Goal: Task Accomplishment & Management: Complete application form

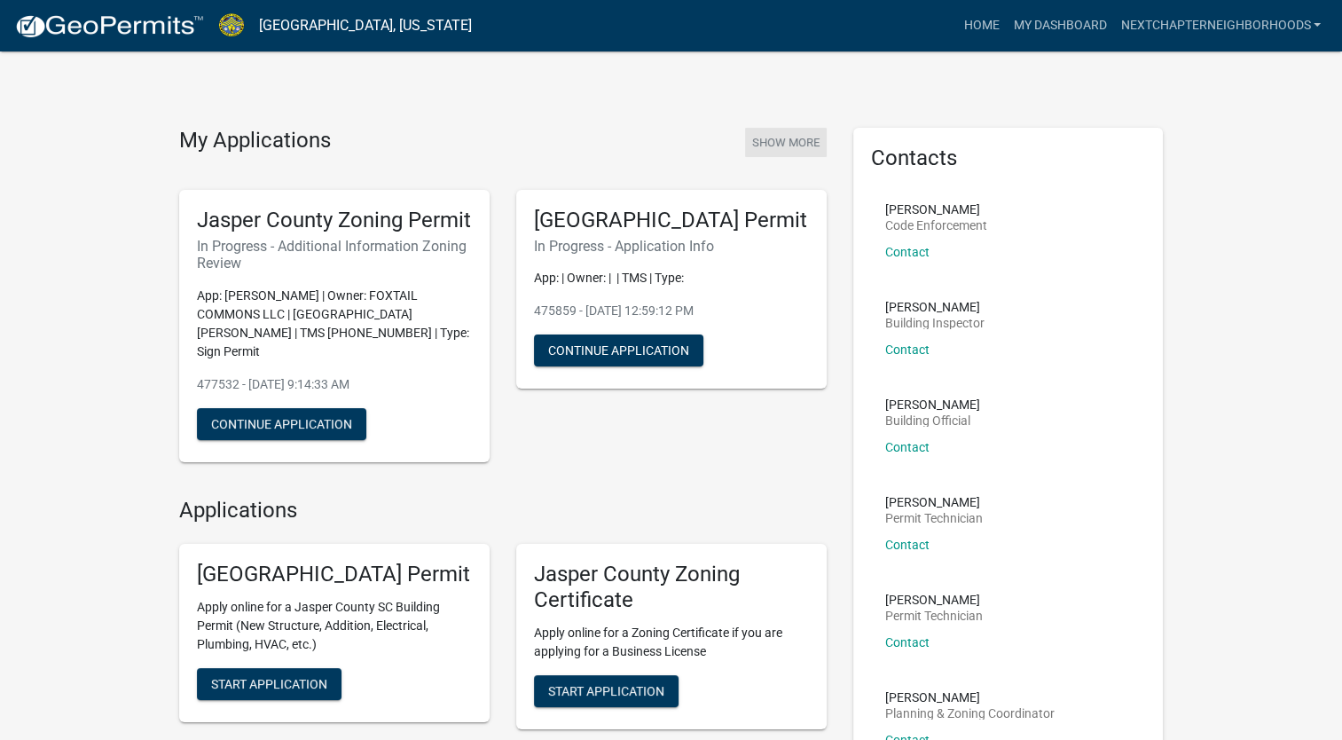
click at [768, 134] on button "Show More" at bounding box center [786, 142] width 82 height 29
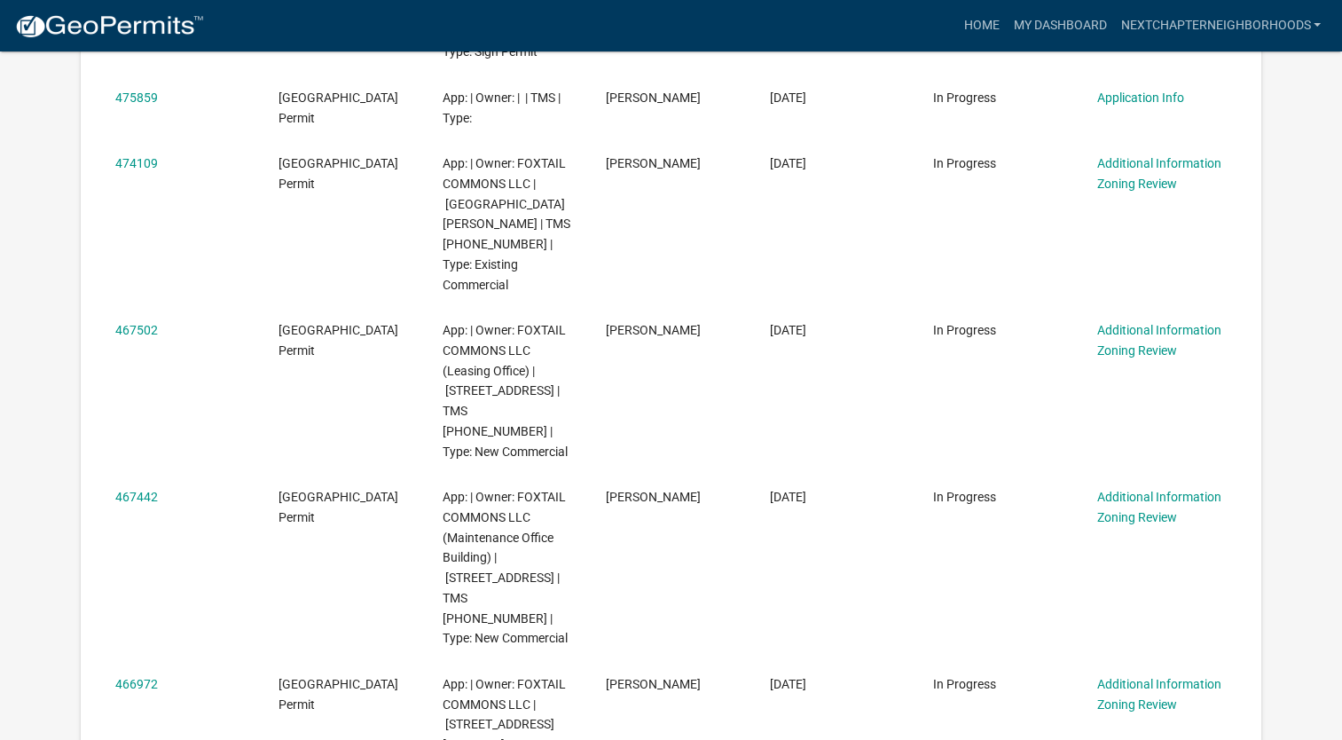
scroll to position [266, 0]
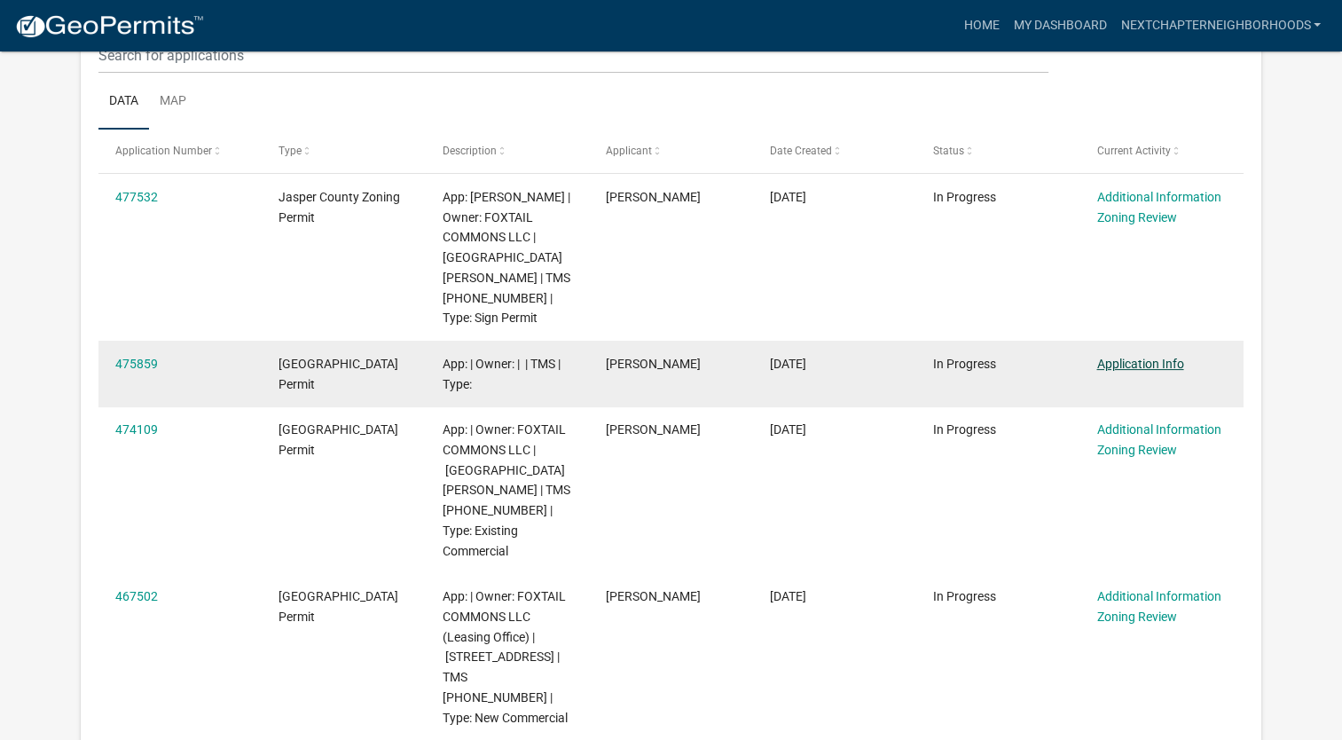
click at [1143, 366] on link "Application Info" at bounding box center [1140, 364] width 87 height 14
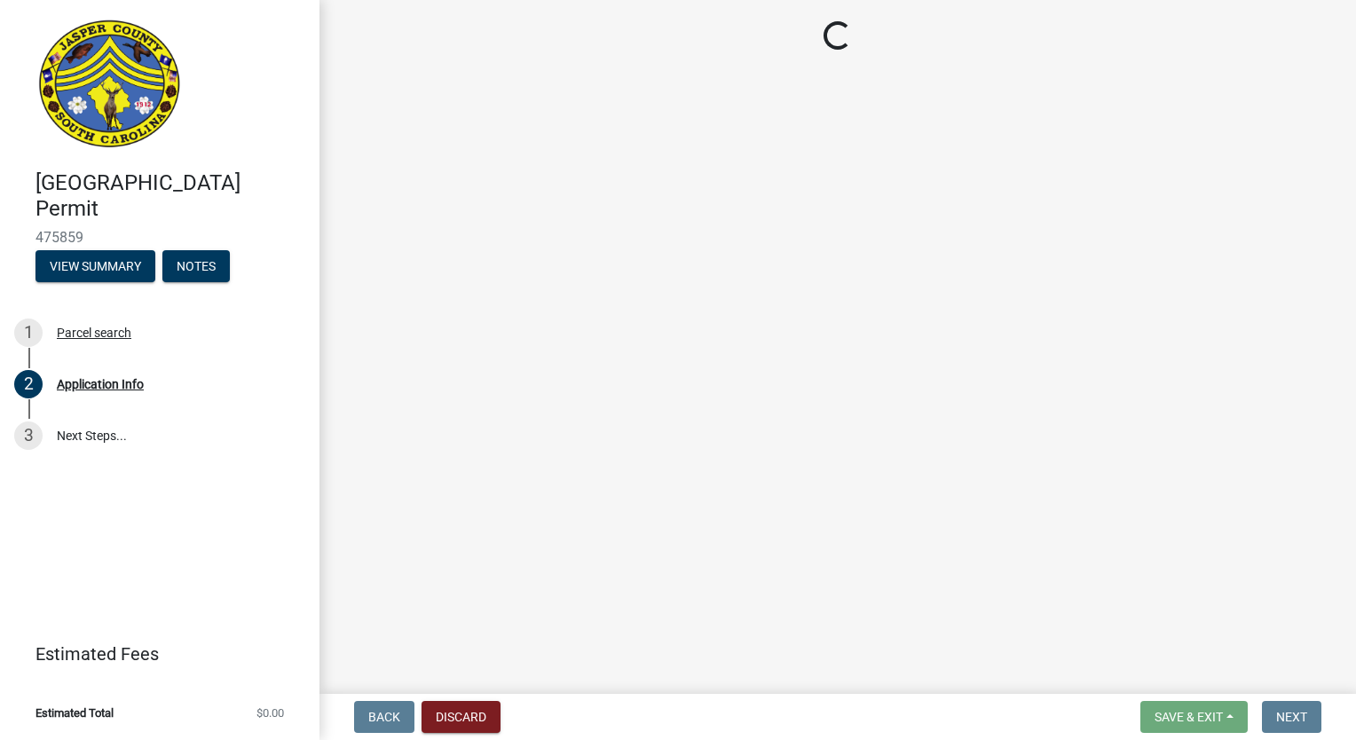
select select "42590599-3c97-479d-b3e9-fbeca9af4fb5"
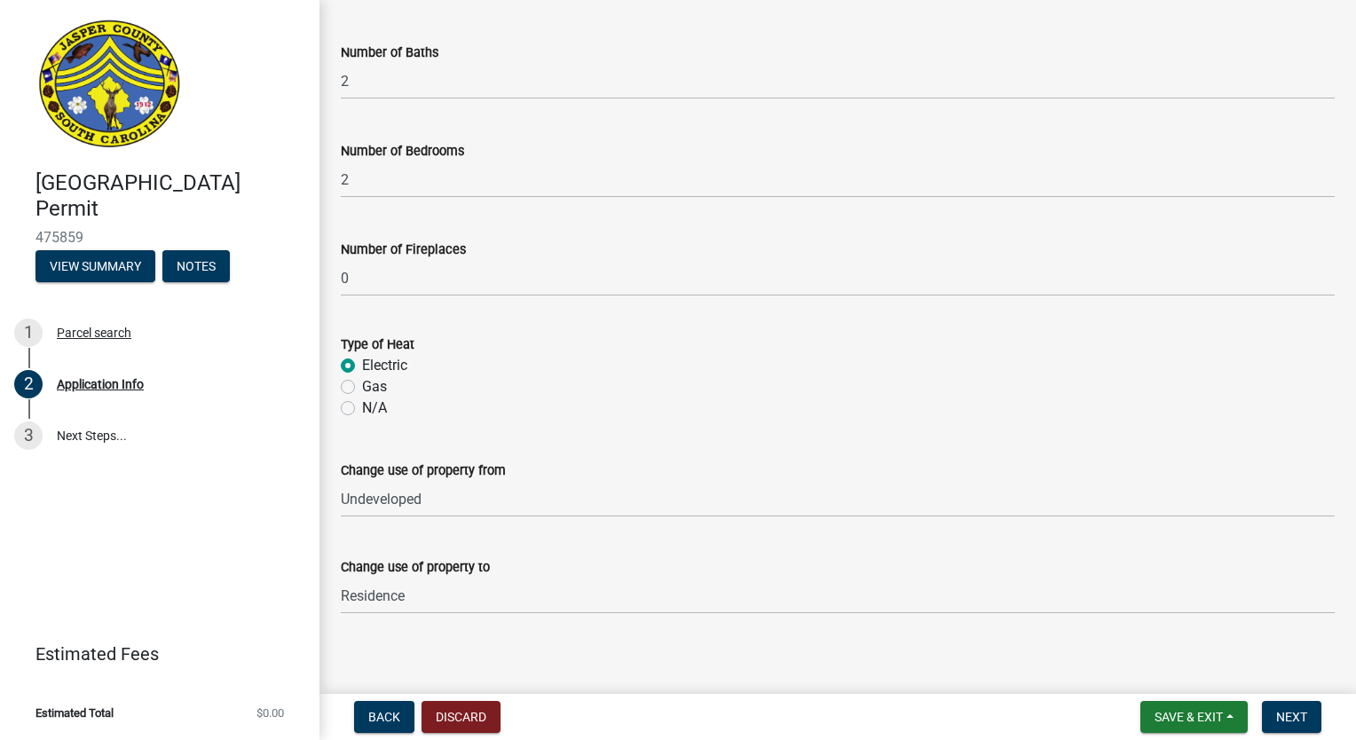
scroll to position [3737, 0]
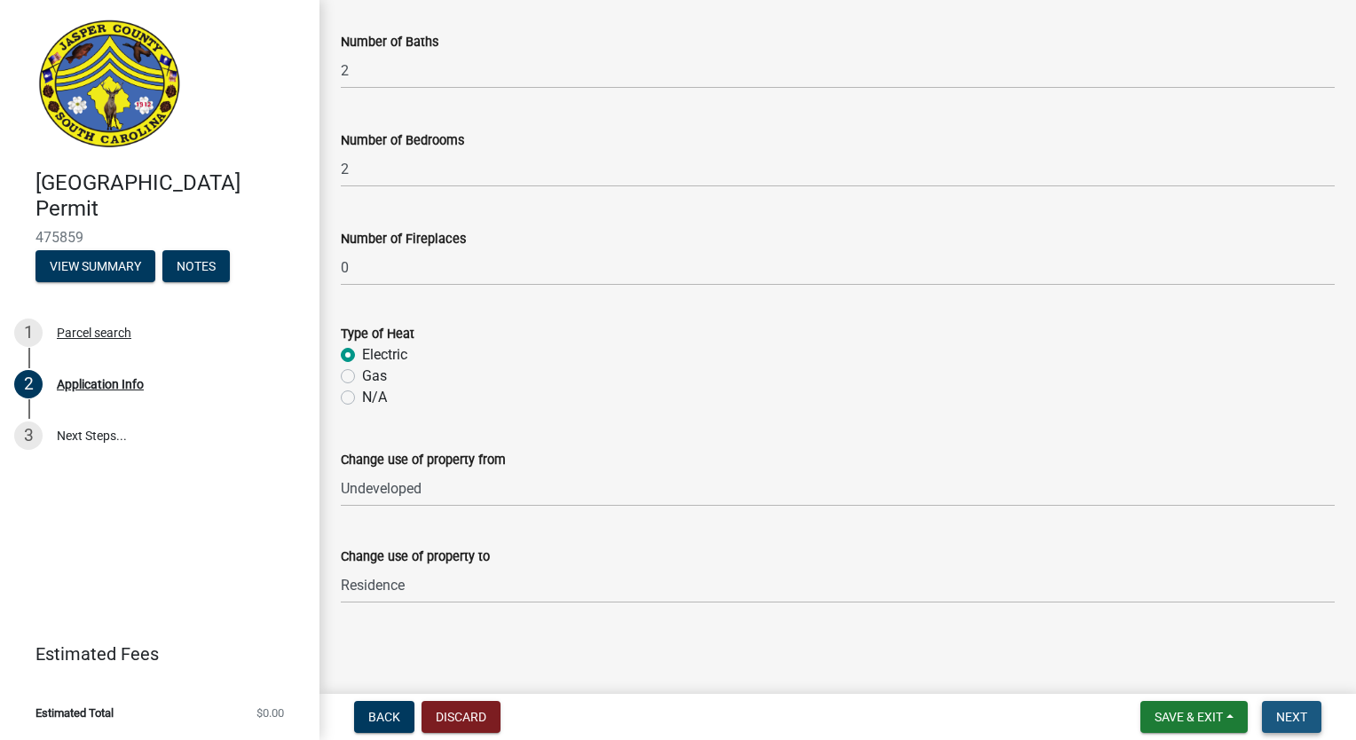
click at [1293, 706] on button "Next" at bounding box center [1291, 717] width 59 height 32
click at [1302, 710] on span "Next" at bounding box center [1291, 717] width 31 height 14
click at [1293, 712] on span "Next" at bounding box center [1291, 717] width 31 height 14
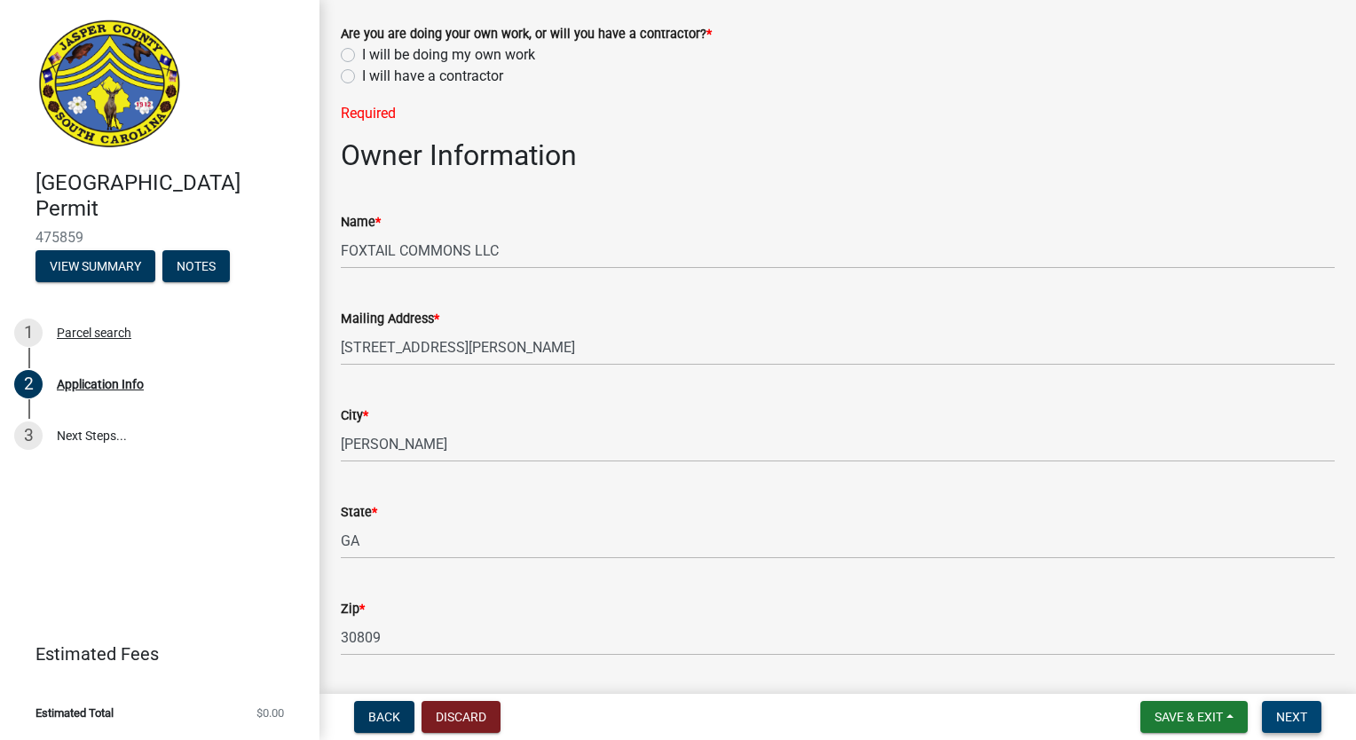
scroll to position [64, 0]
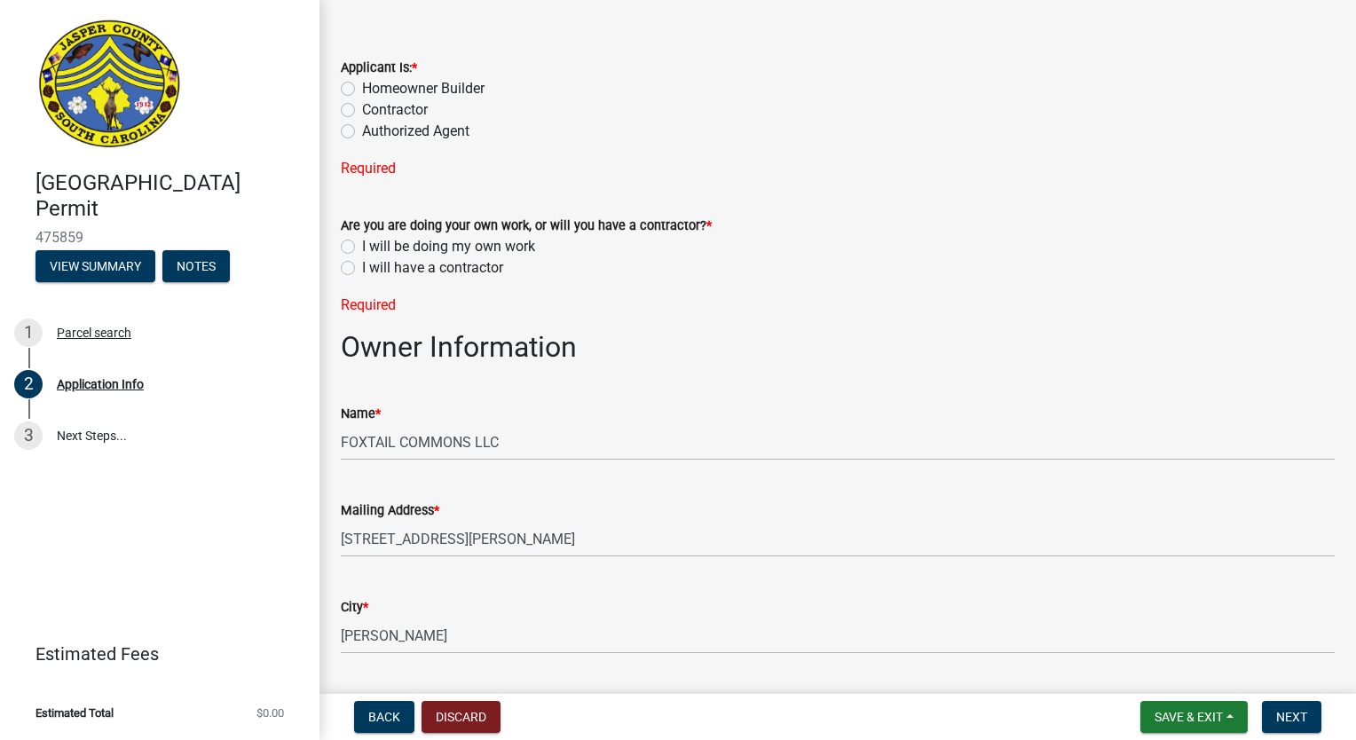
click at [362, 111] on label "Contractor" at bounding box center [395, 109] width 66 height 21
click at [362, 111] on input "Contractor" at bounding box center [368, 105] width 12 height 12
radio input "true"
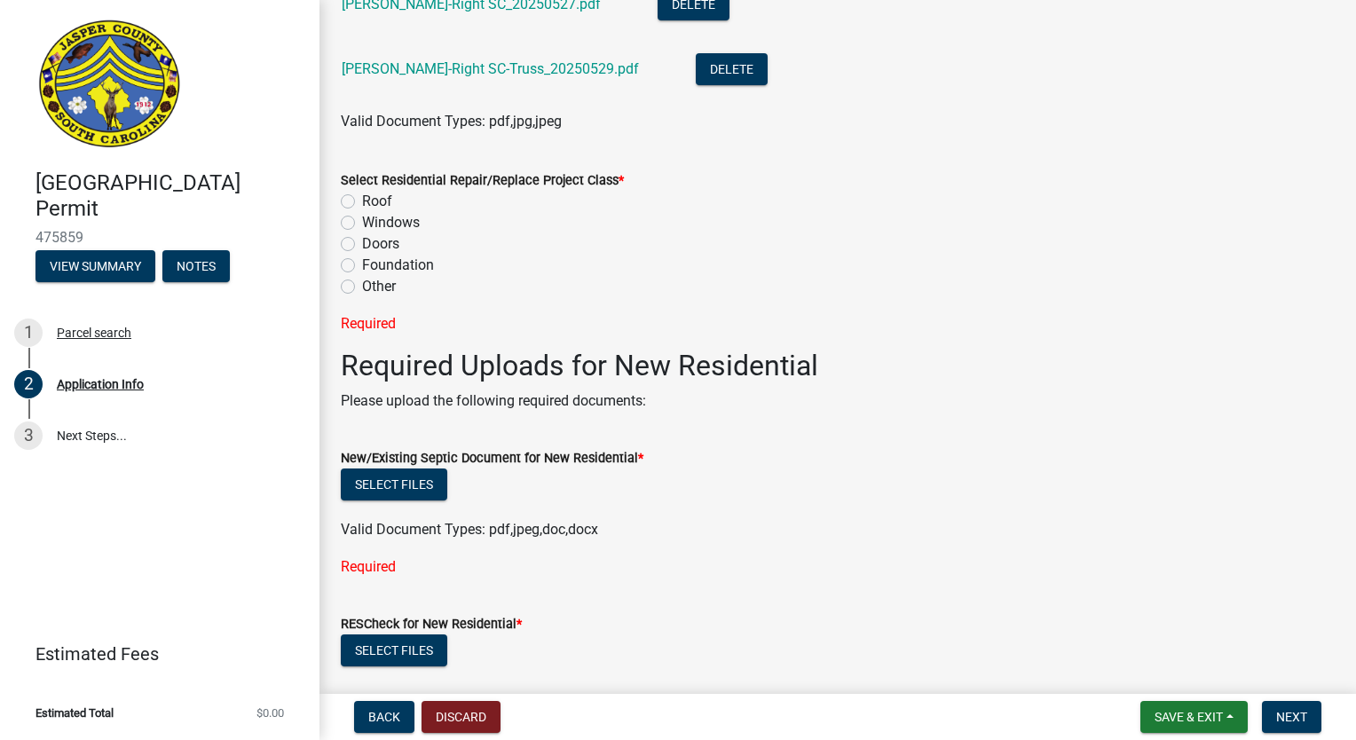
scroll to position [2109, 0]
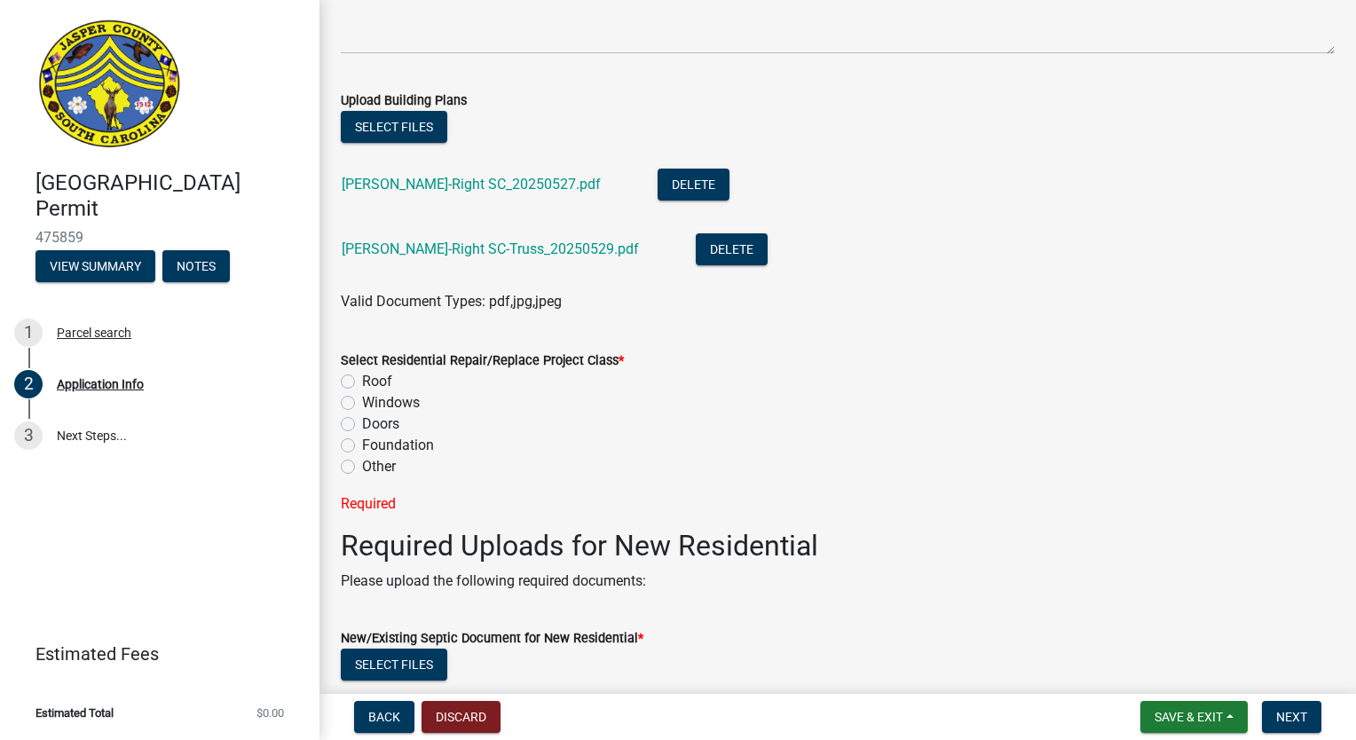
click at [362, 467] on label "Other" at bounding box center [379, 466] width 34 height 21
click at [362, 467] on input "Other" at bounding box center [368, 462] width 12 height 12
radio input "true"
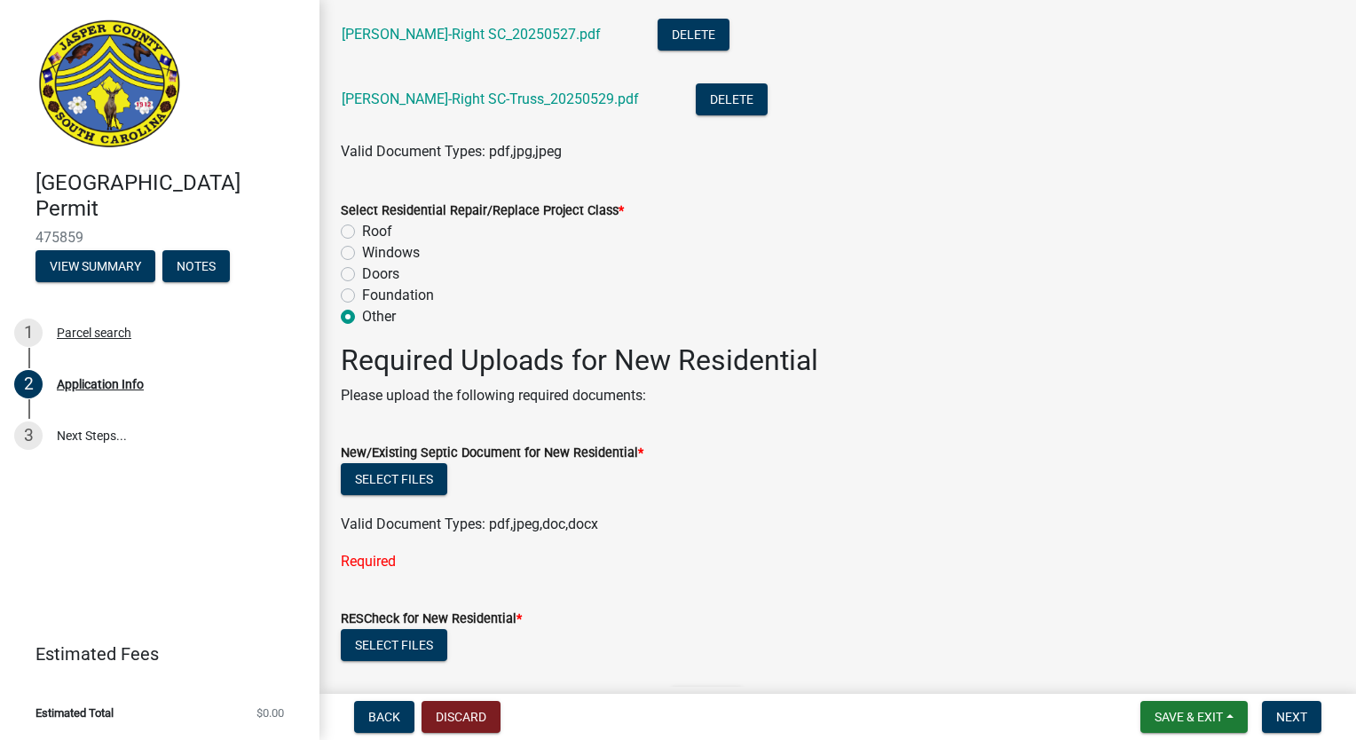
scroll to position [2251, 0]
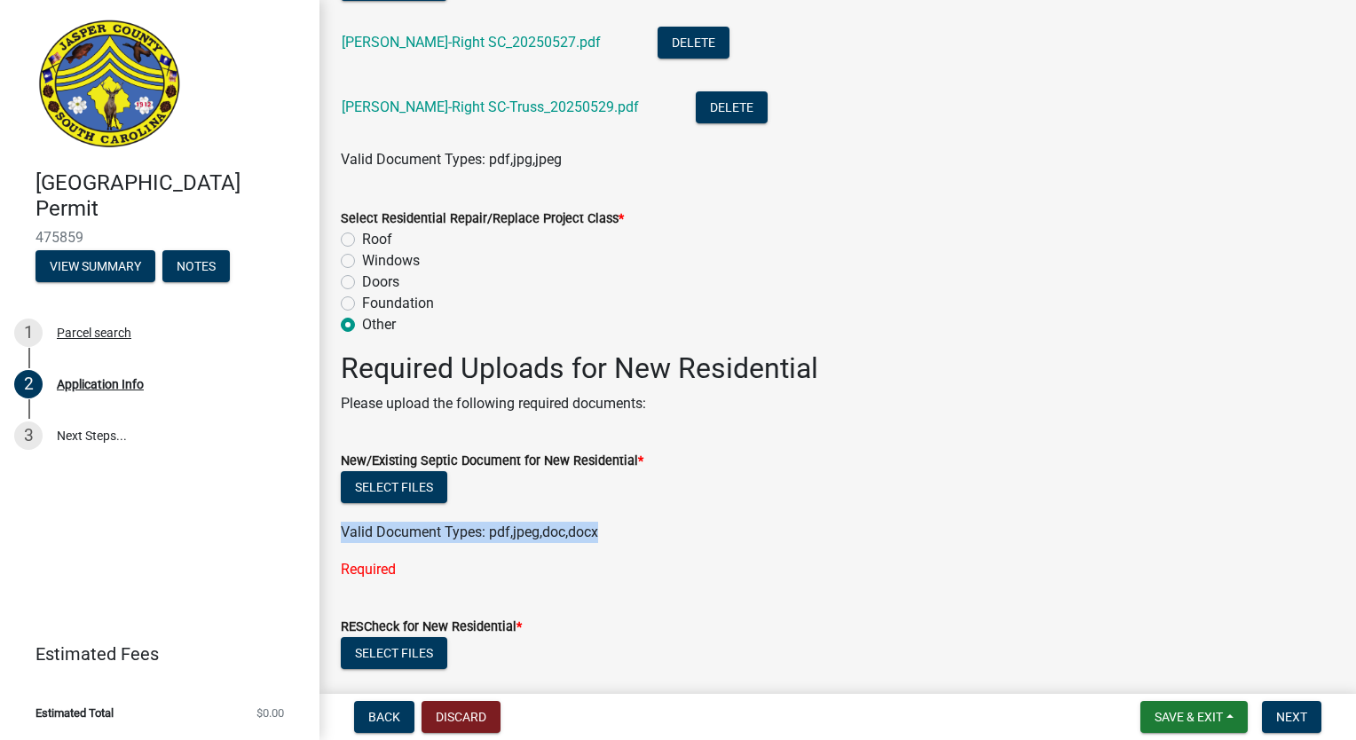
drag, startPoint x: 605, startPoint y: 531, endPoint x: 348, endPoint y: 514, distance: 257.8
click at [348, 514] on wm-upload "Select files Valid Document Types: pdf,jpeg,doc,docx" at bounding box center [838, 507] width 994 height 72
click at [633, 495] on div "Select files" at bounding box center [838, 489] width 994 height 36
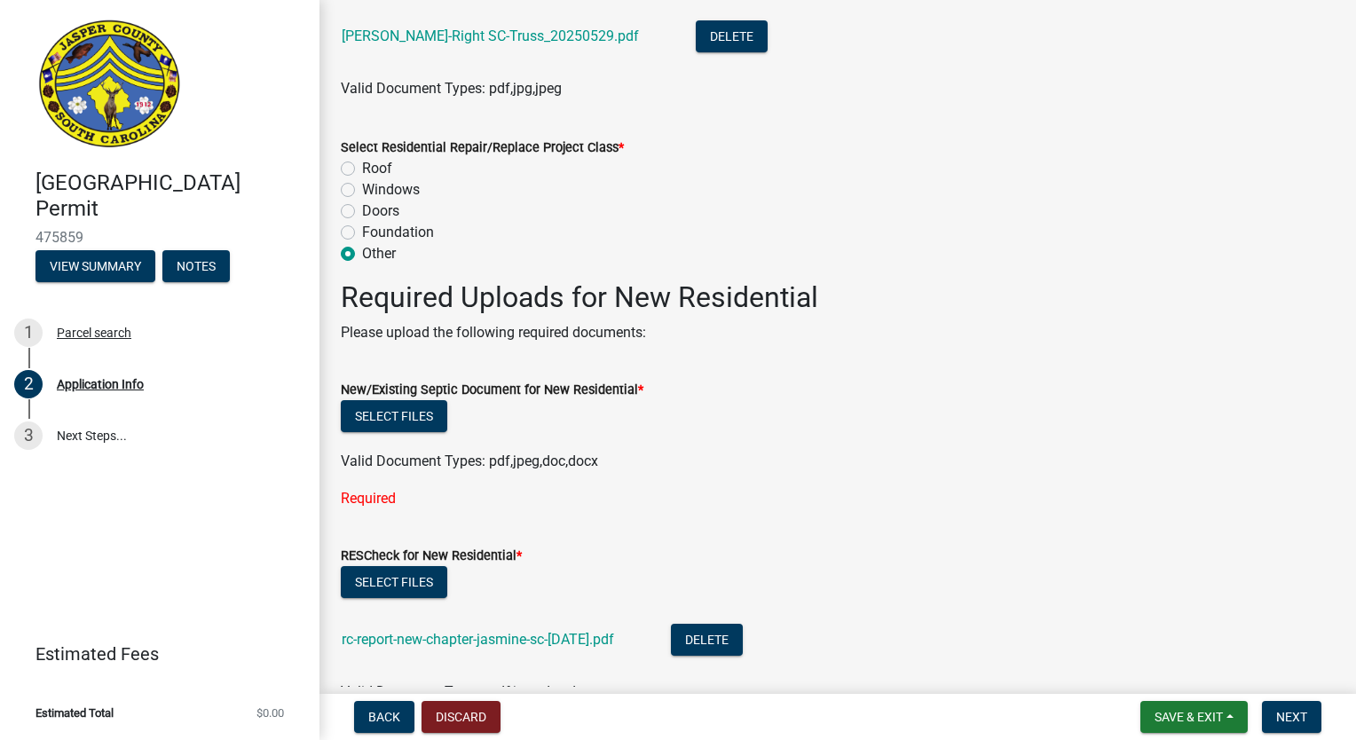
scroll to position [2339, 0]
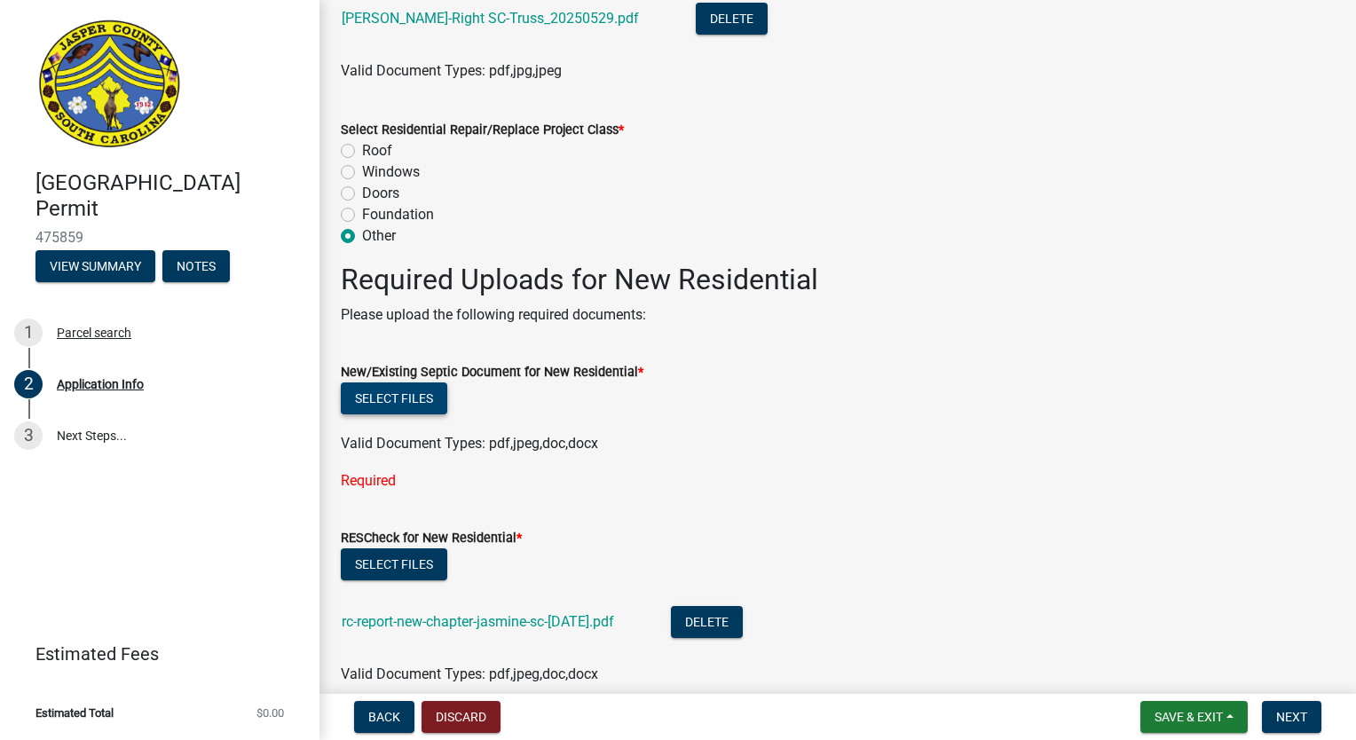
click at [424, 398] on button "Select files" at bounding box center [394, 398] width 106 height 32
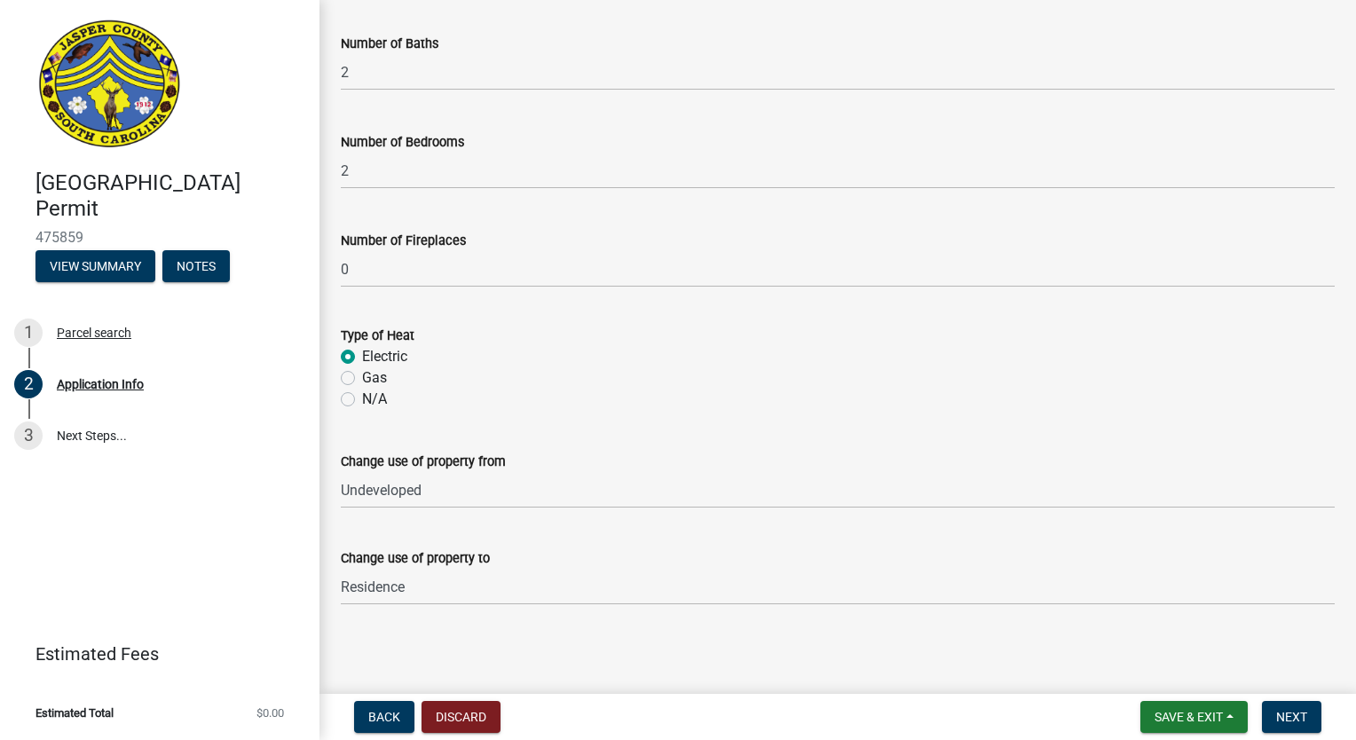
scroll to position [3700, 0]
click at [1295, 719] on span "Next" at bounding box center [1291, 717] width 31 height 14
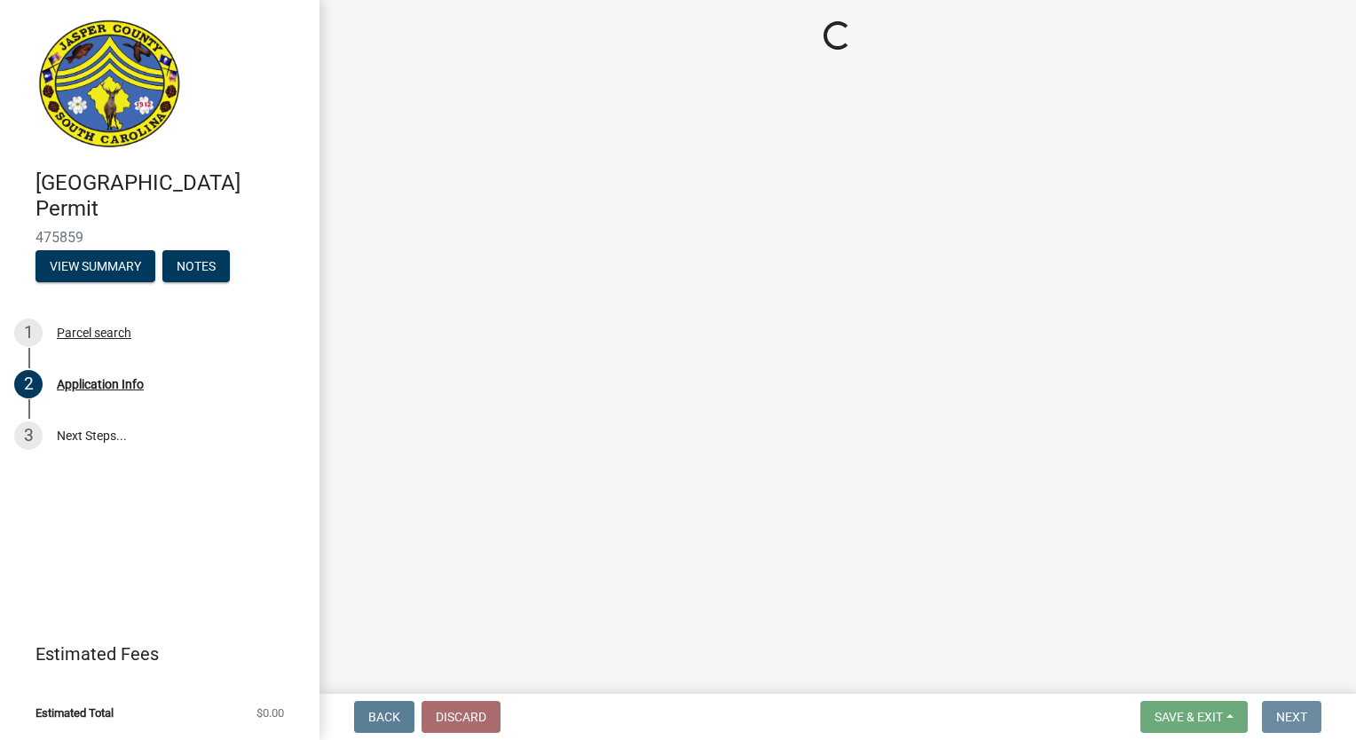
scroll to position [0, 0]
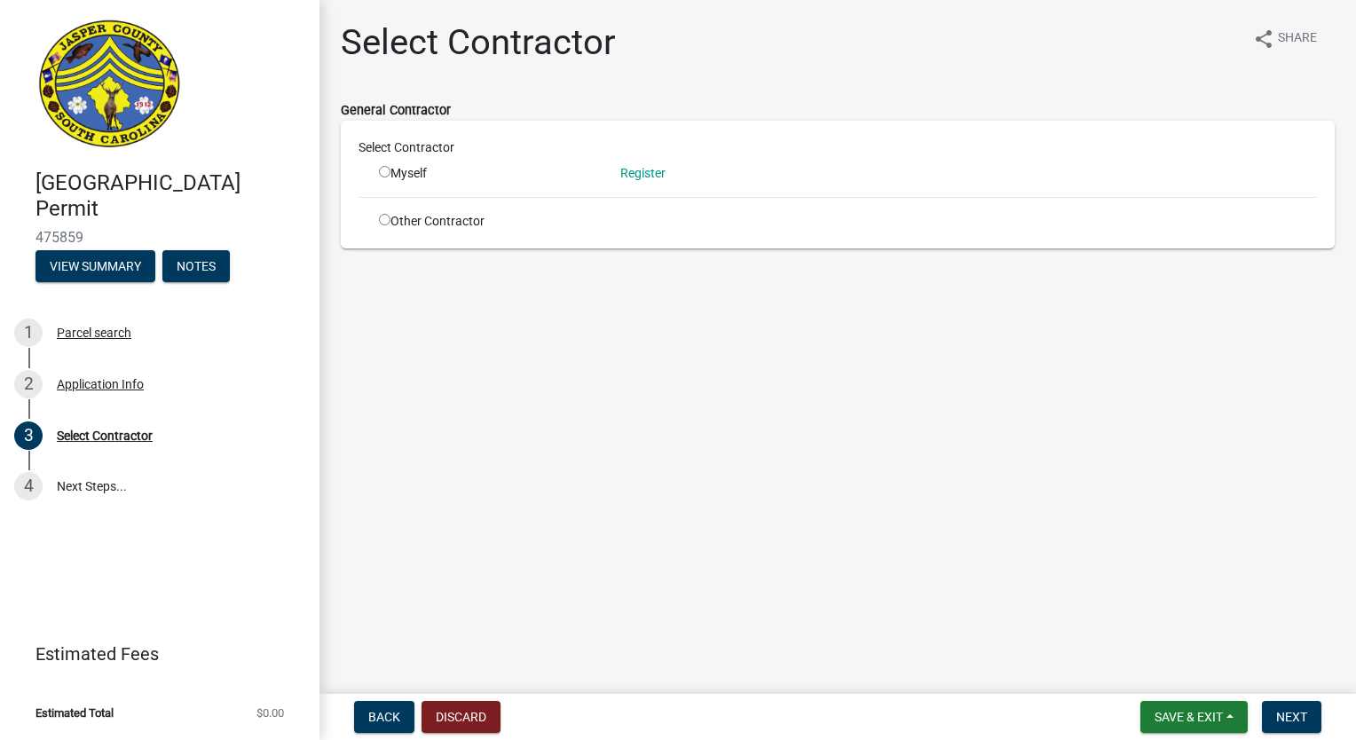
click at [383, 172] on input "radio" at bounding box center [385, 172] width 12 height 12
radio input "true"
click at [647, 169] on link "Register" at bounding box center [642, 173] width 45 height 14
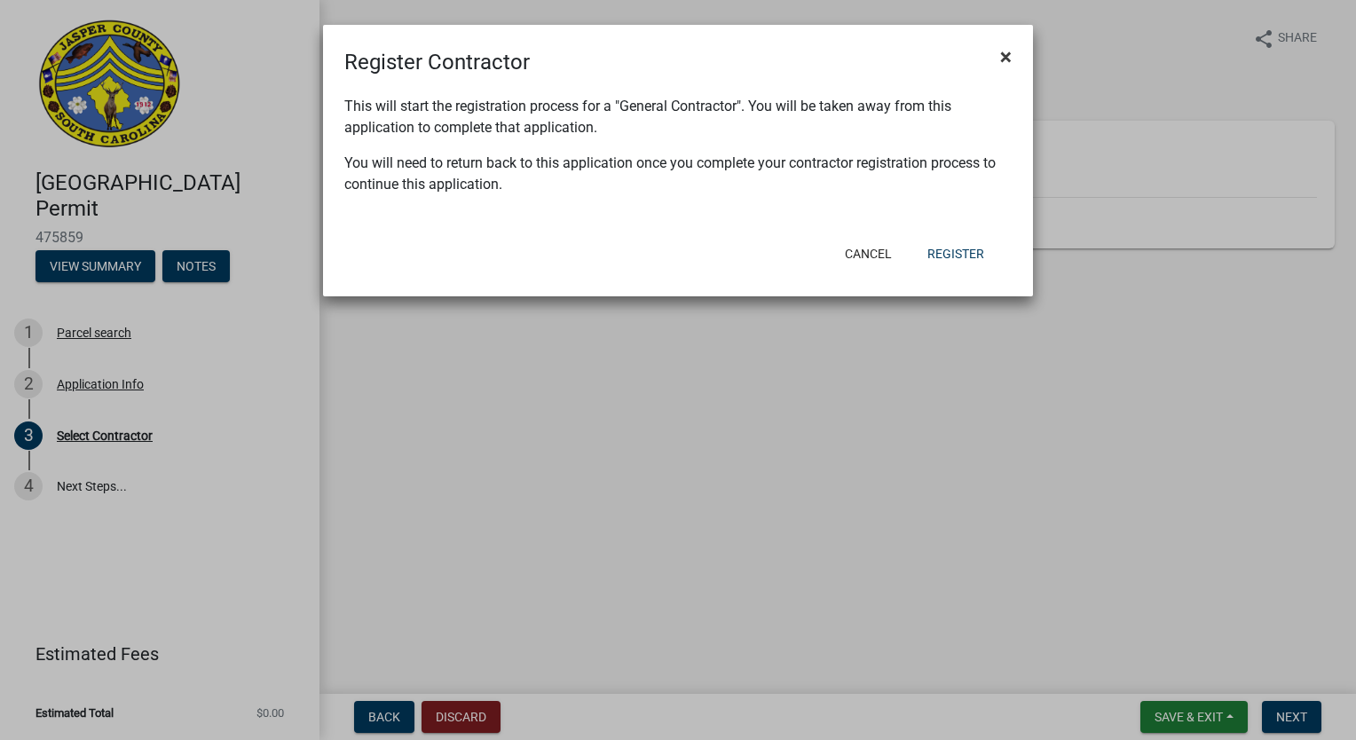
click at [1010, 54] on span "×" at bounding box center [1006, 56] width 12 height 25
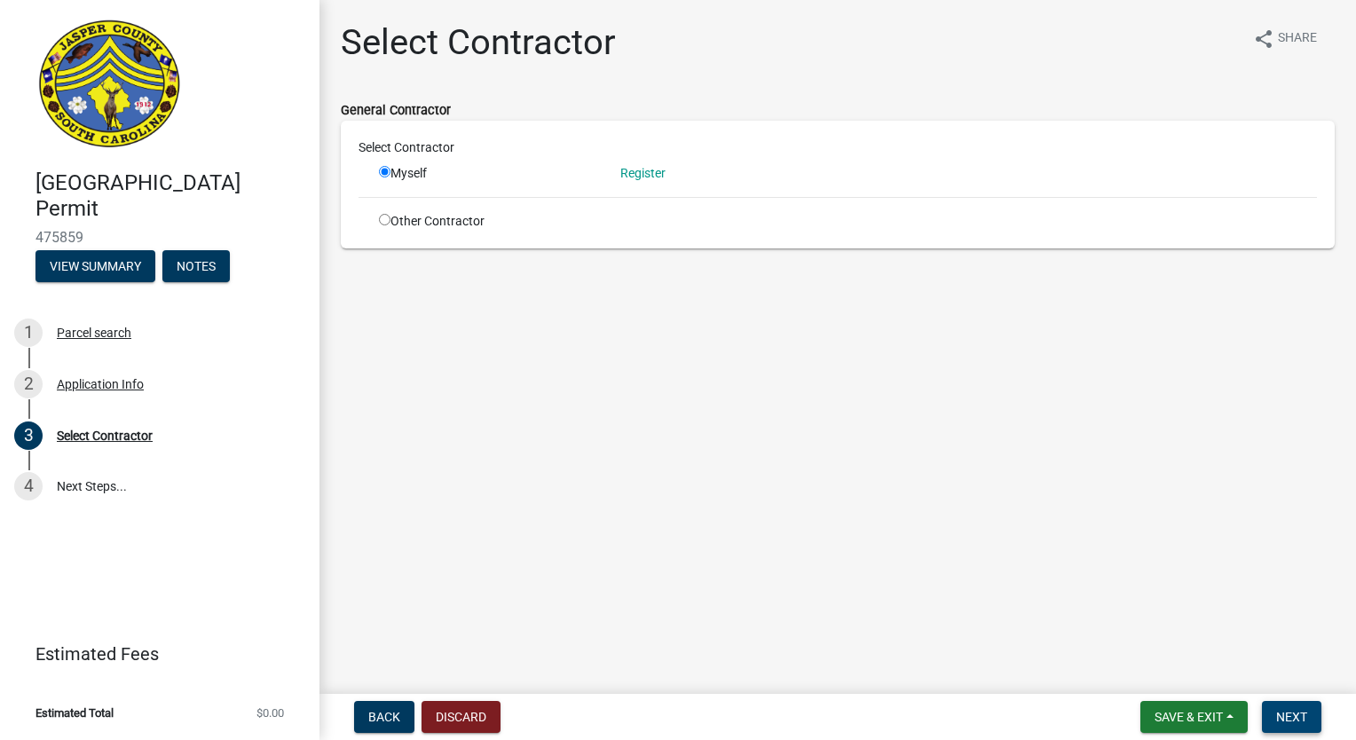
click at [1291, 719] on span "Next" at bounding box center [1291, 717] width 31 height 14
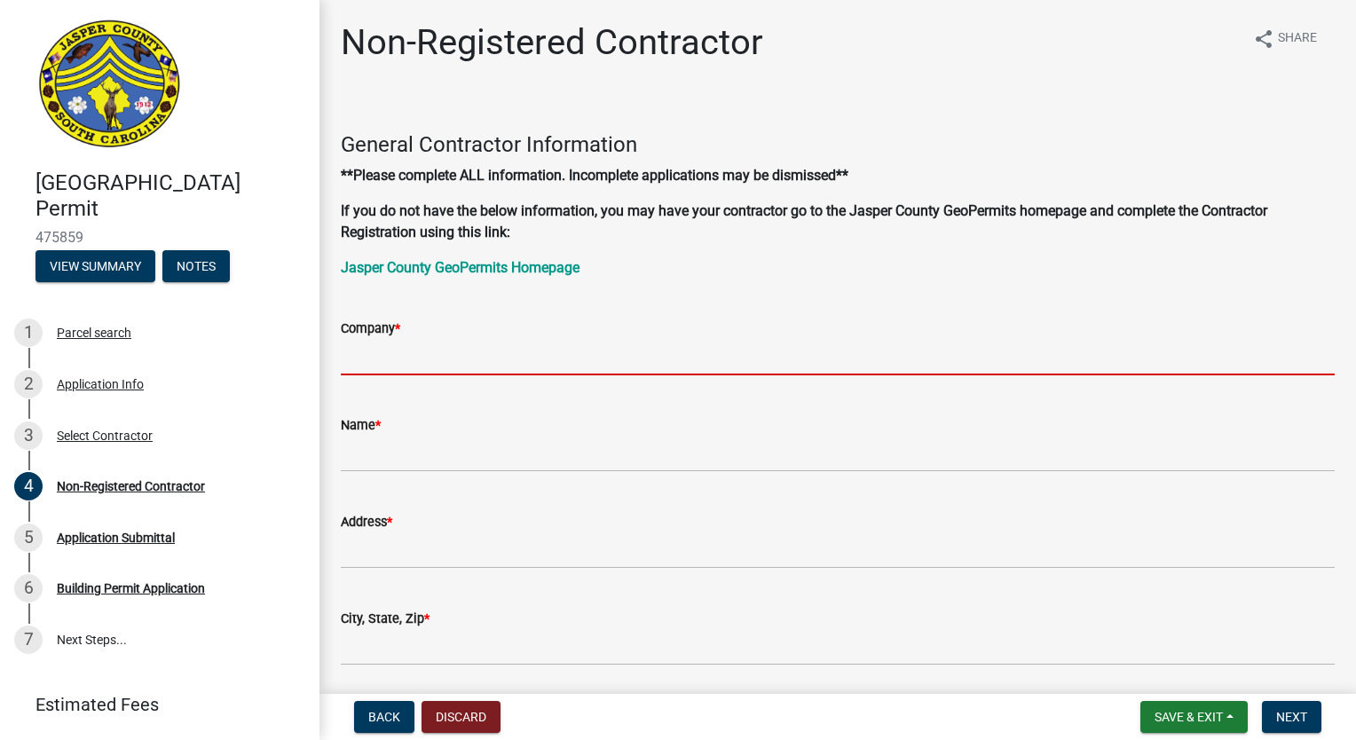
click at [505, 359] on input "Company *" at bounding box center [838, 357] width 994 height 36
type input "Next Chapter Construction LLC"
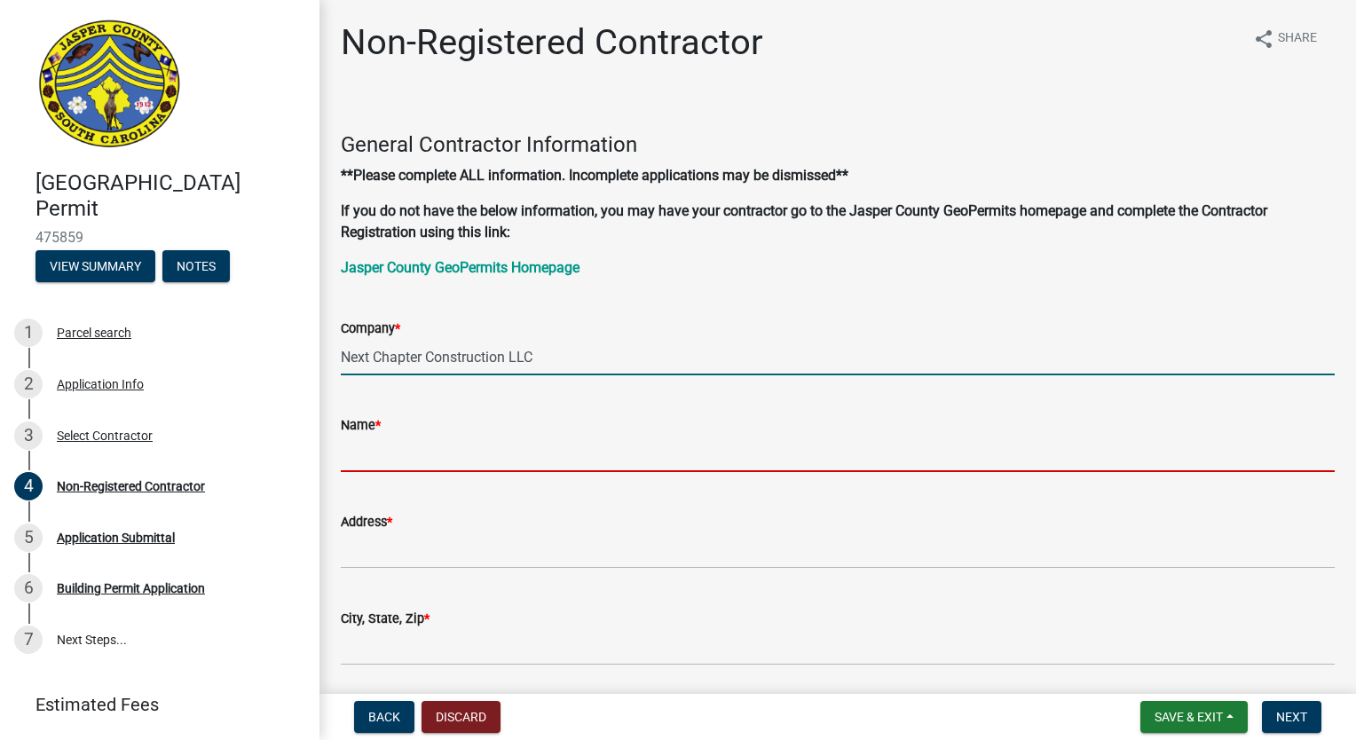
type input "Shane Malek"
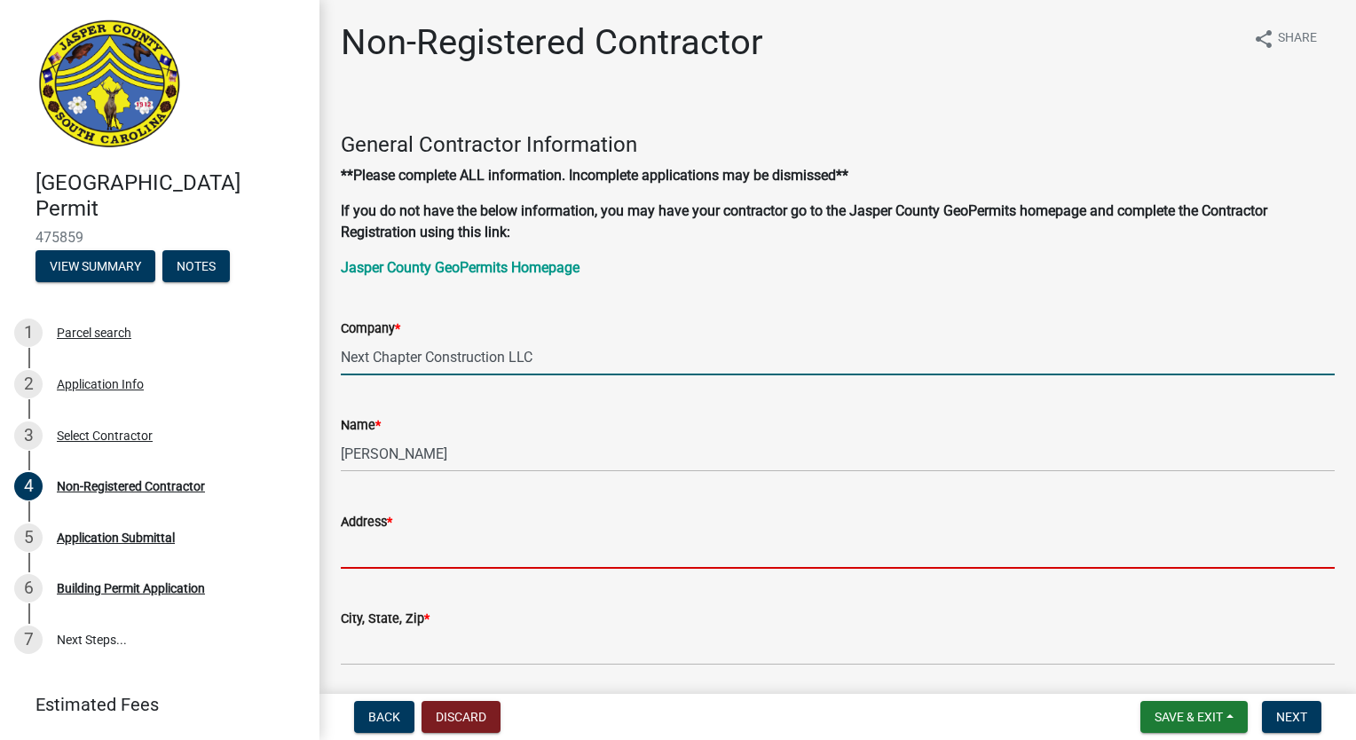
type input "2500 Trade Center Drive"
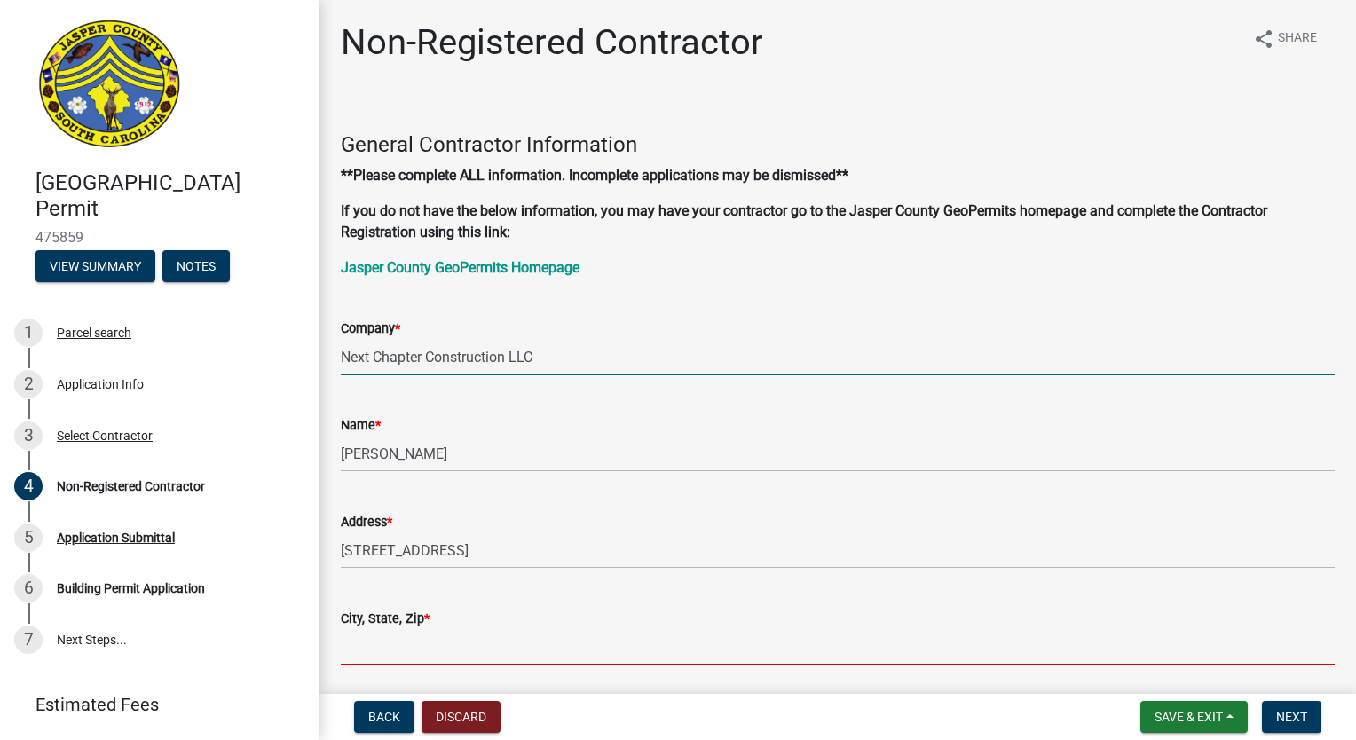
type input "Evans"
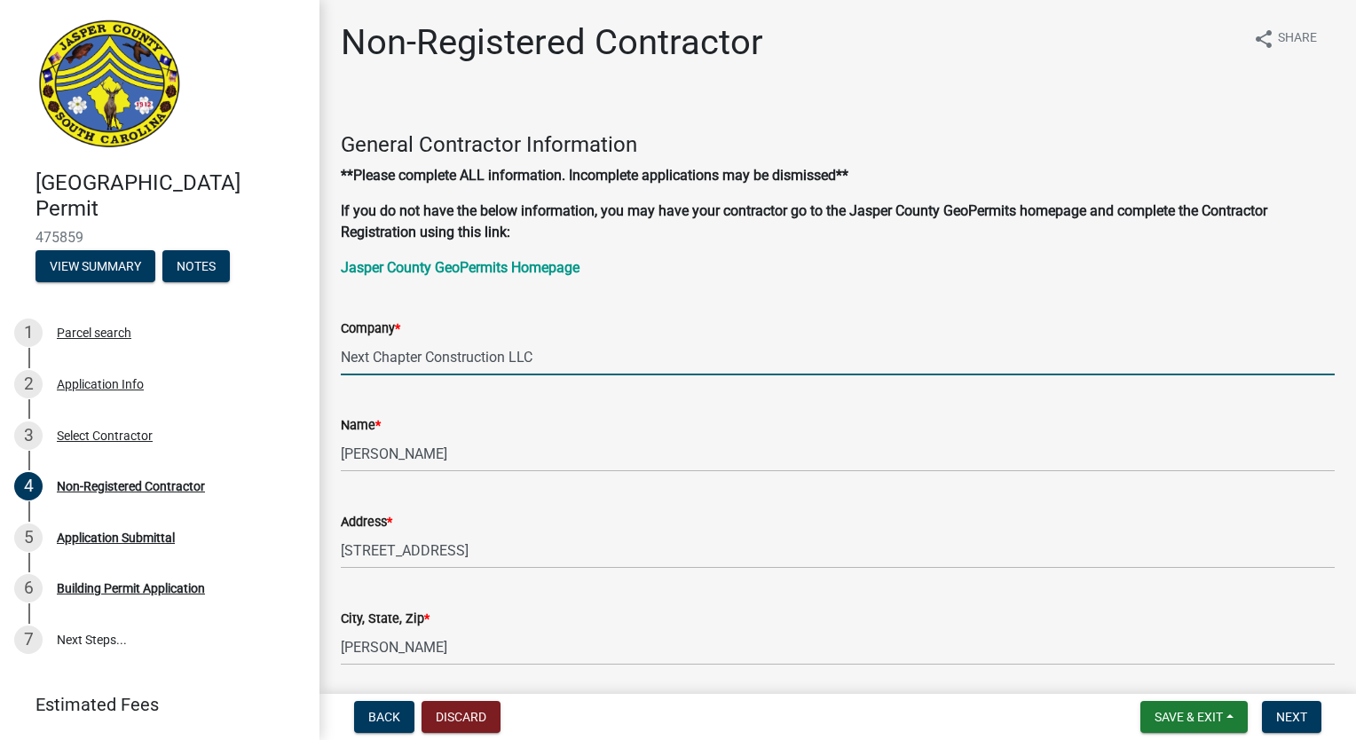
type input "preston@nextchapterneighborhoods.com"
type input "9122535047"
type input "CLG. 124185"
type input "li-8072"
type input "GNA"
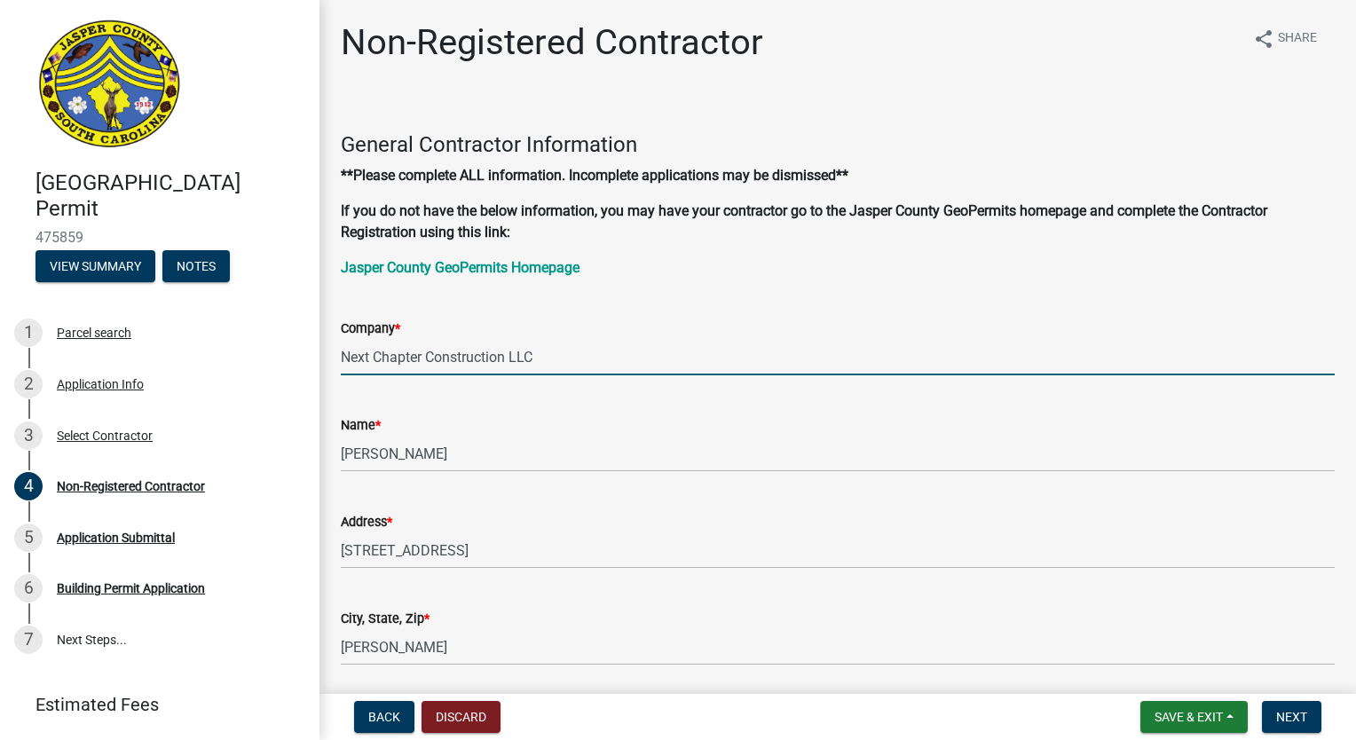
type input "Jeffrey Perkey"
type input "44242"
type input "Li-8072"
type input "97 Dover Street, Suite 300, Avon, IN 46123"
type input "dave@gnaengineering"
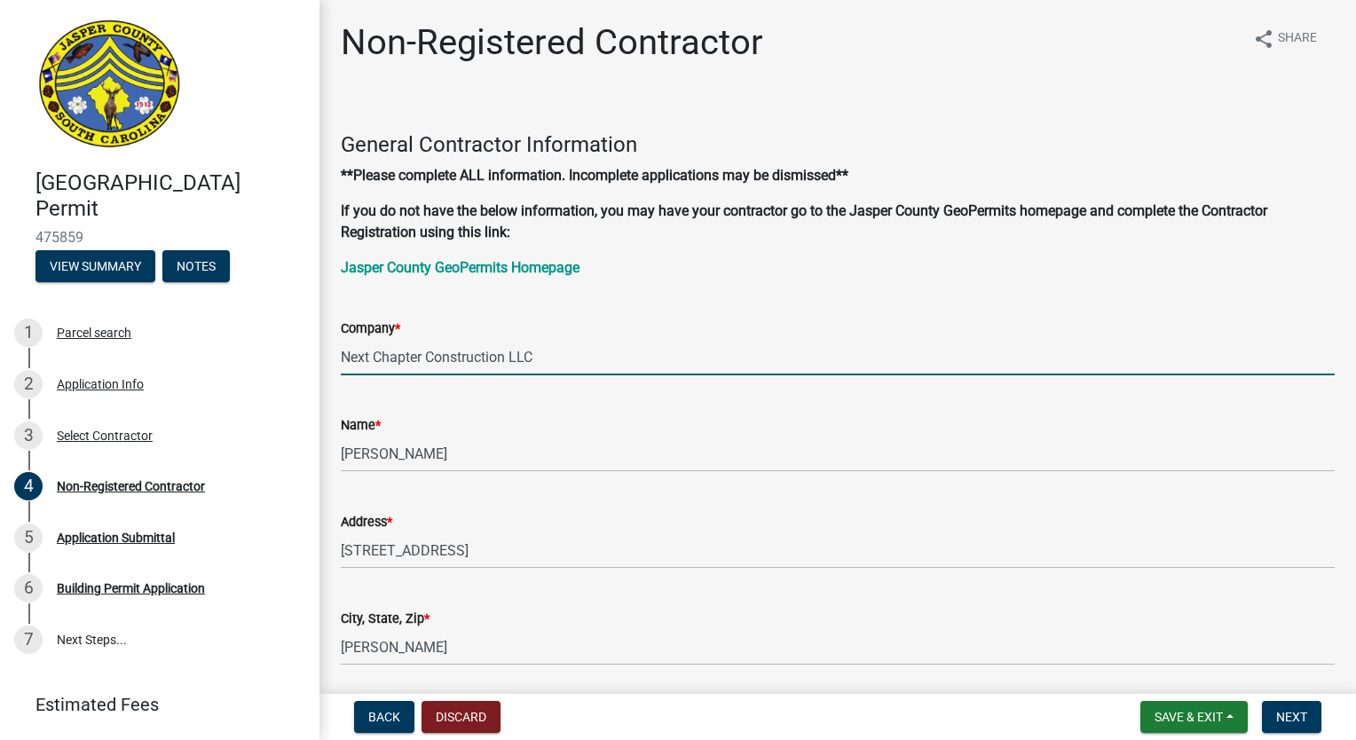
type input "15745274846"
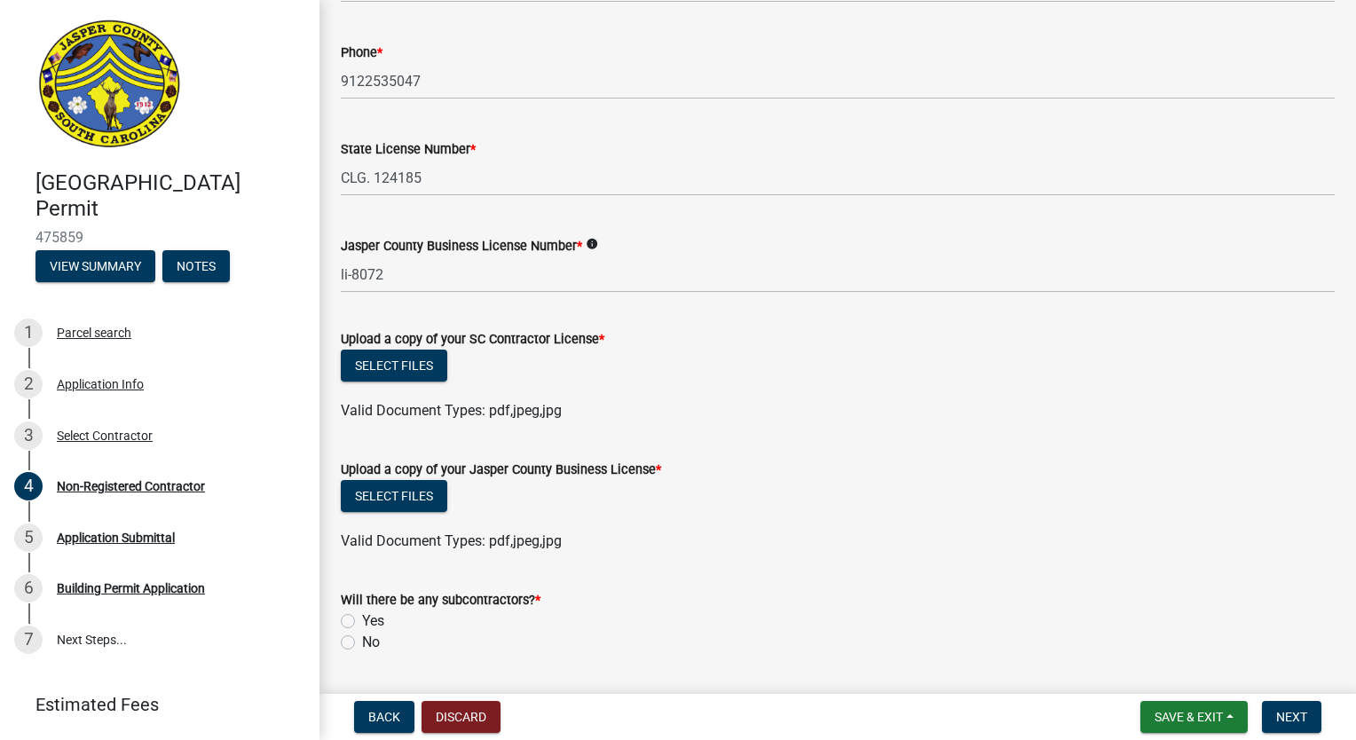
scroll to position [798, 0]
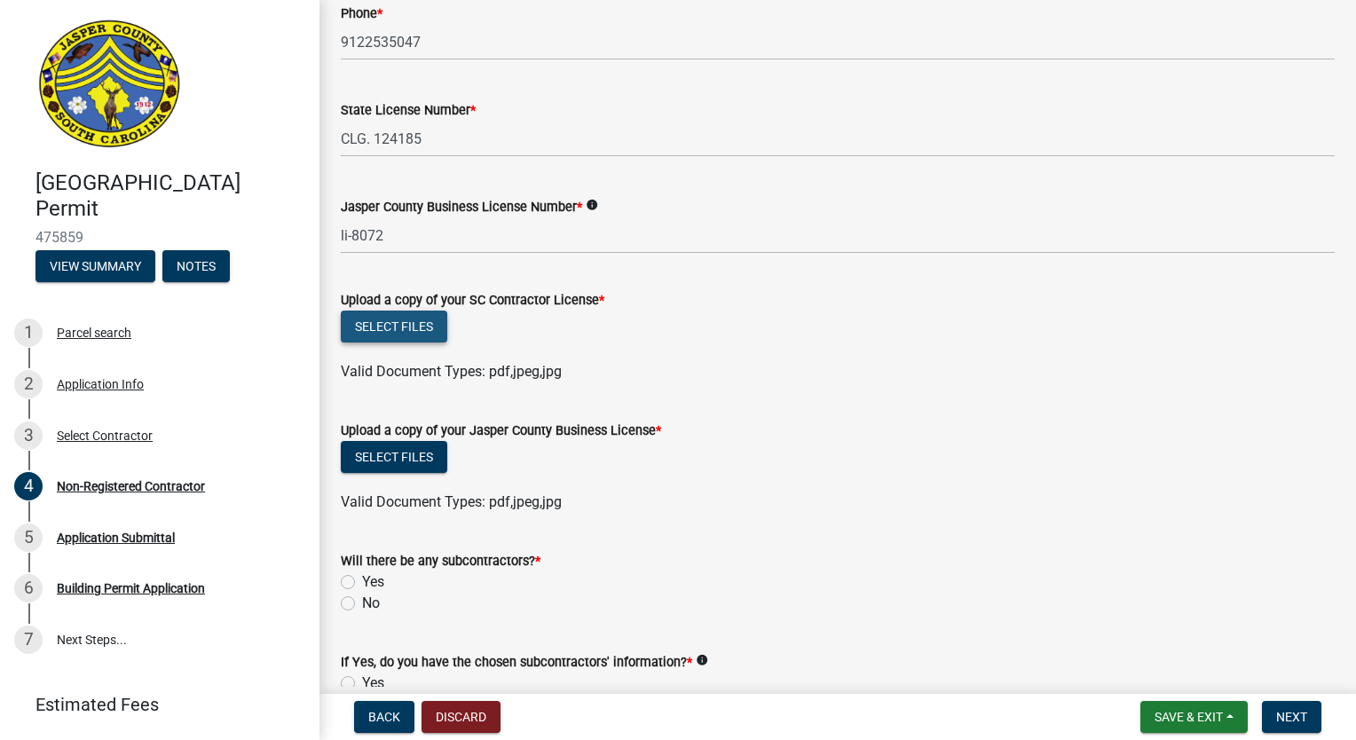
click at [390, 326] on button "Select files" at bounding box center [394, 327] width 106 height 32
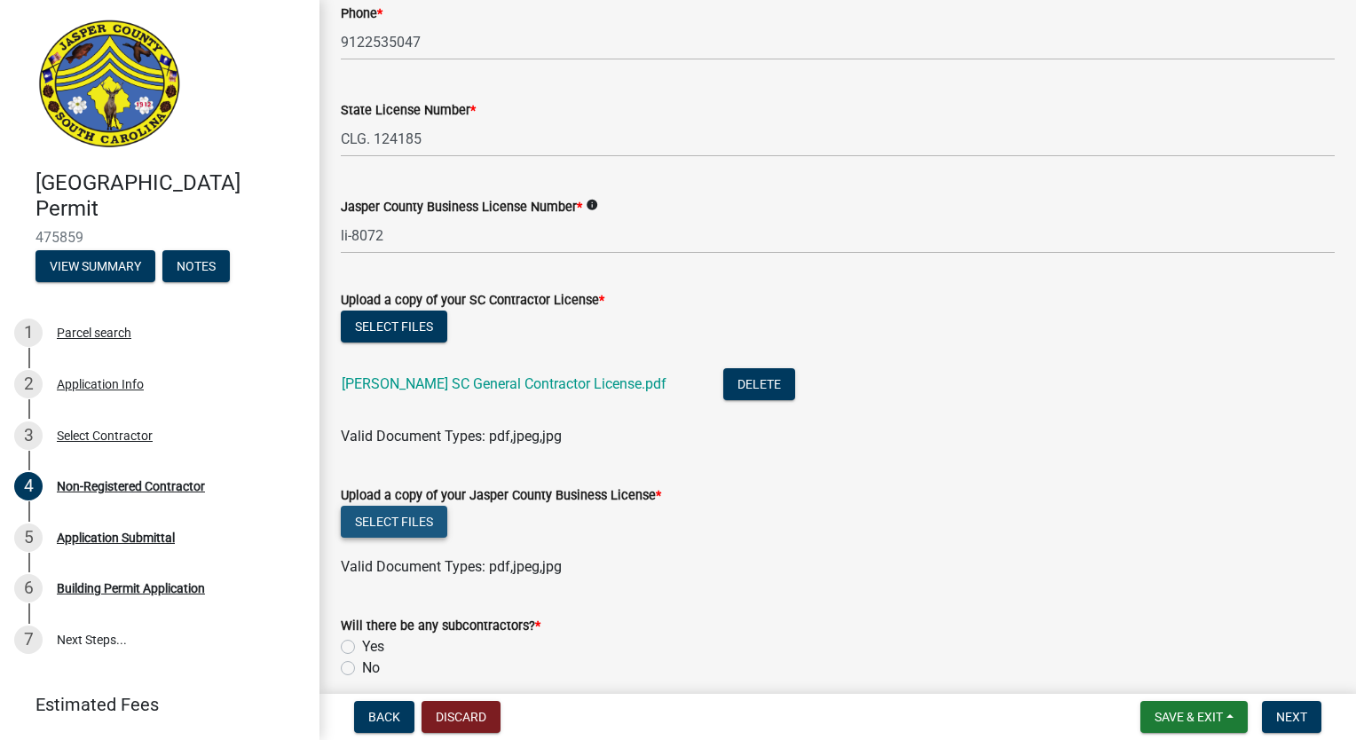
click at [432, 520] on button "Select files" at bounding box center [394, 522] width 106 height 32
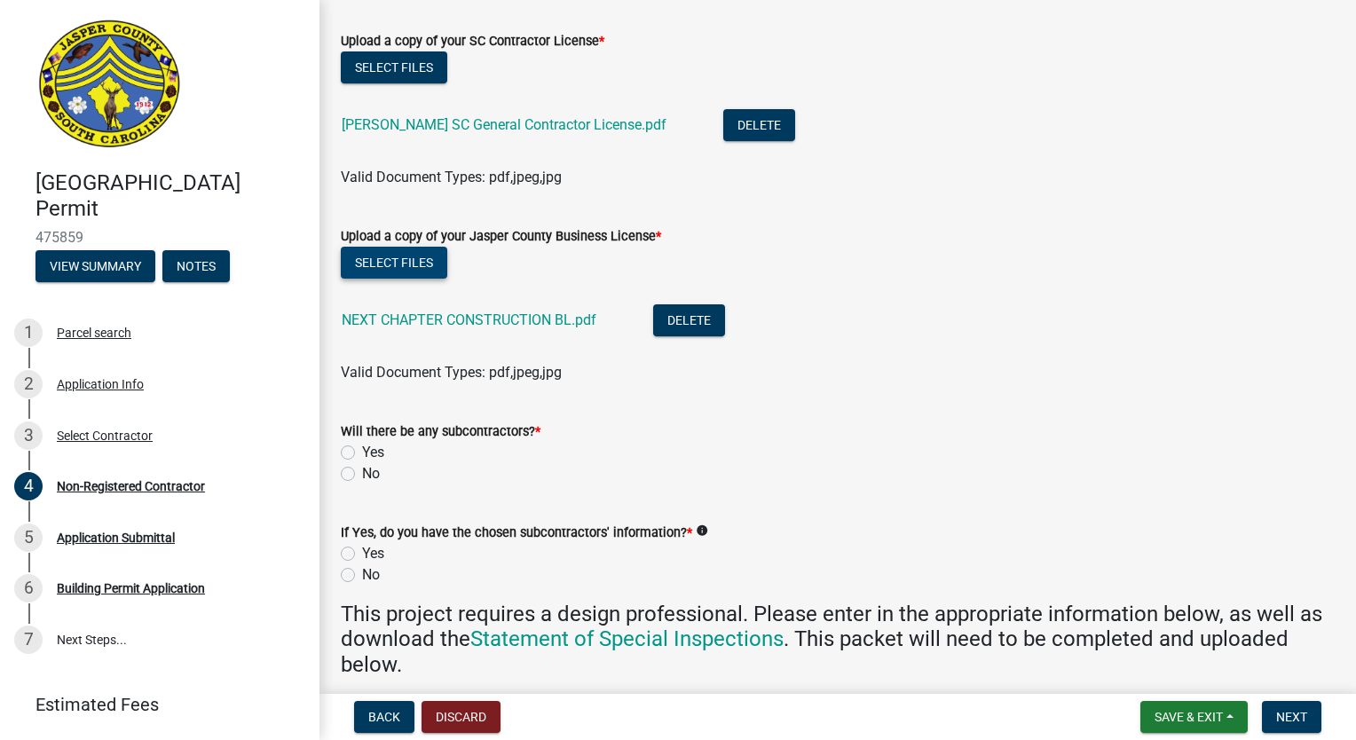
scroll to position [1065, 0]
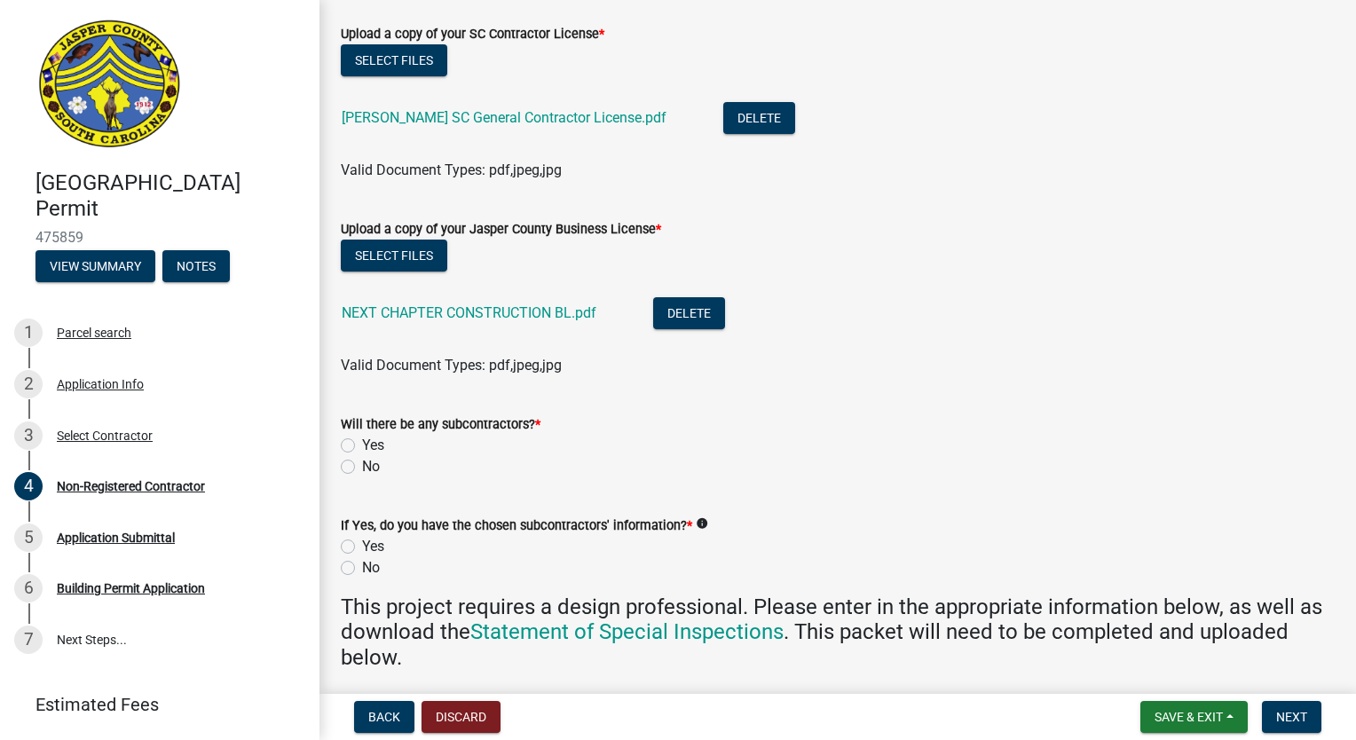
click at [362, 447] on label "Yes" at bounding box center [373, 445] width 22 height 21
click at [362, 446] on input "Yes" at bounding box center [368, 441] width 12 height 12
radio input "true"
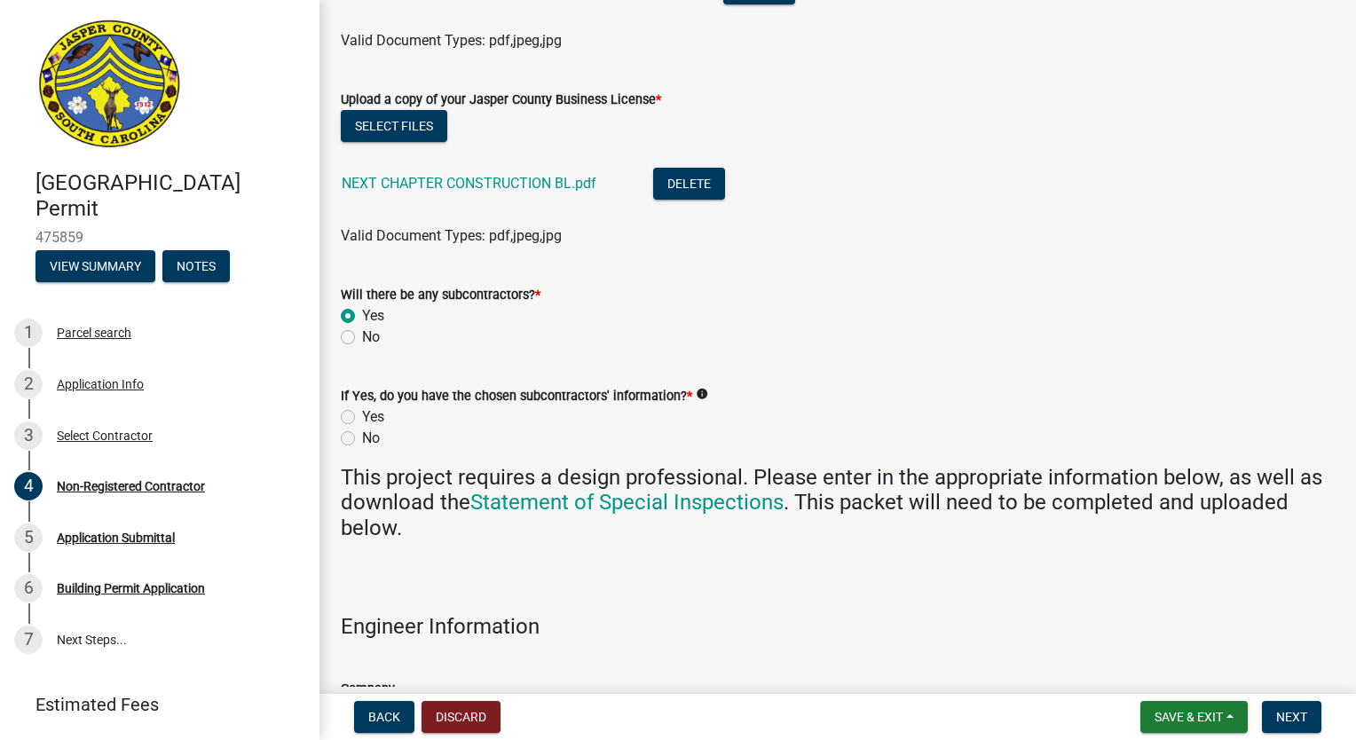
scroll to position [1153, 0]
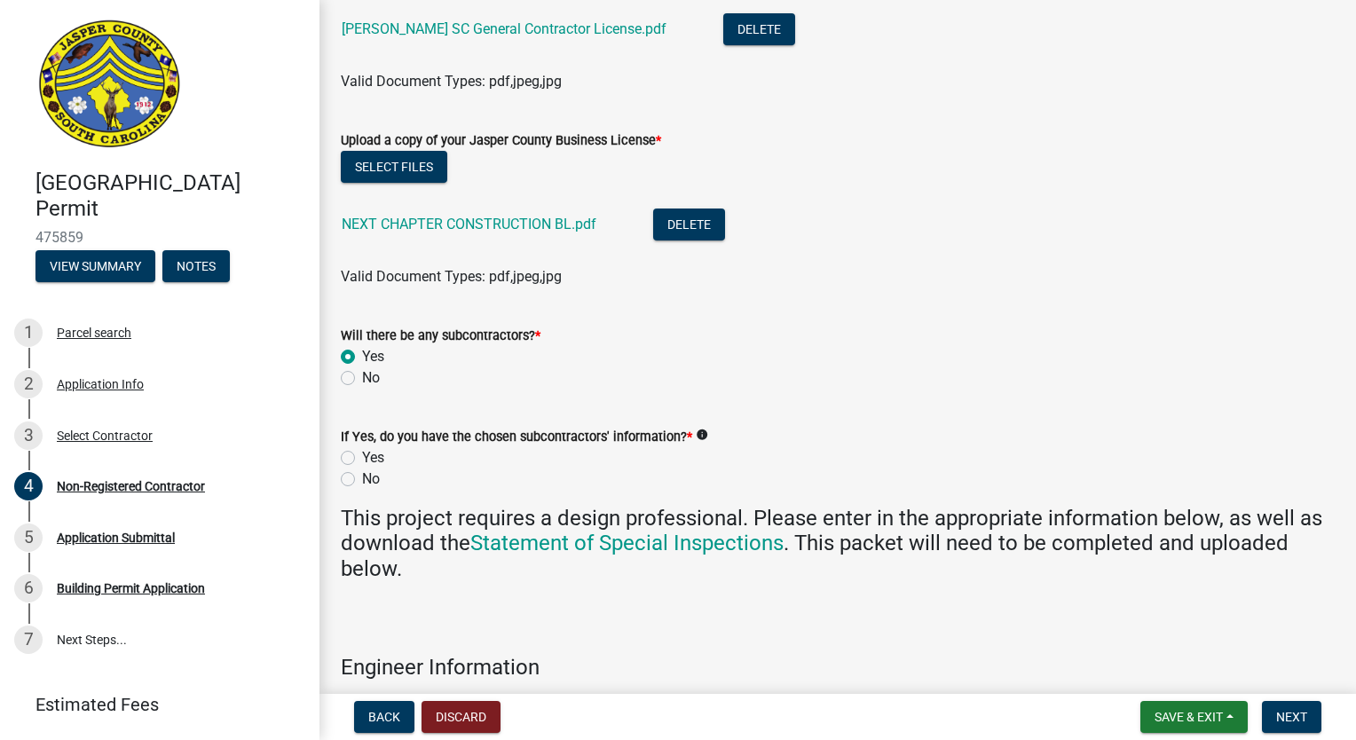
click at [362, 457] on label "Yes" at bounding box center [373, 457] width 22 height 21
click at [362, 457] on input "Yes" at bounding box center [368, 453] width 12 height 12
radio input "true"
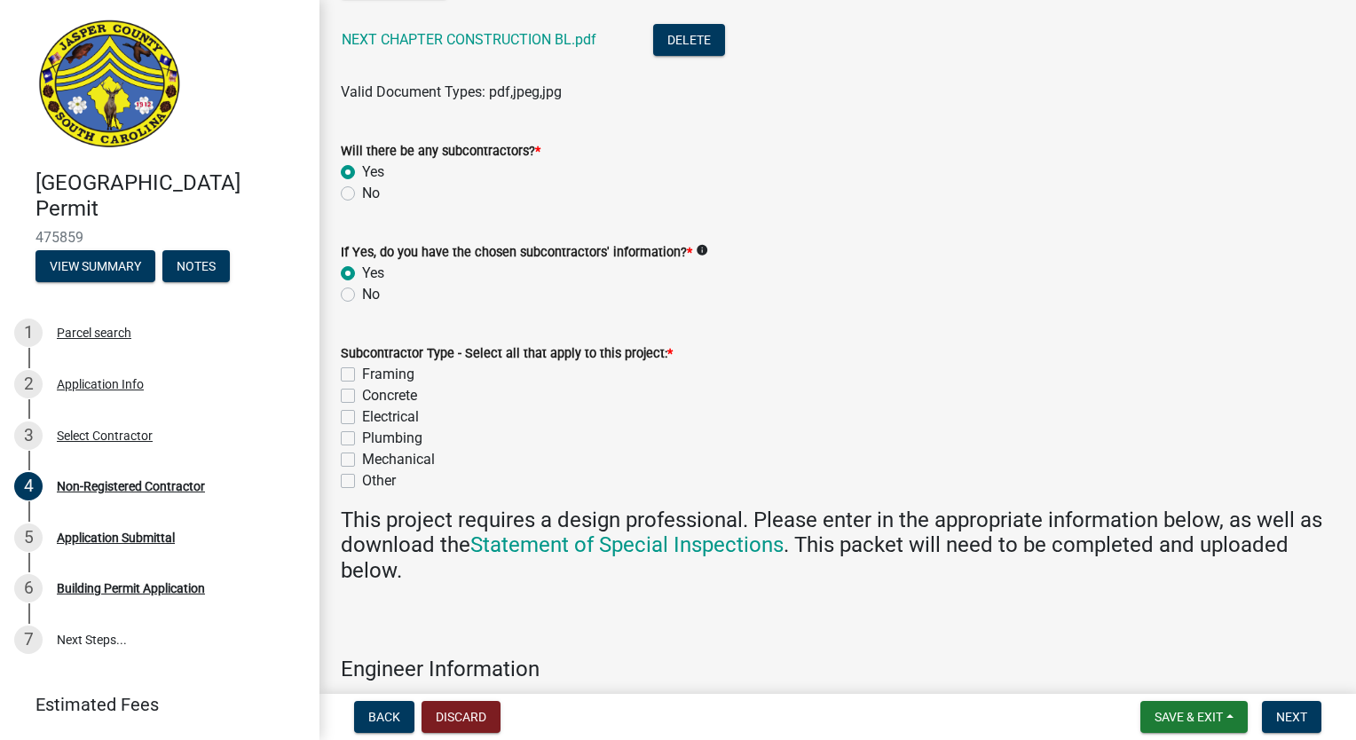
scroll to position [1331, 0]
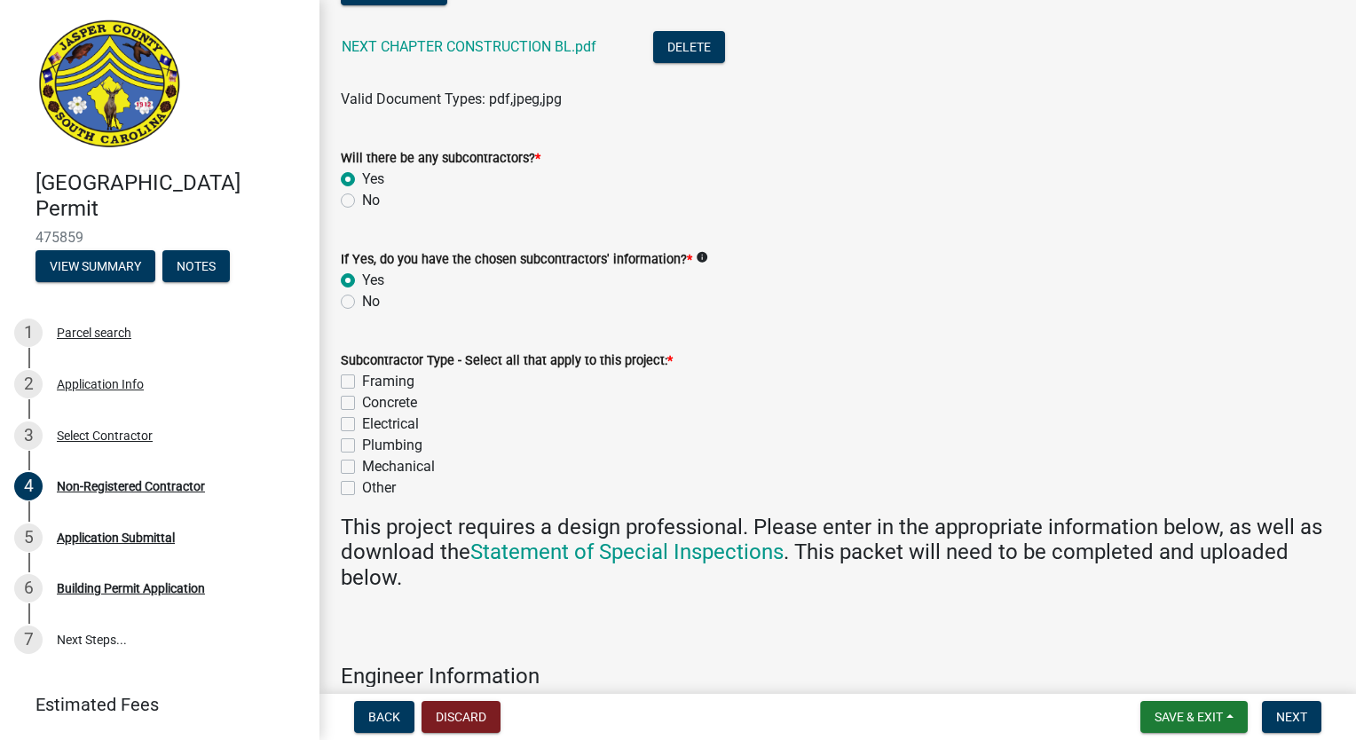
click at [362, 378] on label "Framing" at bounding box center [388, 381] width 52 height 21
click at [362, 378] on input "Framing" at bounding box center [368, 377] width 12 height 12
checkbox input "true"
checkbox input "false"
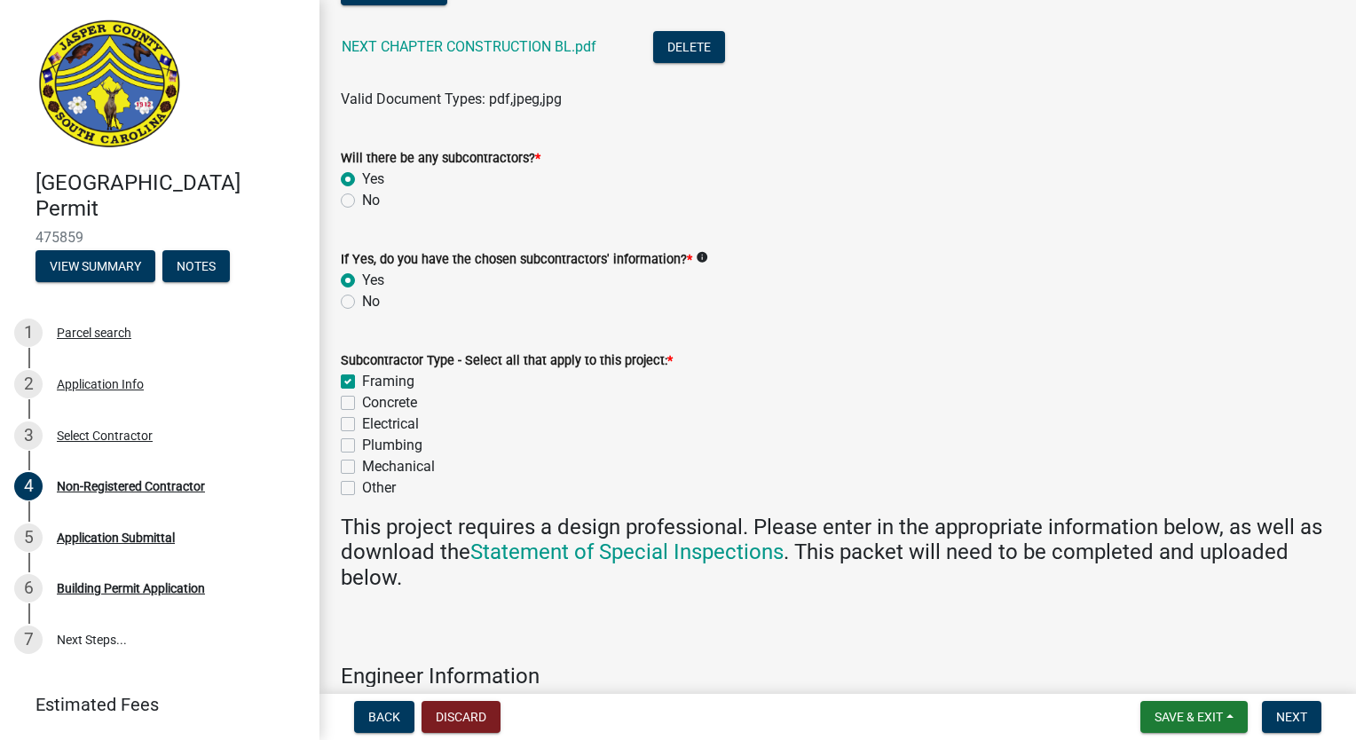
checkbox input "false"
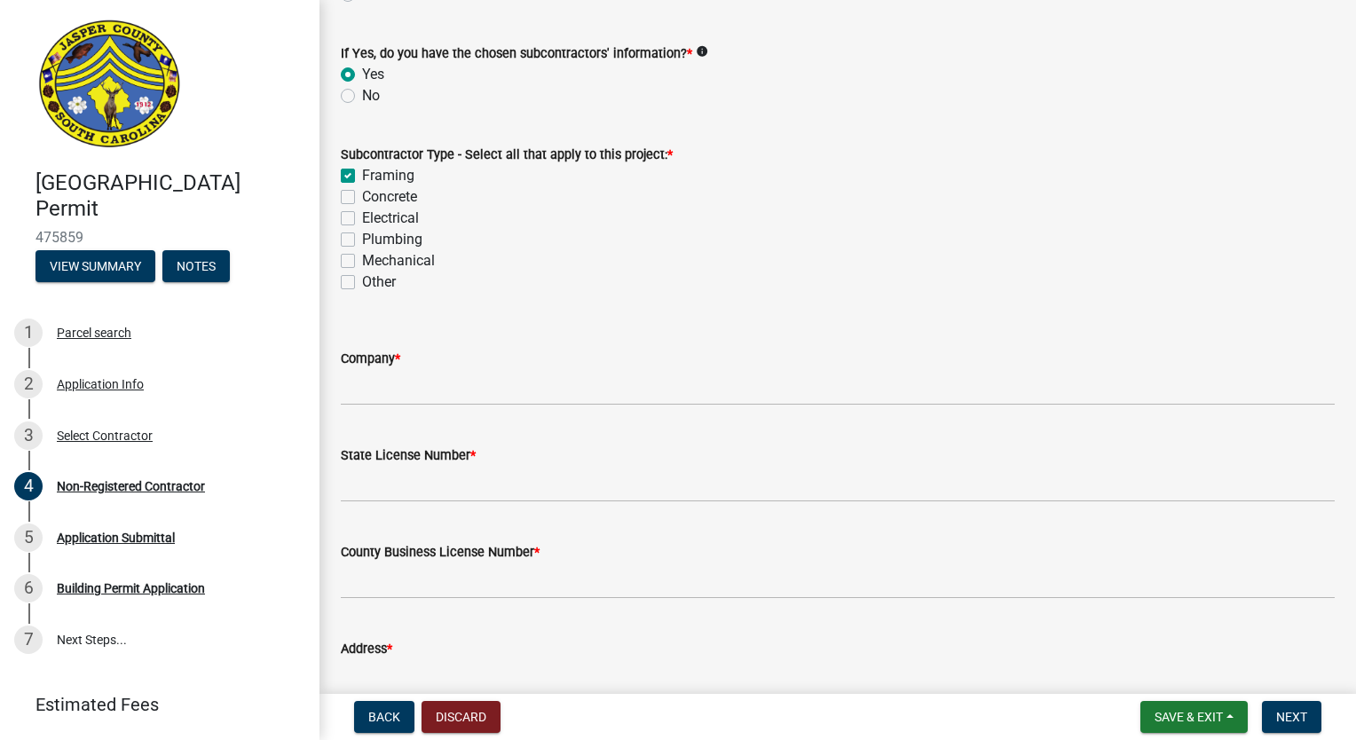
scroll to position [1508, 0]
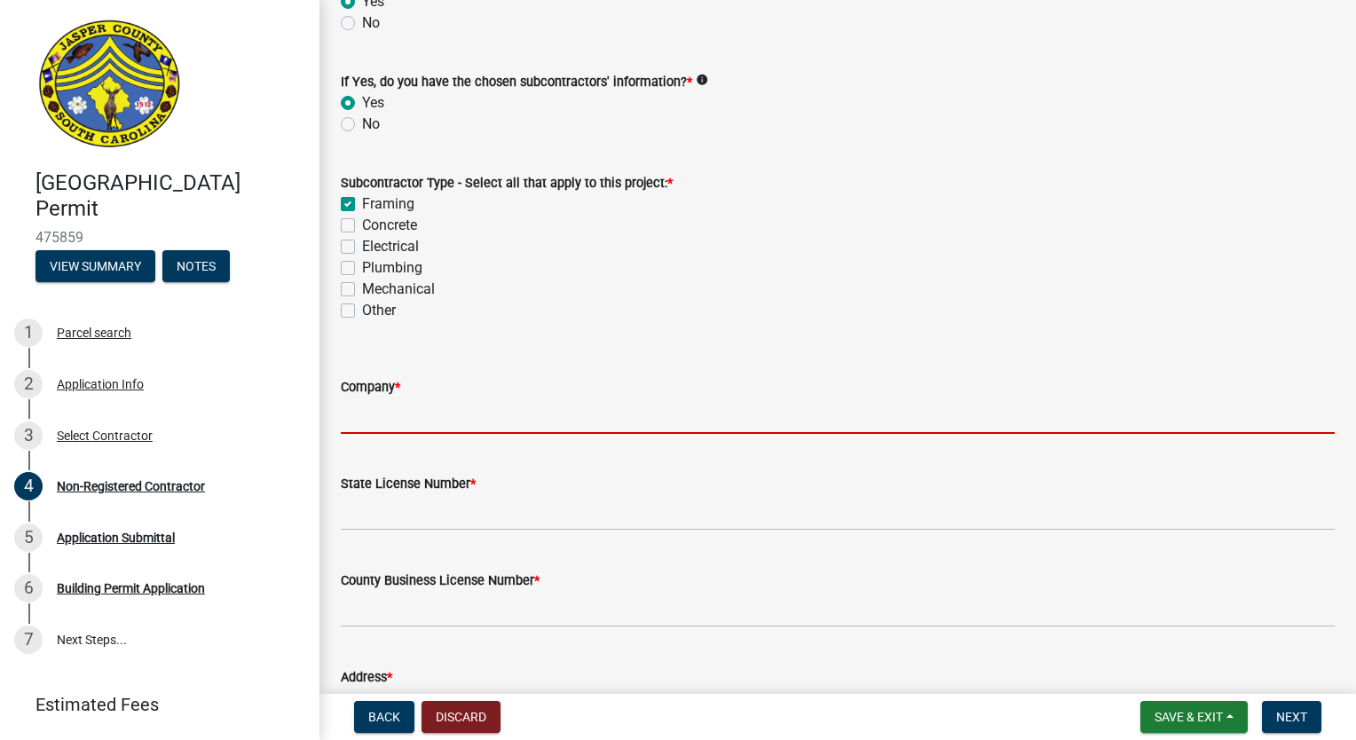
click at [459, 411] on input "Company *" at bounding box center [838, 415] width 994 height 36
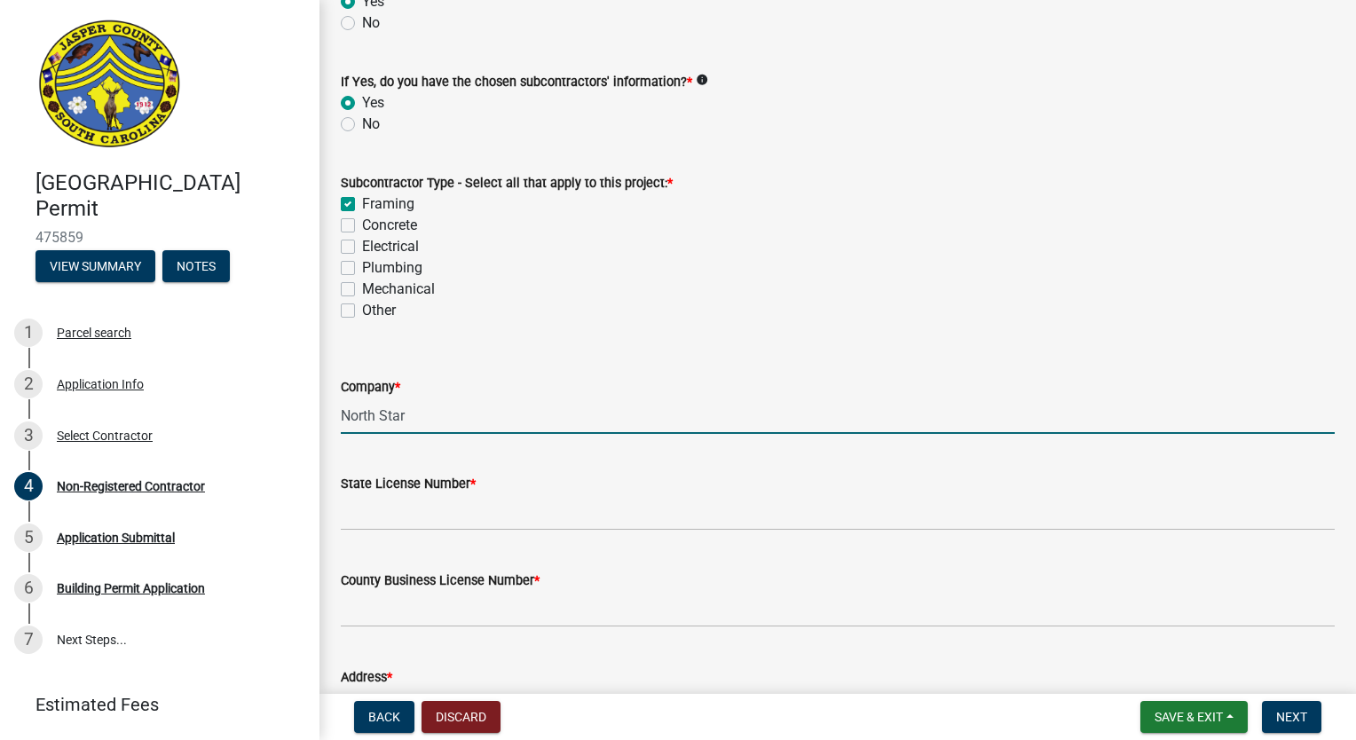
type input "North Star"
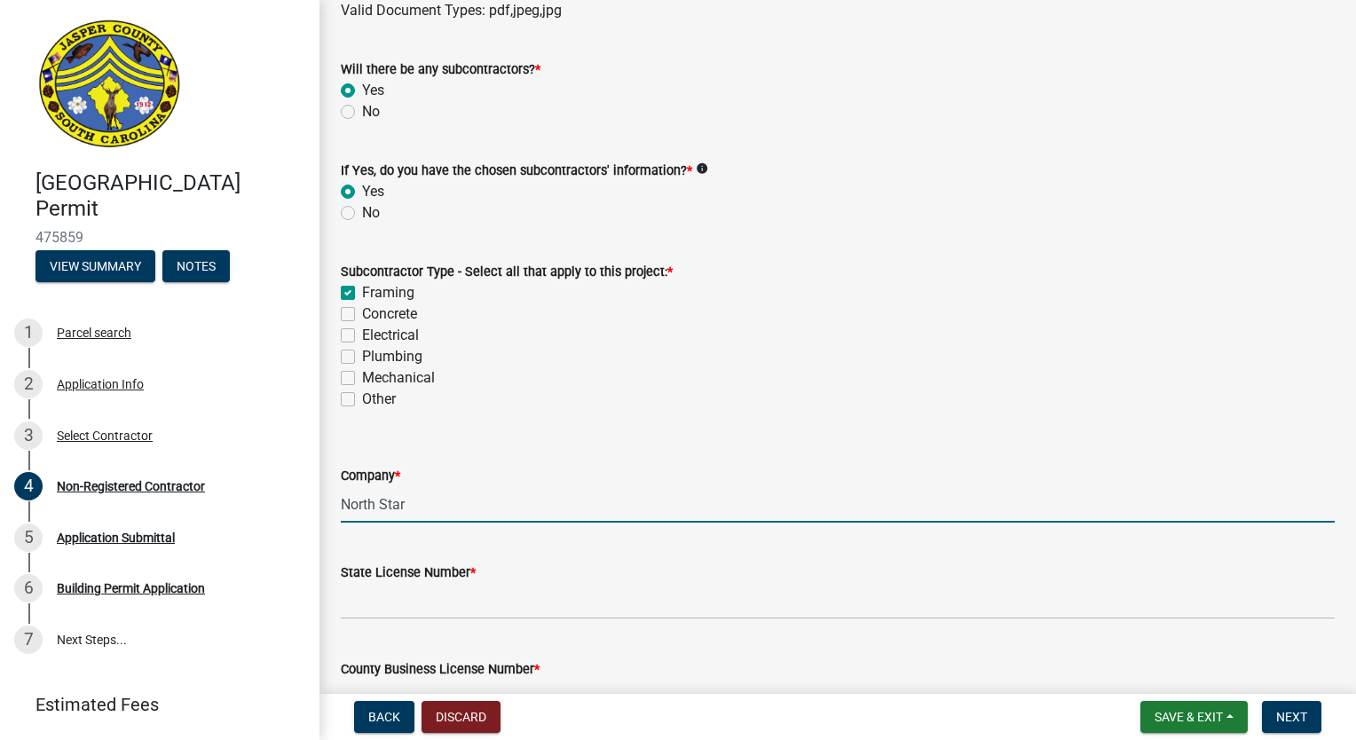
scroll to position [1419, 0]
click at [362, 208] on label "No" at bounding box center [371, 212] width 18 height 21
click at [362, 208] on input "No" at bounding box center [368, 208] width 12 height 12
radio input "true"
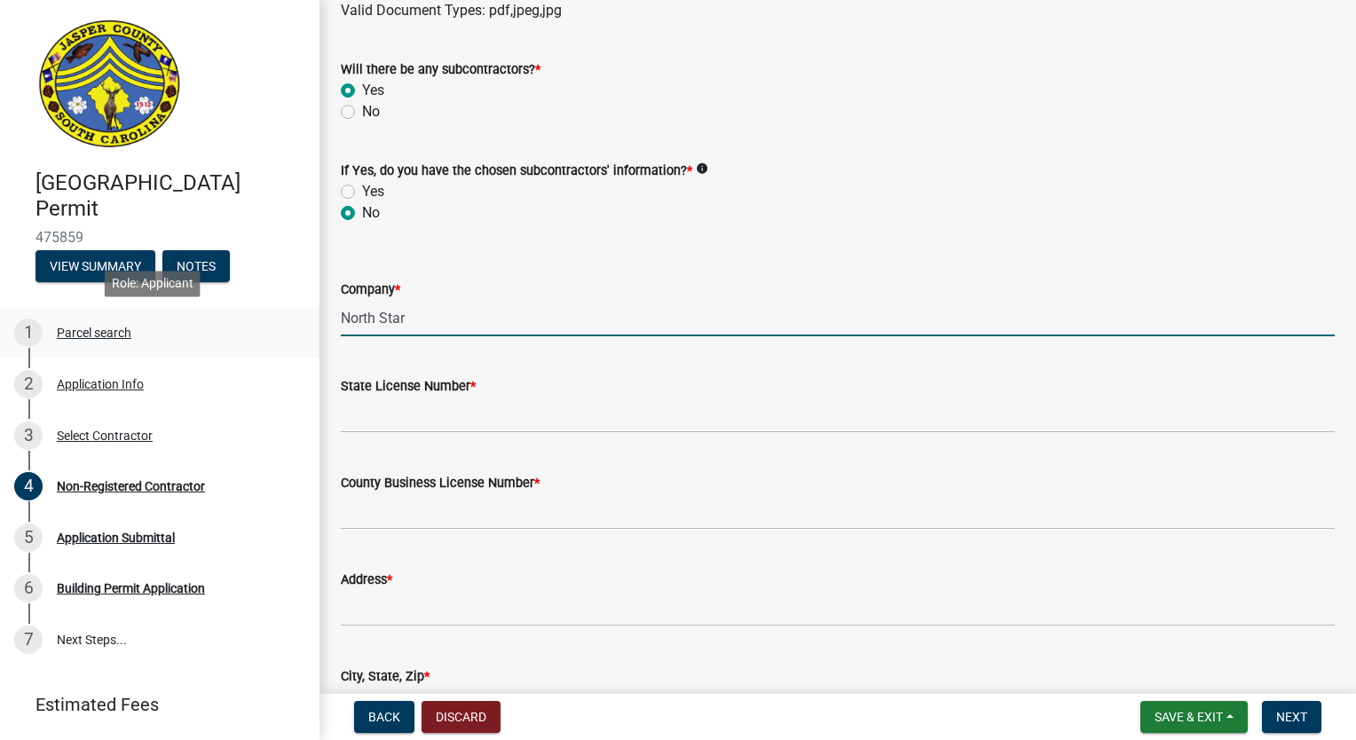
drag, startPoint x: 429, startPoint y: 329, endPoint x: 305, endPoint y: 335, distance: 124.4
click at [305, 335] on div "Jasper County Building Permit 475859 View Summary Notes 1 Parcel search 2 Appli…" at bounding box center [678, 370] width 1356 height 740
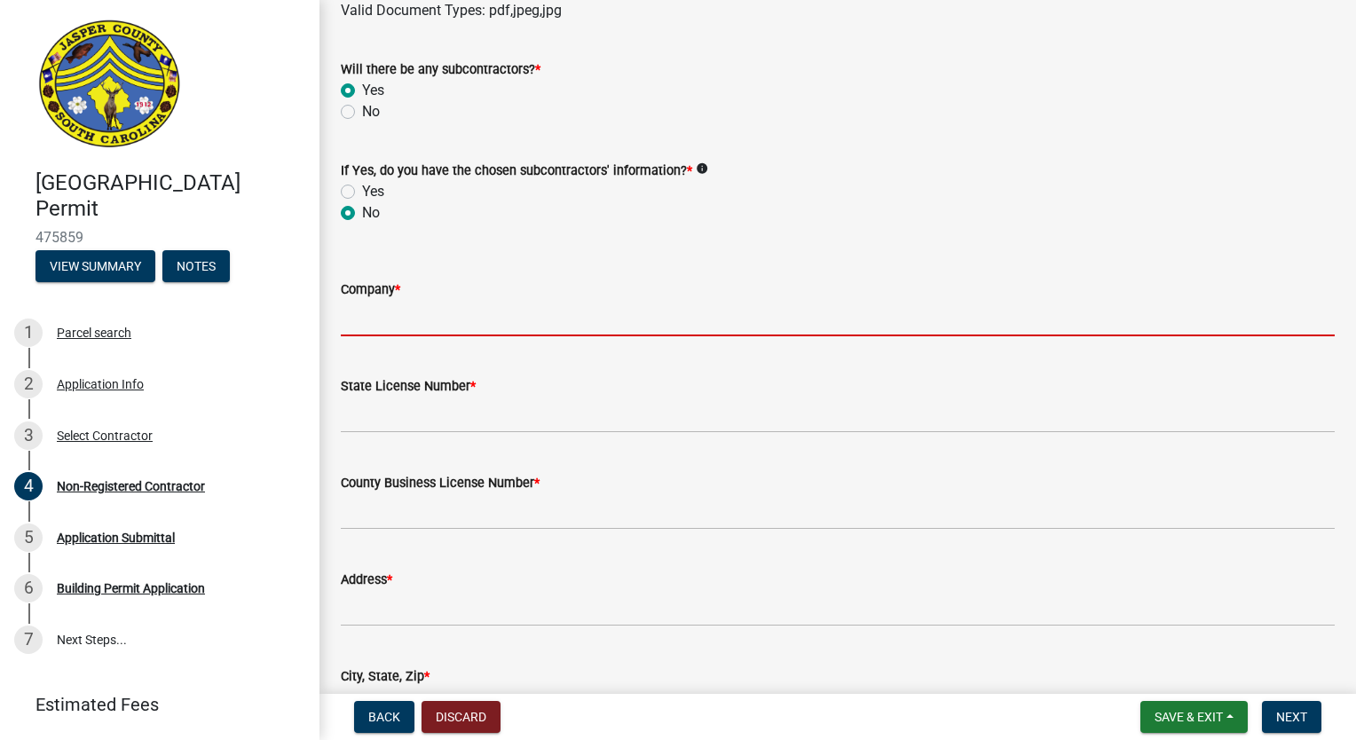
click at [577, 275] on div "Company *" at bounding box center [838, 295] width 994 height 83
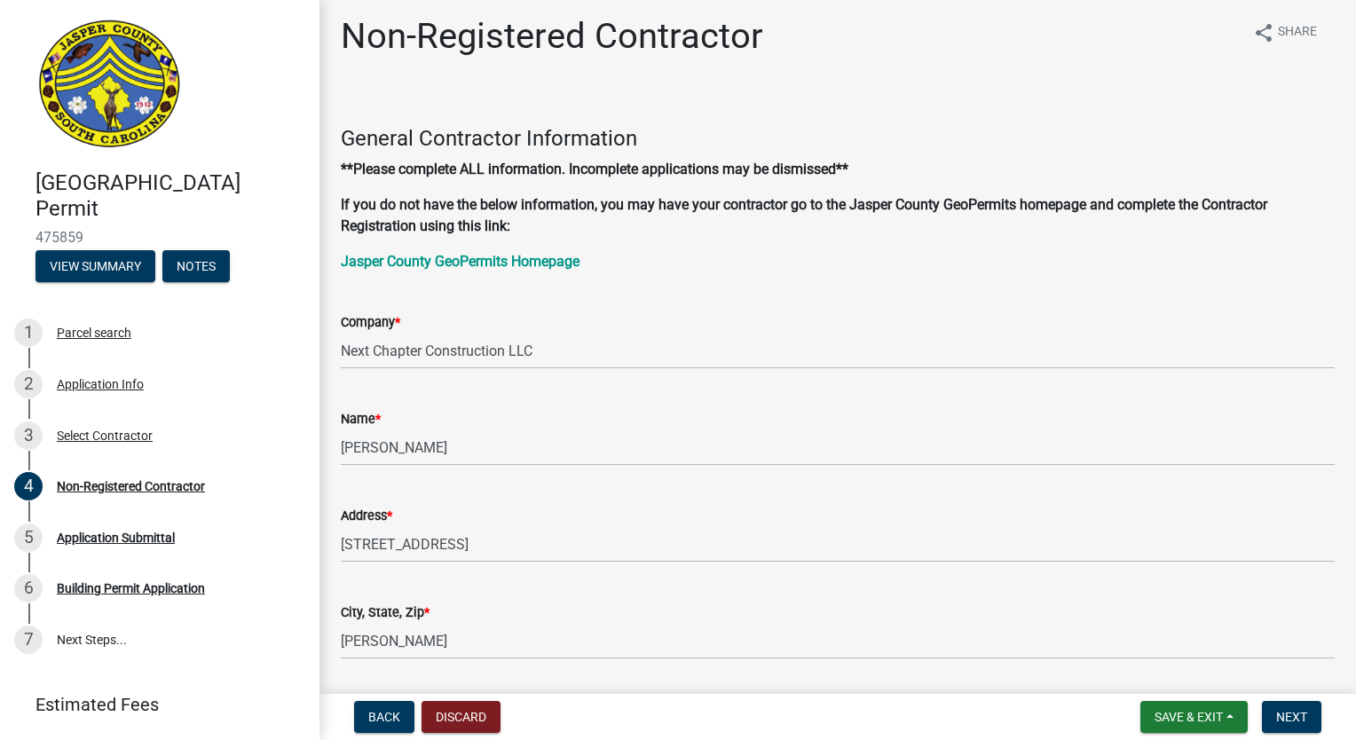
scroll to position [0, 0]
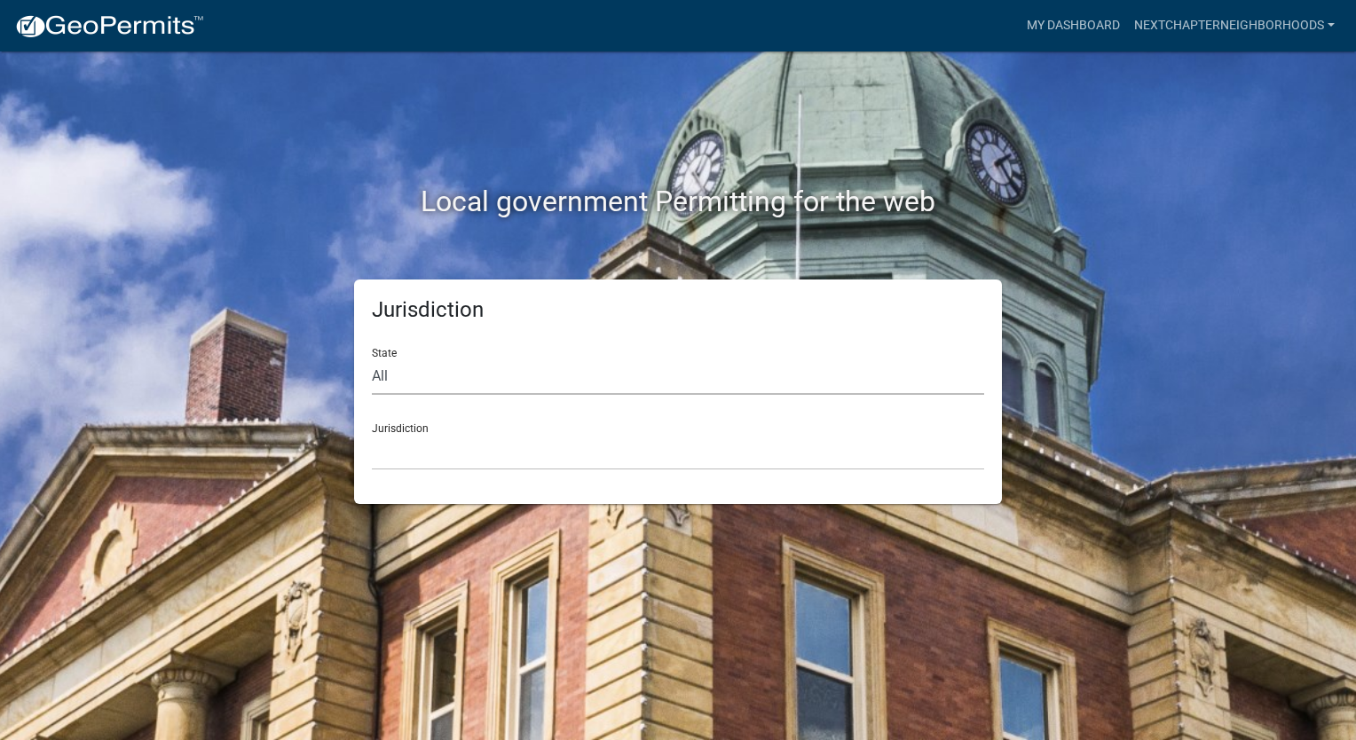
click at [429, 374] on select "All Colorado Georgia Indiana Iowa Kansas Minnesota Ohio South Carolina Wisconsin" at bounding box center [678, 376] width 612 height 36
select select "South Carolina"
click at [372, 358] on select "All Colorado Georgia Indiana Iowa Kansas Minnesota Ohio South Carolina Wisconsin" at bounding box center [678, 376] width 612 height 36
click at [440, 455] on select "Abbeville County, South Carolina Jasper County, South Carolina" at bounding box center [678, 452] width 612 height 36
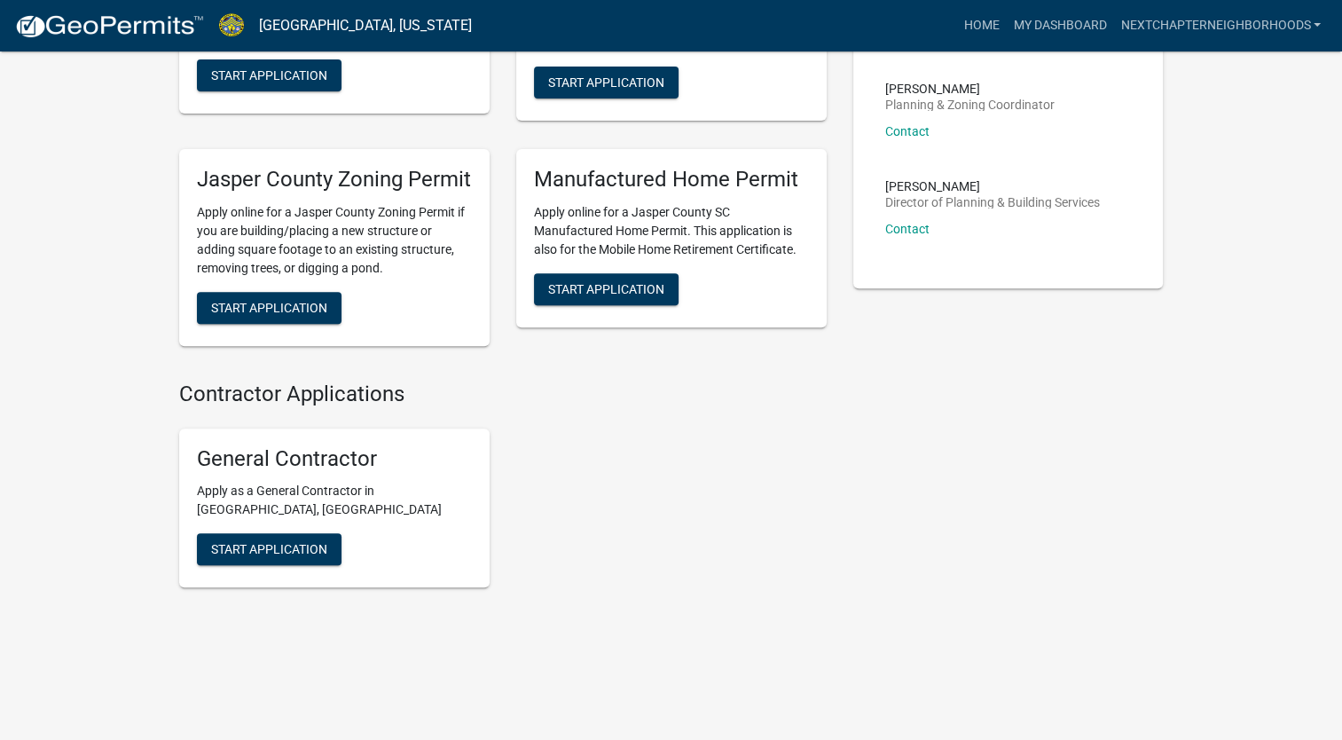
scroll to position [621, 0]
click at [266, 556] on span "Start Application" at bounding box center [269, 549] width 116 height 14
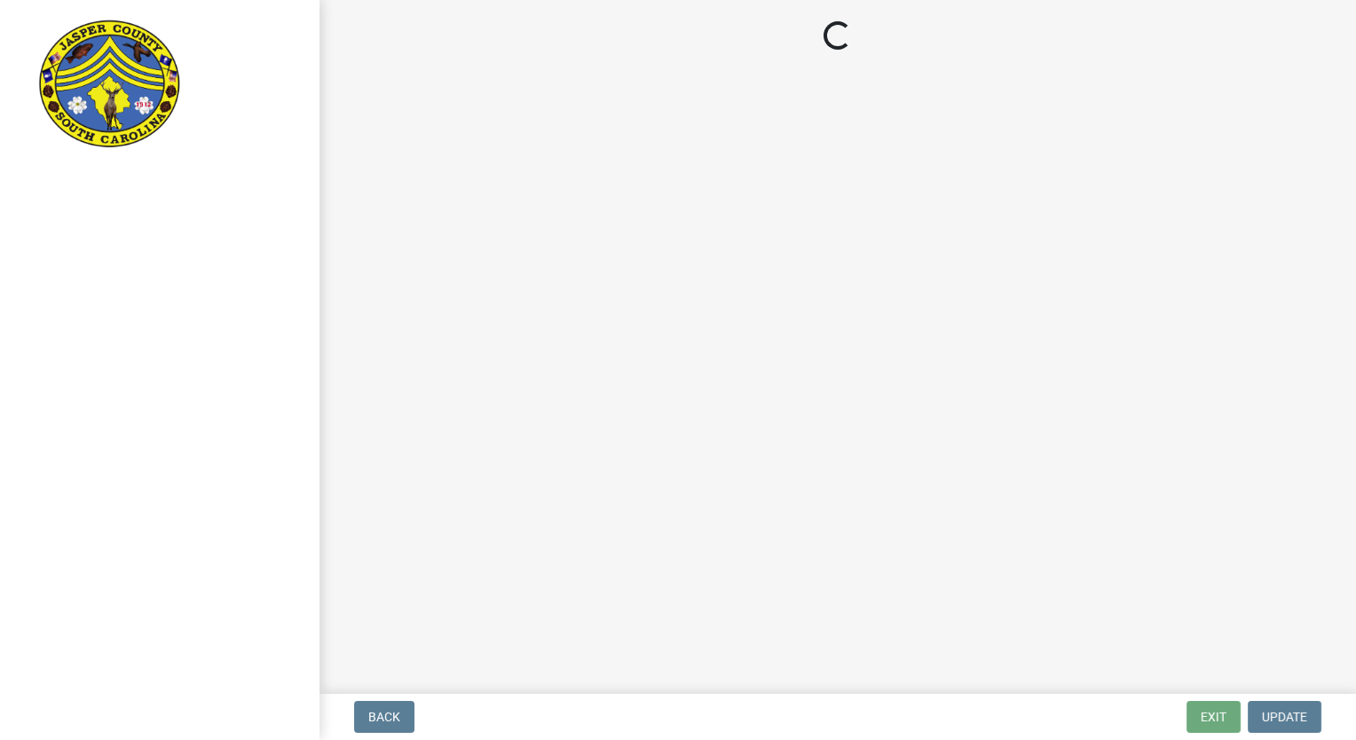
select select "Georgia"
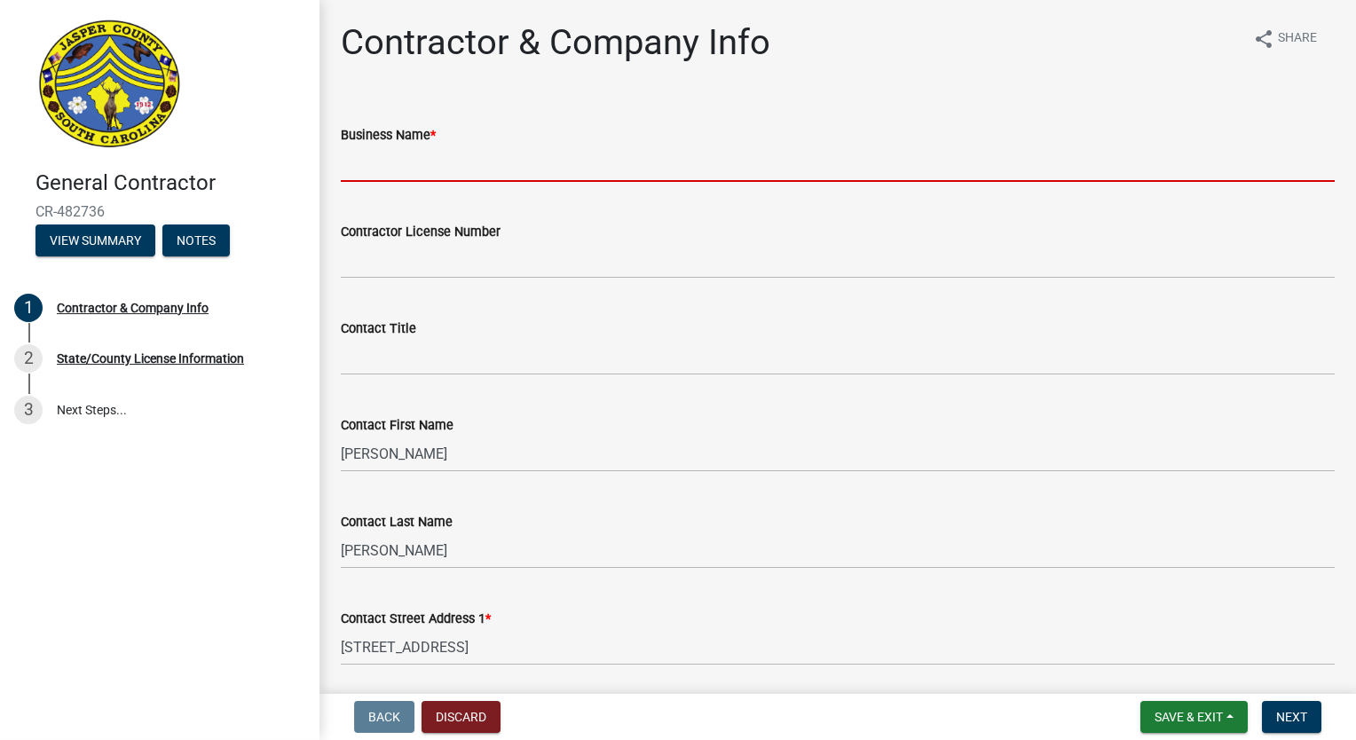
click at [402, 169] on input "Business Name *" at bounding box center [838, 163] width 994 height 36
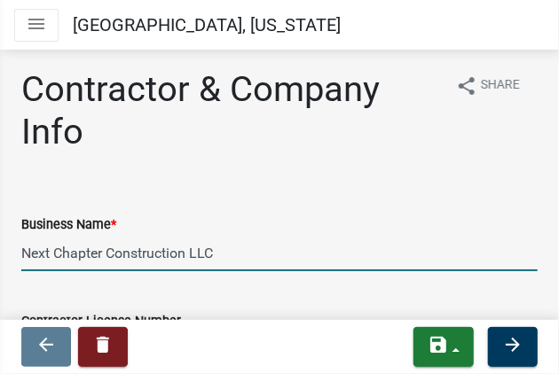
type input "Next Chapter Construction LLC"
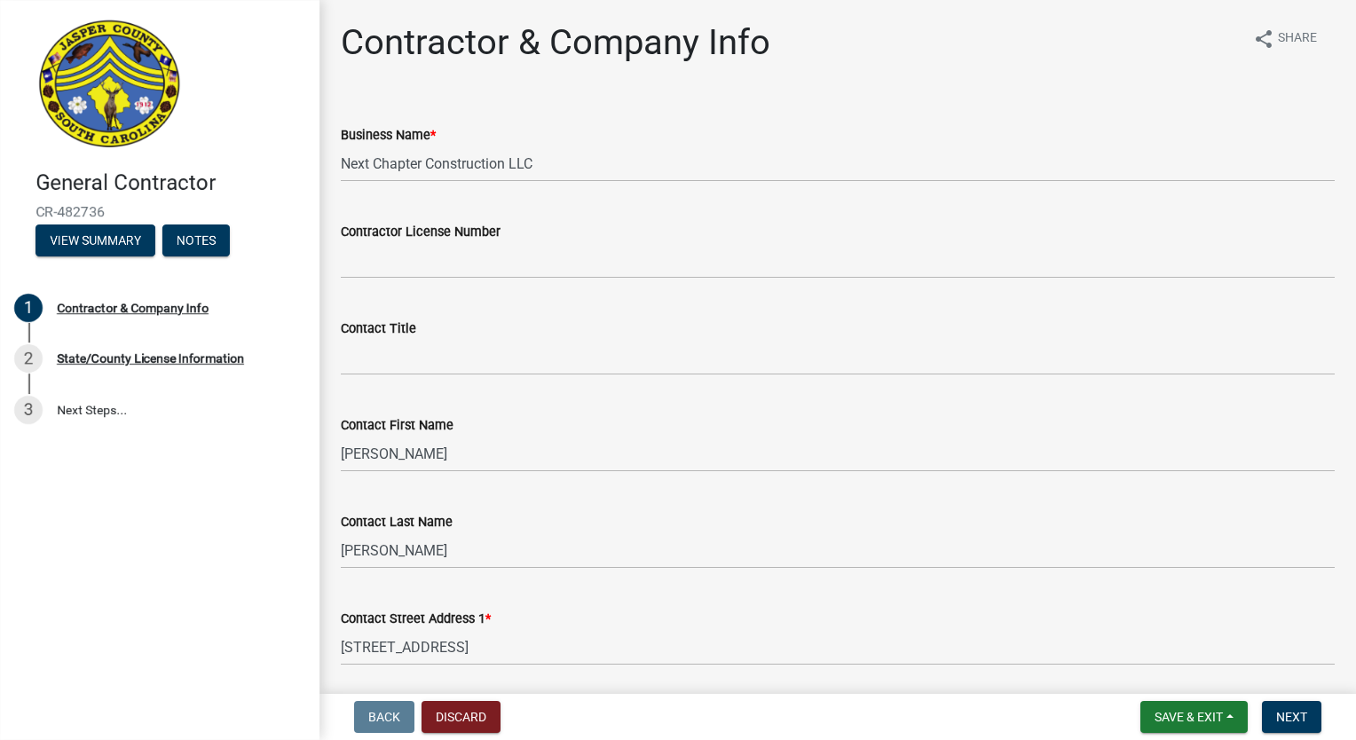
click at [390, 105] on div "Business Name * Next Chapter Construction LLC" at bounding box center [838, 140] width 994 height 83
click at [446, 261] on input "Contractor License Number" at bounding box center [838, 260] width 994 height 36
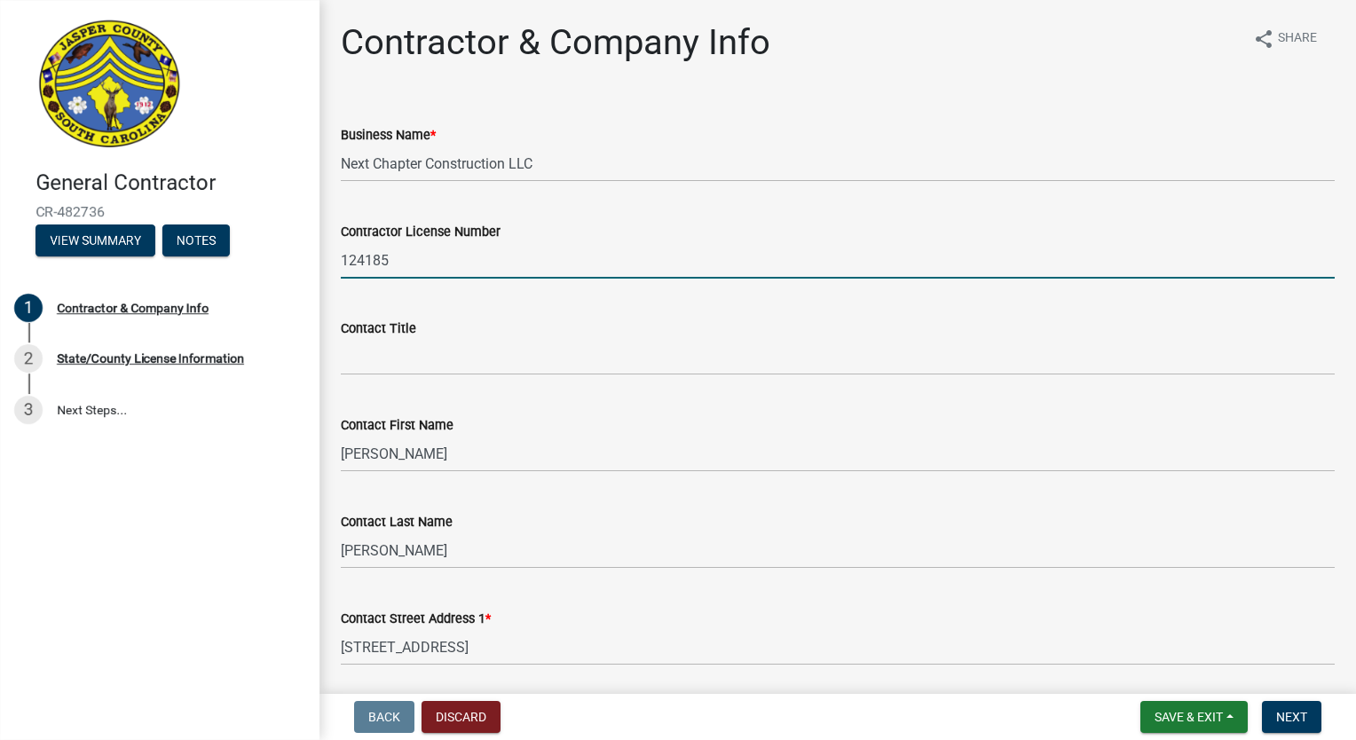
type input "124185"
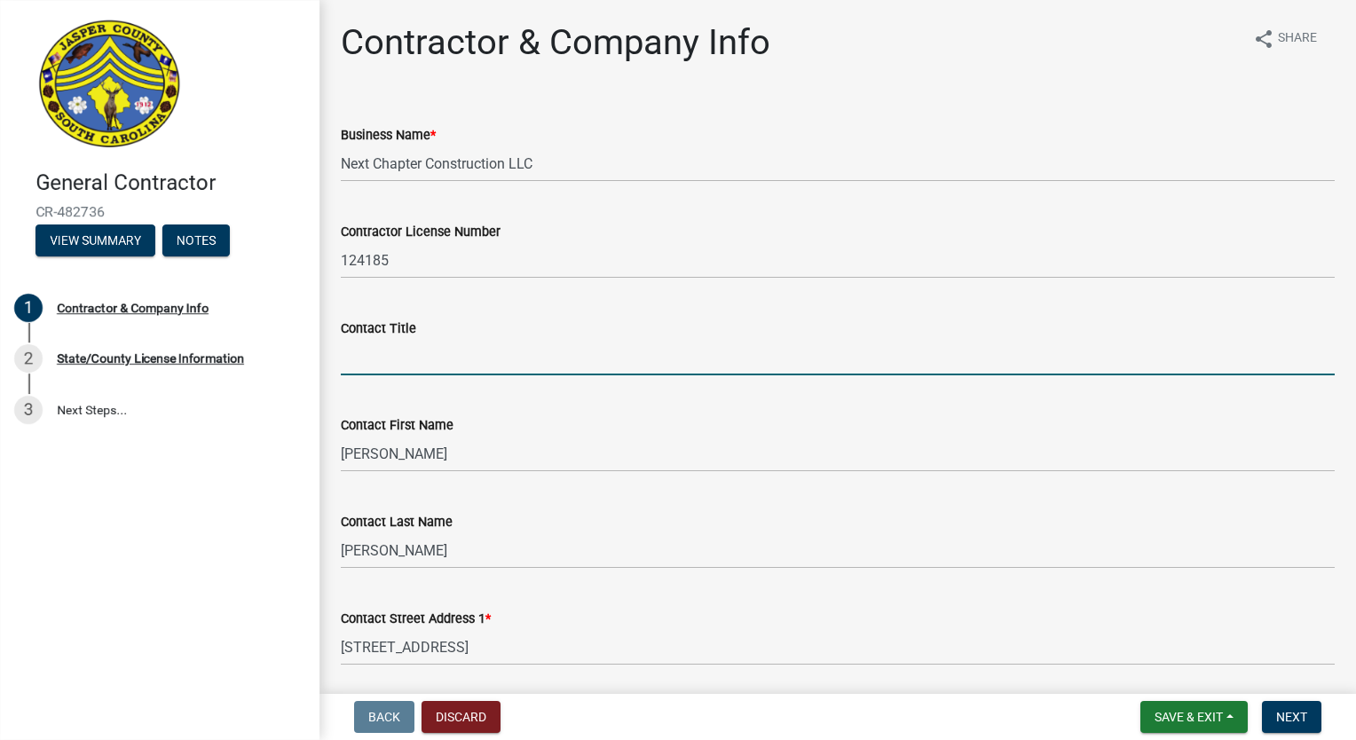
click at [378, 342] on input "Contact Title" at bounding box center [838, 357] width 994 height 36
click at [387, 360] on input "Contact Title" at bounding box center [838, 357] width 994 height 36
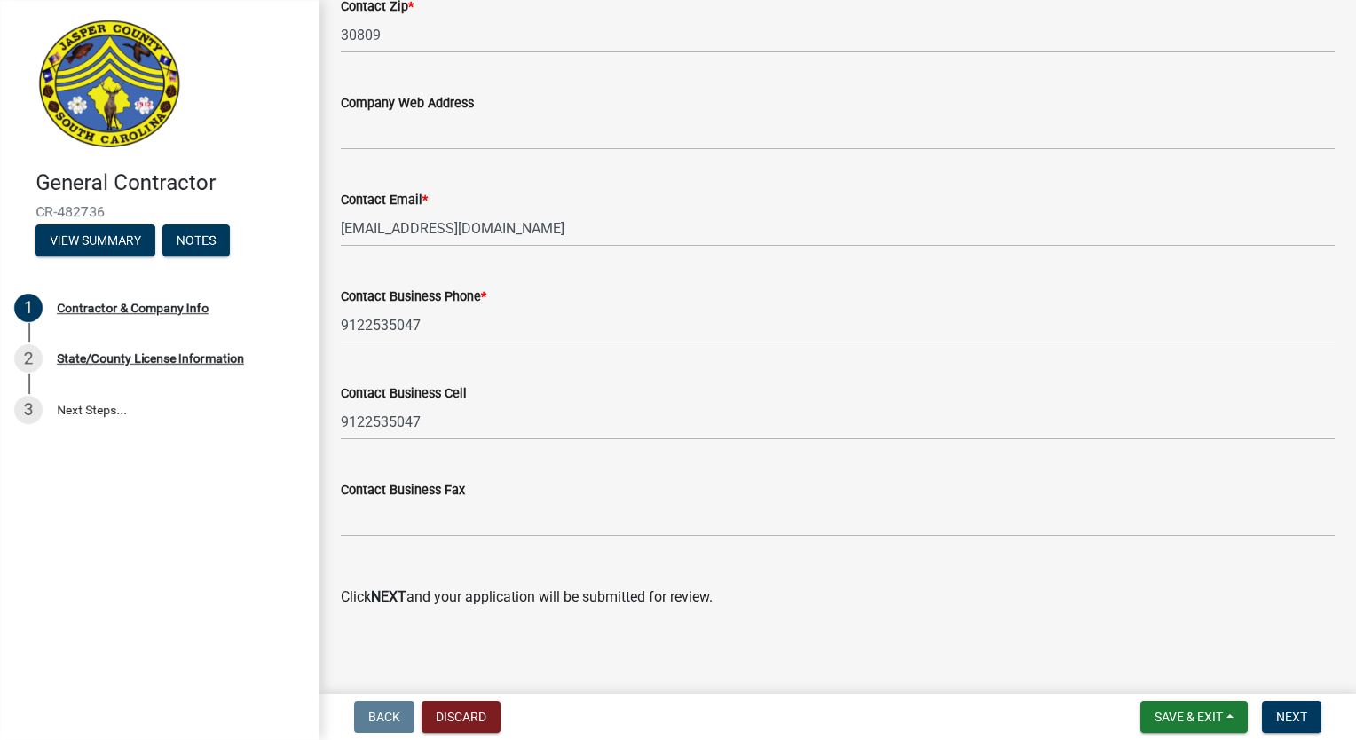
scroll to position [1026, 0]
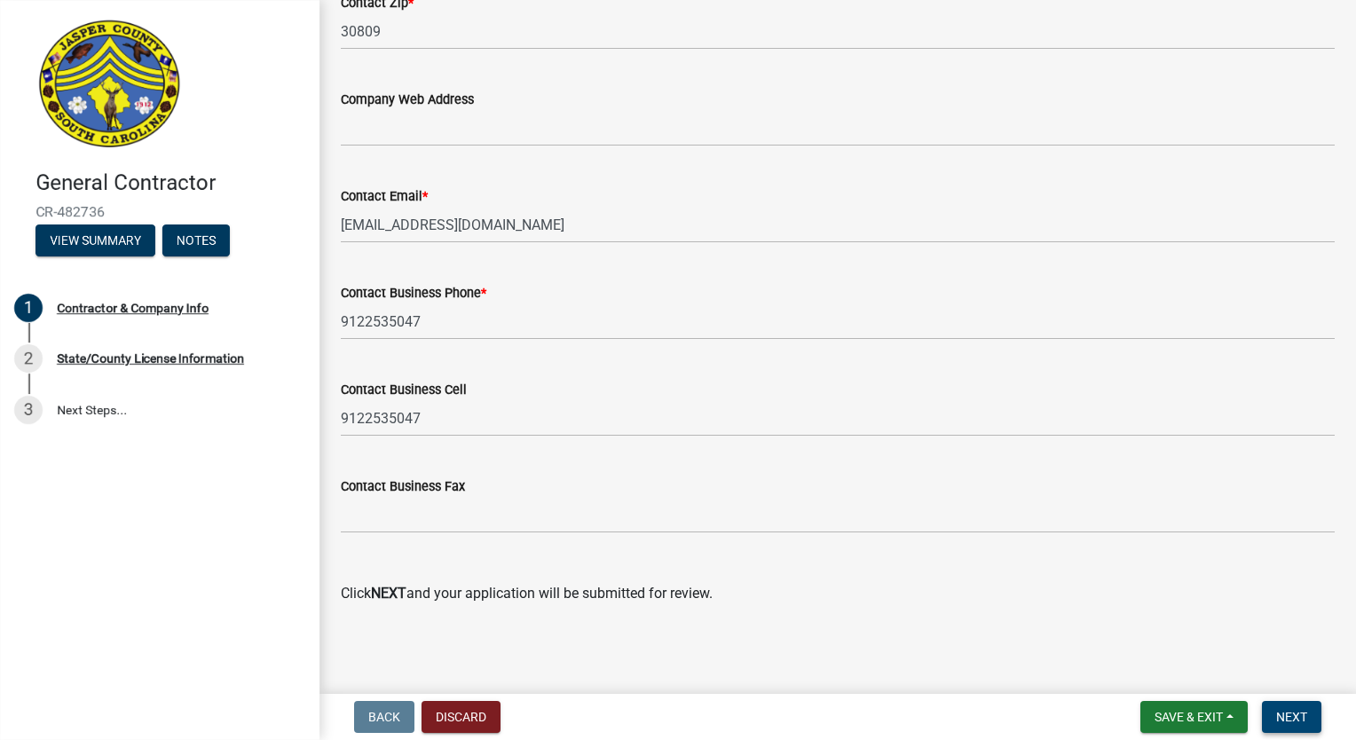
type input "Superintendent"
click at [1293, 714] on span "Next" at bounding box center [1291, 717] width 31 height 14
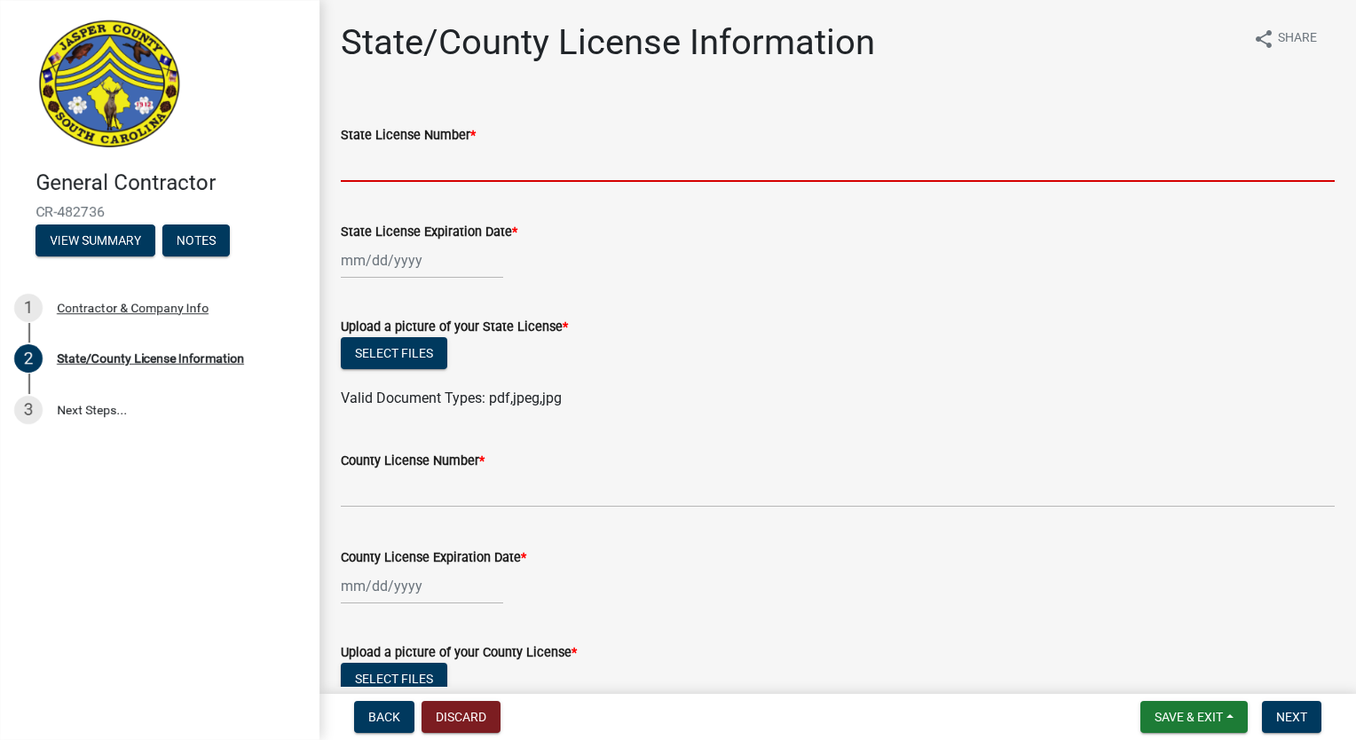
click at [425, 165] on input "State License Number *" at bounding box center [838, 163] width 994 height 36
type input "8072"
click at [355, 256] on div at bounding box center [422, 260] width 162 height 36
select select "9"
select select "2025"
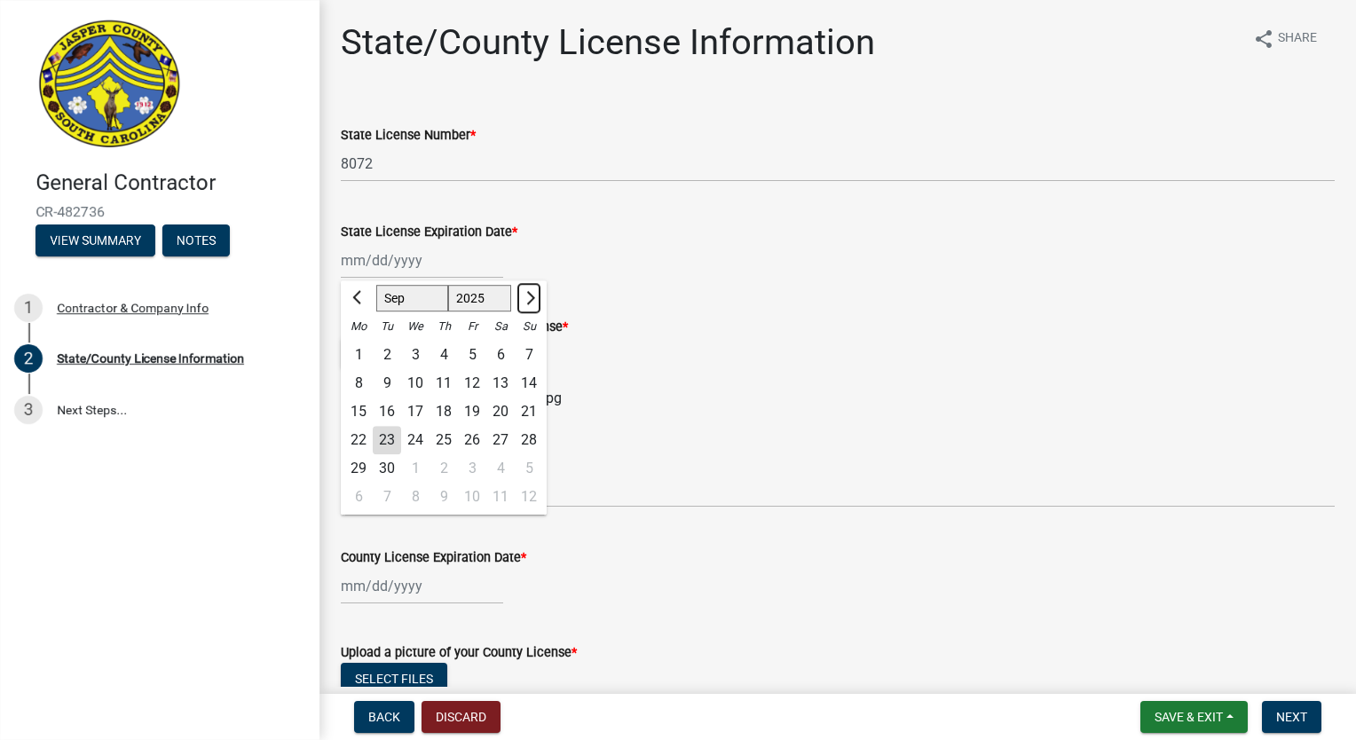
click at [532, 287] on button "Next month" at bounding box center [528, 298] width 21 height 28
click at [355, 301] on span "Previous month" at bounding box center [358, 297] width 13 height 13
click at [525, 301] on span "Next month" at bounding box center [528, 297] width 13 height 13
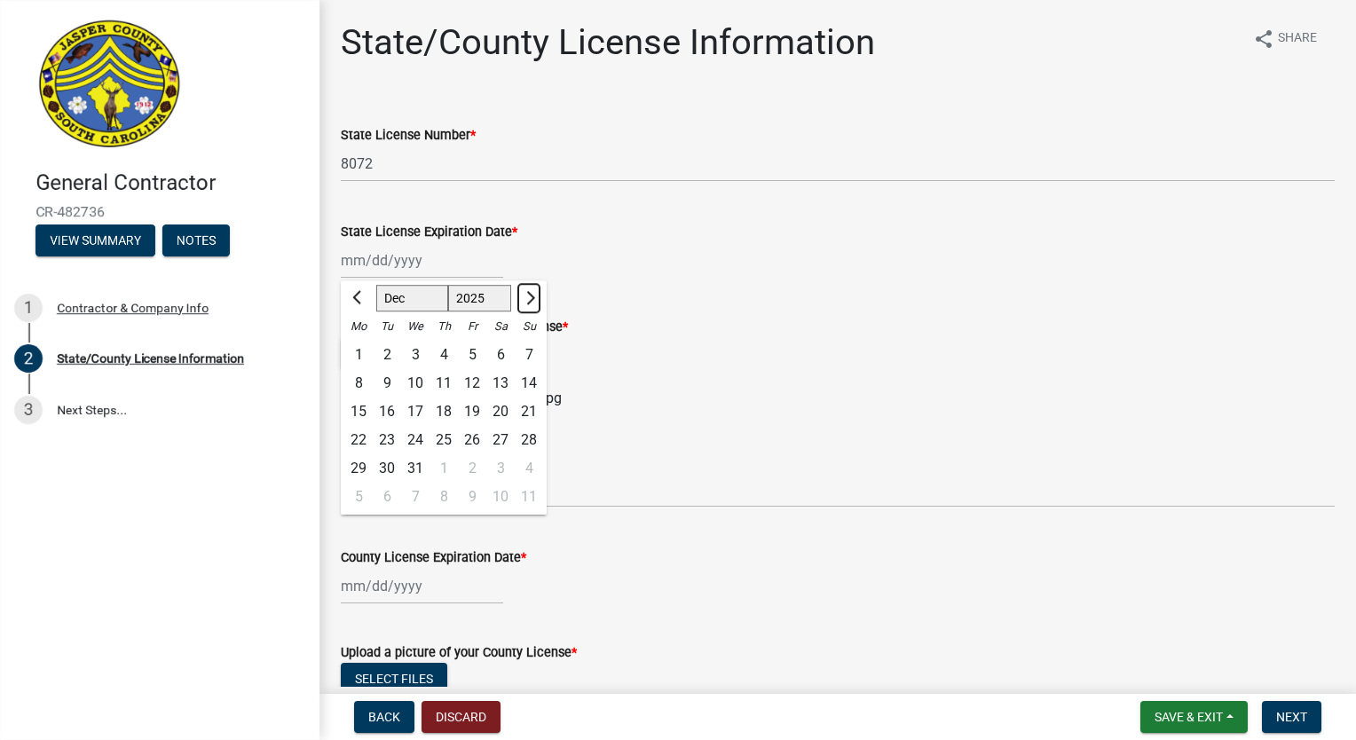
click at [525, 301] on span "Next month" at bounding box center [528, 297] width 13 height 13
select select "1"
select select "2026"
click at [525, 301] on span "Next month" at bounding box center [528, 297] width 13 height 13
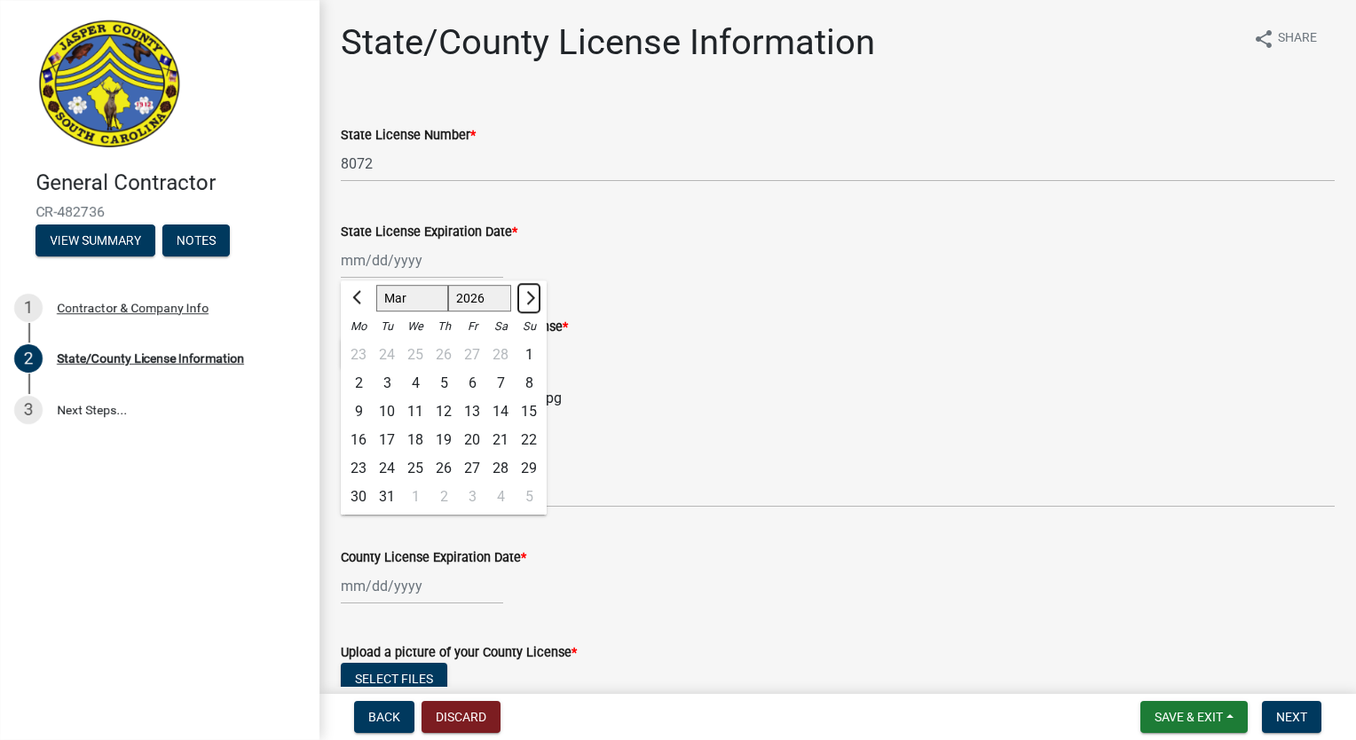
click at [525, 301] on span "Next month" at bounding box center [528, 297] width 13 height 13
select select "4"
click at [447, 463] on div "30" at bounding box center [443, 468] width 28 height 28
type input "04/30/2026"
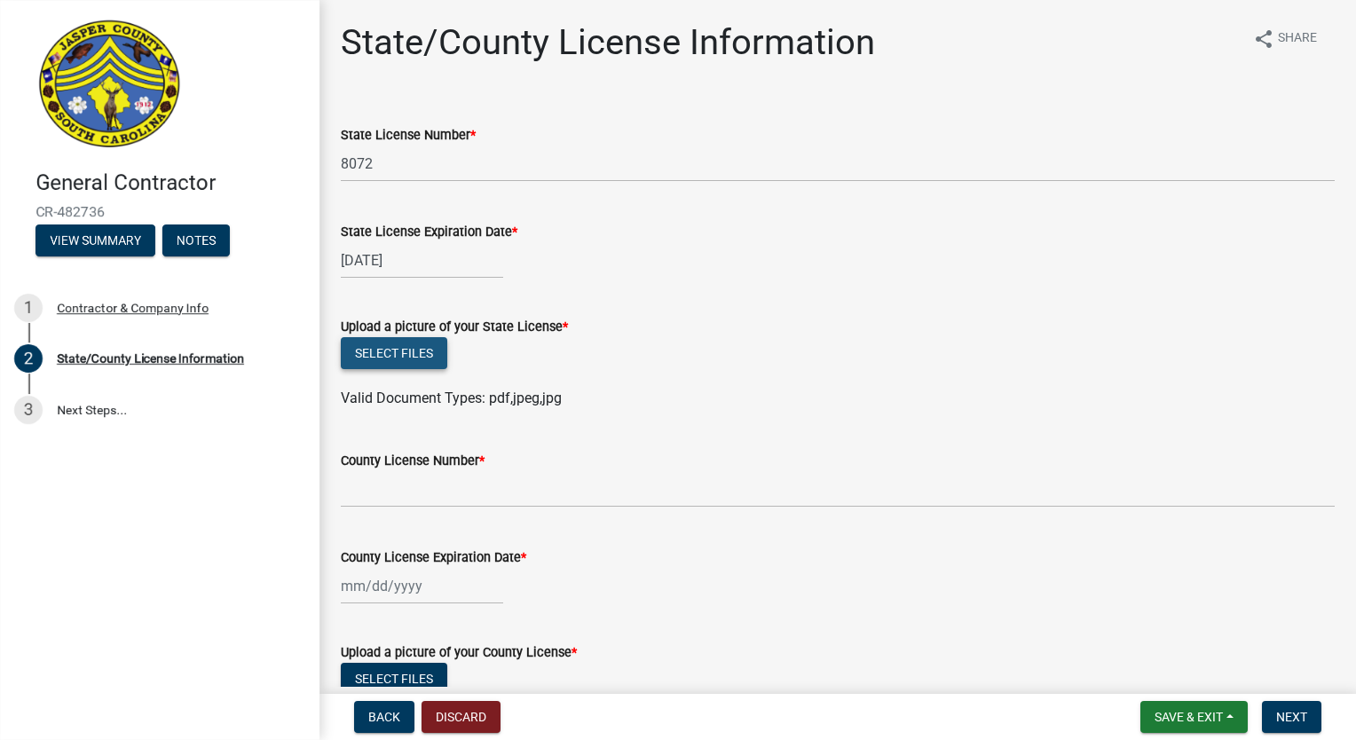
click at [396, 351] on button "Select files" at bounding box center [394, 353] width 106 height 32
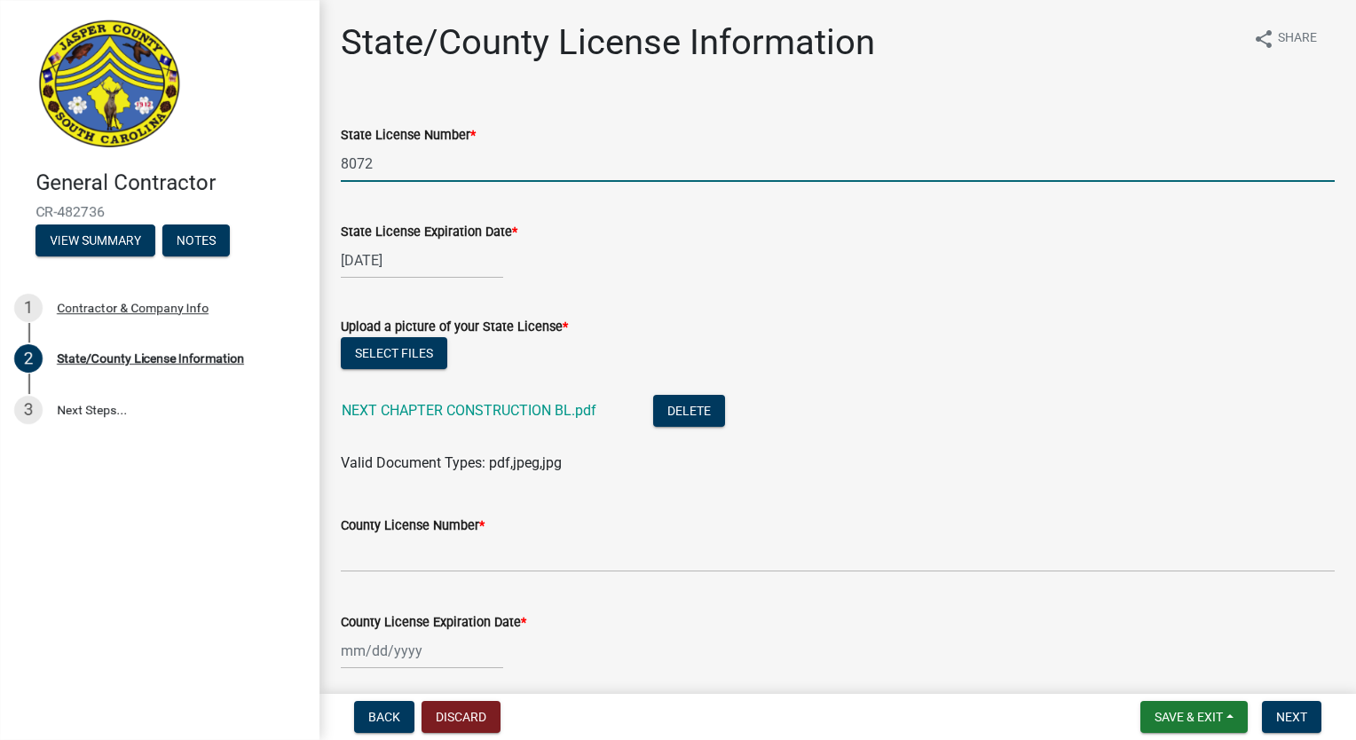
click at [378, 166] on input "8072" at bounding box center [838, 163] width 994 height 36
drag, startPoint x: 378, startPoint y: 165, endPoint x: 299, endPoint y: 177, distance: 79.8
click at [299, 177] on div "General Contractor CR-482736 View Summary Notes 1 Contractor & Company Info 2 S…" at bounding box center [678, 370] width 1356 height 740
type input "124185"
click at [373, 307] on form "Upload a picture of your State License * Select files NEXT CHAPTER CONSTRUCTION…" at bounding box center [838, 384] width 994 height 179
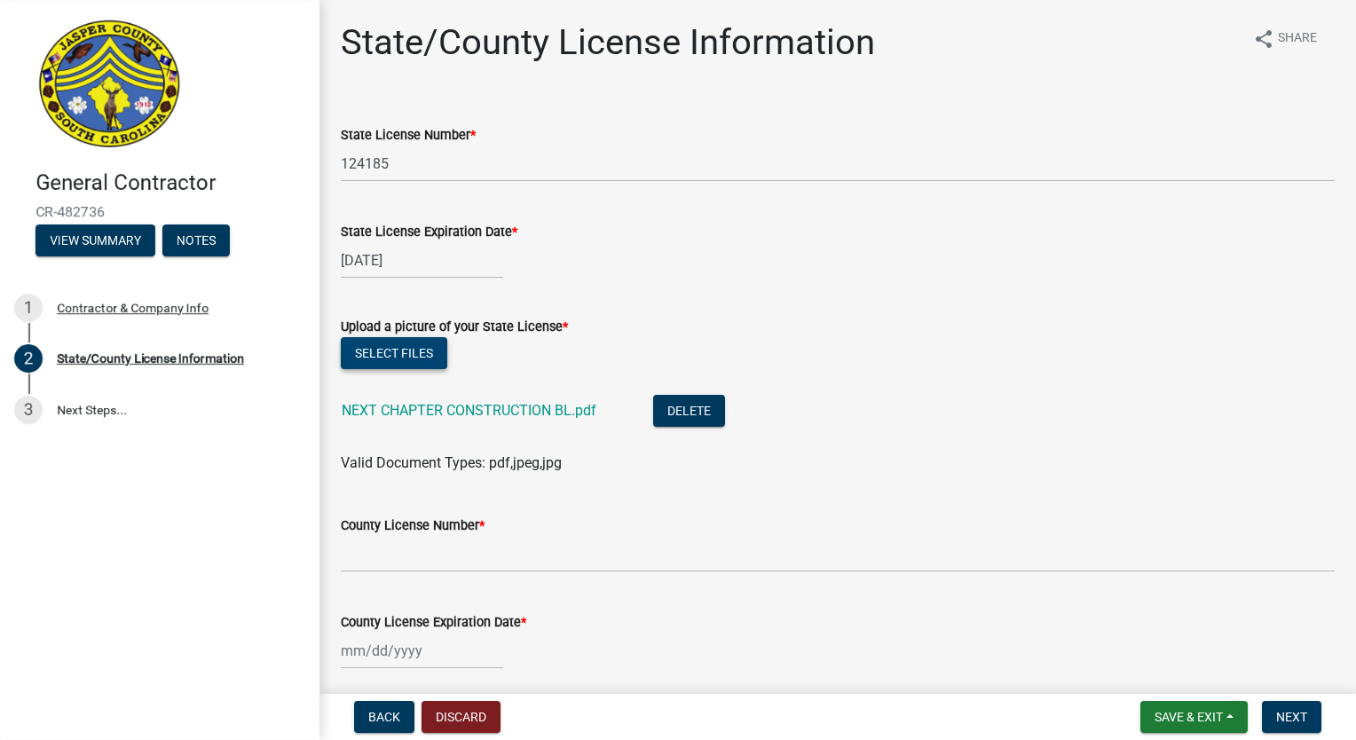
click at [397, 352] on button "Select files" at bounding box center [394, 353] width 106 height 32
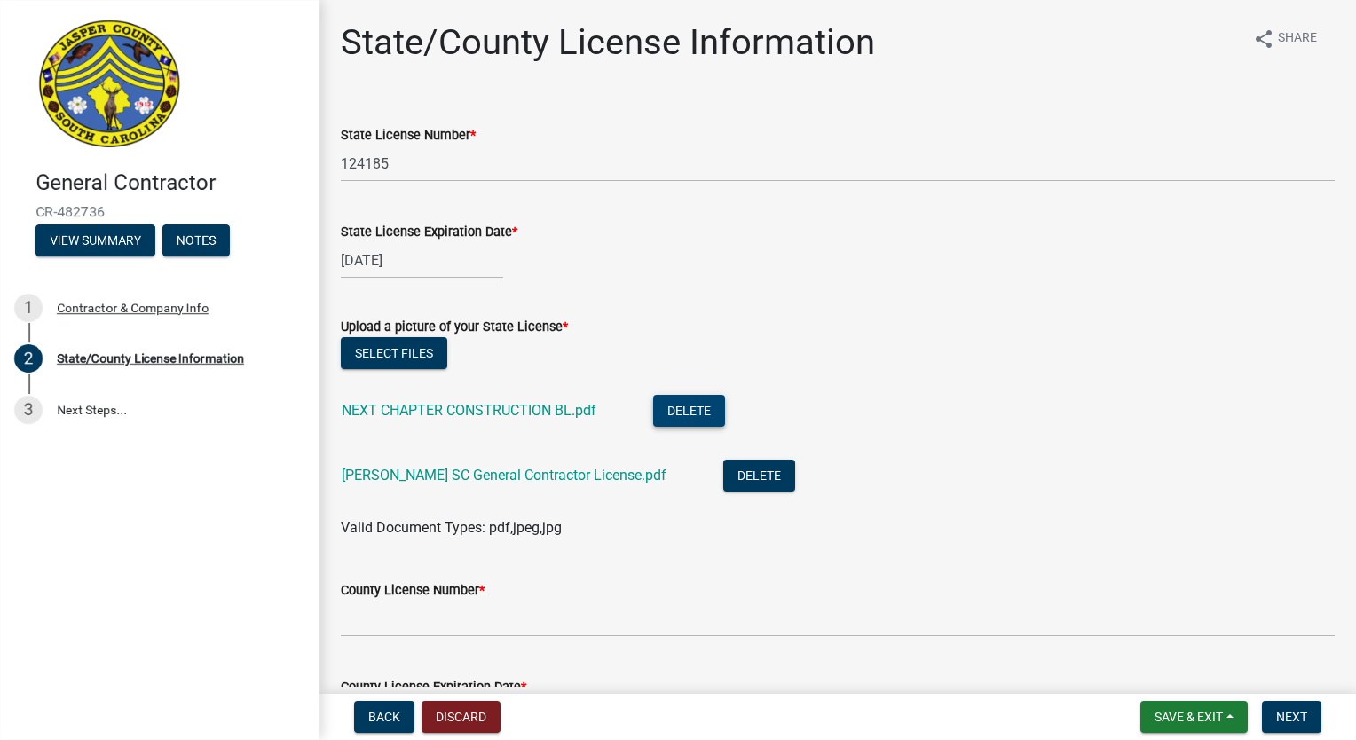
click at [685, 413] on button "Delete" at bounding box center [689, 411] width 72 height 32
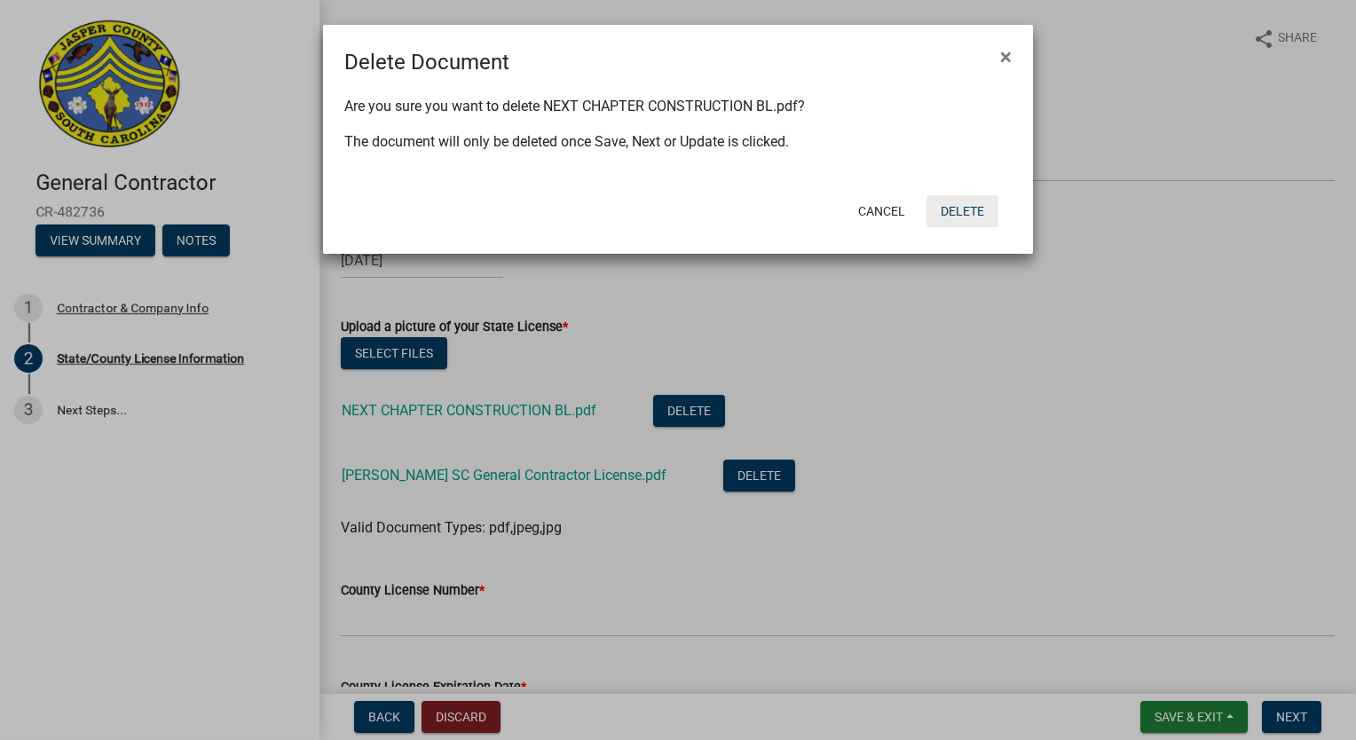
click at [960, 201] on button "Delete" at bounding box center [962, 211] width 72 height 32
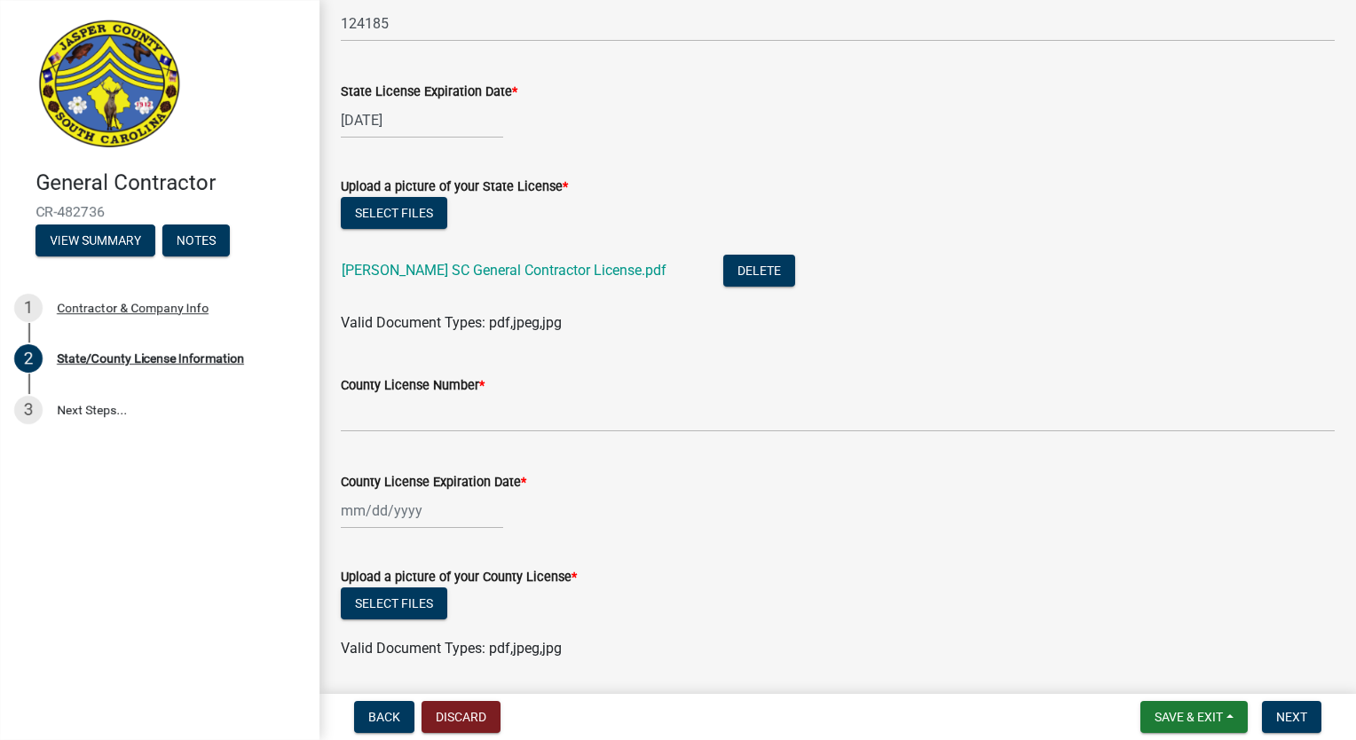
scroll to position [177, 0]
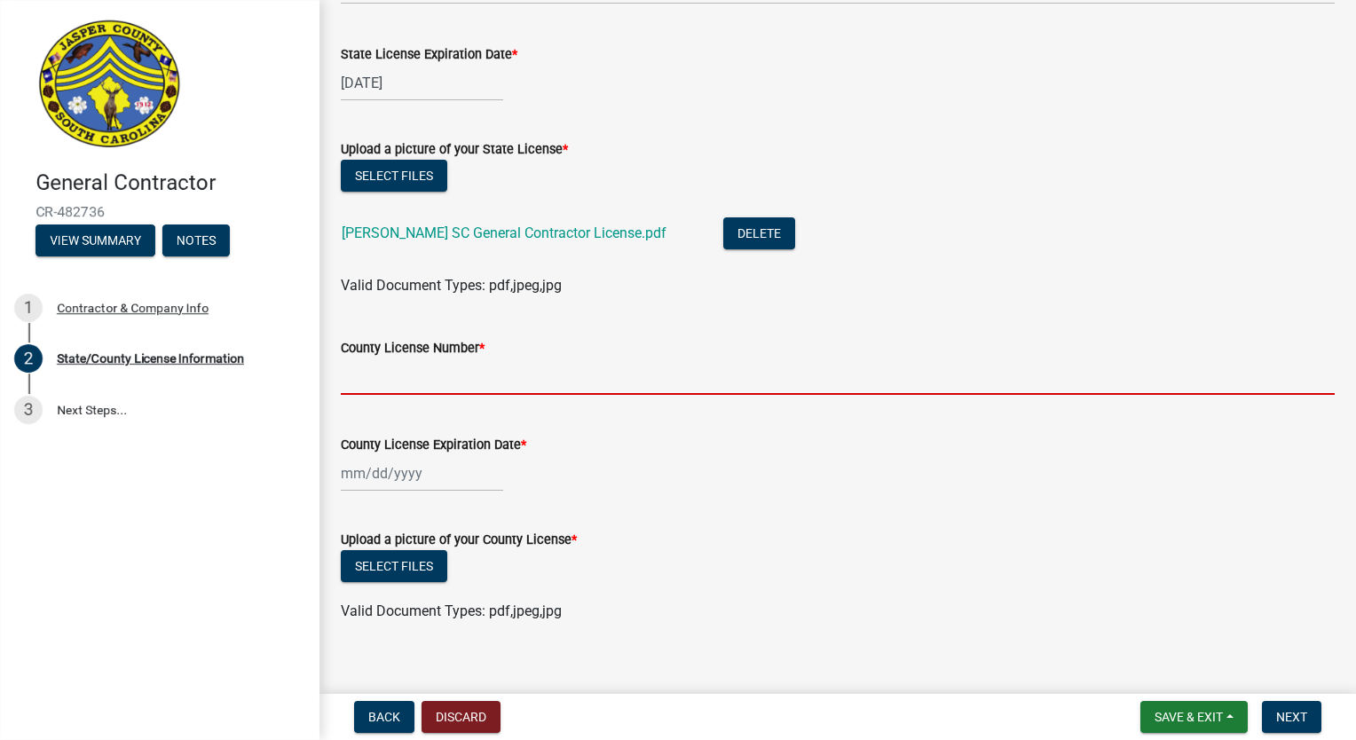
click at [447, 373] on input "County License Number *" at bounding box center [838, 376] width 994 height 36
type input "8072"
click at [373, 477] on div at bounding box center [422, 473] width 162 height 36
select select "9"
select select "2025"
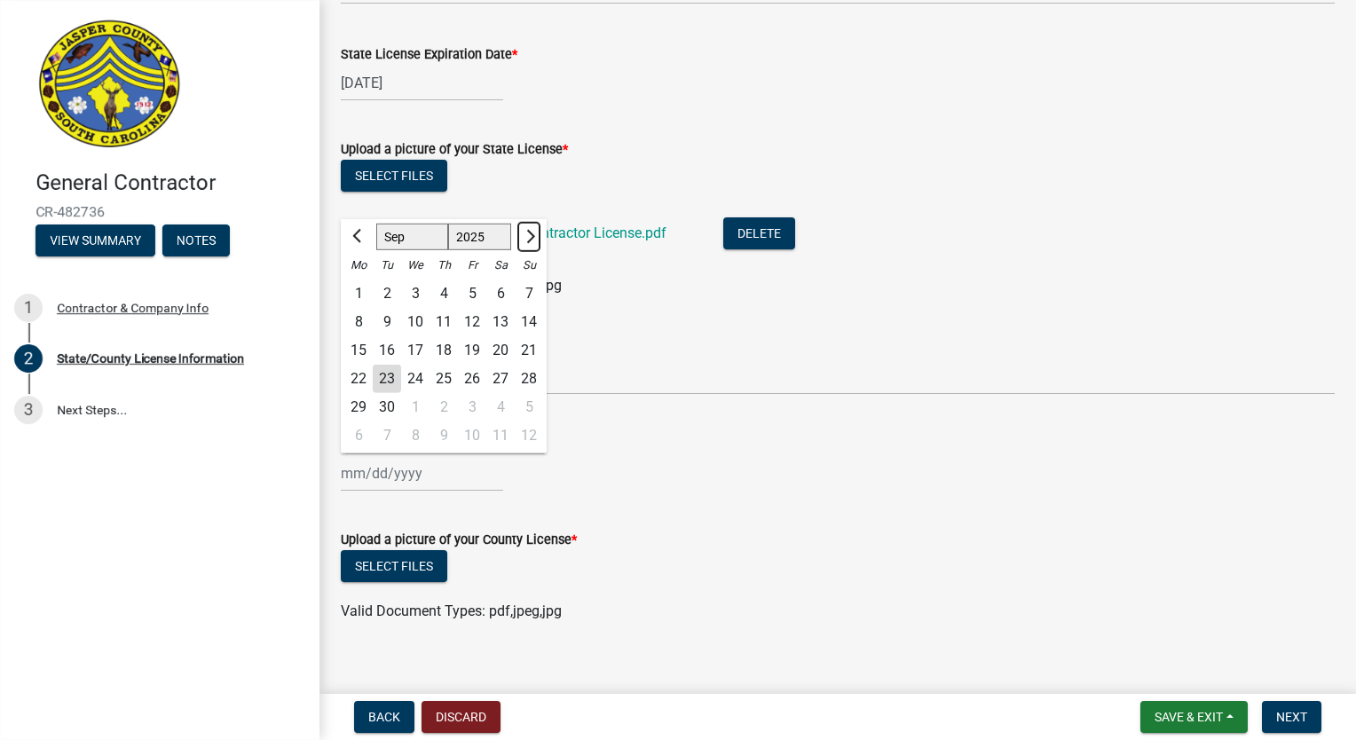
click at [522, 235] on span "Next month" at bounding box center [528, 236] width 13 height 13
select select "1"
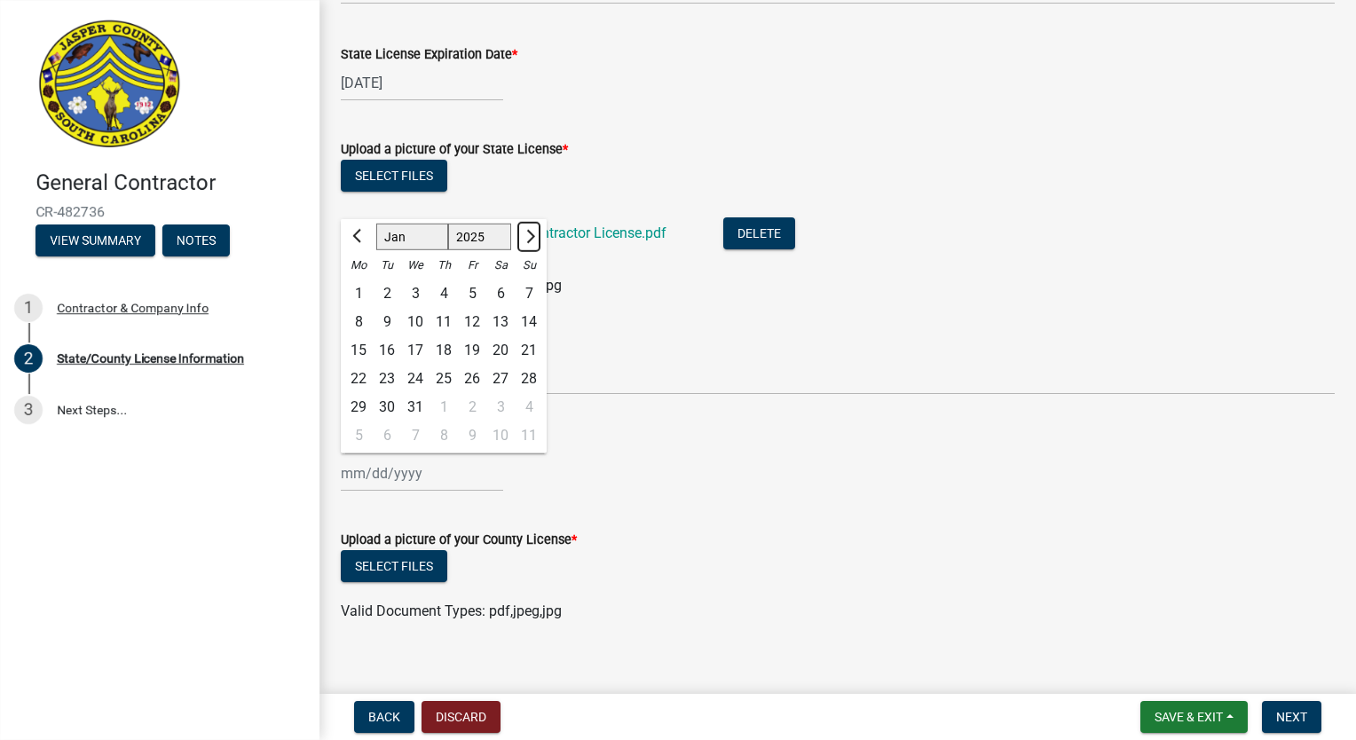
select select "2026"
click at [522, 235] on span "Next month" at bounding box center [528, 236] width 13 height 13
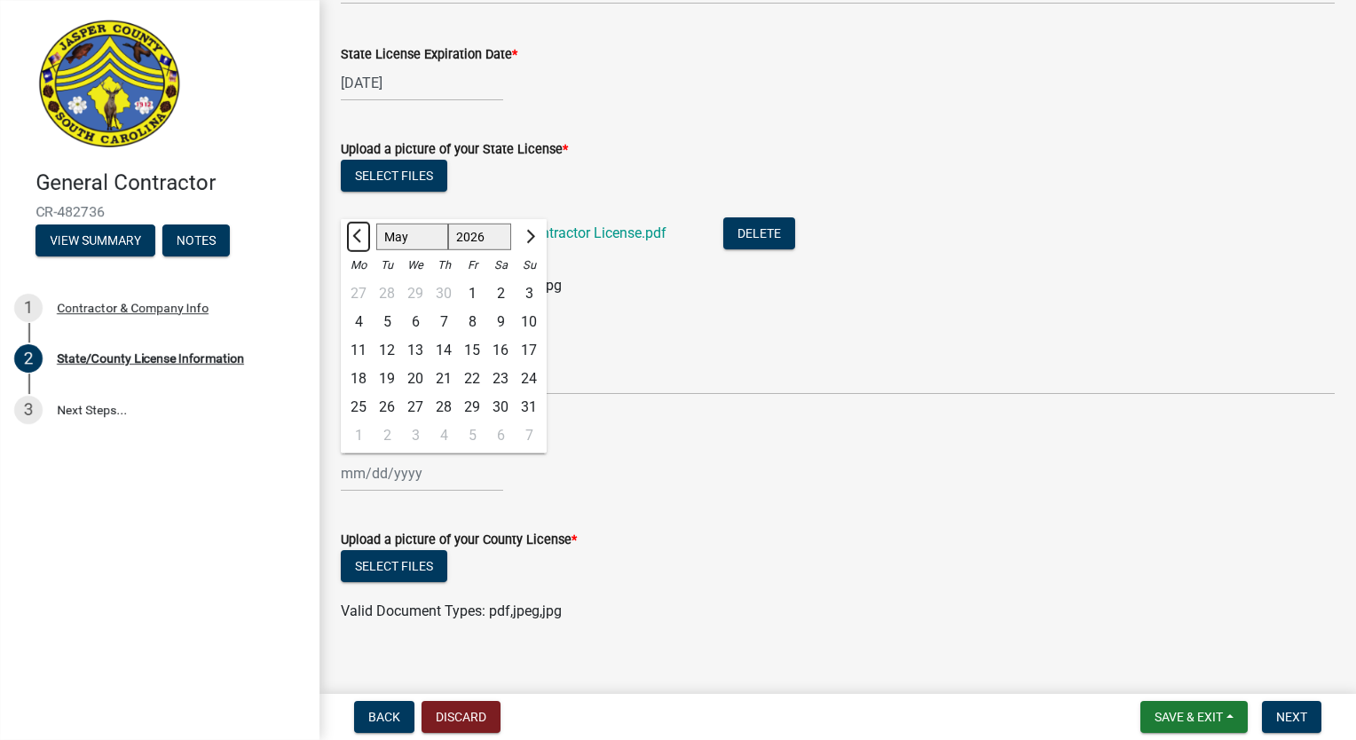
click at [355, 229] on button "Previous month" at bounding box center [358, 237] width 21 height 28
select select "4"
click at [444, 404] on div "30" at bounding box center [443, 407] width 28 height 28
type input "04/30/2026"
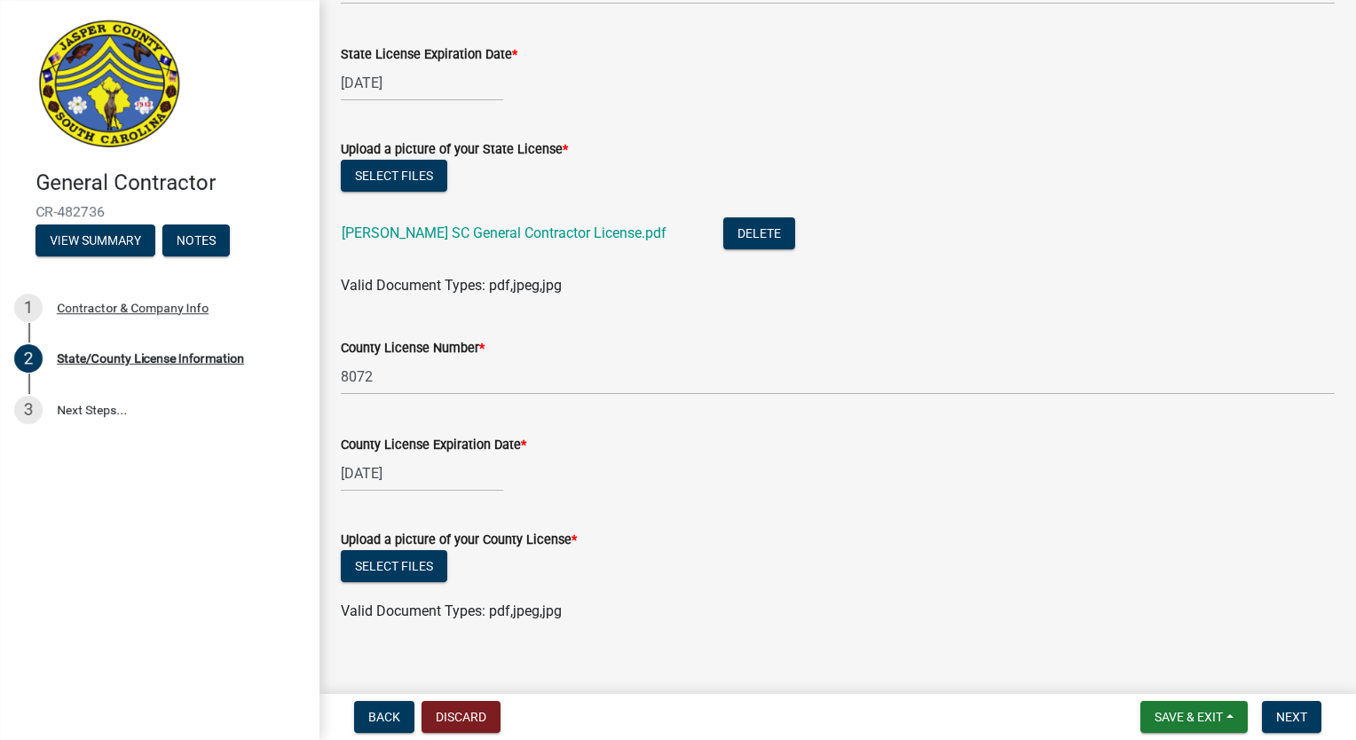
scroll to position [197, 0]
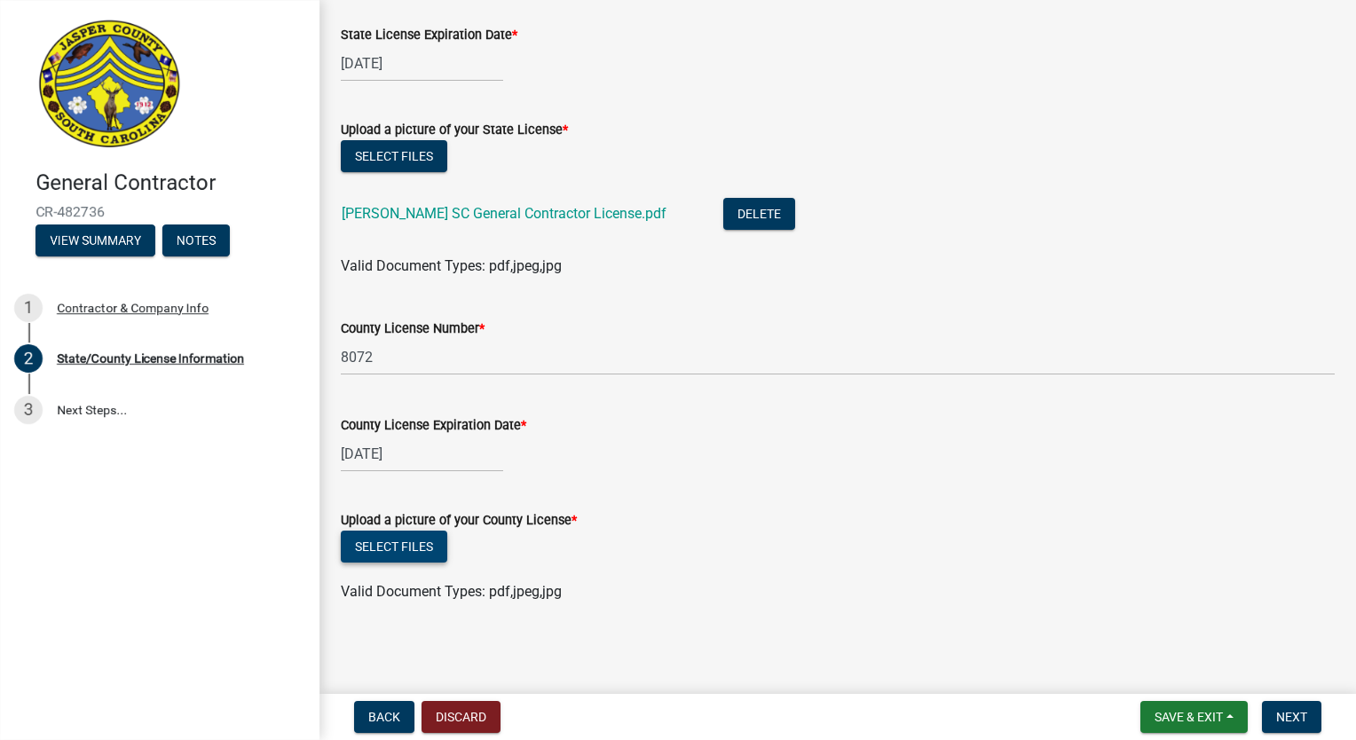
click at [397, 556] on button "Select files" at bounding box center [394, 547] width 106 height 32
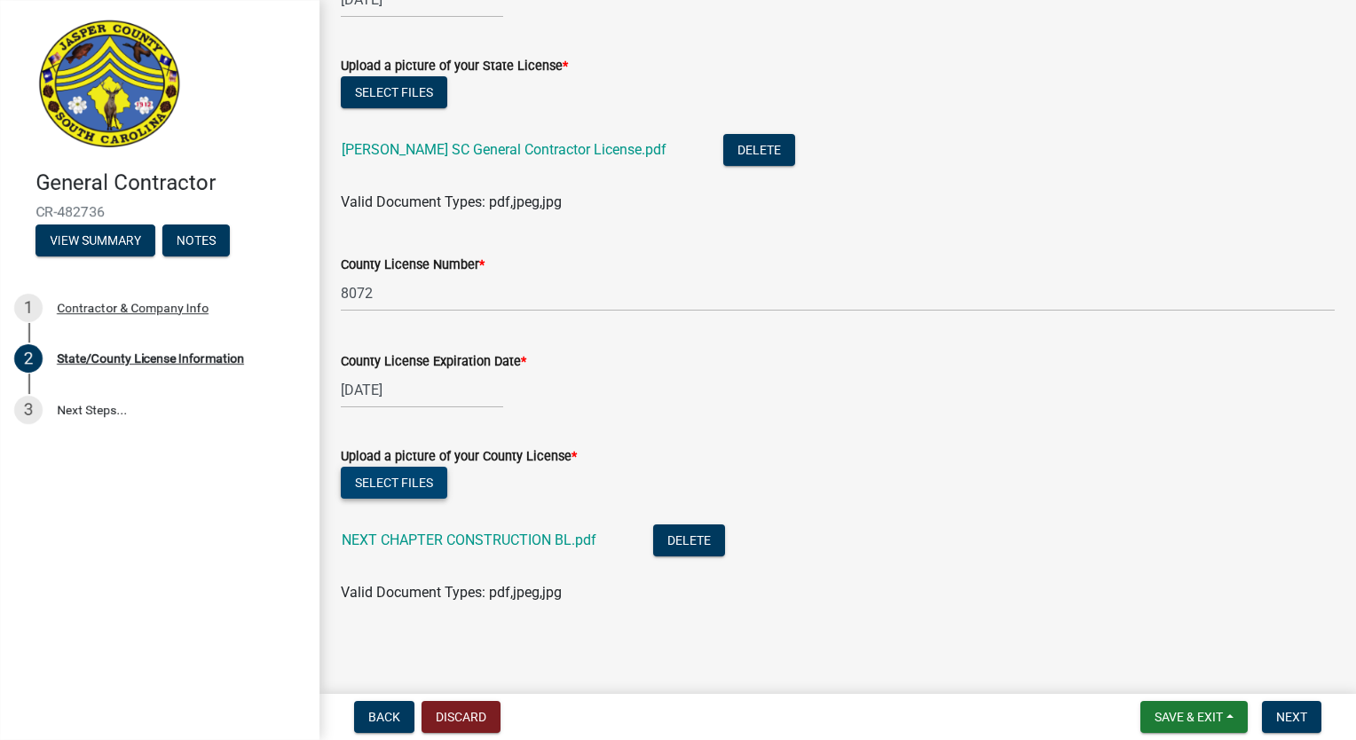
scroll to position [263, 0]
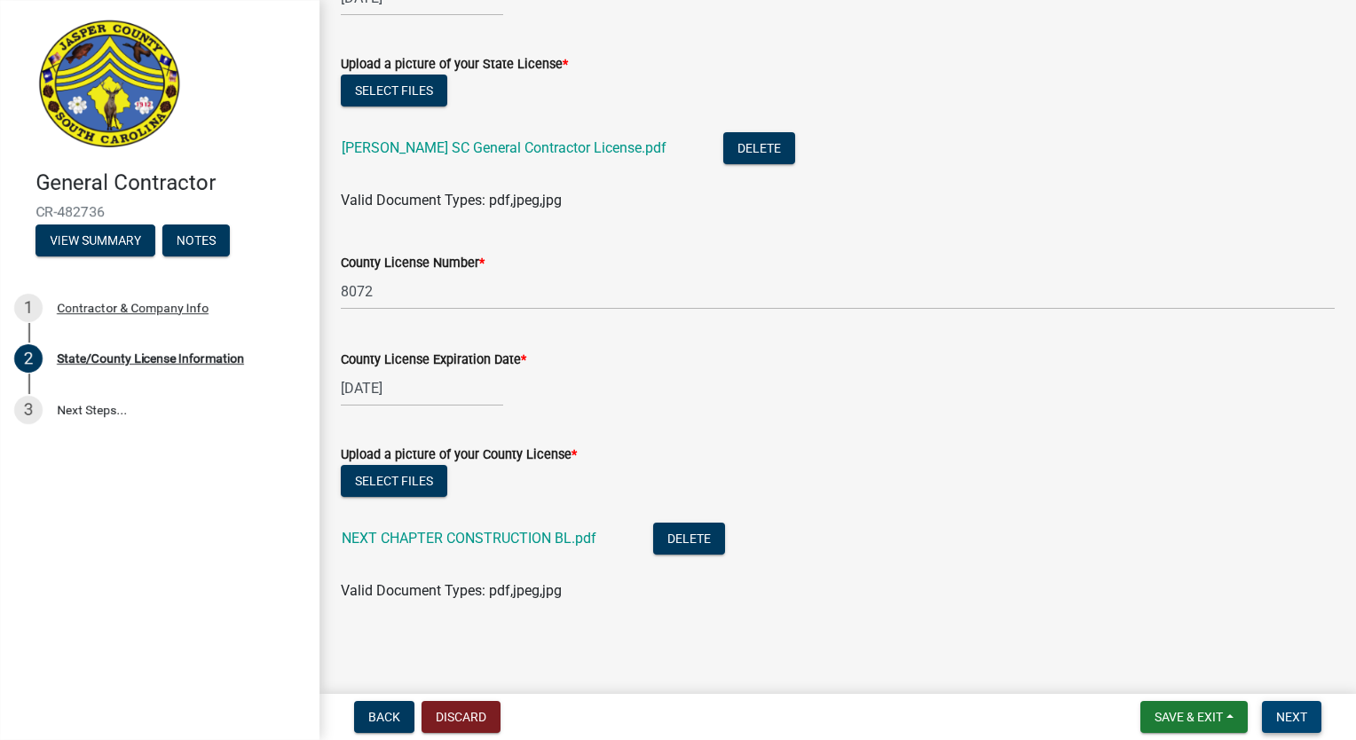
click at [1295, 715] on span "Next" at bounding box center [1291, 717] width 31 height 14
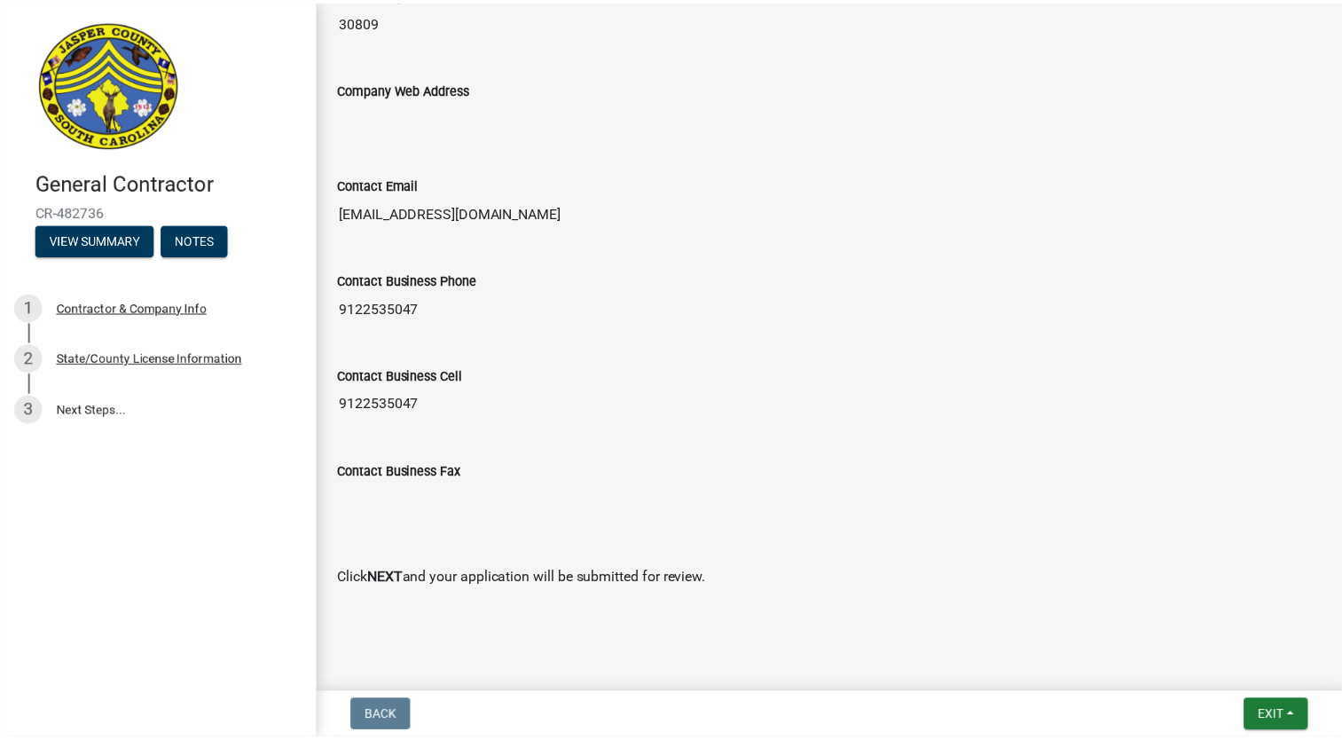
scroll to position [1118, 0]
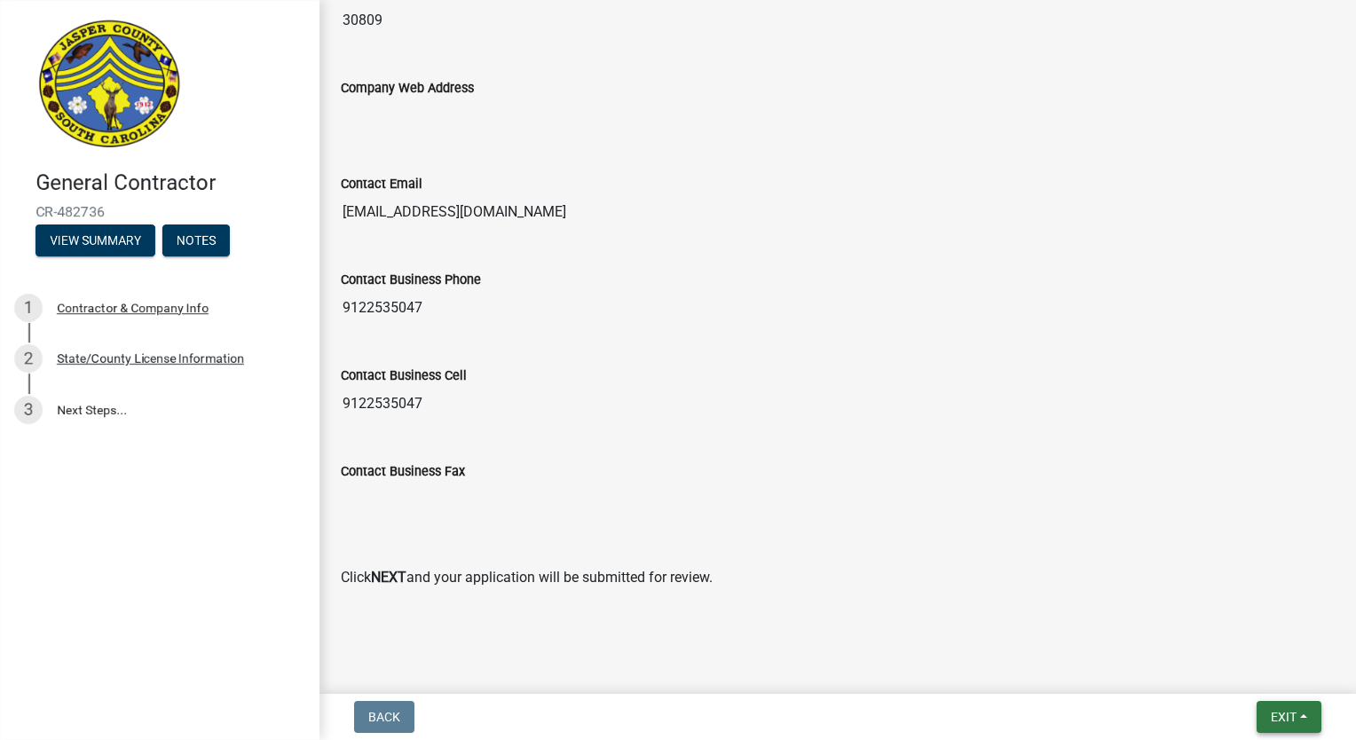
click at [1287, 712] on span "Exit" at bounding box center [1283, 717] width 26 height 14
click at [1251, 660] on button "Save & Exit" at bounding box center [1251, 670] width 142 height 43
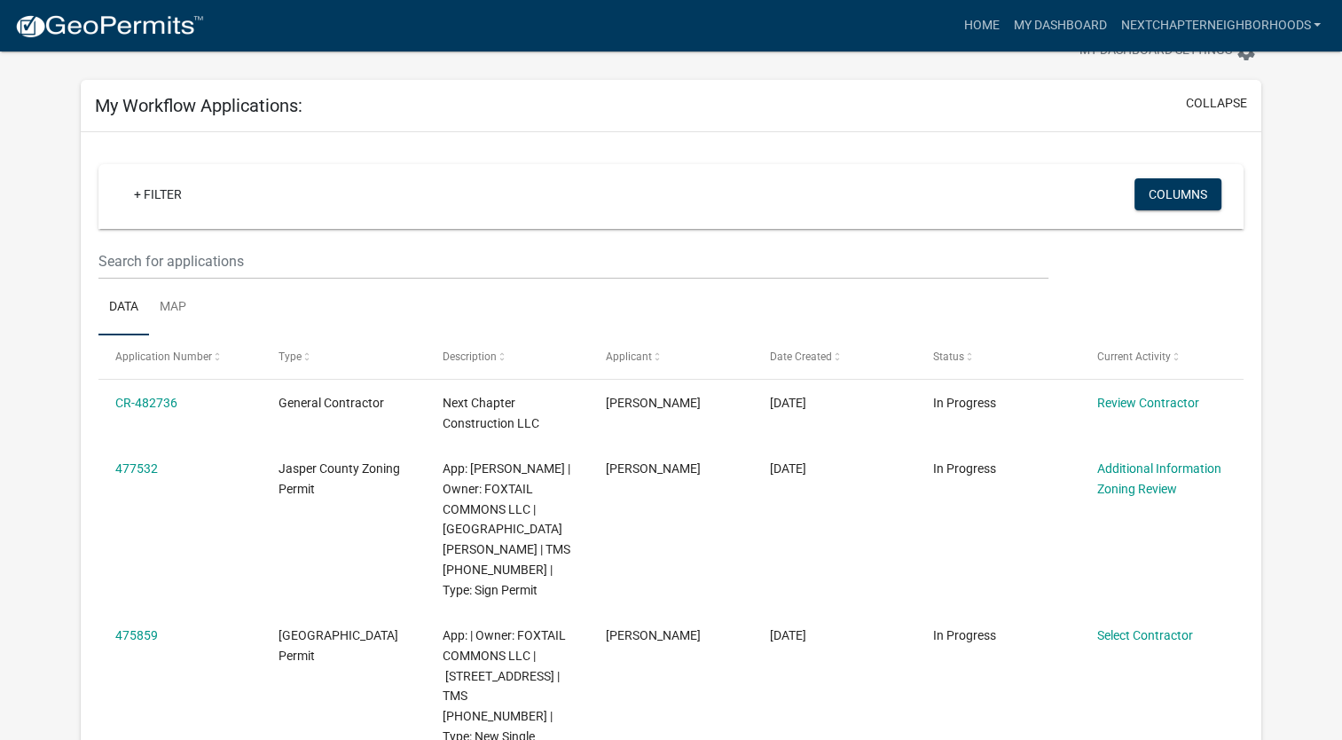
scroll to position [58, 0]
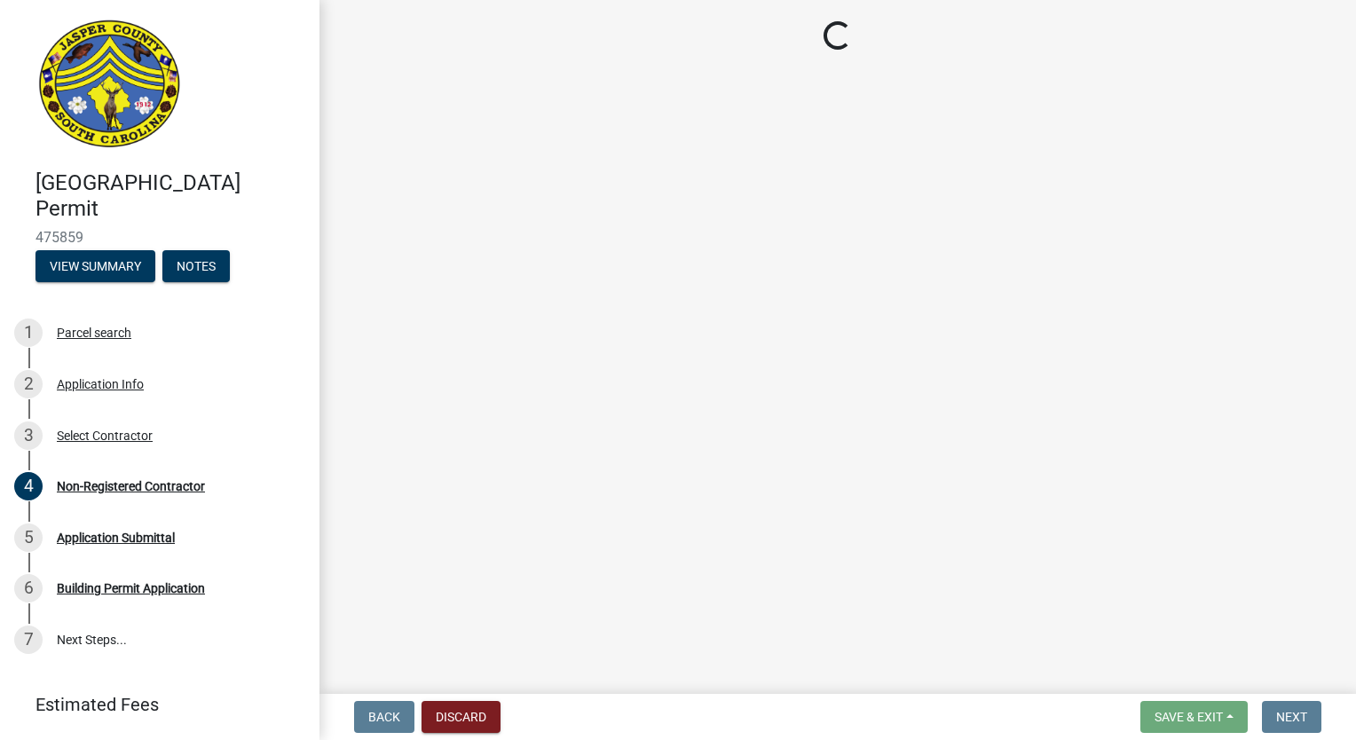
select select "42590599-3c97-479d-b3e9-fbeca9af4fb5"
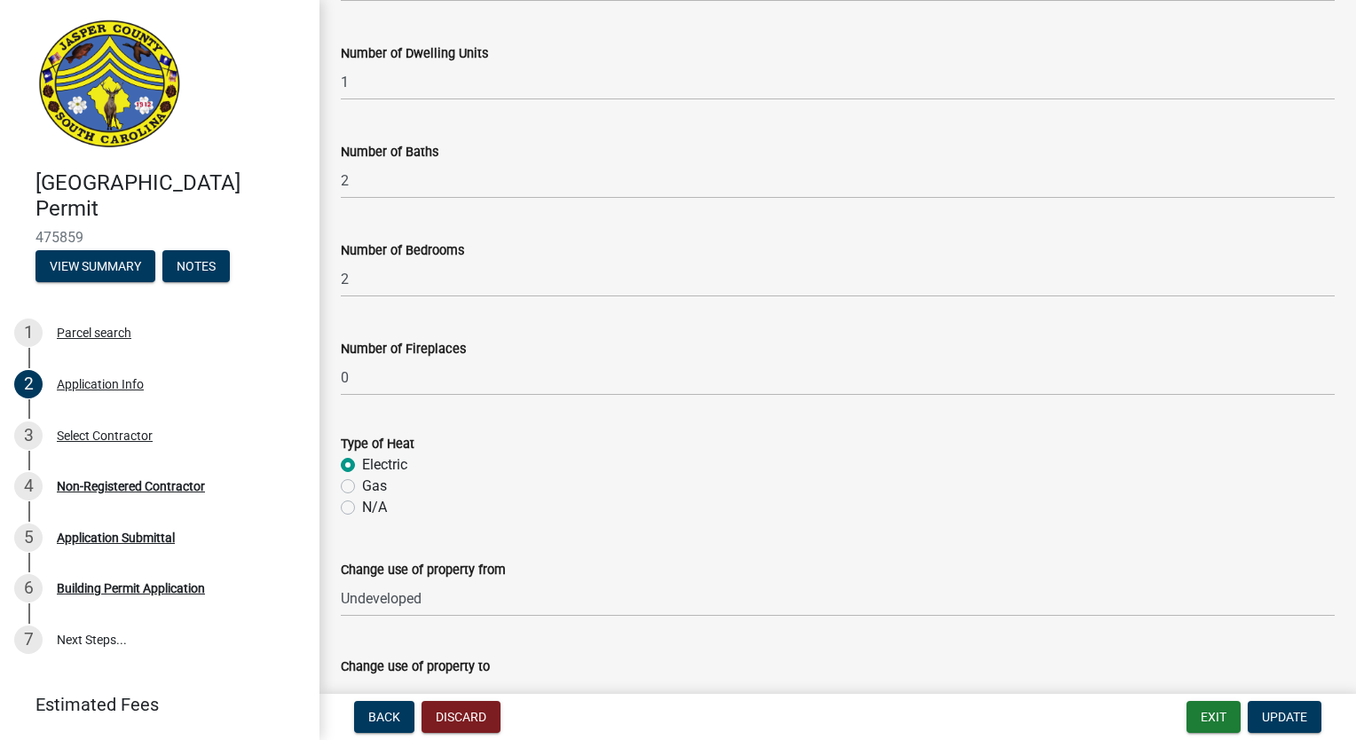
scroll to position [3801, 0]
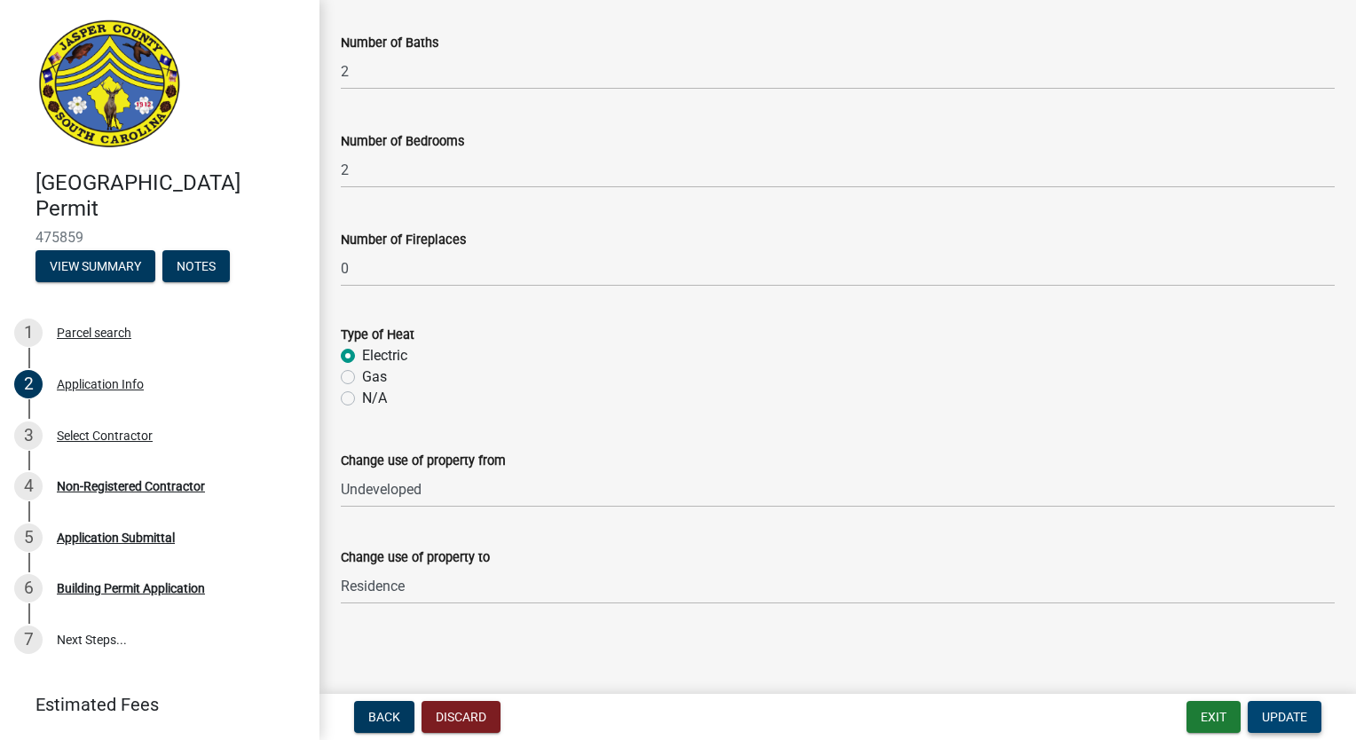
click at [1286, 718] on span "Update" at bounding box center [1284, 717] width 45 height 14
click at [1288, 717] on span "Update" at bounding box center [1284, 717] width 45 height 14
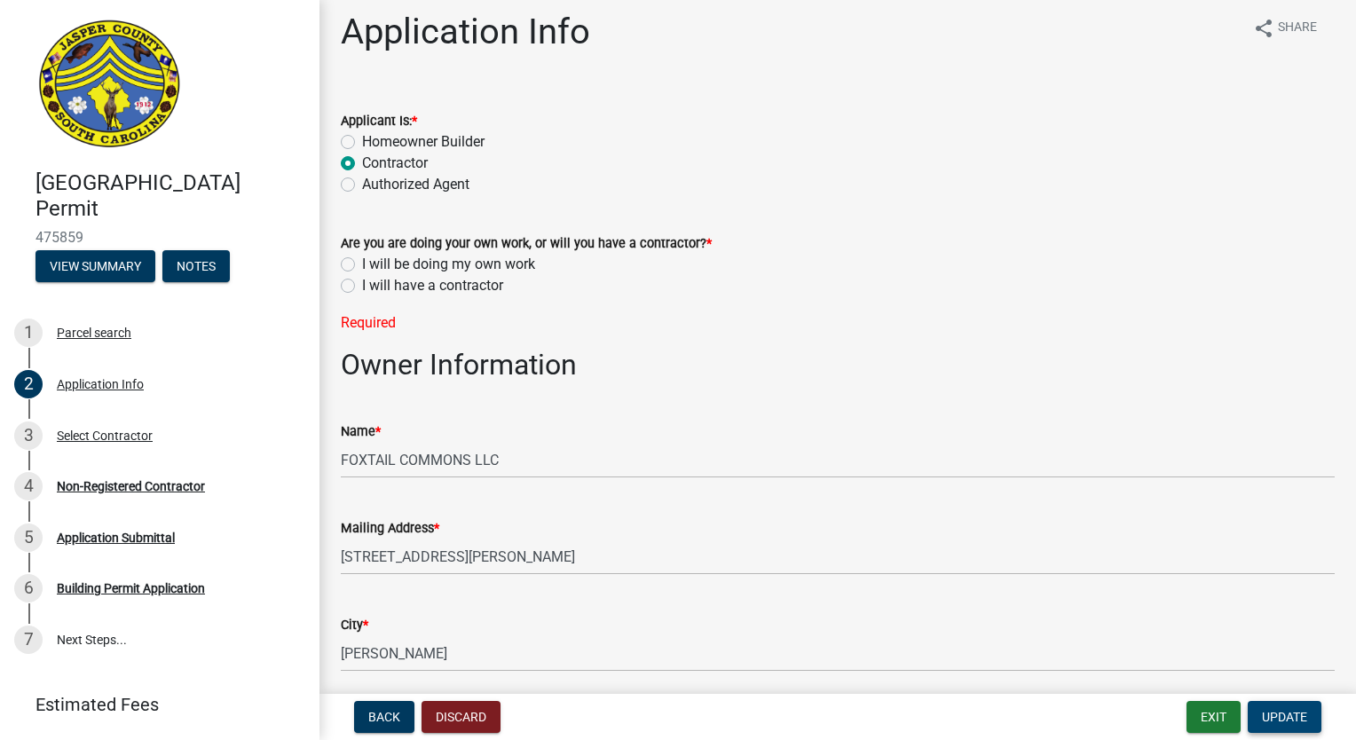
scroll to position [0, 0]
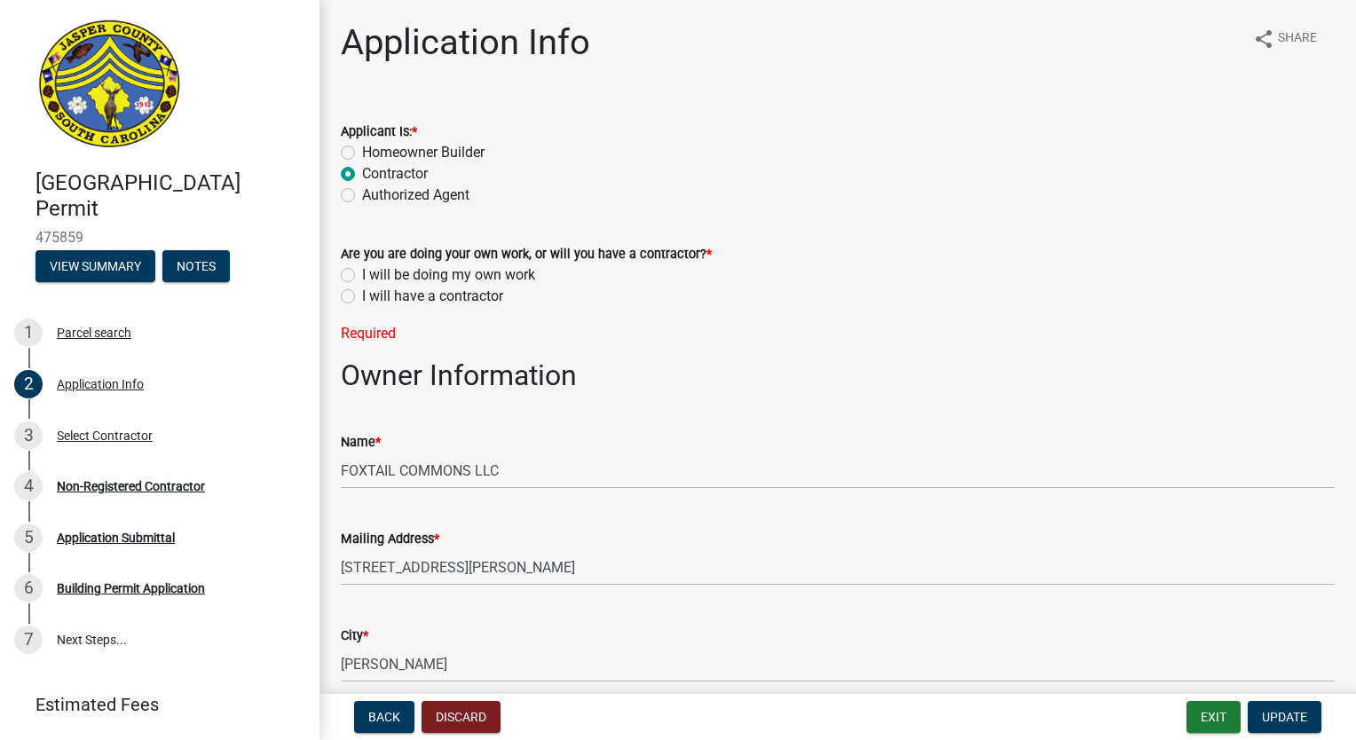
click at [362, 273] on label "I will be doing my own work" at bounding box center [448, 274] width 173 height 21
click at [362, 273] on input "I will be doing my own work" at bounding box center [368, 270] width 12 height 12
radio input "true"
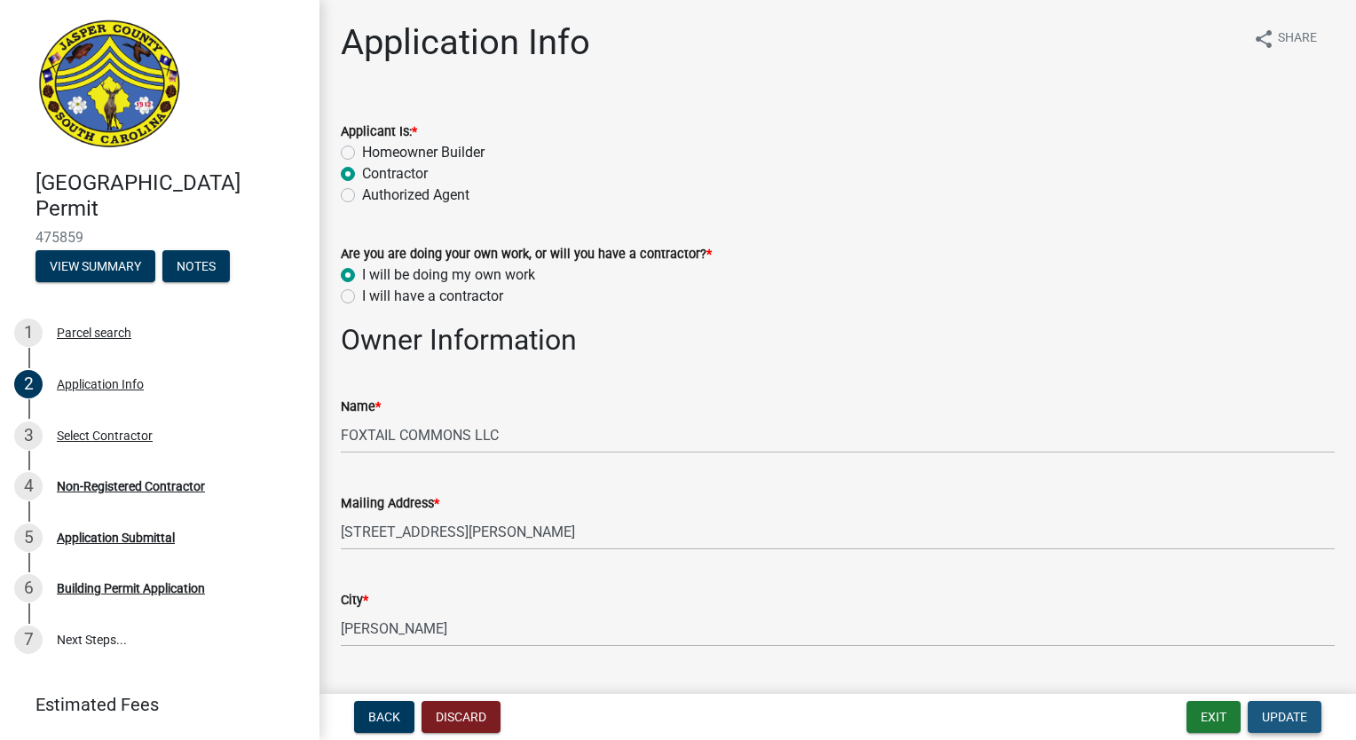
click at [1283, 719] on span "Update" at bounding box center [1284, 717] width 45 height 14
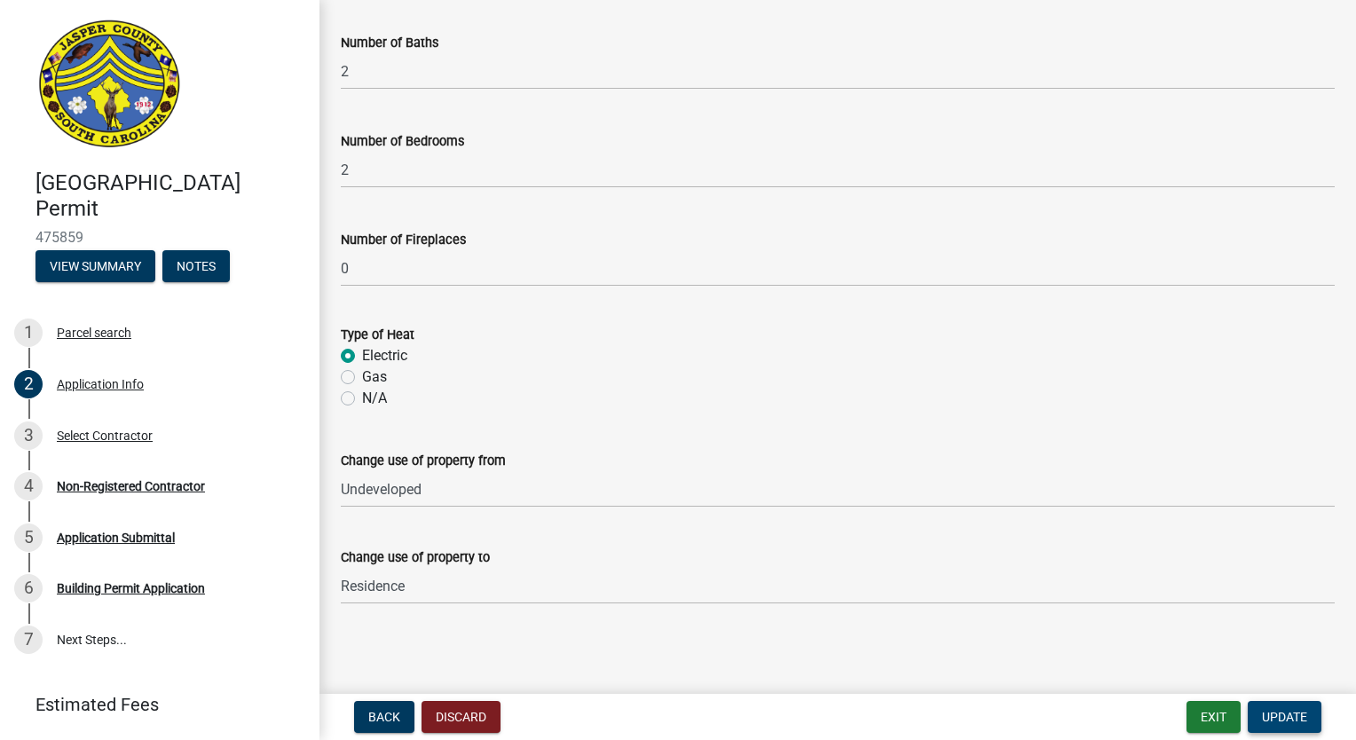
scroll to position [3801, 0]
click at [1292, 719] on span "Update" at bounding box center [1284, 717] width 45 height 14
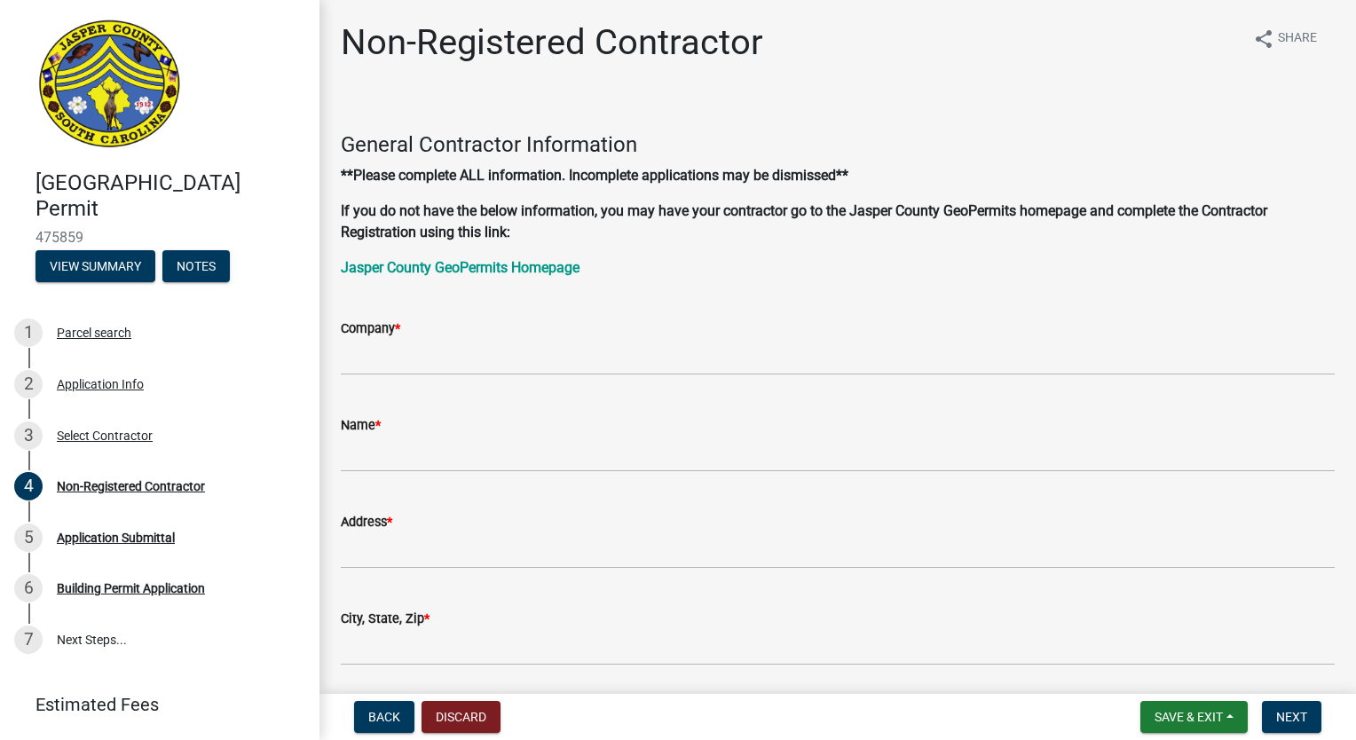
scroll to position [0, 0]
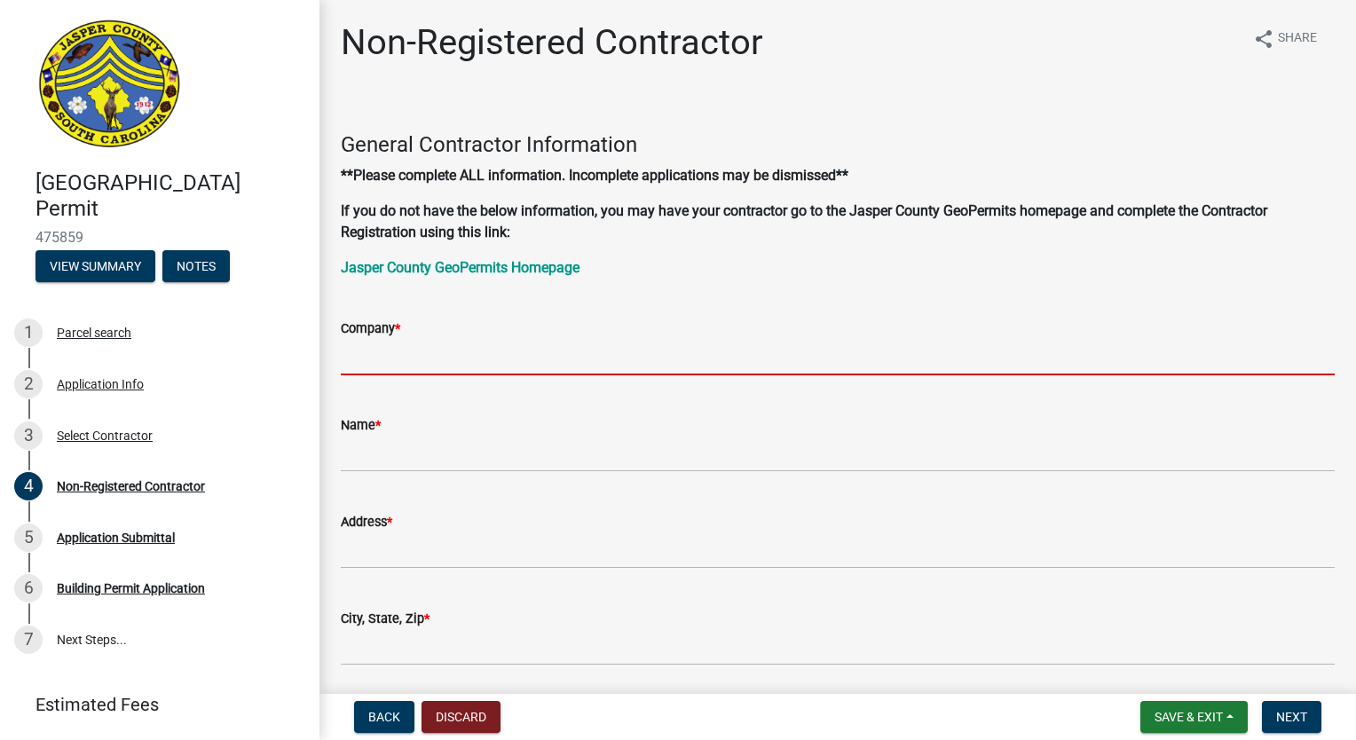
click at [462, 349] on input "Company *" at bounding box center [838, 357] width 994 height 36
type input "Next Chapter Construction LLC"
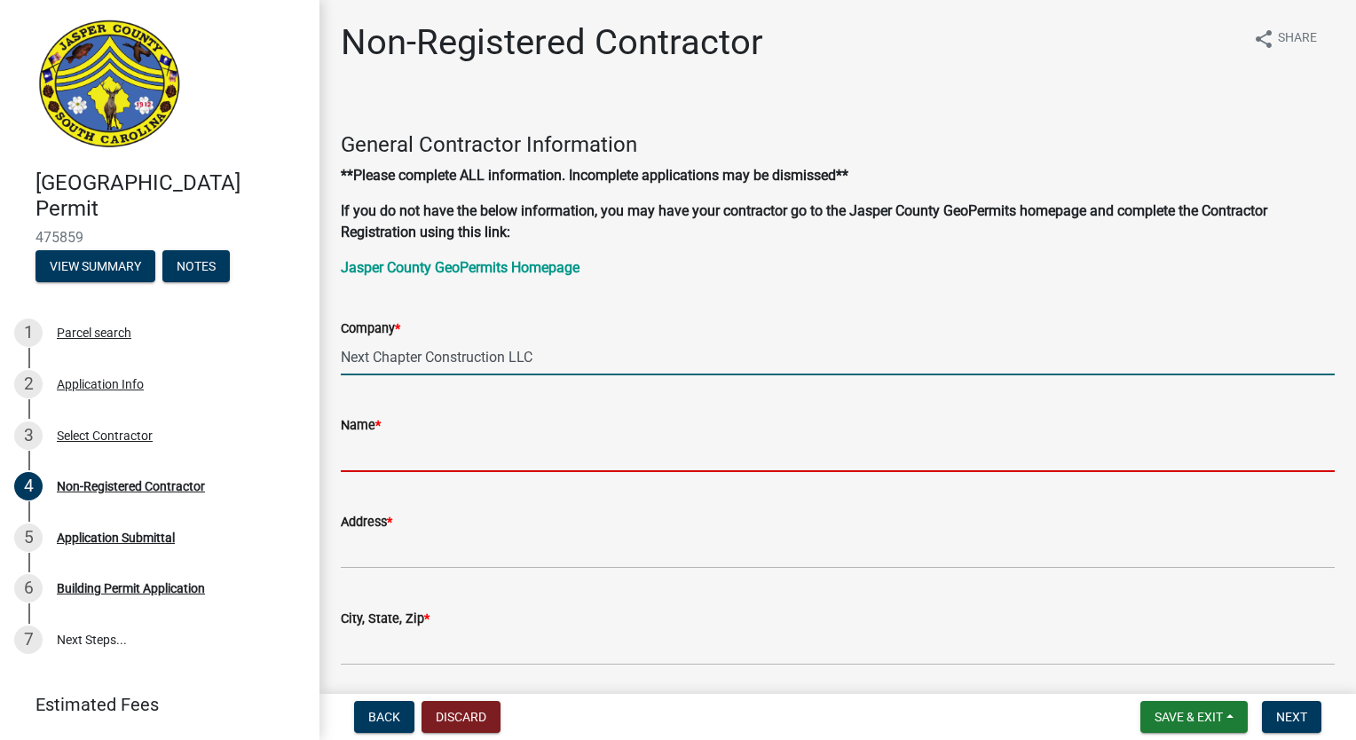
type input "Shane Malek"
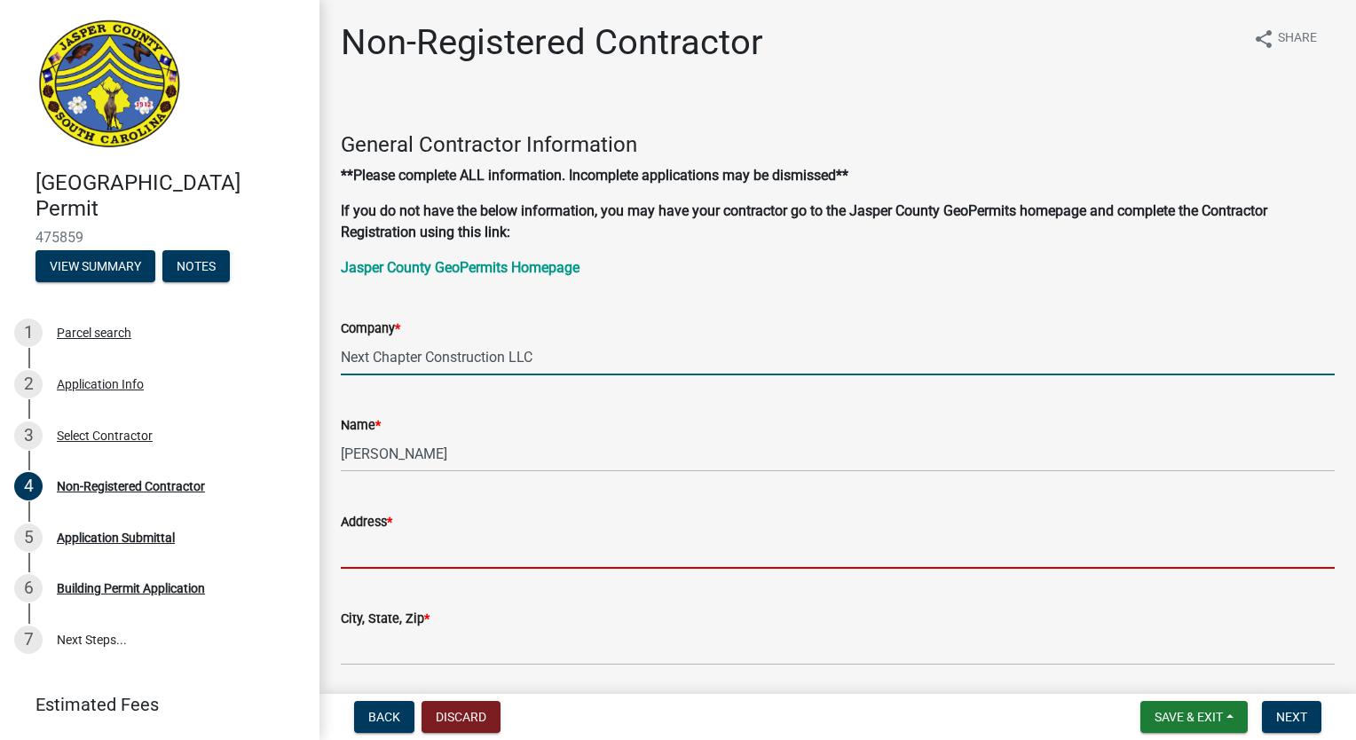
type input "2500 Trade Center Drive"
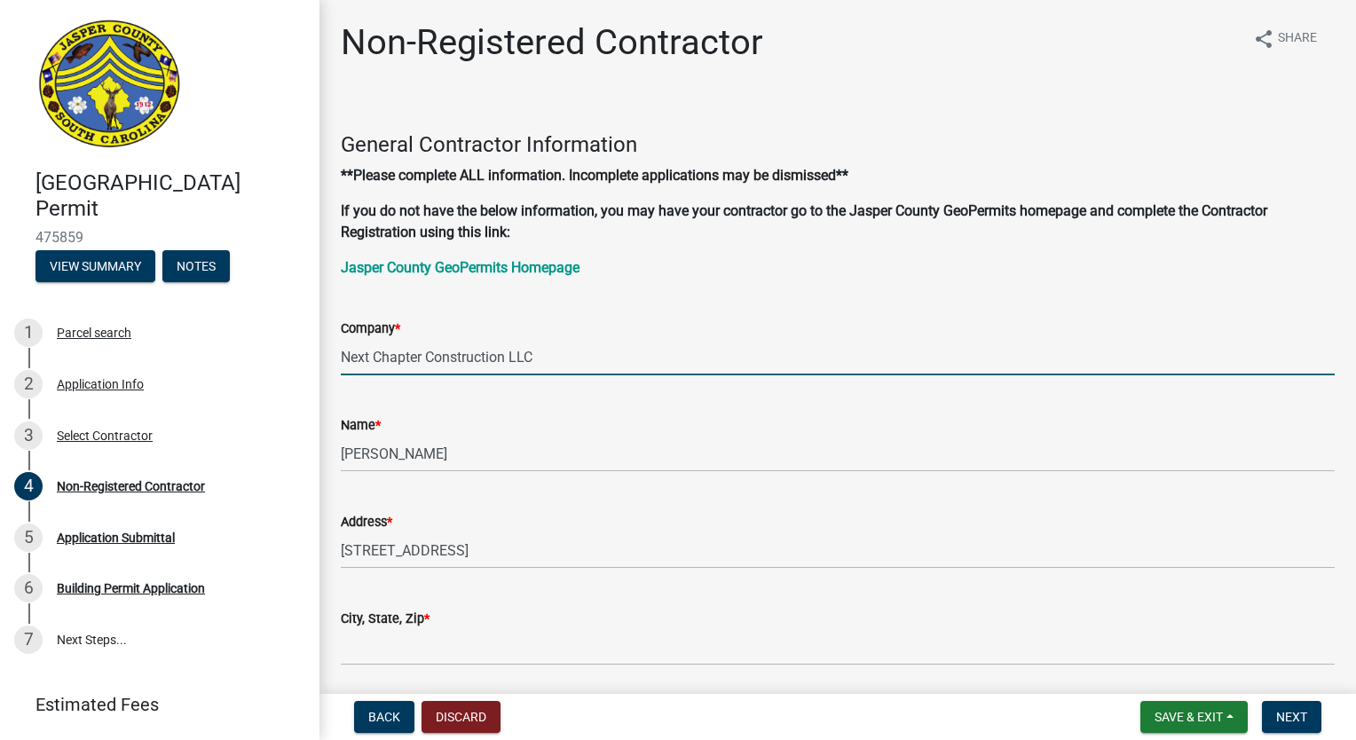
type input "Evans"
type input "preston@nextchapterneighborhoods.com"
type input "9122535047"
type input "CLG. 124185"
type input "li-8072"
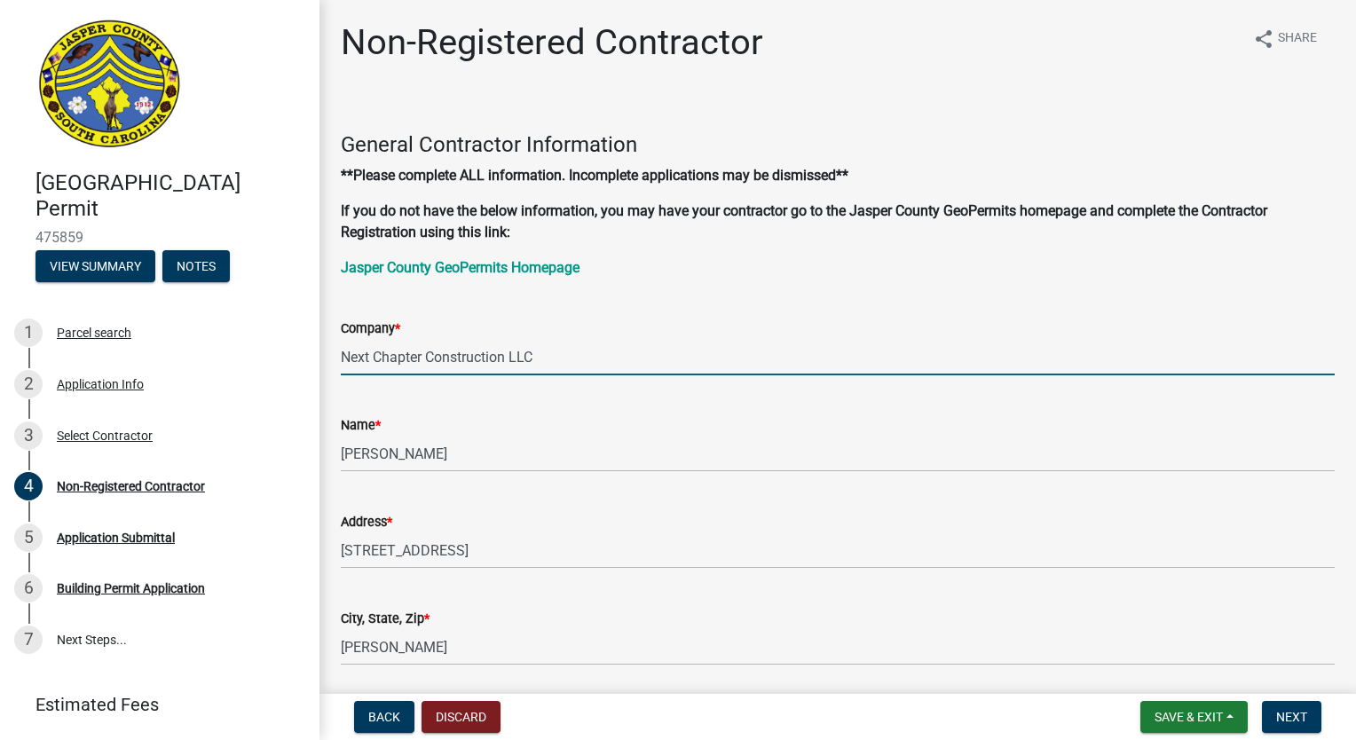
type input "GNA"
type input "Jeffrey Perkey"
type input "44242"
type input "Li-8072"
type input "97 Dover Street, Suite 300, Avon, IN 46123"
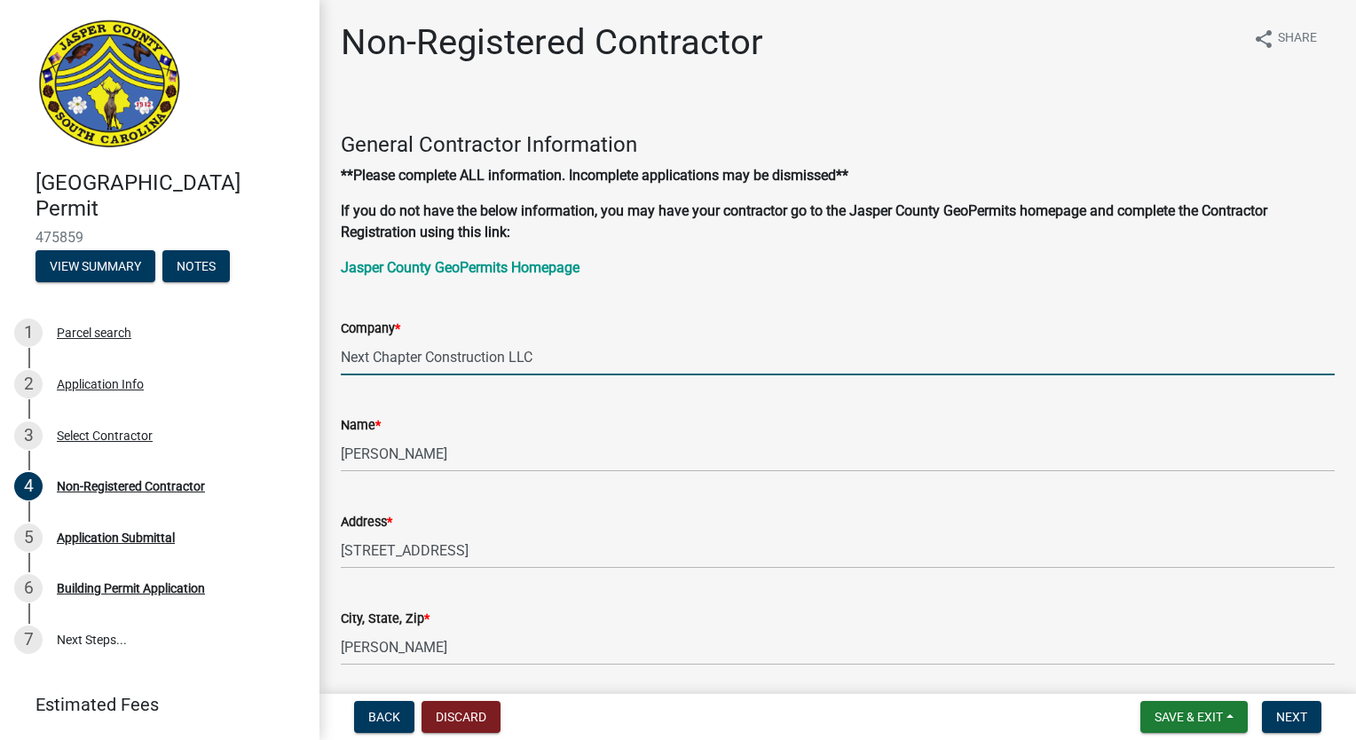
type input "dave@gnaengineering"
type input "15745274846"
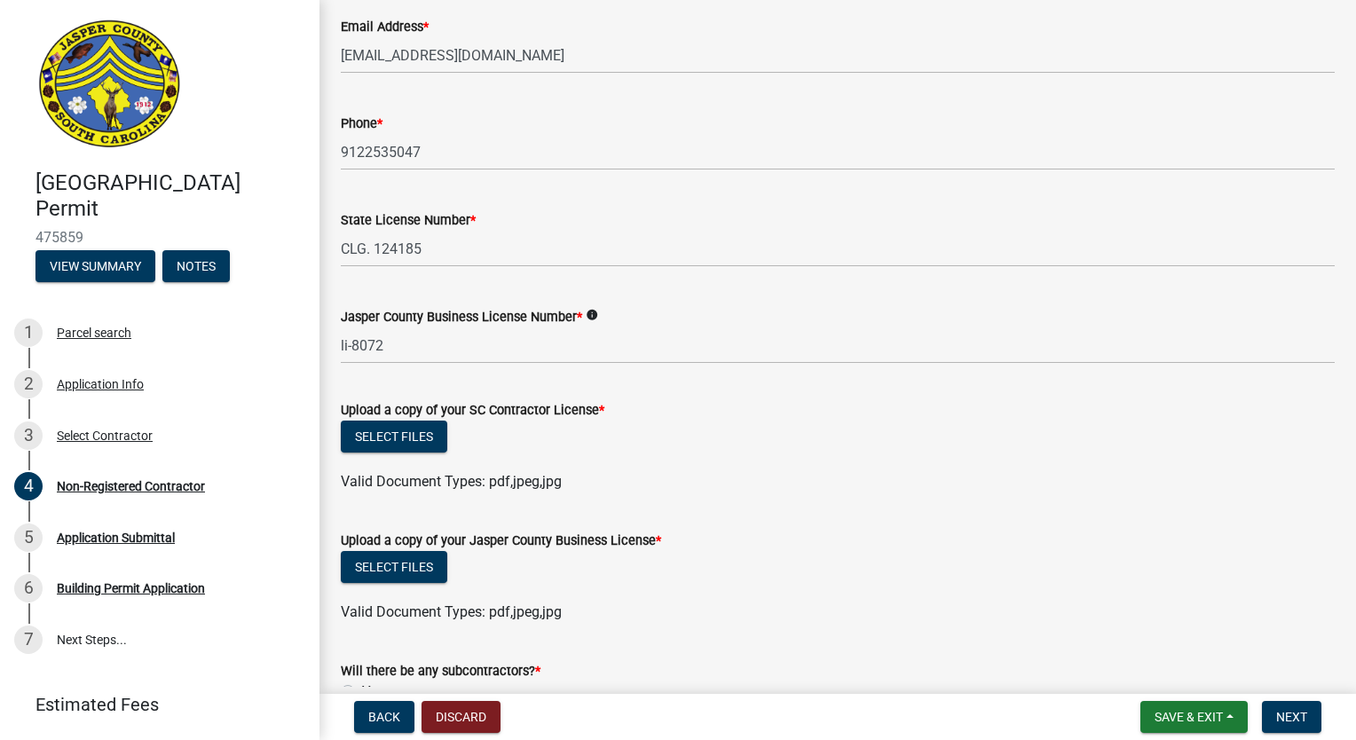
scroll to position [798, 0]
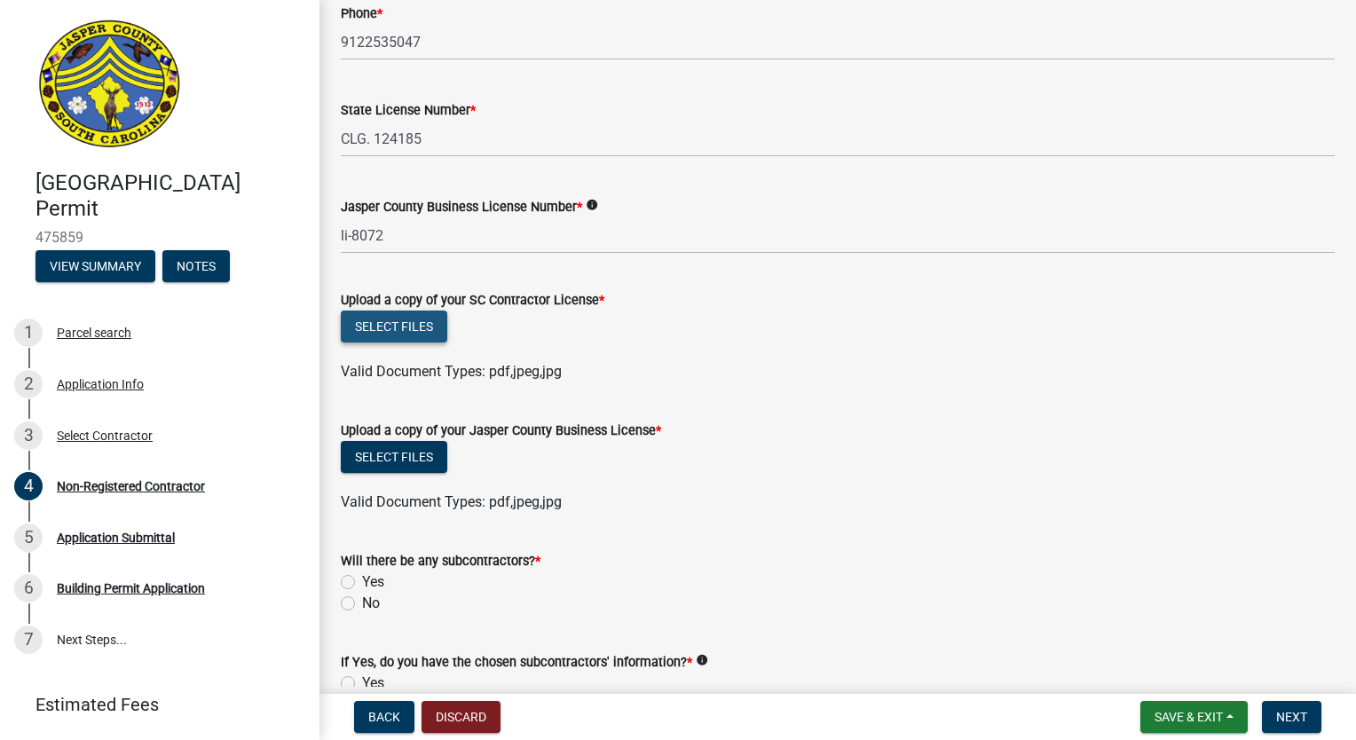
click at [386, 315] on button "Select files" at bounding box center [394, 327] width 106 height 32
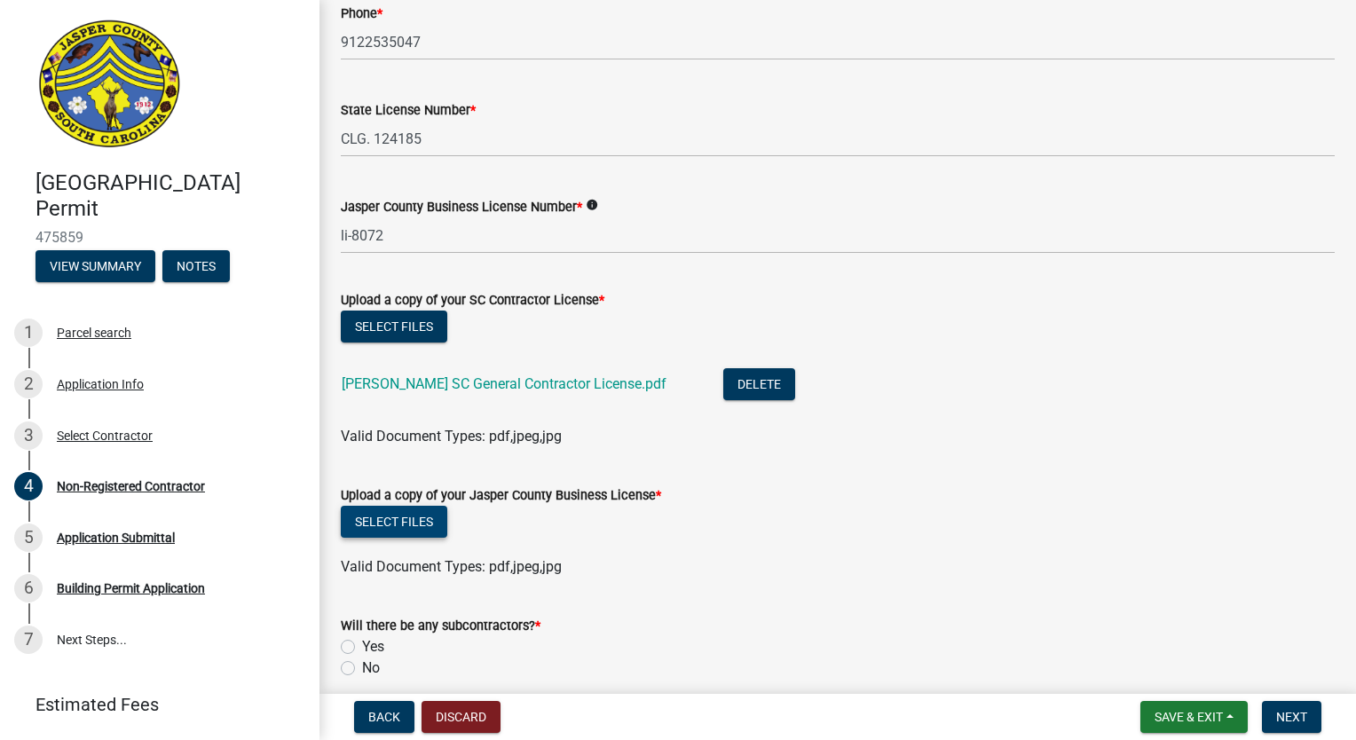
click at [423, 485] on div "Upload a copy of your Jasper County Business License *" at bounding box center [838, 494] width 994 height 21
click at [426, 509] on button "Select files" at bounding box center [394, 522] width 106 height 32
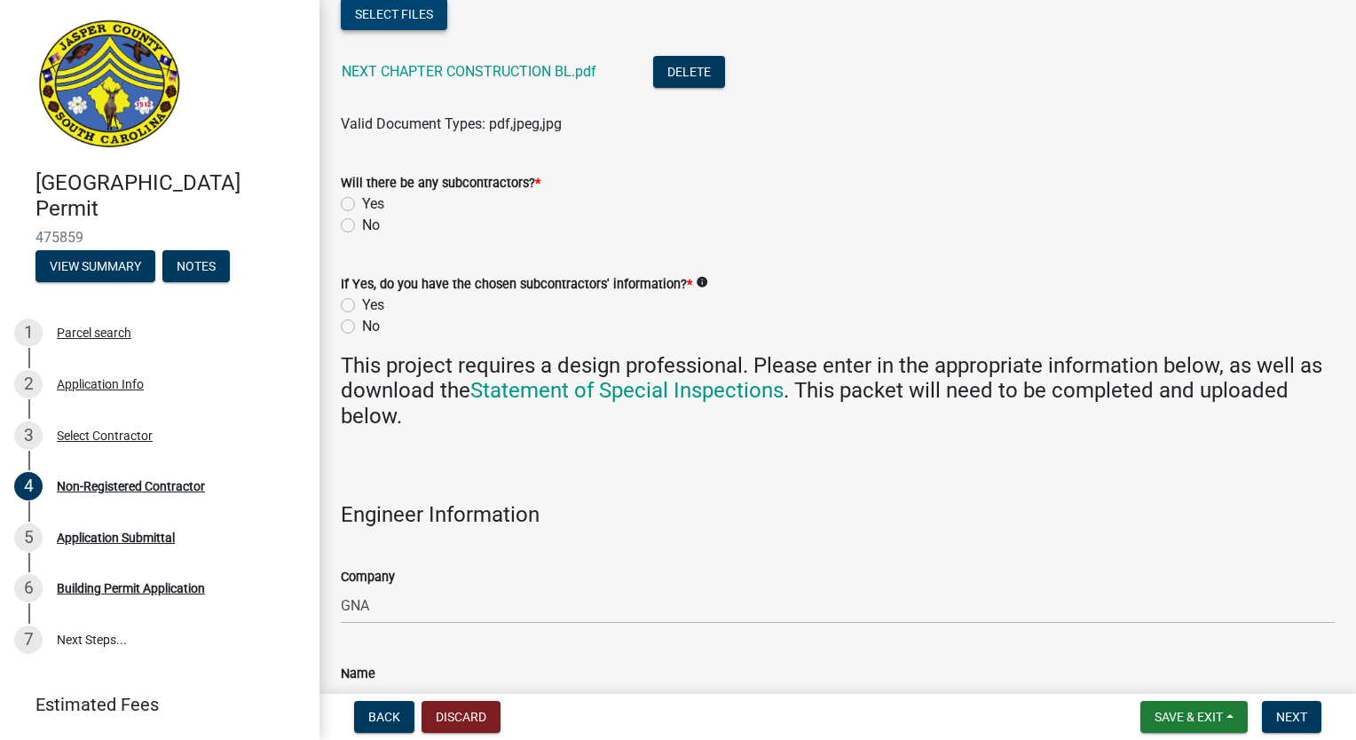
scroll to position [1331, 0]
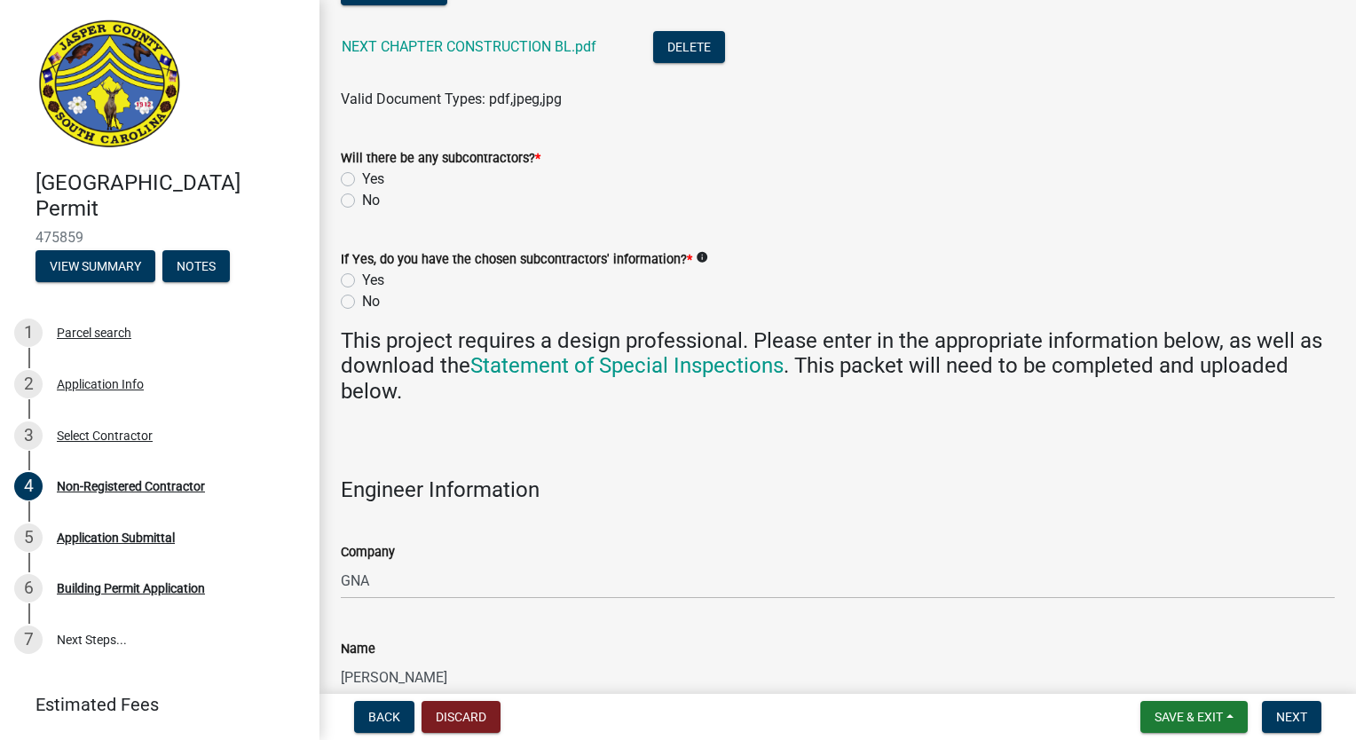
click at [362, 202] on label "No" at bounding box center [371, 200] width 18 height 21
click at [362, 201] on input "No" at bounding box center [368, 196] width 12 height 12
radio input "true"
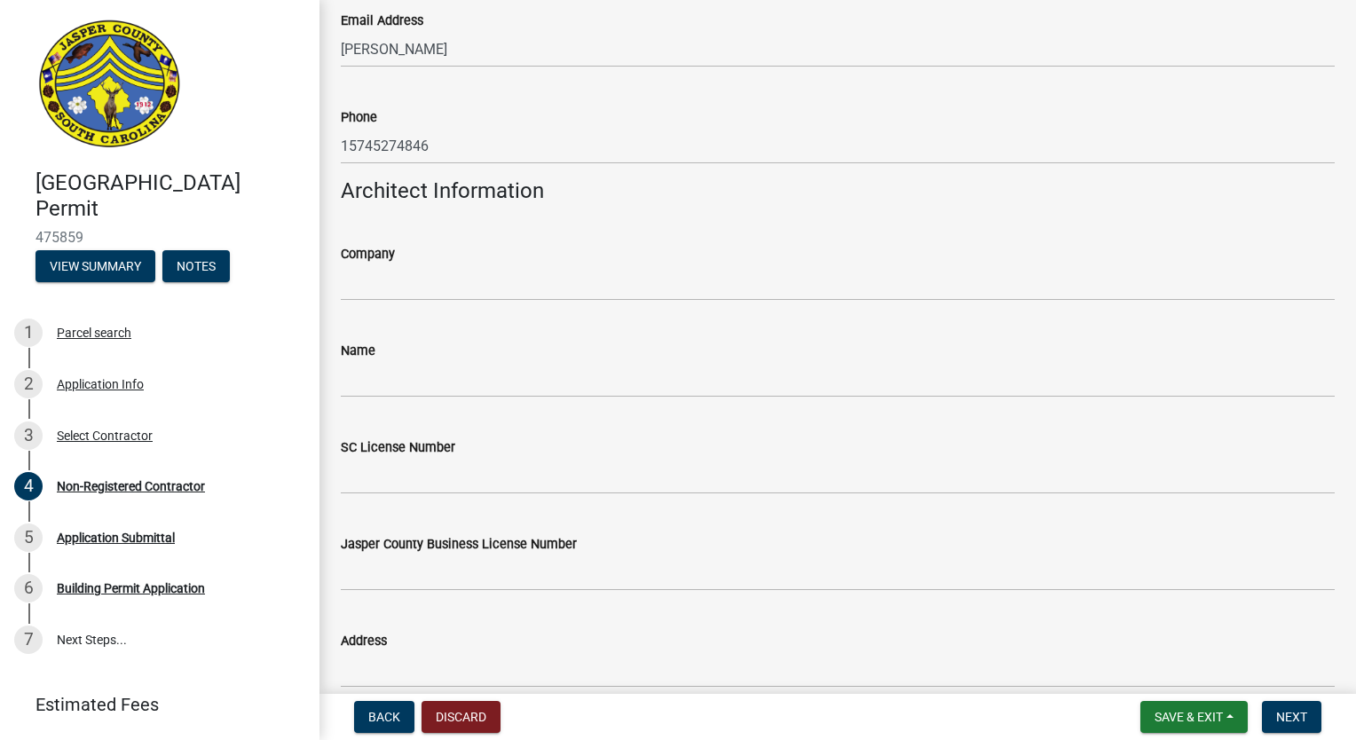
scroll to position [2307, 0]
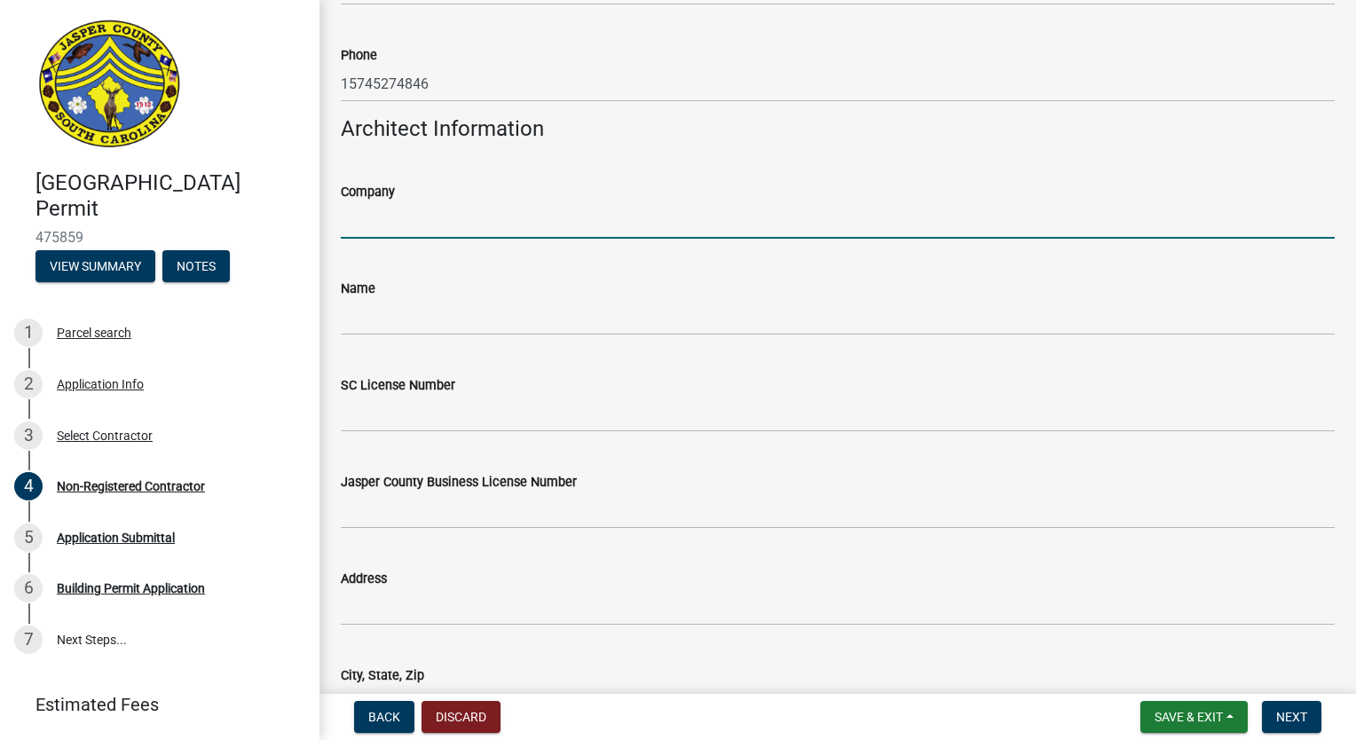
click at [667, 223] on input "Company" at bounding box center [838, 220] width 994 height 36
type input "Designer House Plans"
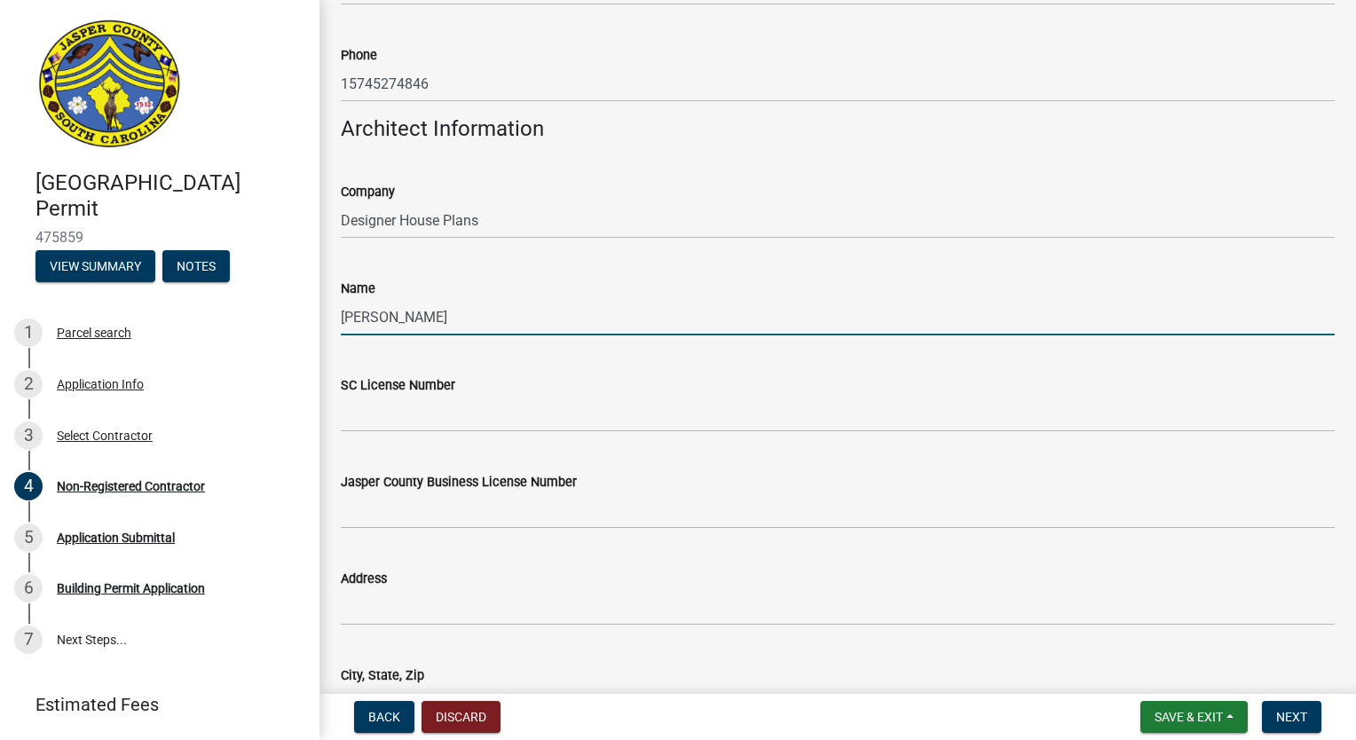
type input "Greg Brown"
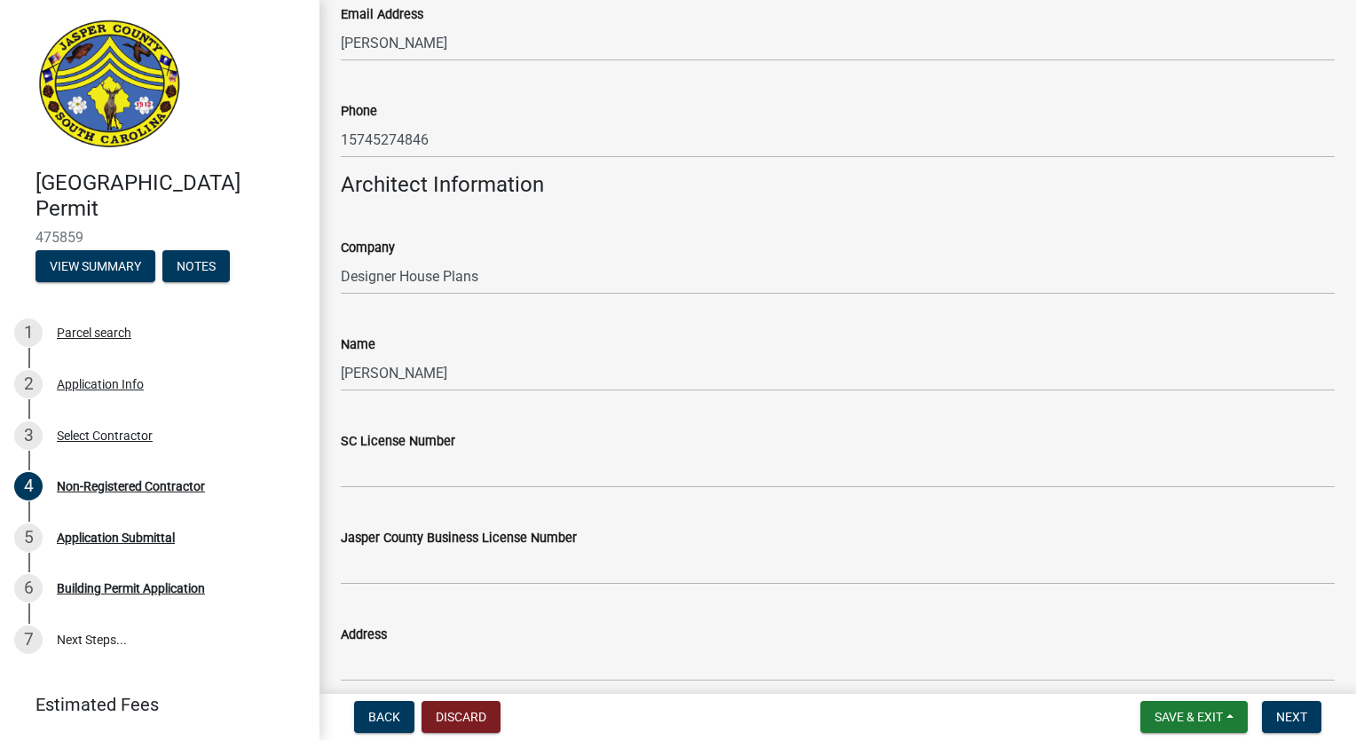
scroll to position [2258, 0]
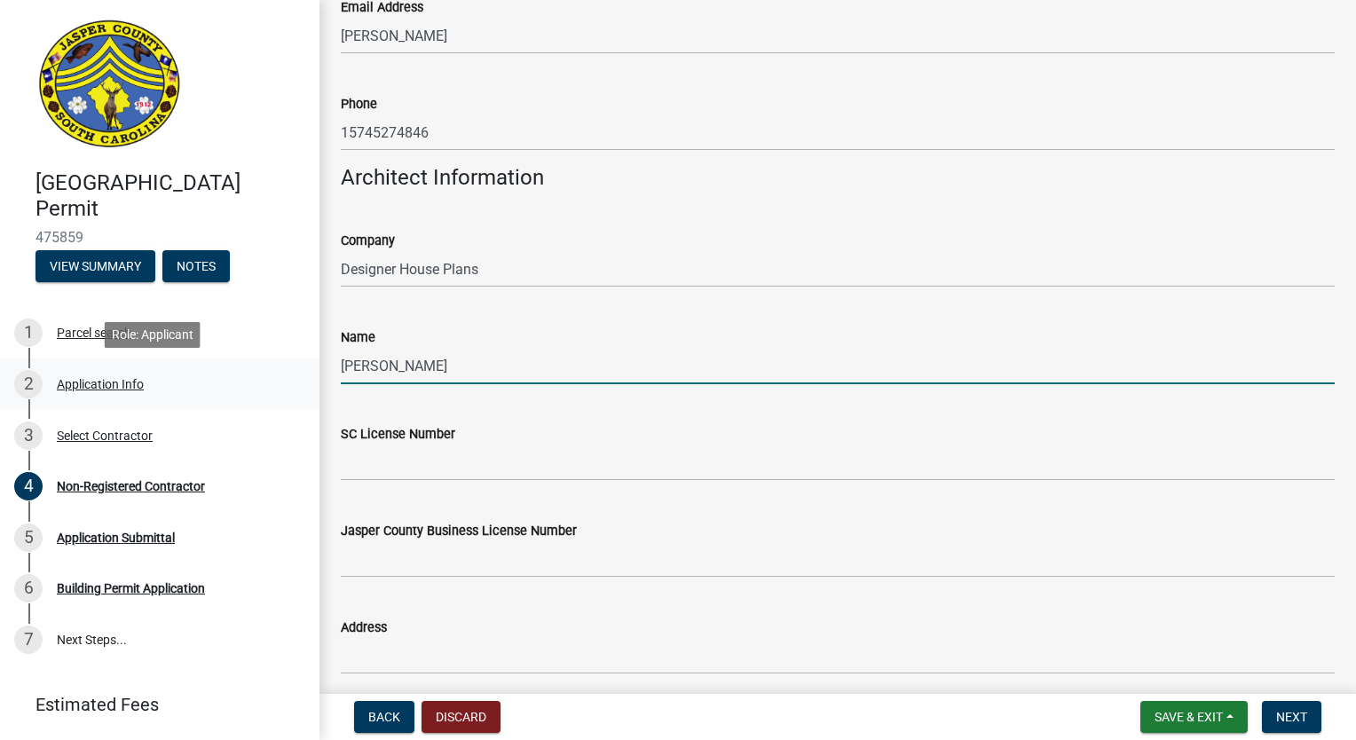
drag, startPoint x: 459, startPoint y: 369, endPoint x: 275, endPoint y: 381, distance: 184.1
click at [275, 381] on div "Jasper County Building Permit 475859 View Summary Notes 1 Parcel search 2 Appli…" at bounding box center [678, 370] width 1356 height 740
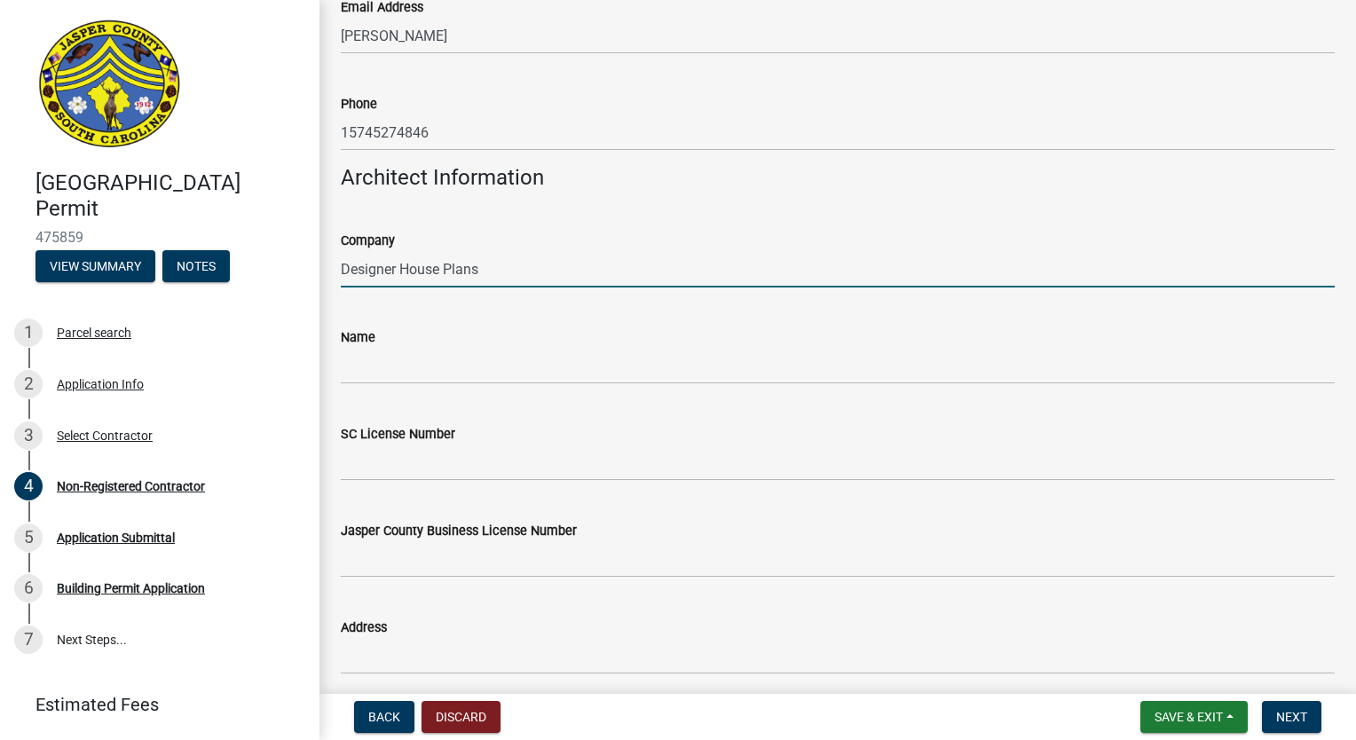
drag, startPoint x: 510, startPoint y: 269, endPoint x: 301, endPoint y: 280, distance: 209.7
click at [301, 280] on div "Jasper County Building Permit 475859 View Summary Notes 1 Parcel search 2 Appli…" at bounding box center [678, 370] width 1356 height 740
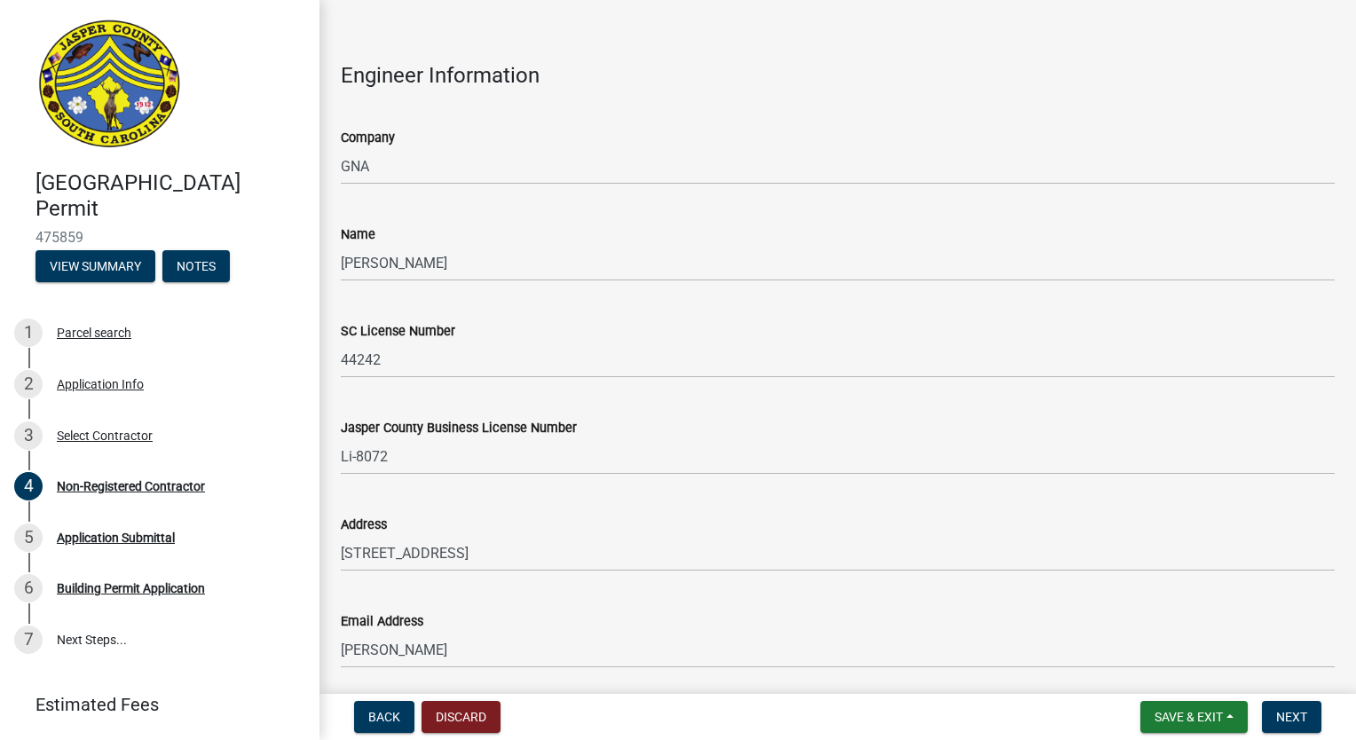
scroll to position [1637, 0]
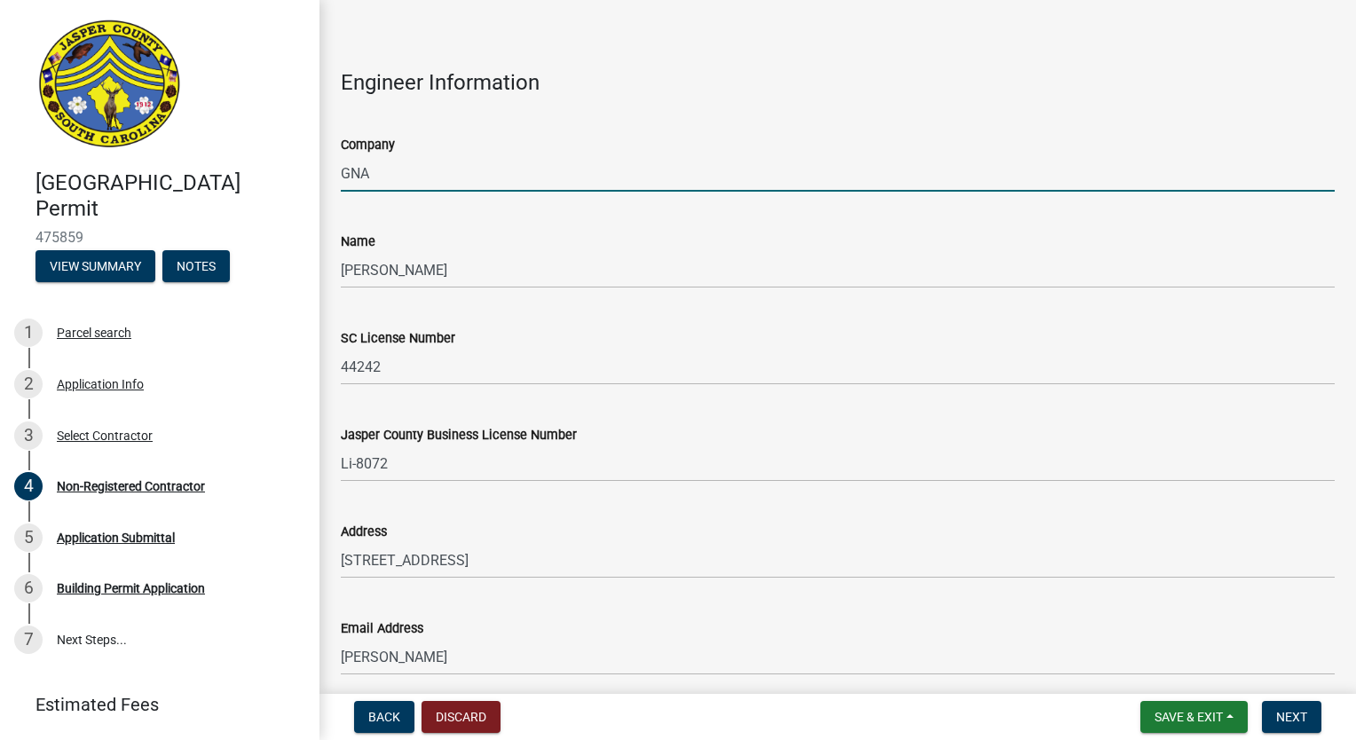
drag, startPoint x: 416, startPoint y: 176, endPoint x: 296, endPoint y: 177, distance: 119.8
click at [296, 177] on div "Jasper County Building Permit 475859 View Summary Notes 1 Parcel search 2 Appli…" at bounding box center [678, 370] width 1356 height 740
type input "M"
type input "S. Mark Boyles"
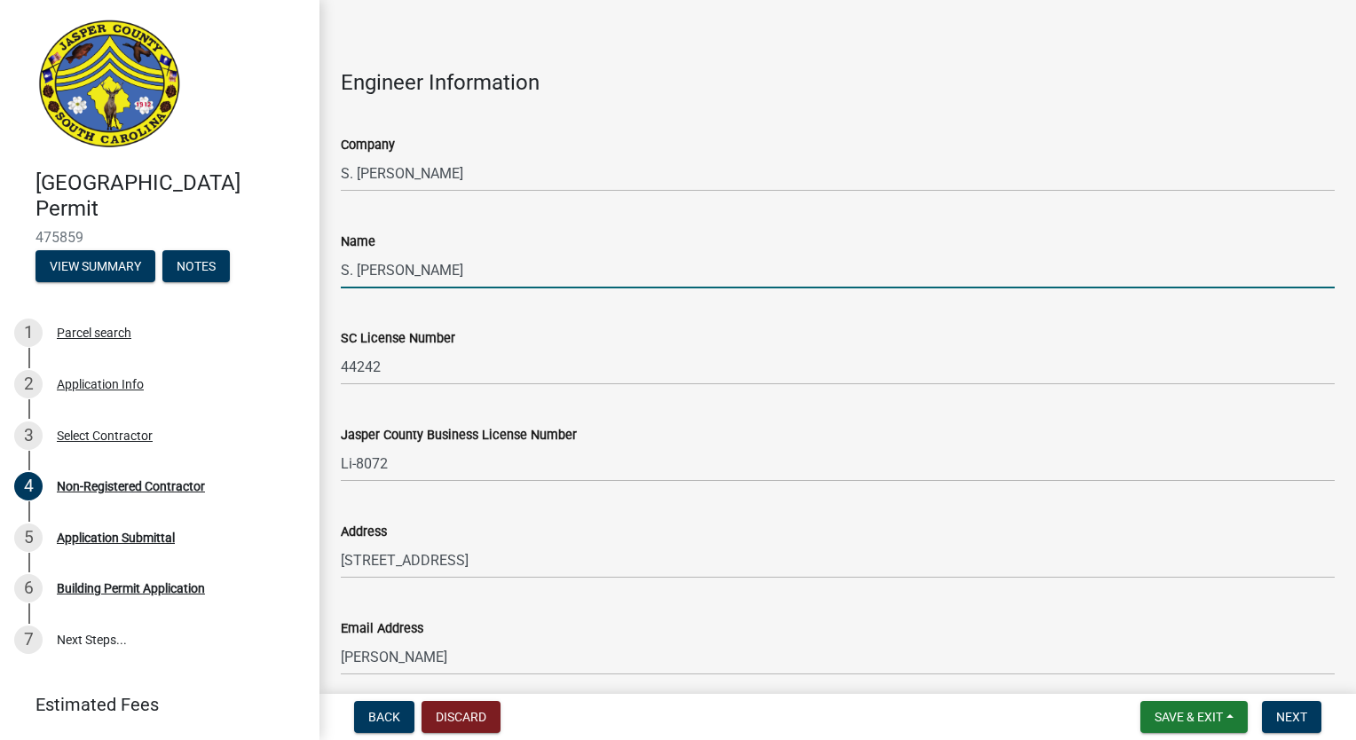
type input "S. Mark Boyles"
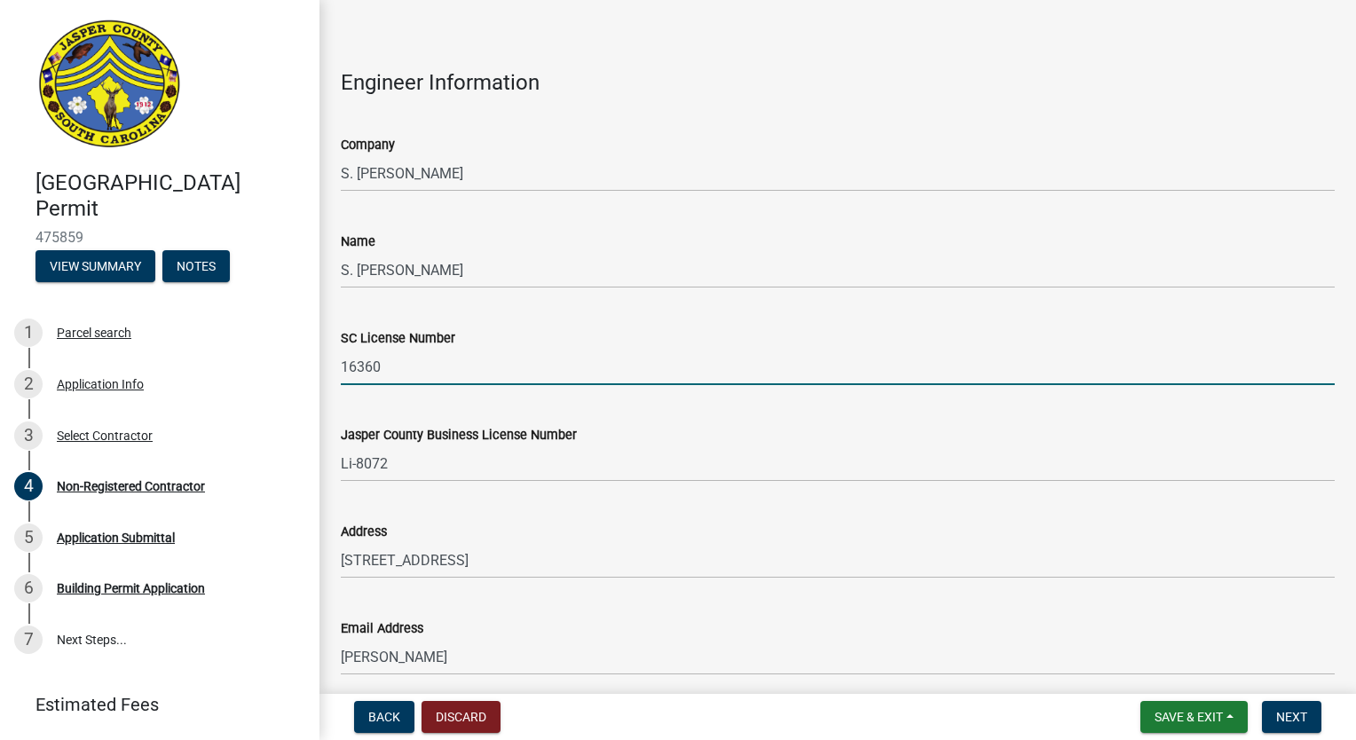
type input "16360"
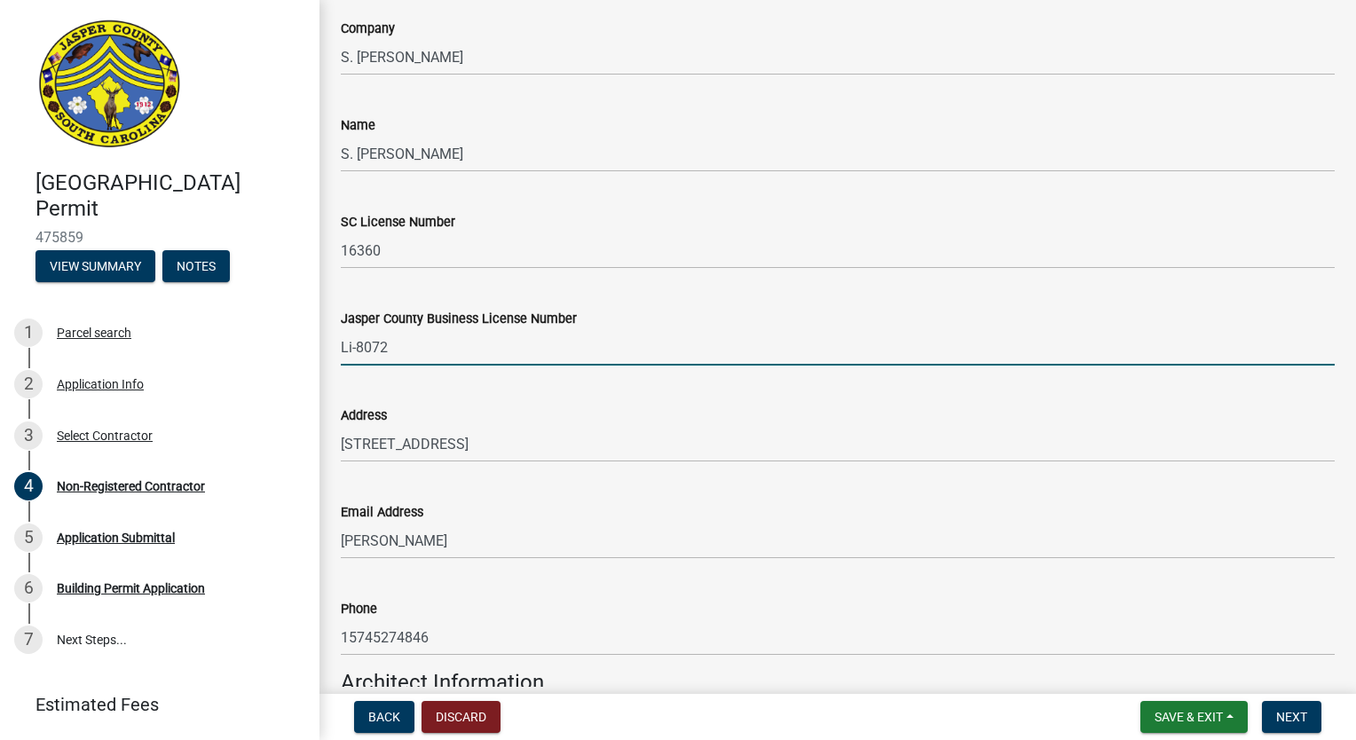
scroll to position [1814, 0]
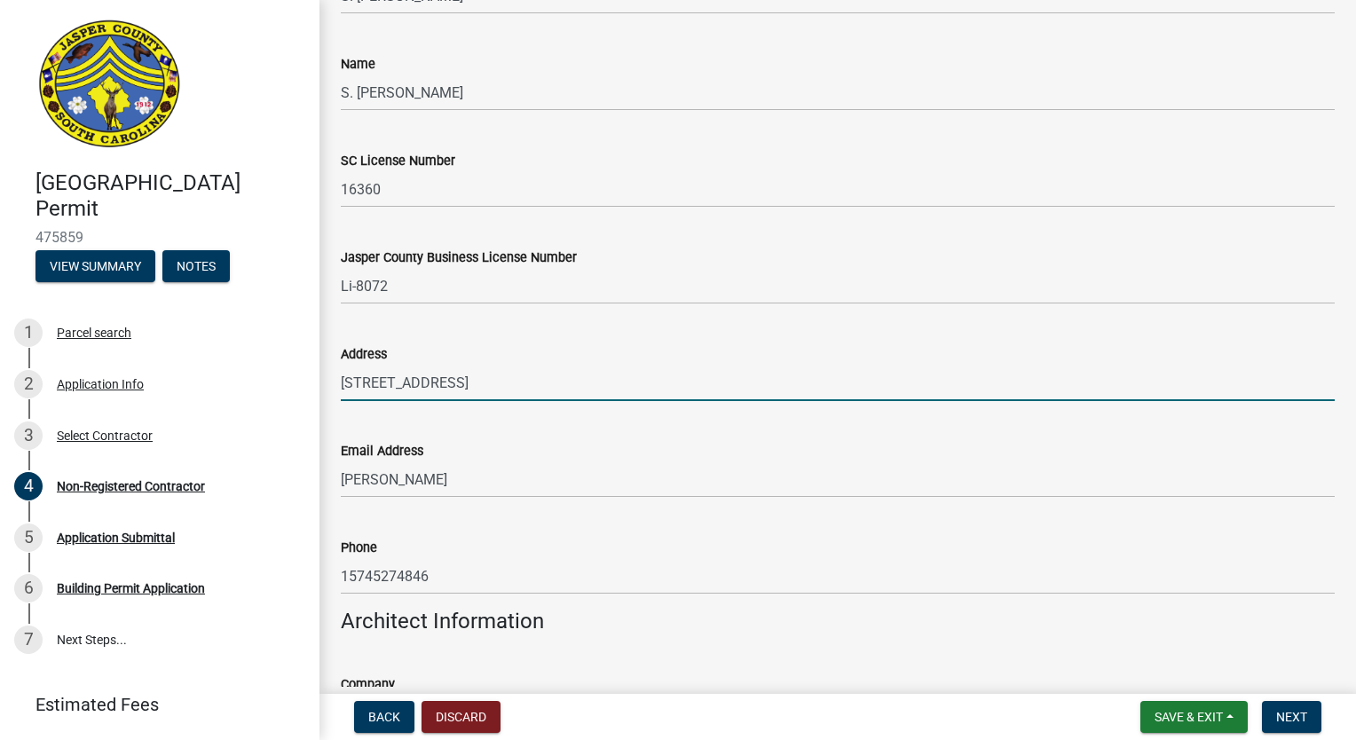
drag, startPoint x: 672, startPoint y: 375, endPoint x: 337, endPoint y: 389, distance: 334.7
click at [337, 389] on div "Address 97 Dover Street, Suite 300, Avon, IN 46123" at bounding box center [837, 359] width 1020 height 83
type input "P.O. BOX 22324, Savannah, GA 31403"
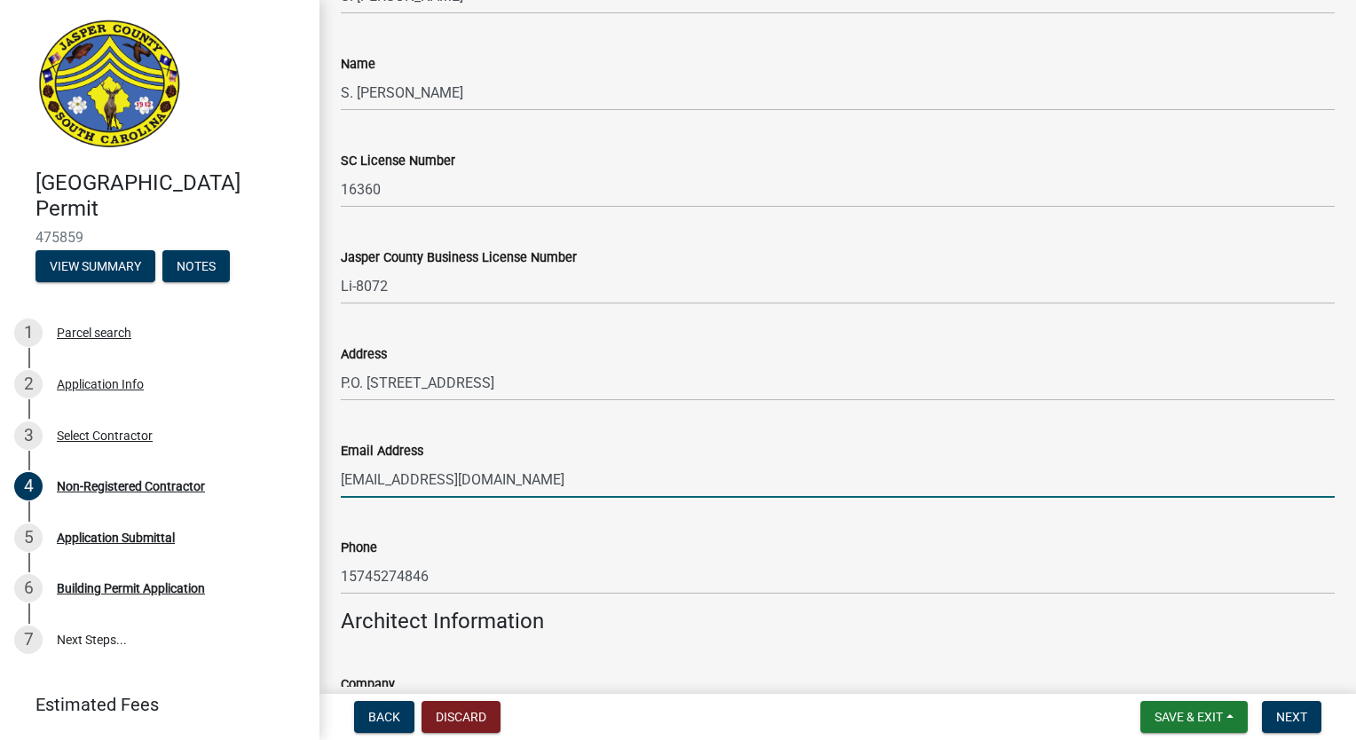
type input "smboyles@bellsouth.net"
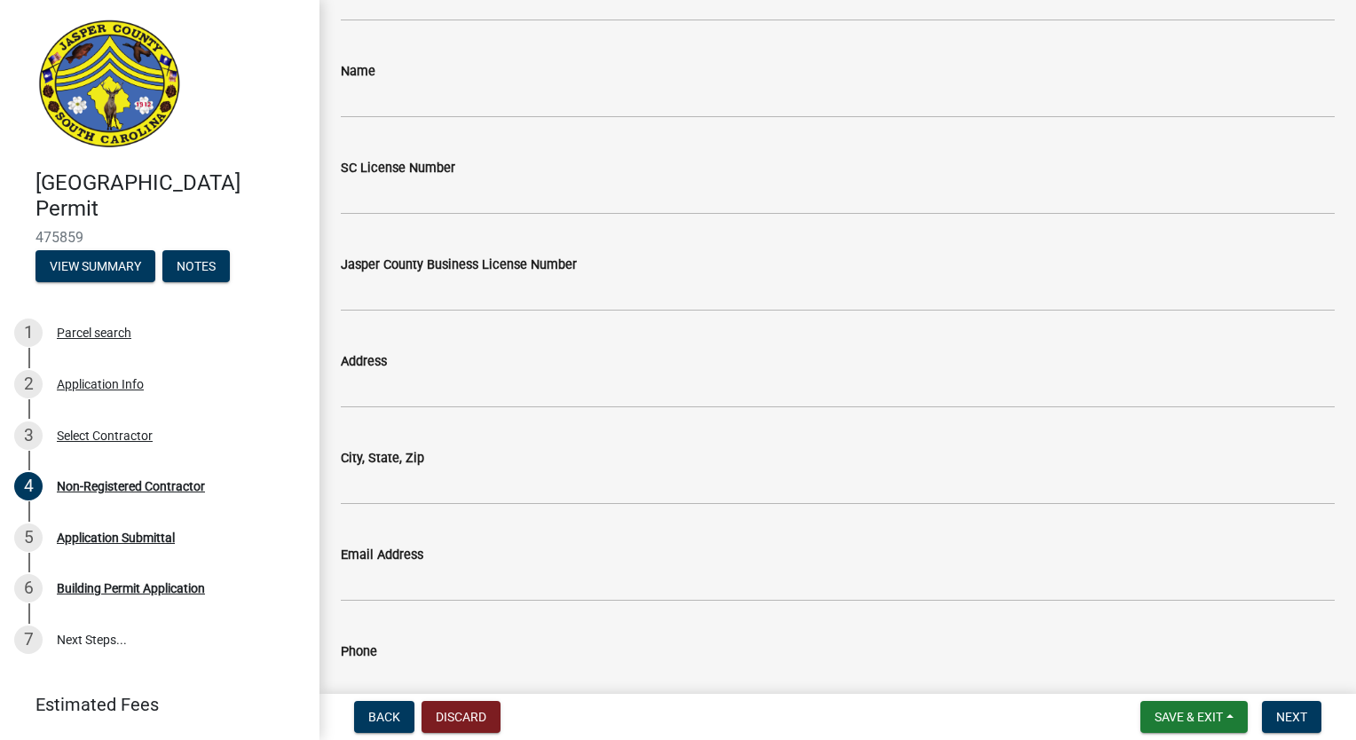
scroll to position [2879, 0]
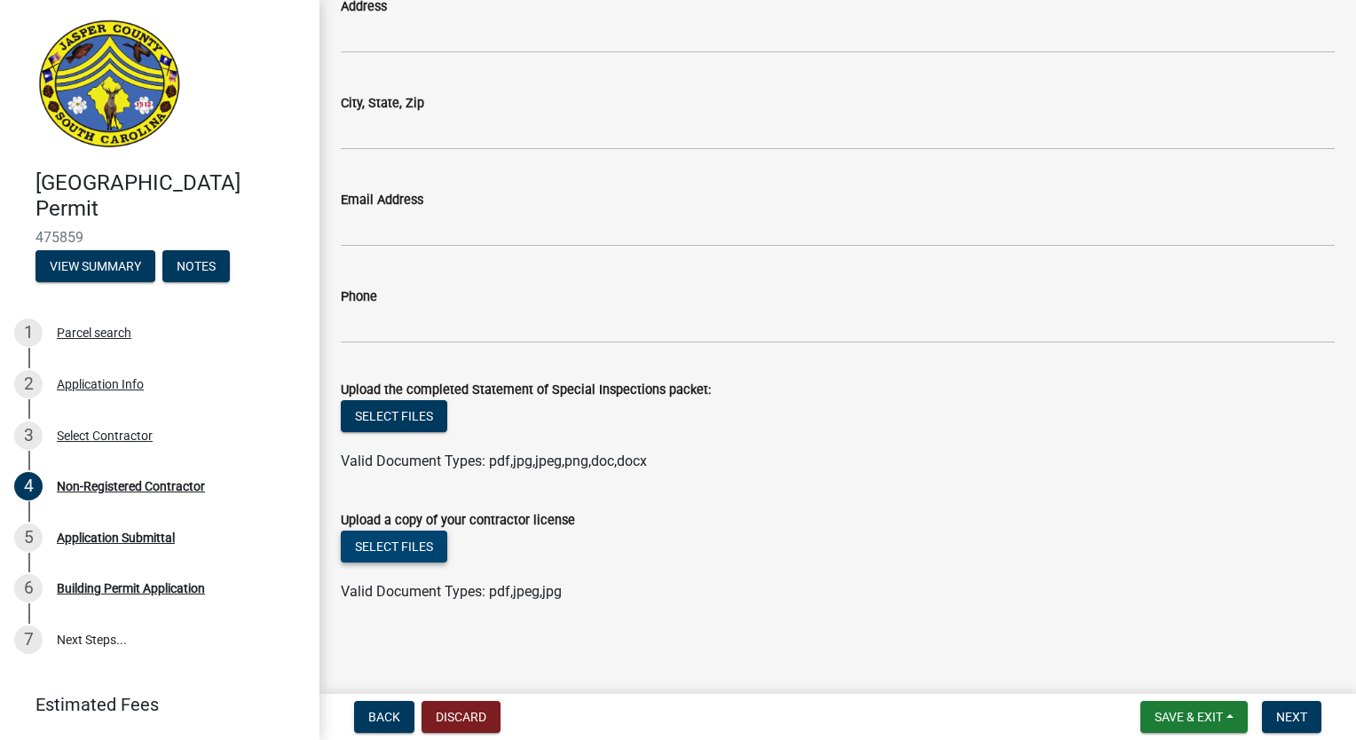
type input "9122327130"
click at [408, 546] on button "Select files" at bounding box center [394, 547] width 106 height 32
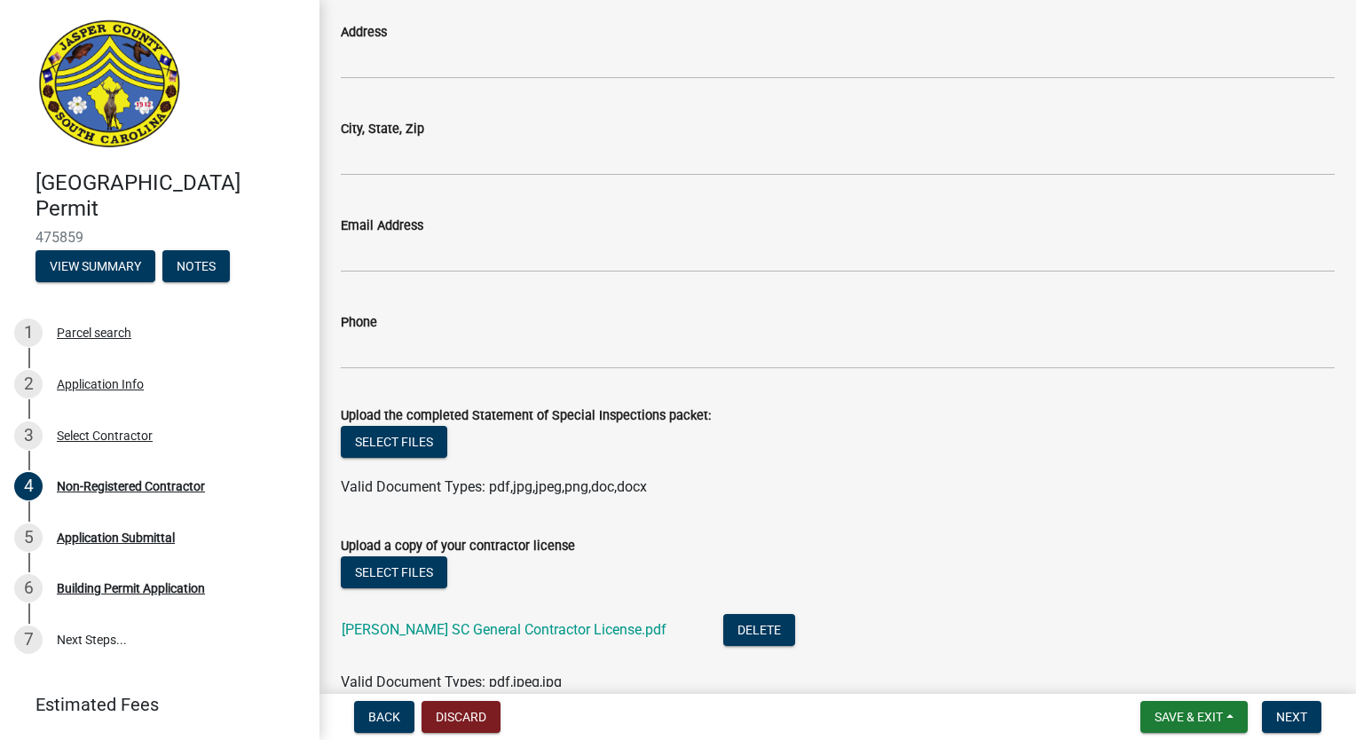
scroll to position [2945, 0]
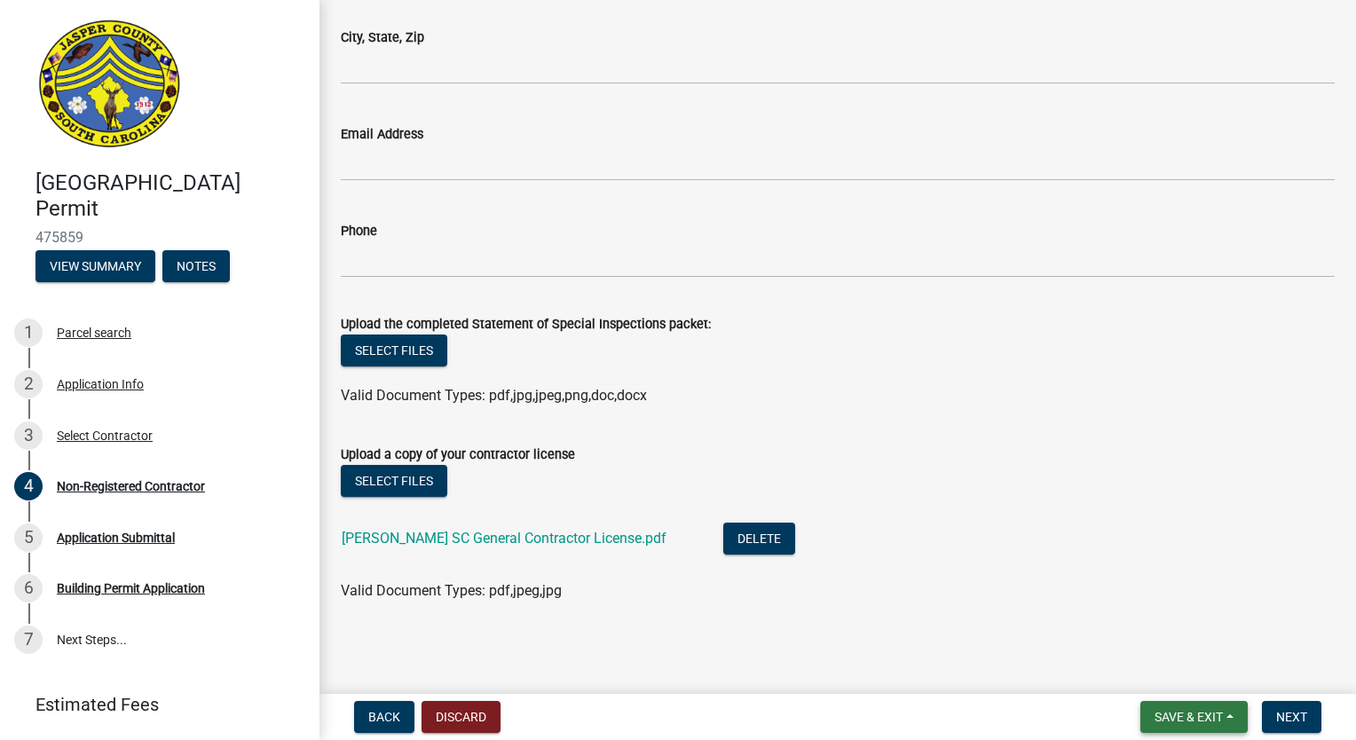
click at [1230, 715] on button "Save & Exit" at bounding box center [1193, 717] width 107 height 32
click at [1177, 630] on button "Save" at bounding box center [1176, 628] width 142 height 43
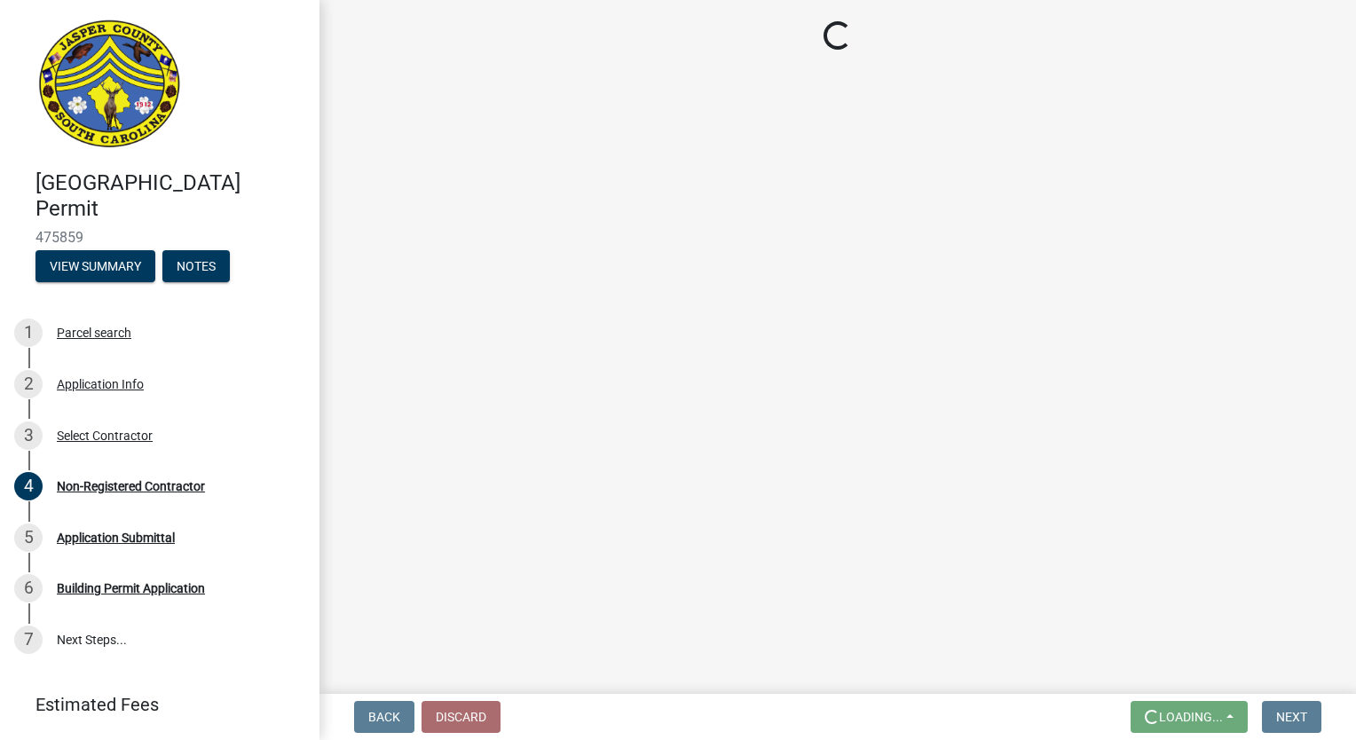
scroll to position [0, 0]
select select "42590599-3c97-479d-b3e9-fbeca9af4fb5"
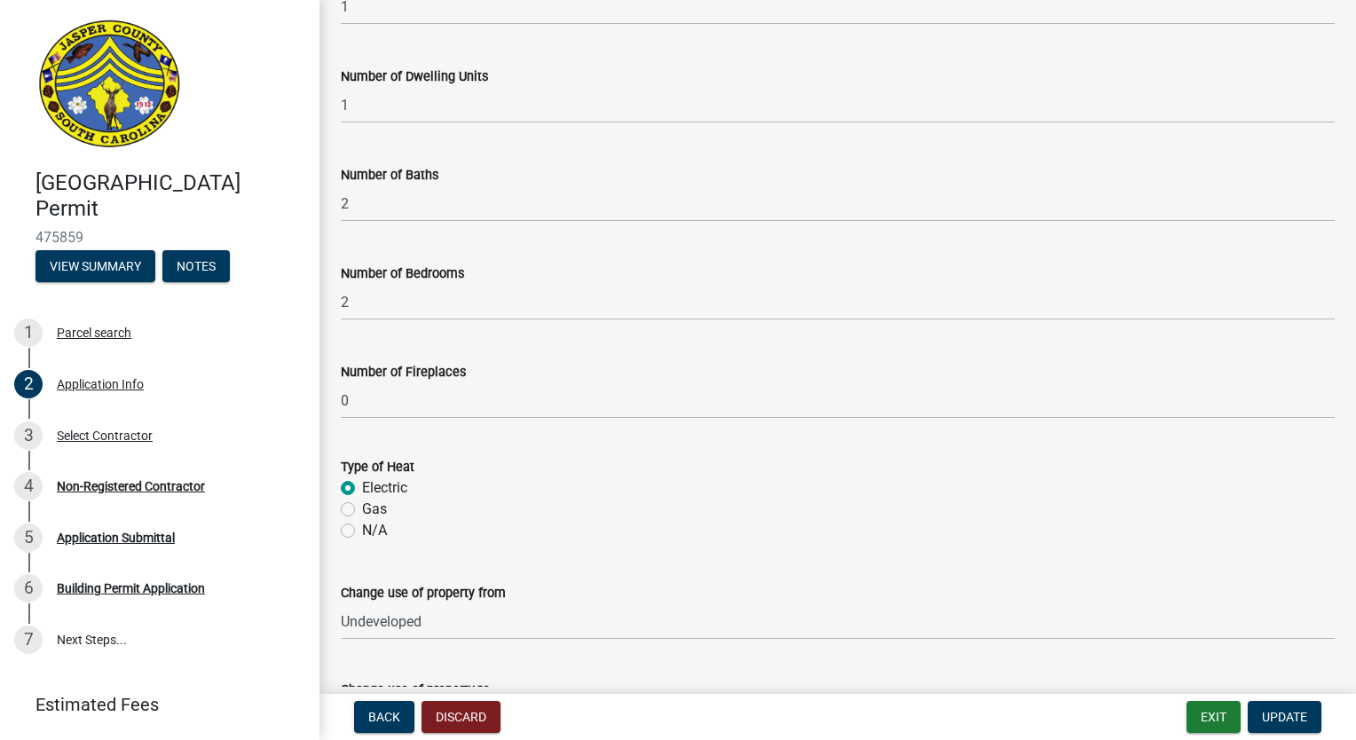
scroll to position [3932, 0]
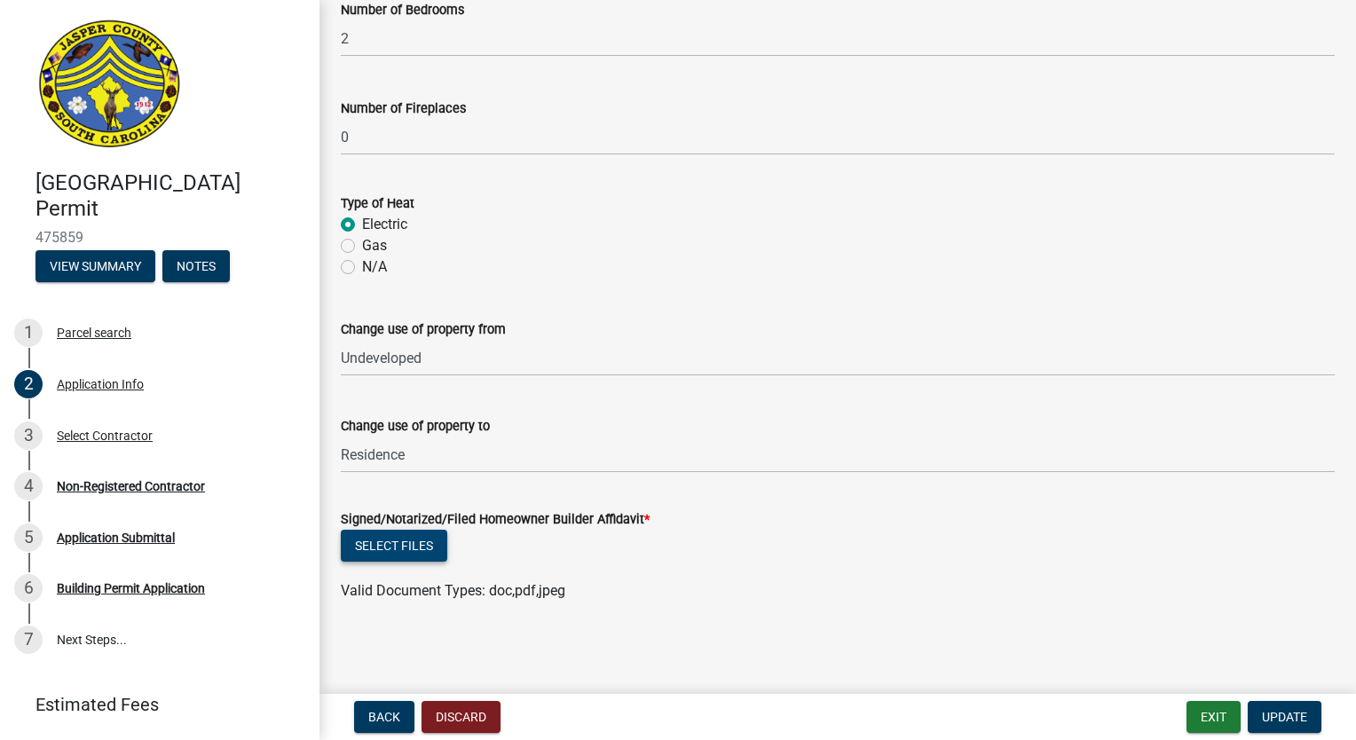
click at [413, 535] on button "Select files" at bounding box center [394, 546] width 106 height 32
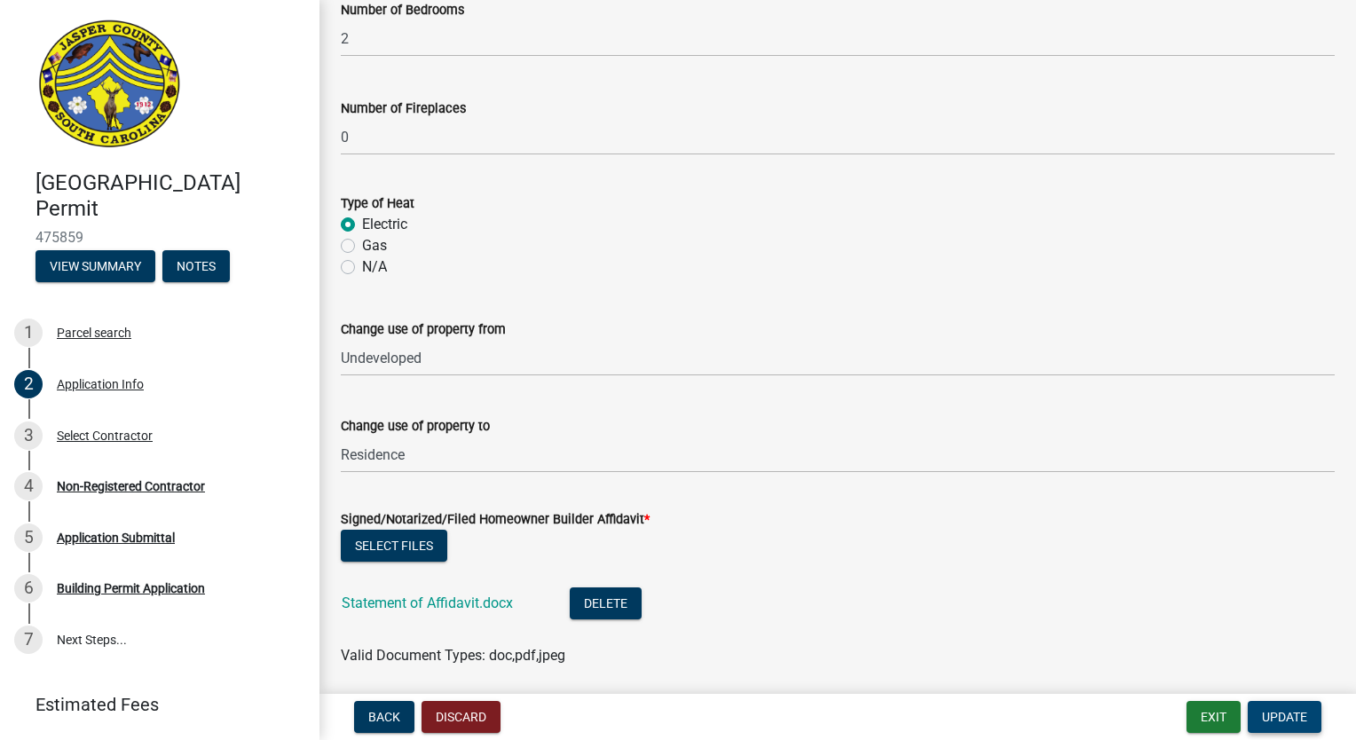
click at [1276, 710] on span "Update" at bounding box center [1284, 717] width 45 height 14
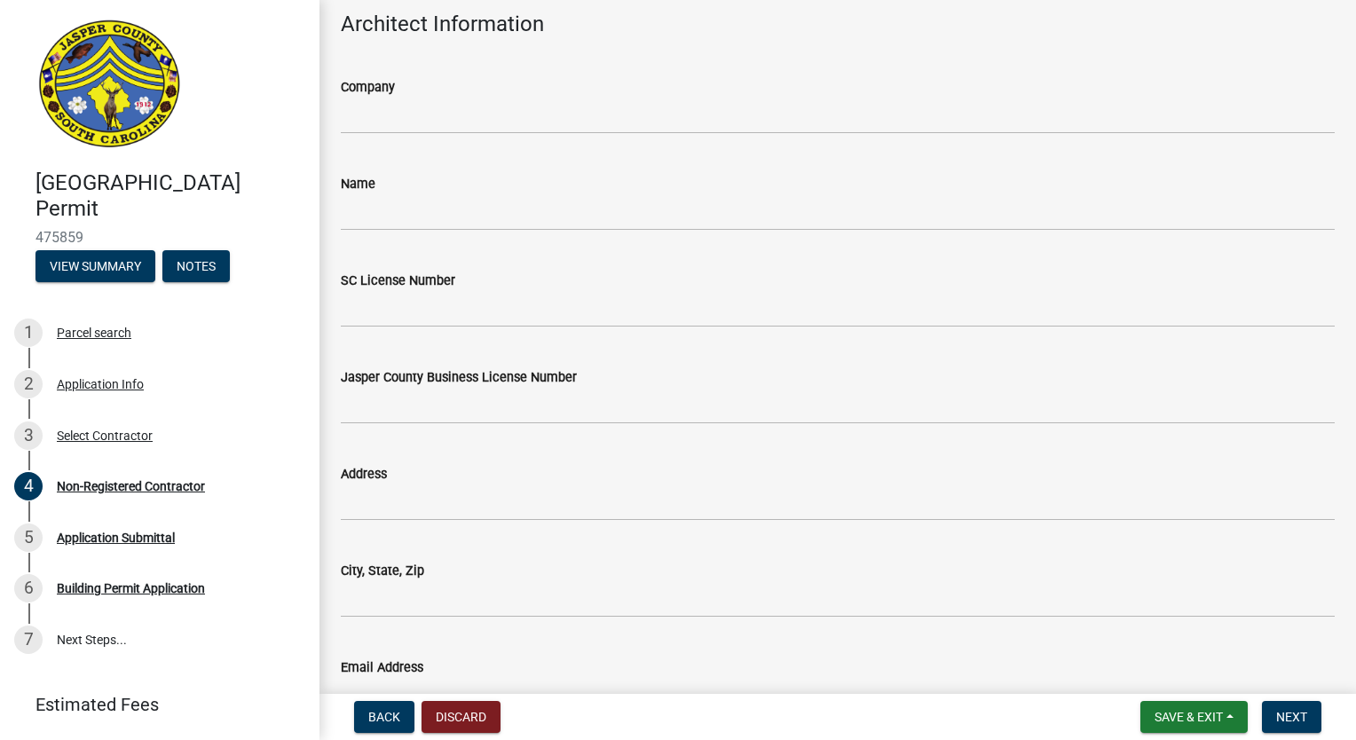
scroll to position [2246, 0]
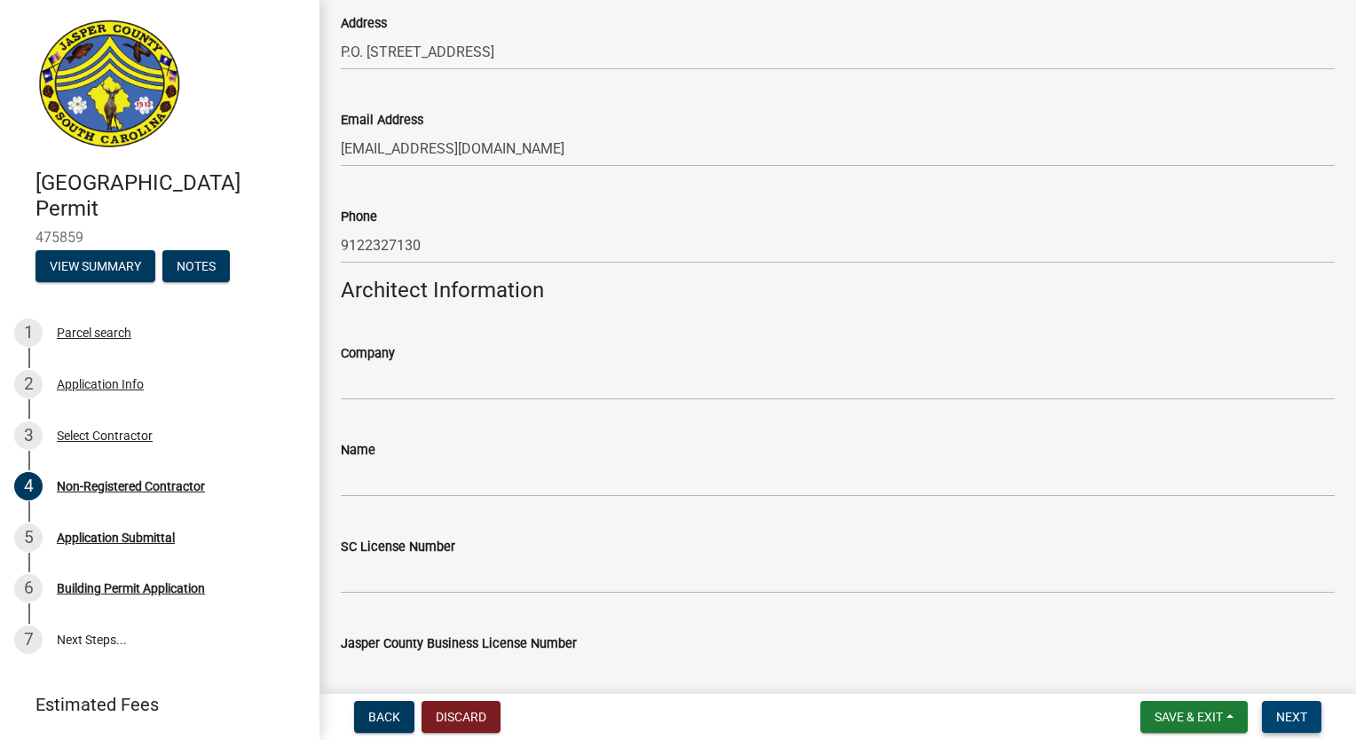
click at [1286, 720] on span "Next" at bounding box center [1291, 717] width 31 height 14
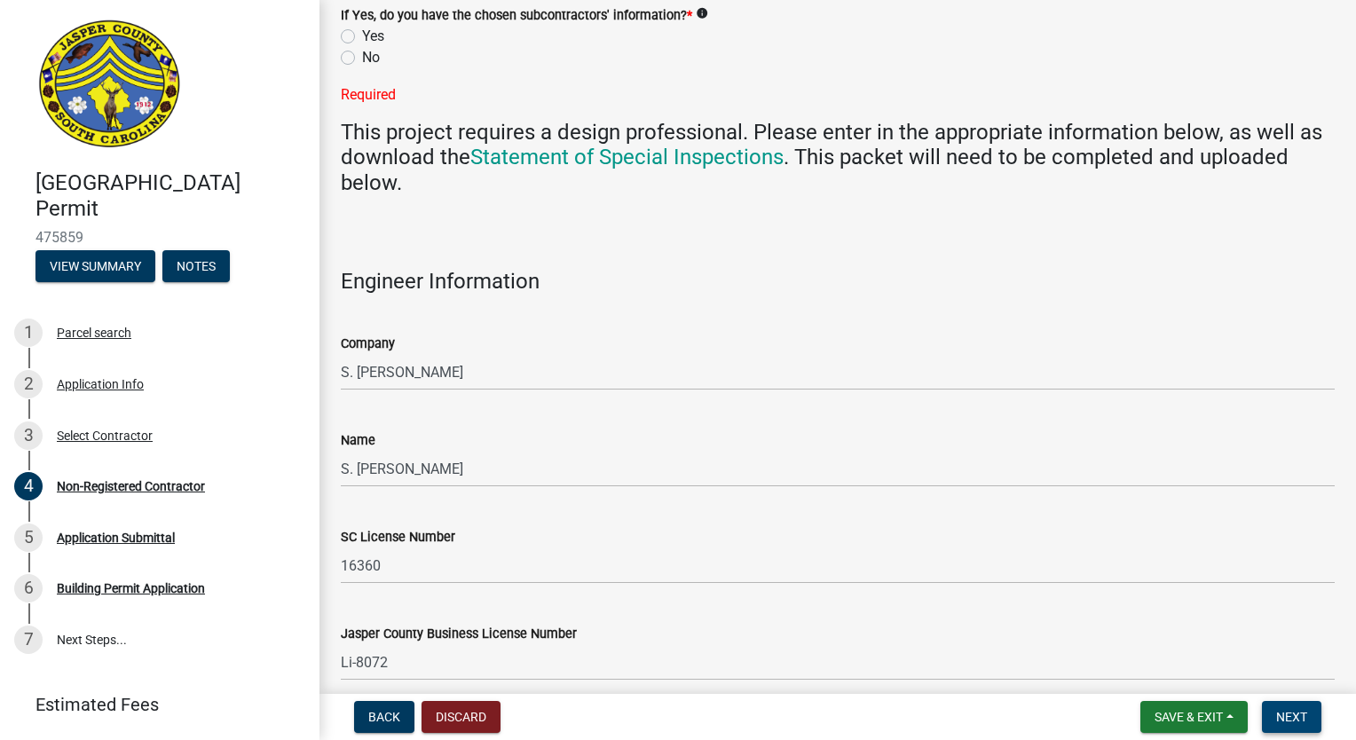
scroll to position [1661, 0]
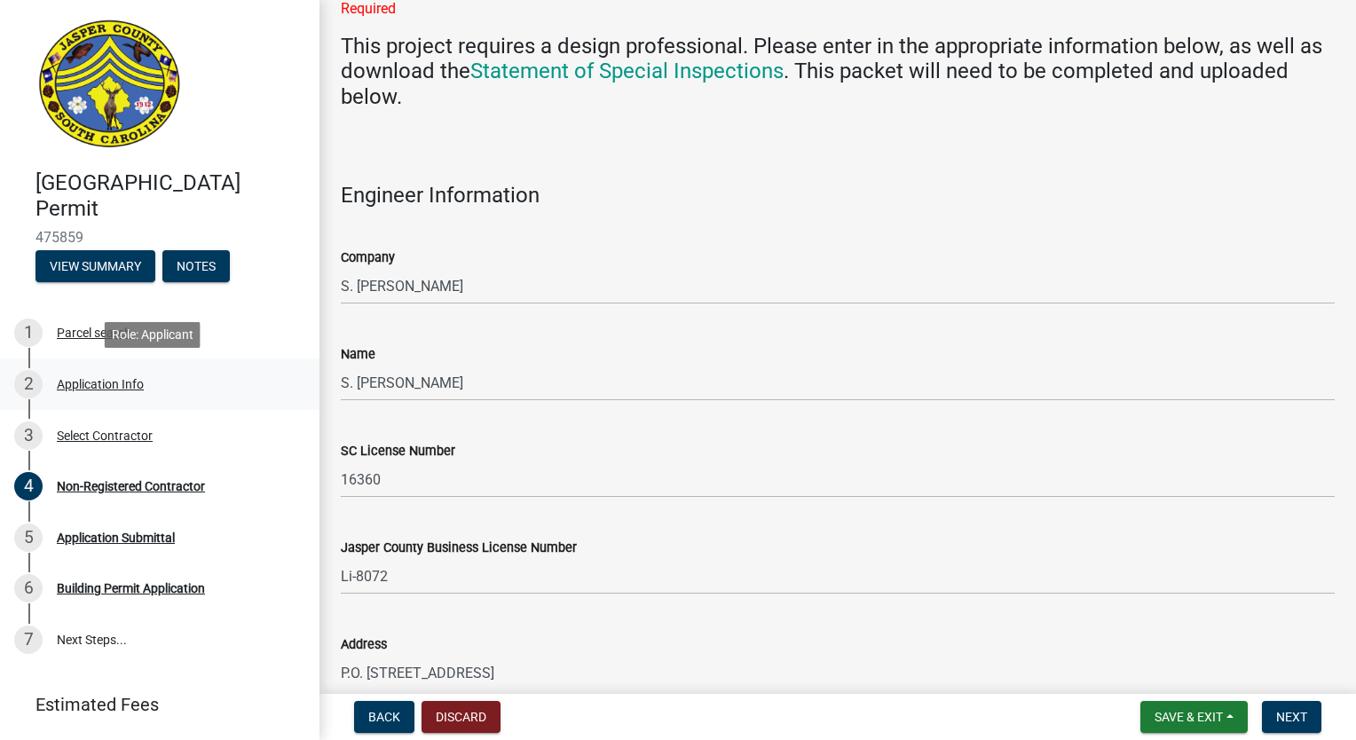
click at [98, 386] on div "Application Info" at bounding box center [100, 384] width 87 height 12
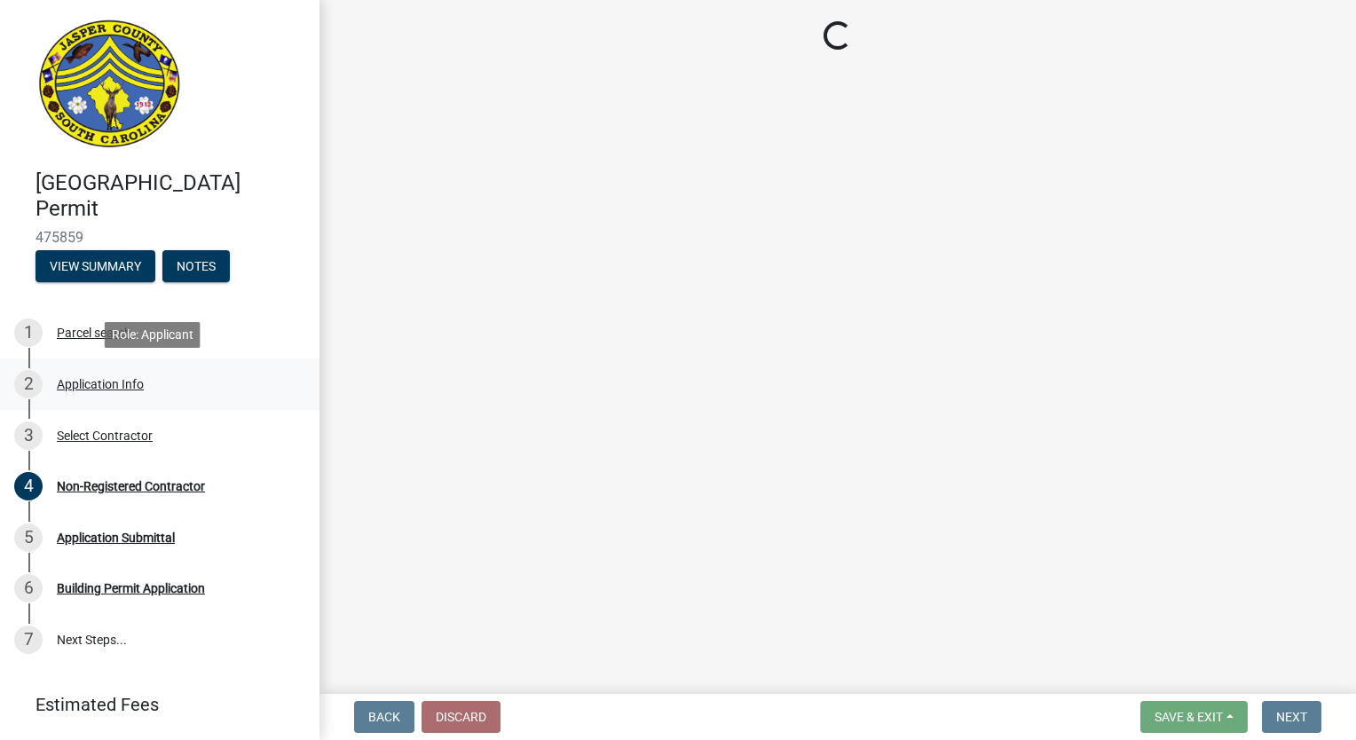
scroll to position [0, 0]
select select "42590599-3c97-479d-b3e9-fbeca9af4fb5"
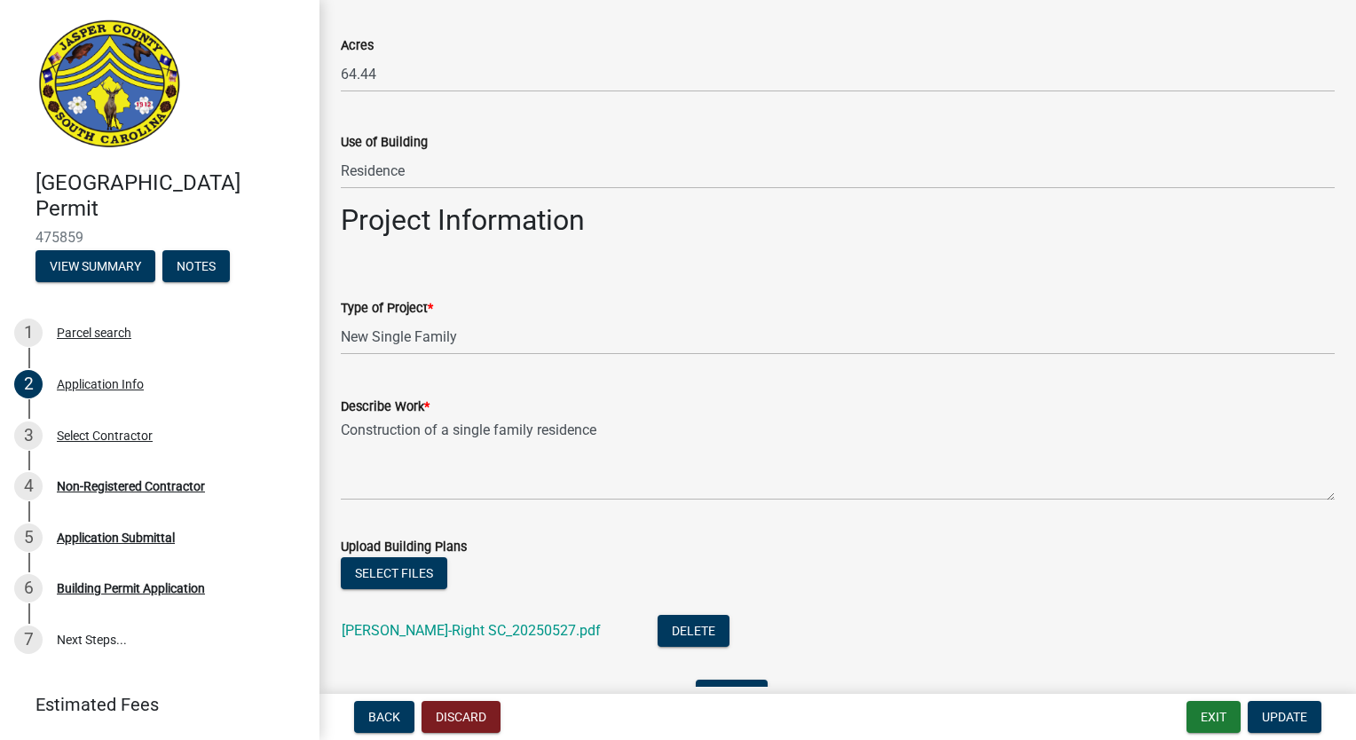
scroll to position [1952, 0]
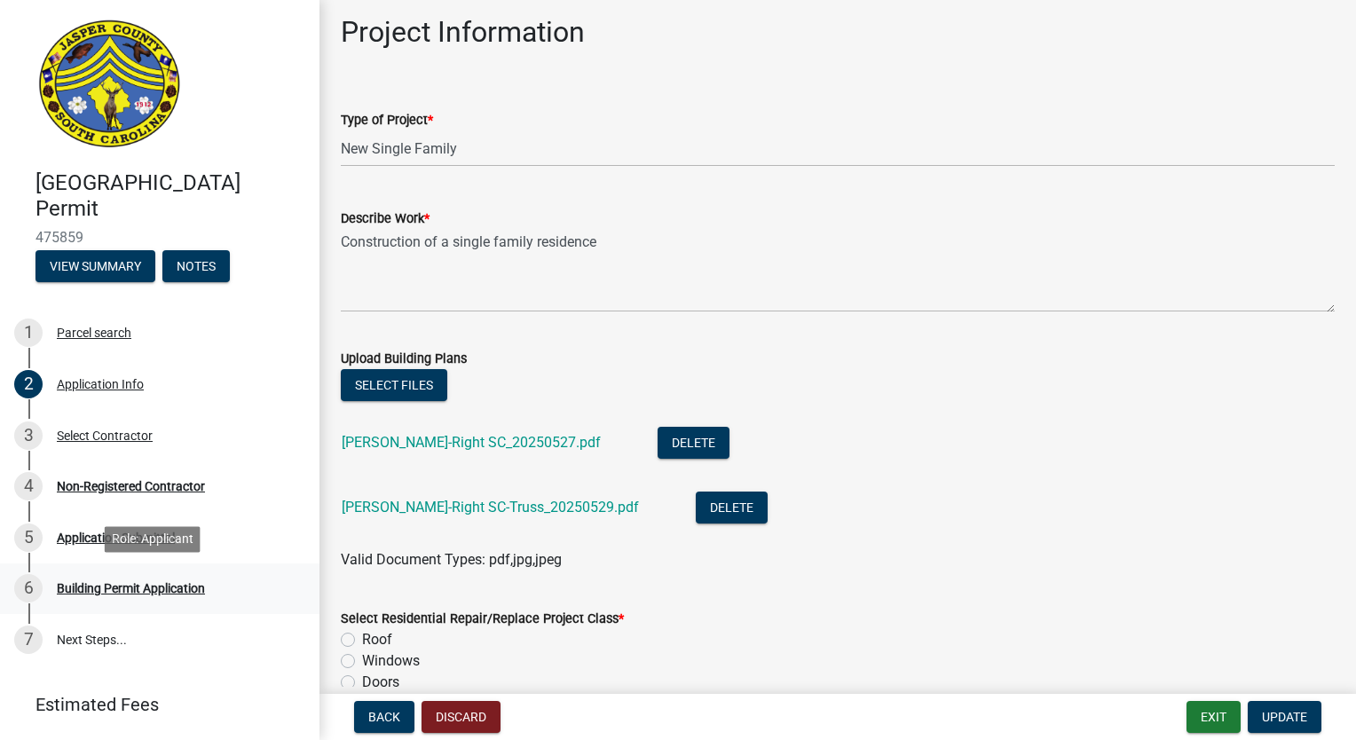
click at [108, 585] on div "Building Permit Application" at bounding box center [131, 588] width 148 height 12
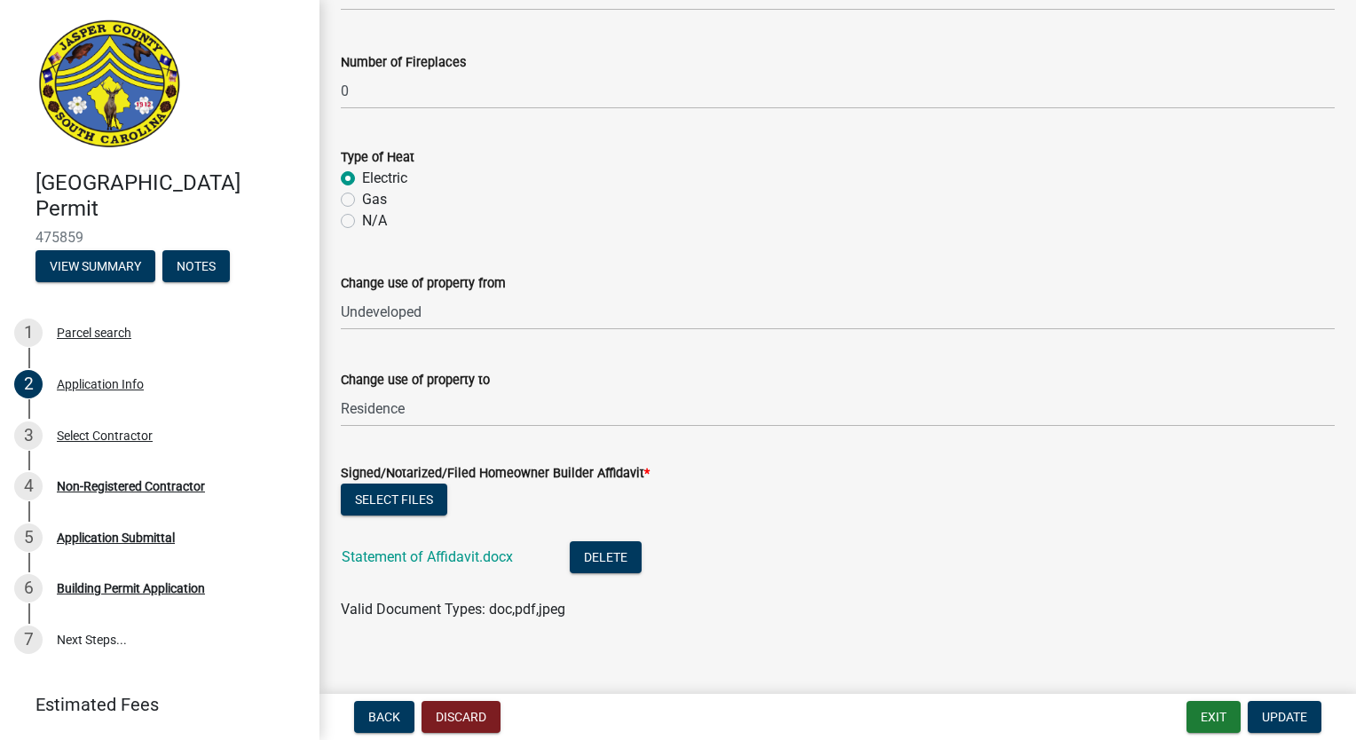
scroll to position [3996, 0]
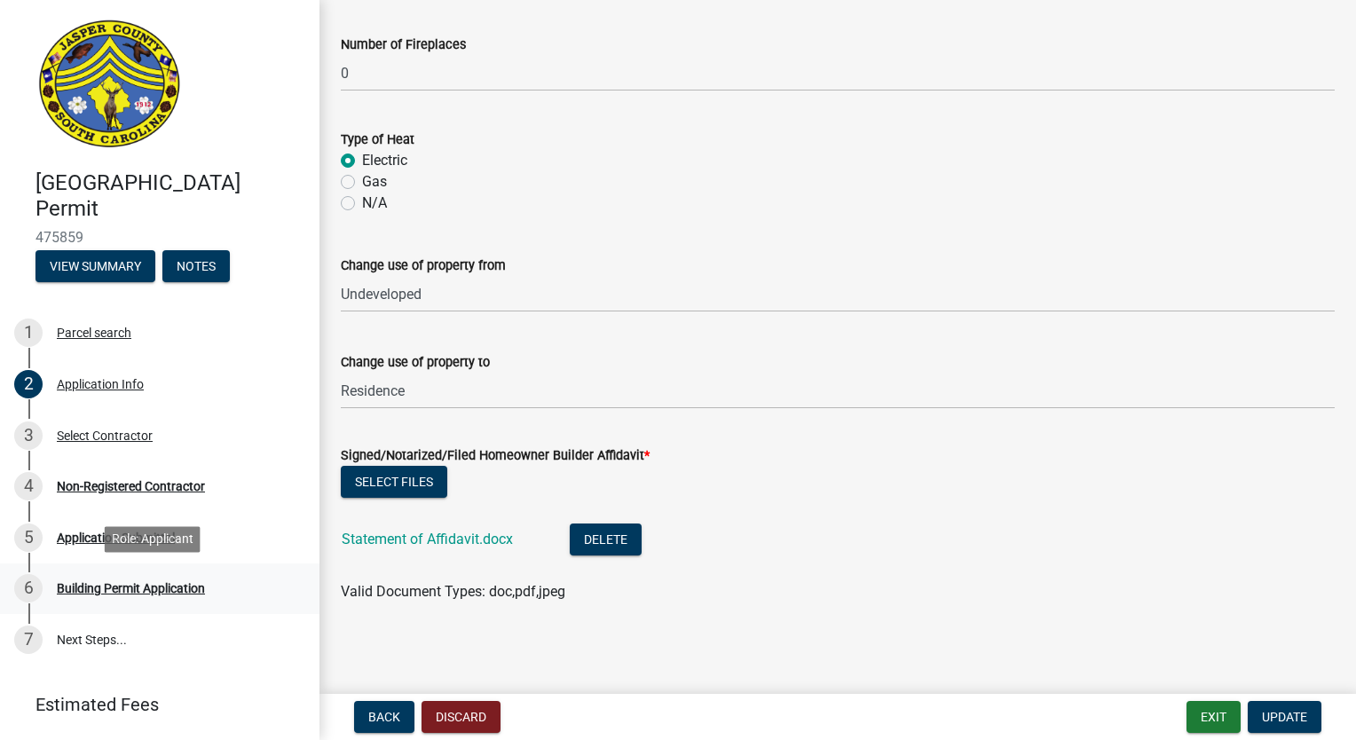
click at [167, 594] on div "Building Permit Application" at bounding box center [131, 588] width 148 height 12
click at [167, 591] on div "Building Permit Application" at bounding box center [131, 588] width 148 height 12
click at [87, 436] on div "Select Contractor" at bounding box center [105, 435] width 96 height 12
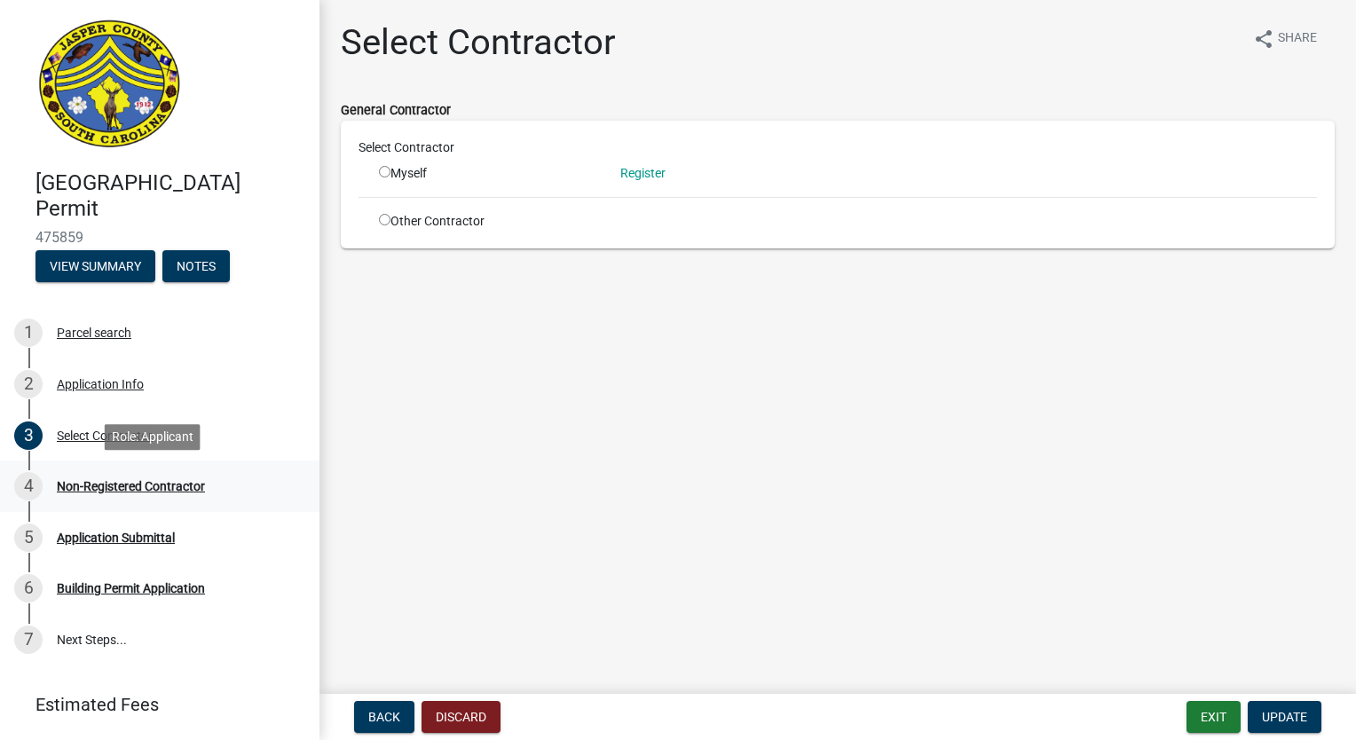
click at [114, 485] on div "Non-Registered Contractor" at bounding box center [131, 486] width 148 height 12
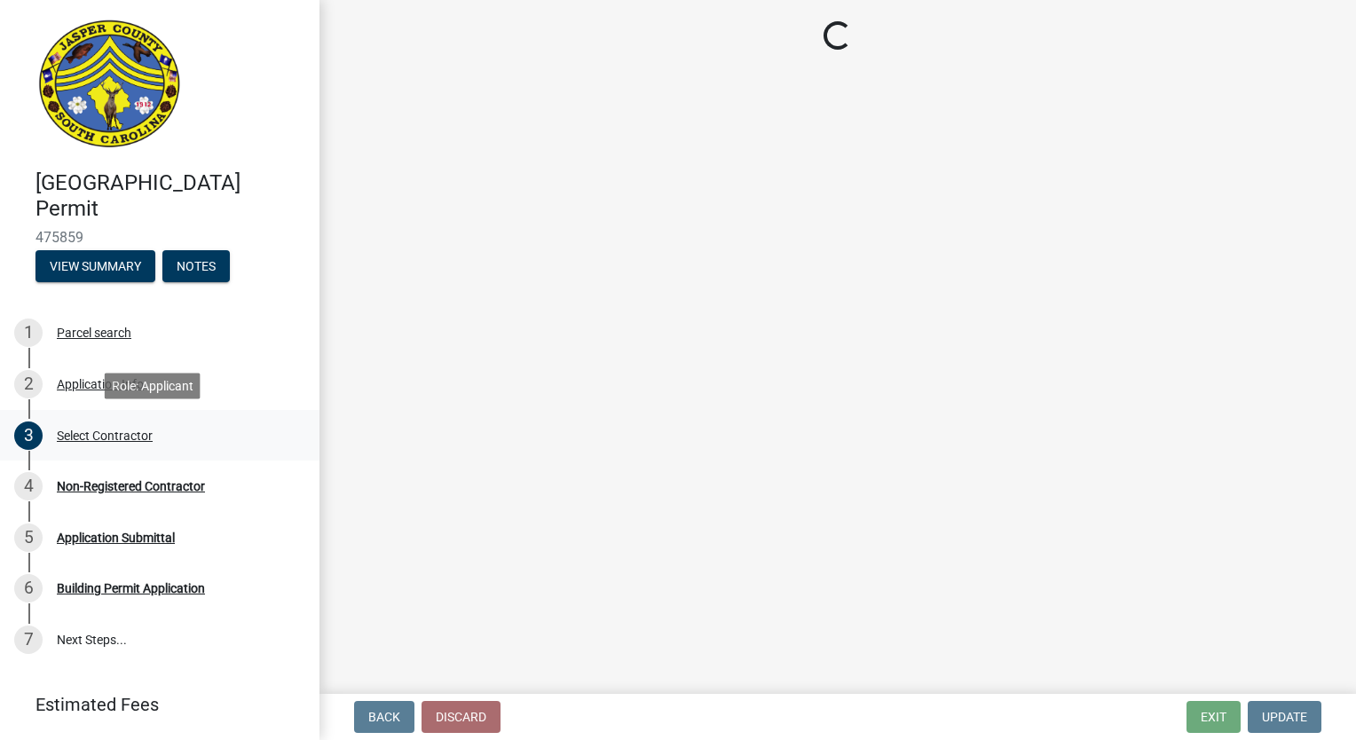
click at [93, 442] on div "3 Select Contractor" at bounding box center [152, 435] width 277 height 28
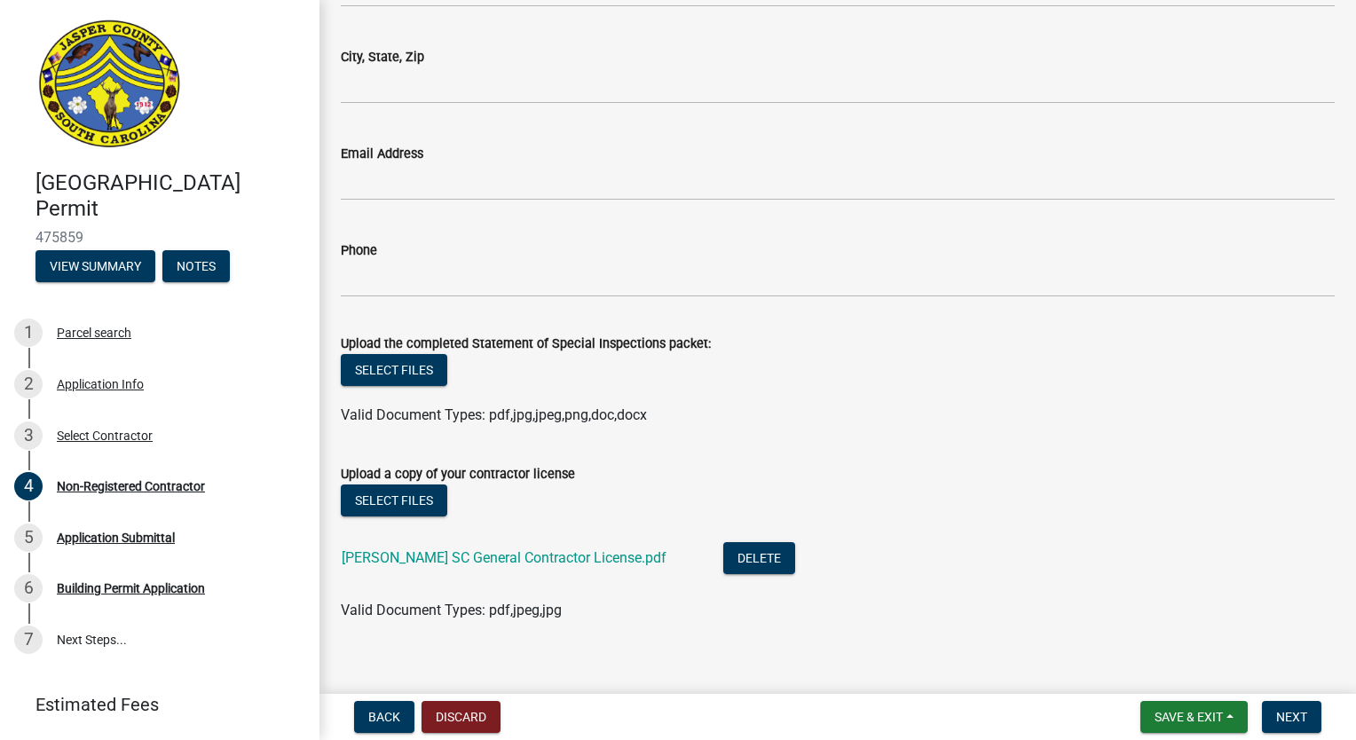
scroll to position [3045, 0]
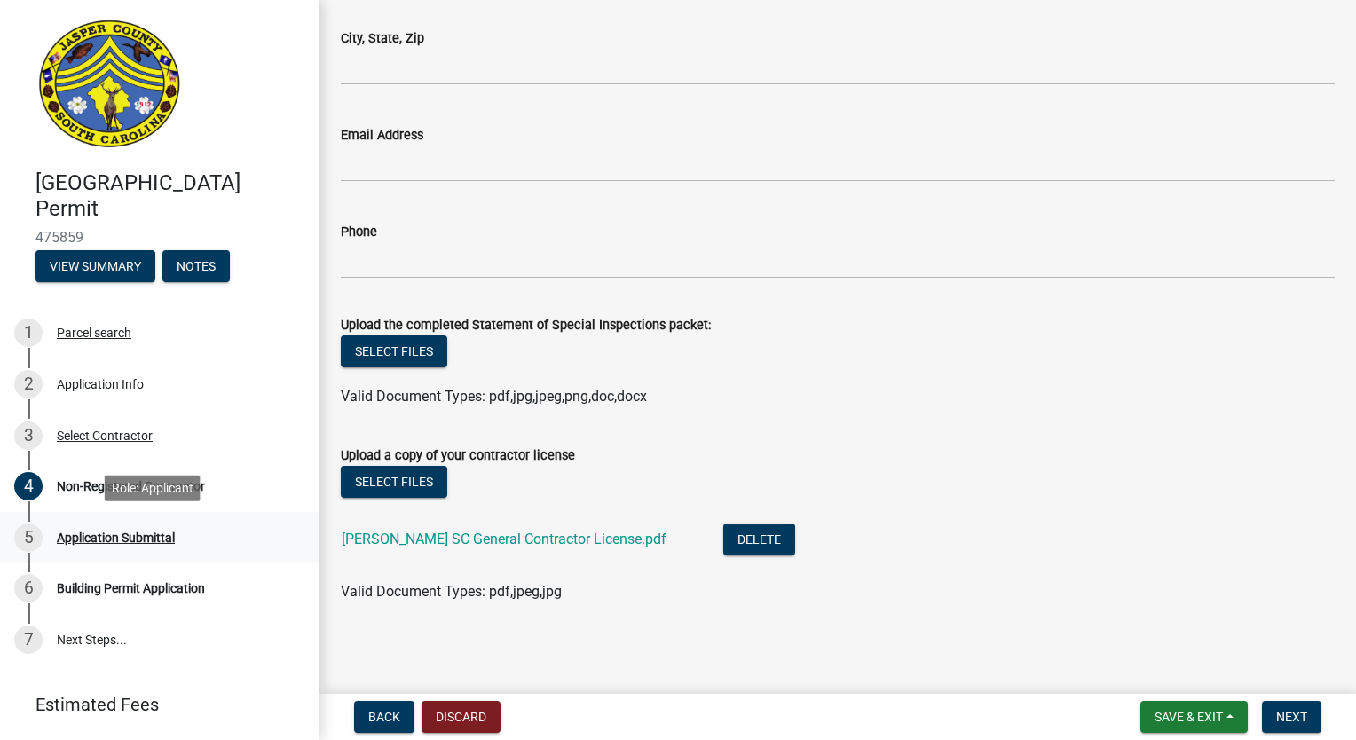
click at [134, 538] on div "Application Submittal" at bounding box center [116, 537] width 118 height 12
click at [160, 587] on div "Building Permit Application" at bounding box center [131, 588] width 148 height 12
click at [181, 586] on div "Building Permit Application" at bounding box center [131, 588] width 148 height 12
click at [81, 523] on div "5 Application Submittal" at bounding box center [152, 537] width 277 height 28
click at [85, 487] on div "Non-Registered Contractor" at bounding box center [131, 486] width 148 height 12
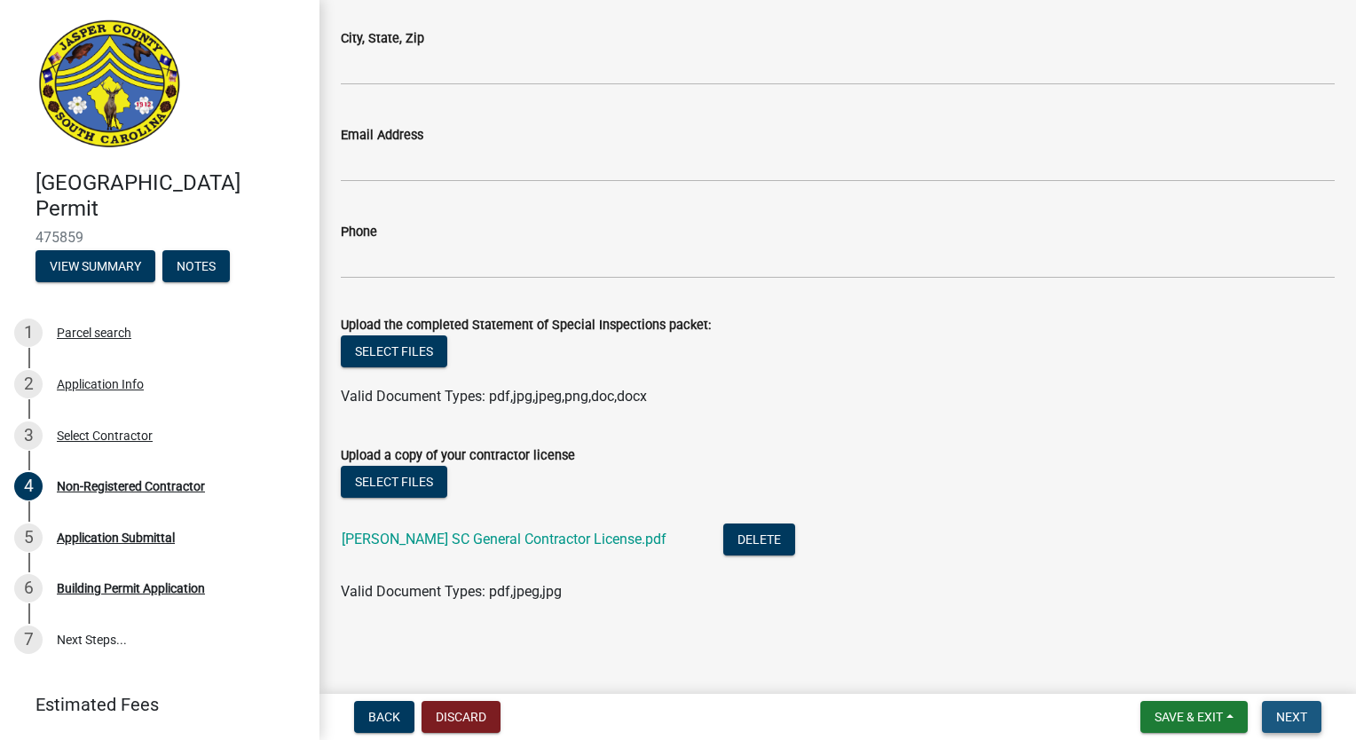
click at [1288, 715] on span "Next" at bounding box center [1291, 717] width 31 height 14
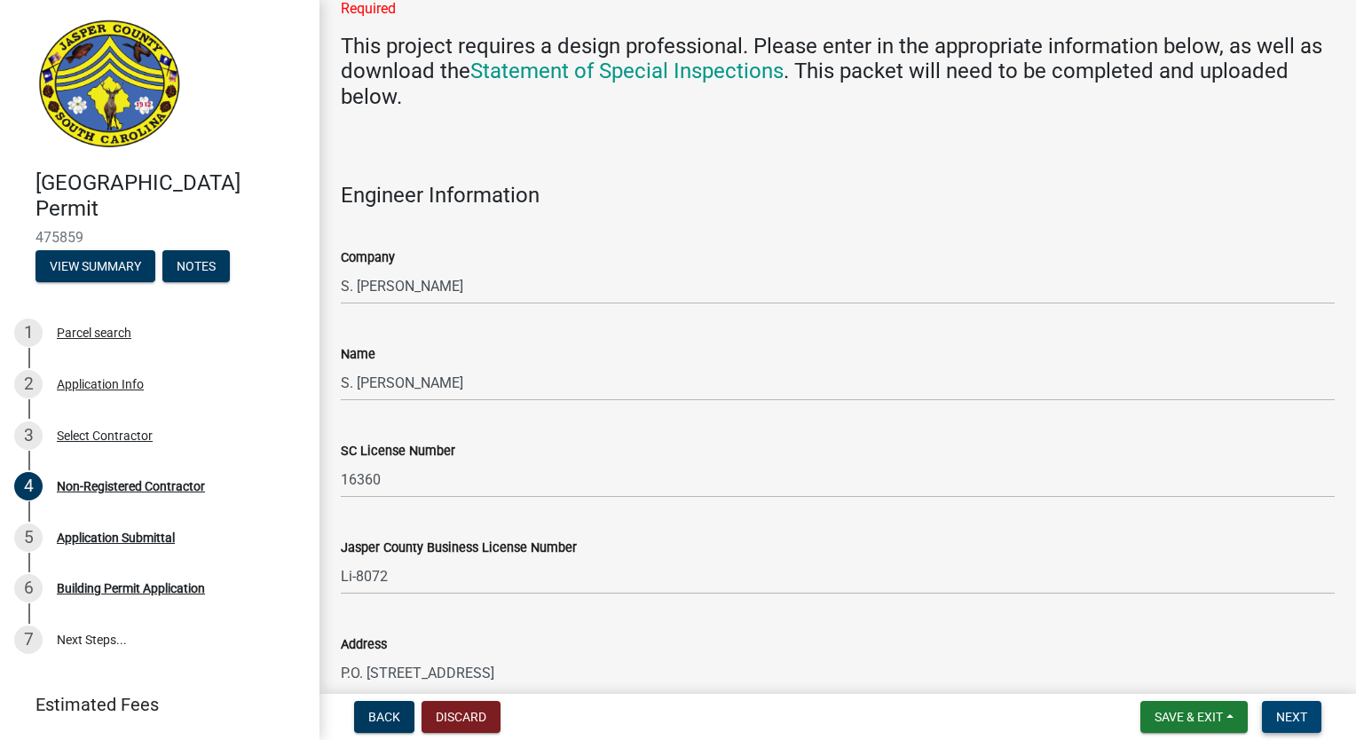
scroll to position [1217, 0]
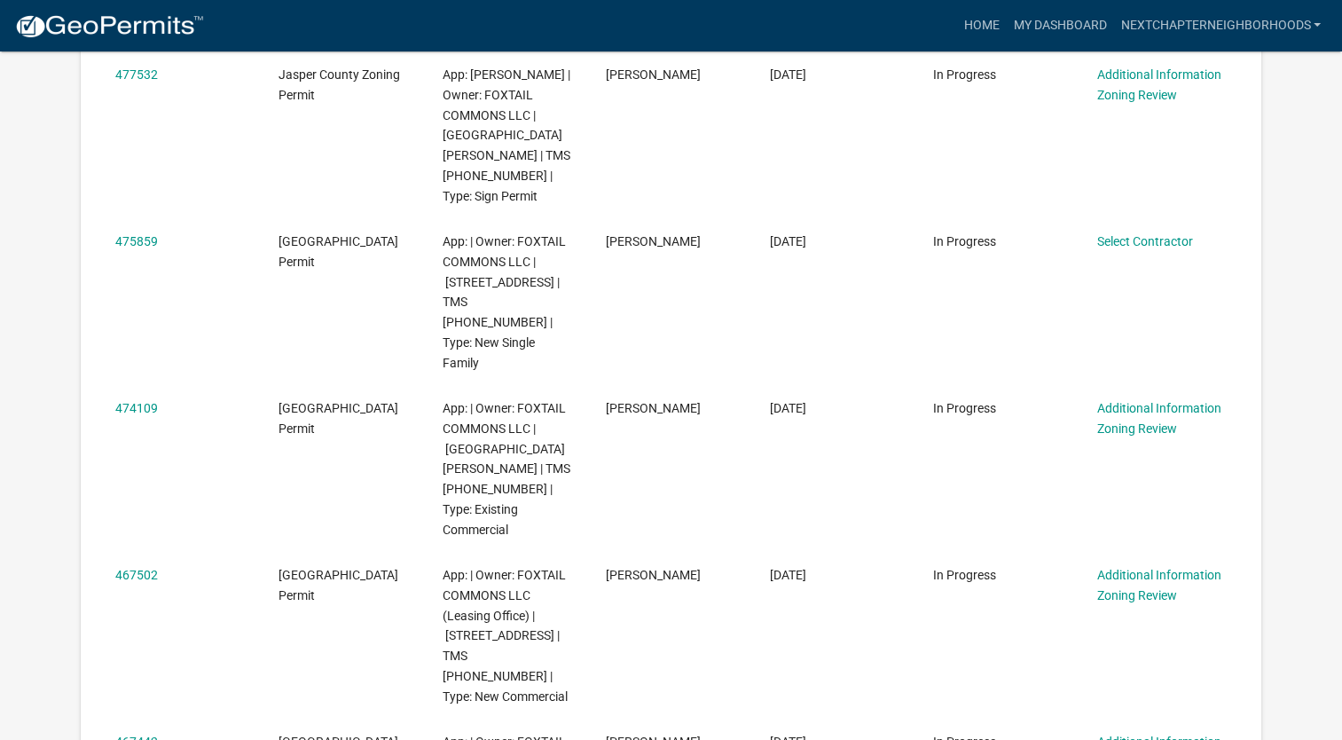
scroll to position [710, 0]
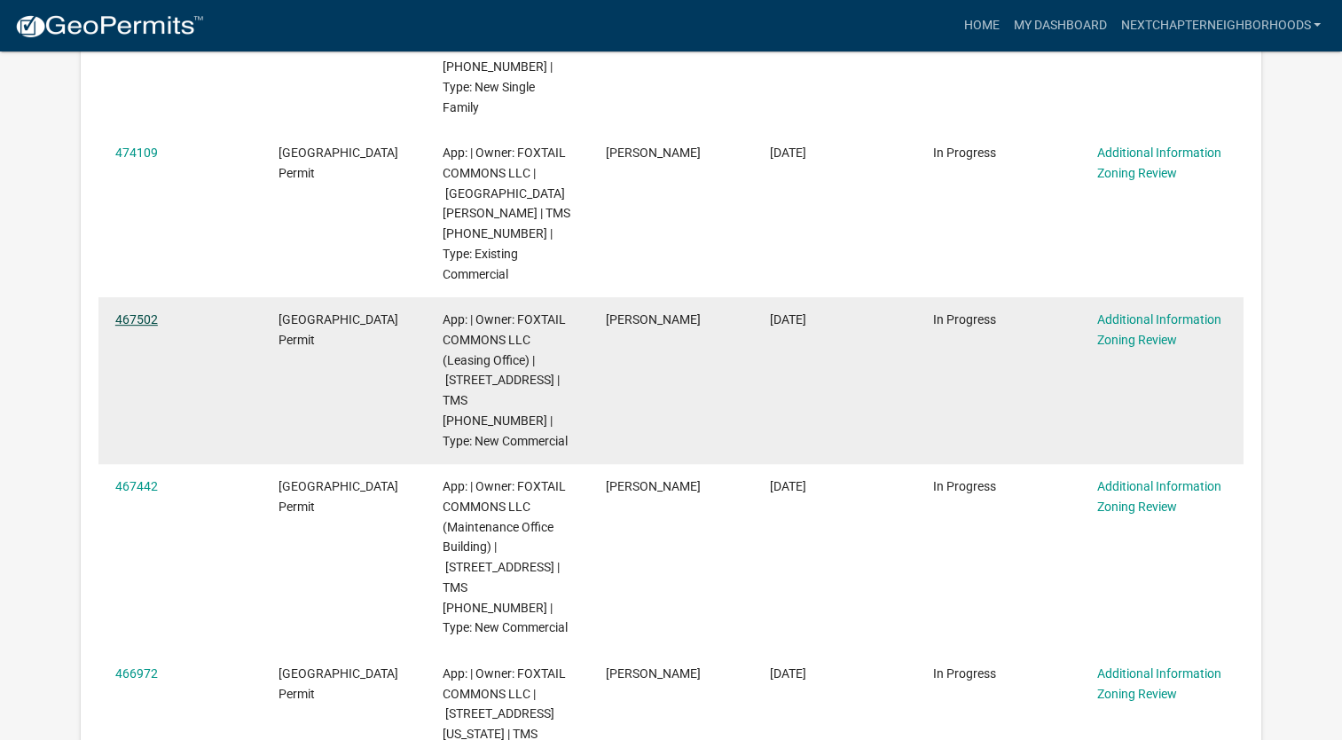
click at [124, 312] on link "467502" at bounding box center [136, 319] width 43 height 14
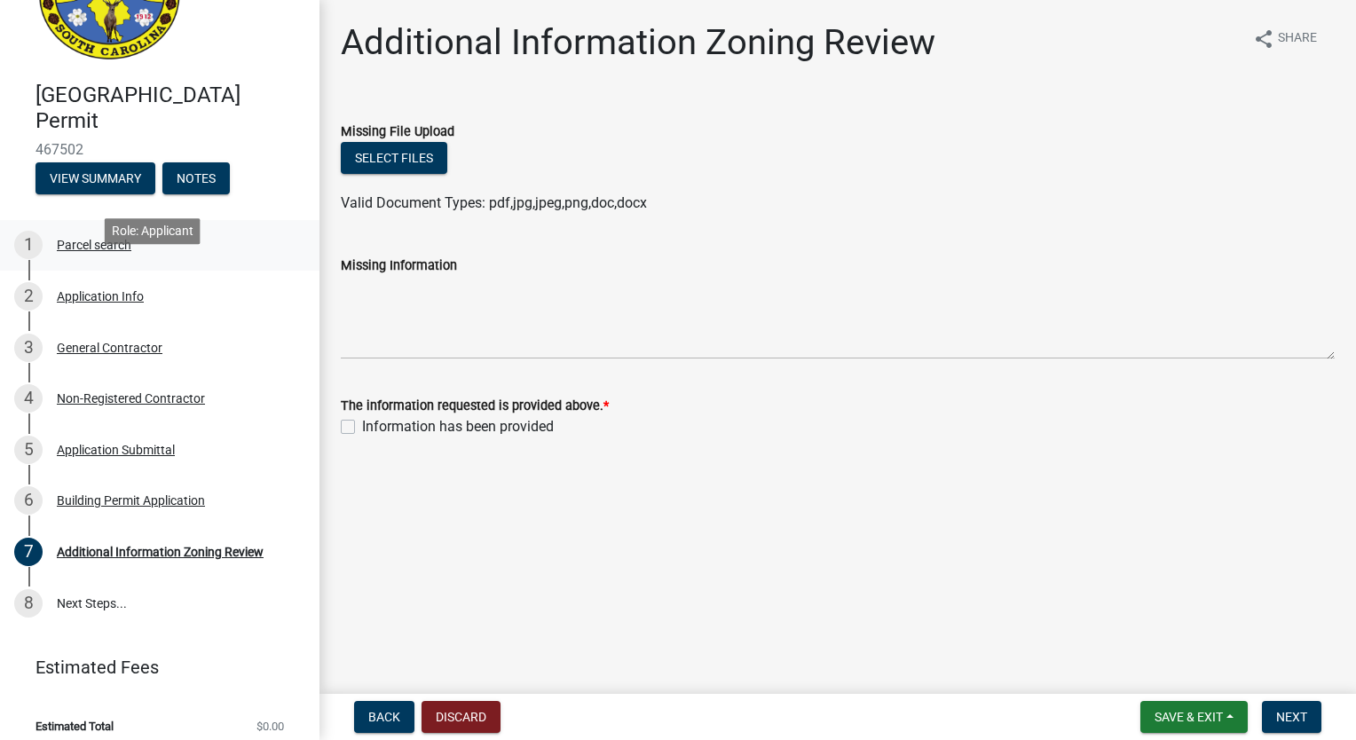
scroll to position [101, 0]
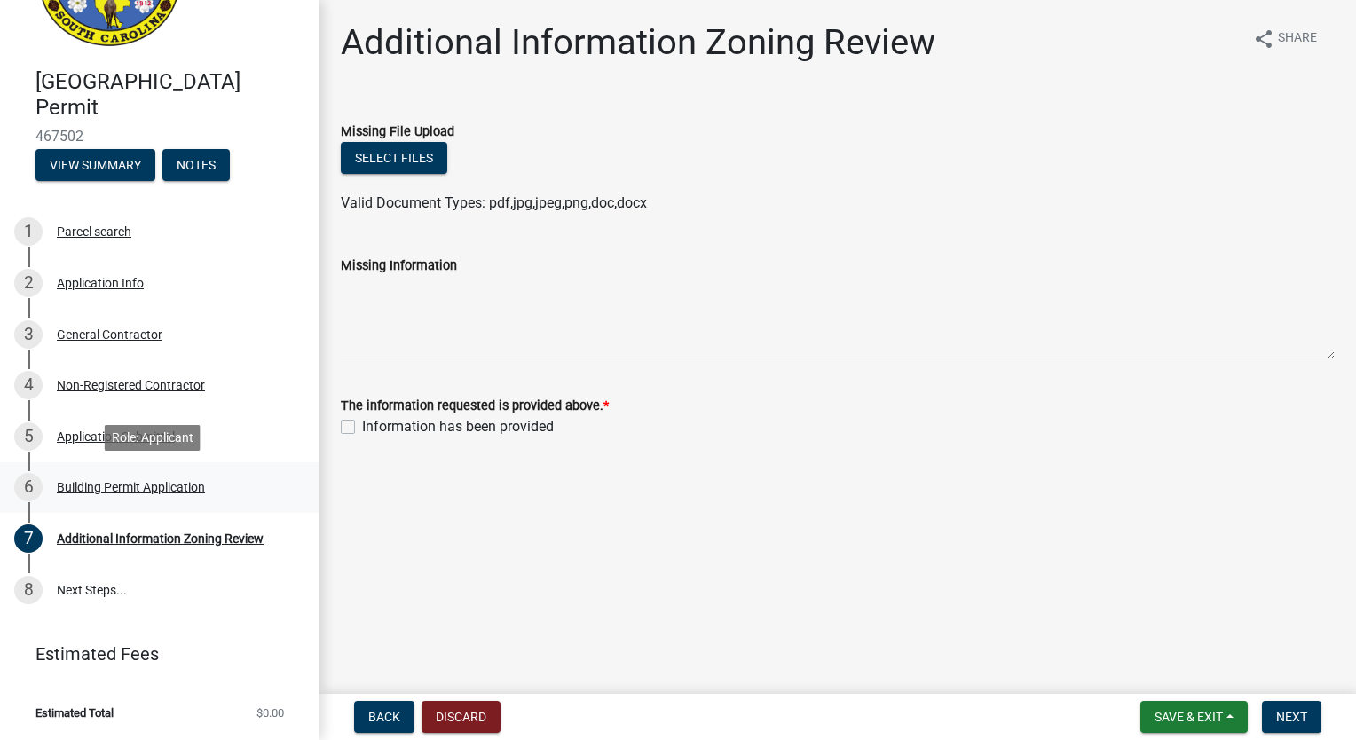
click at [156, 488] on div "Building Permit Application" at bounding box center [131, 487] width 148 height 12
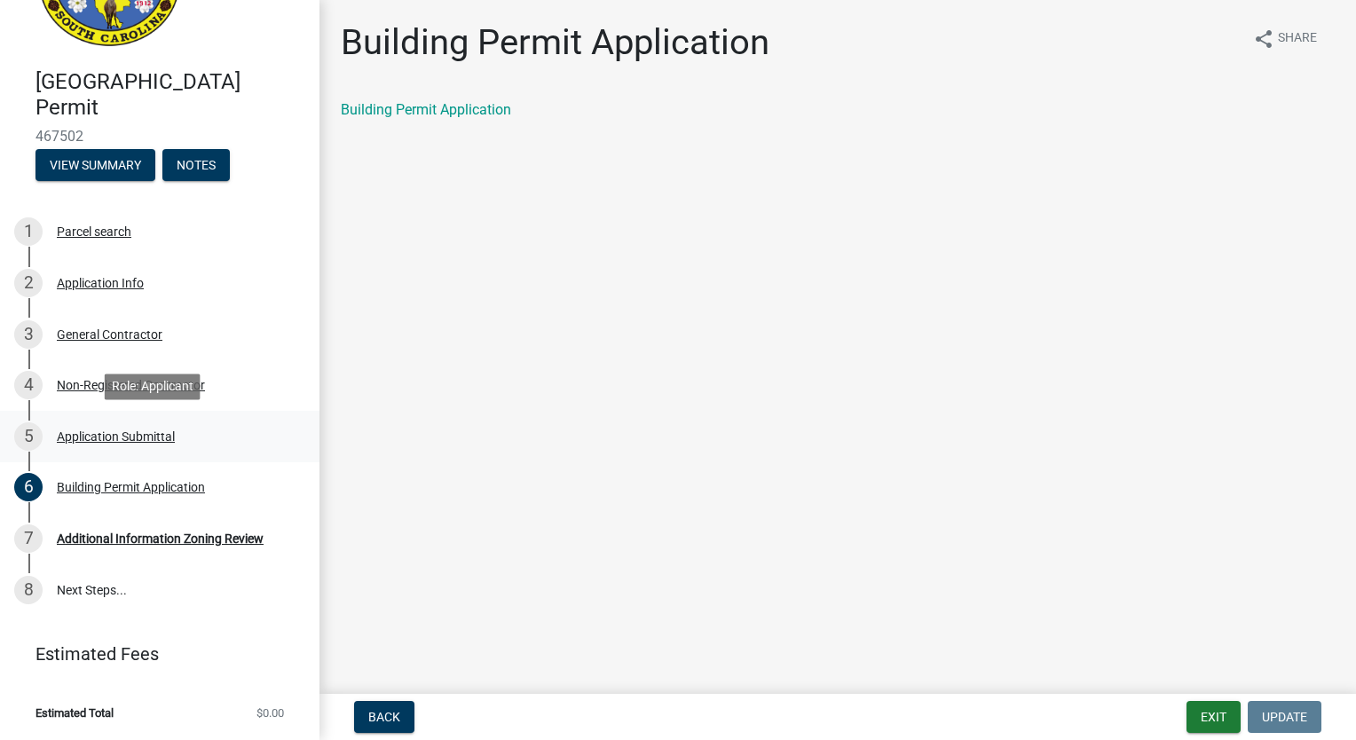
click at [69, 435] on div "Application Submittal" at bounding box center [116, 436] width 118 height 12
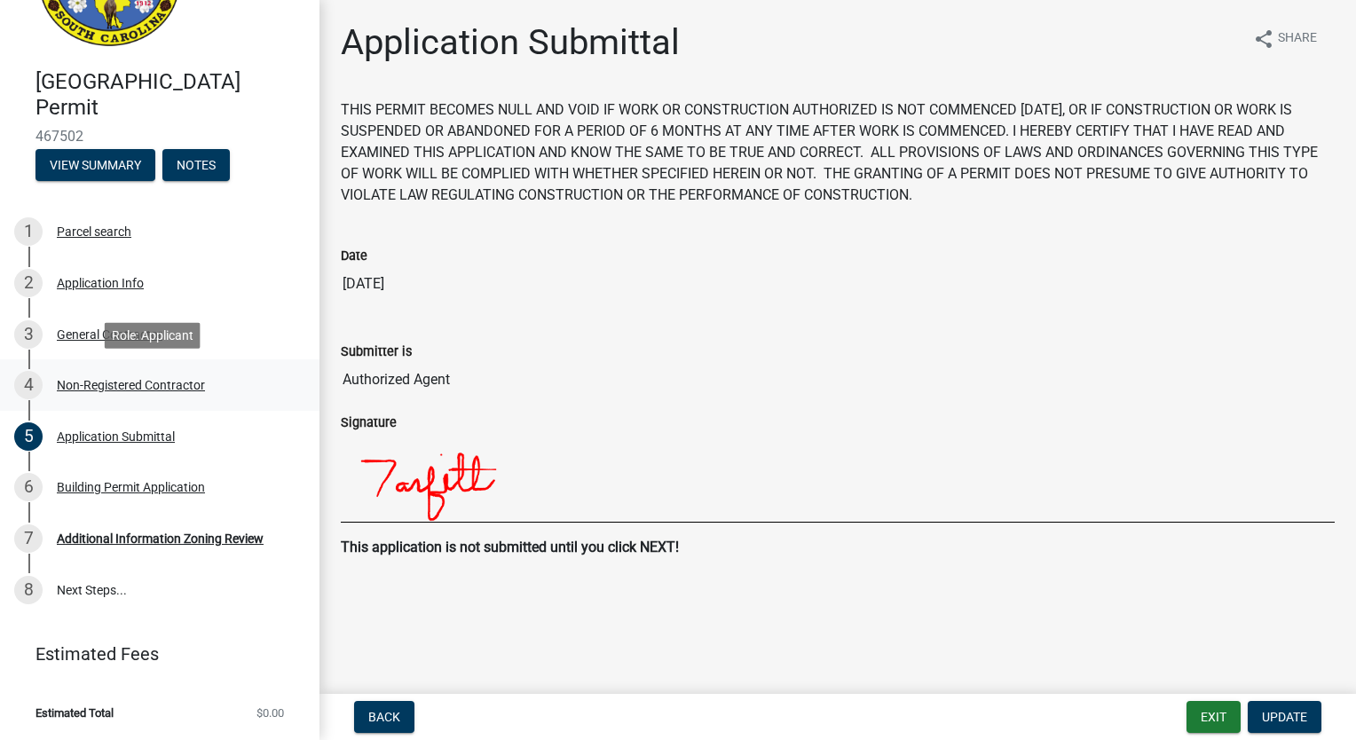
click at [71, 385] on div "Non-Registered Contractor" at bounding box center [131, 385] width 148 height 12
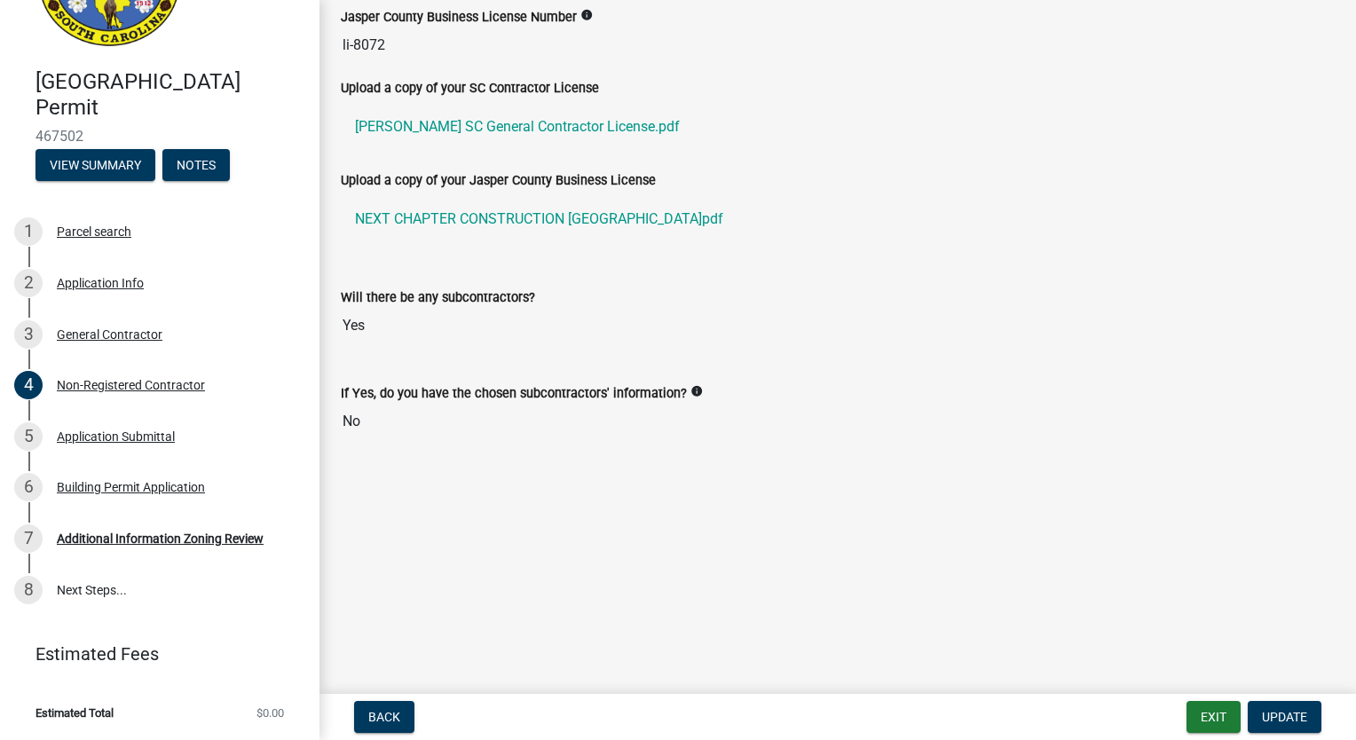
scroll to position [976, 0]
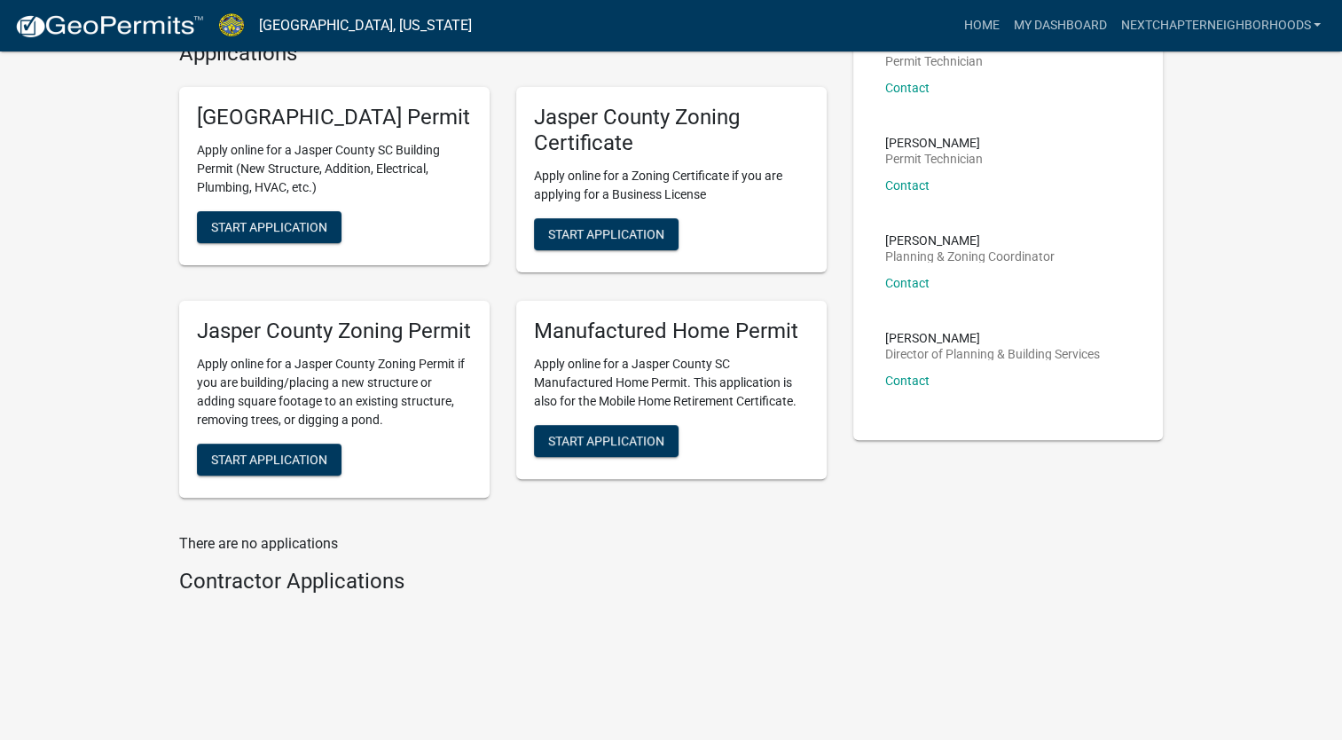
scroll to position [507, 0]
click at [305, 452] on span "Start Application" at bounding box center [269, 459] width 116 height 14
